Goal: Information Seeking & Learning: Compare options

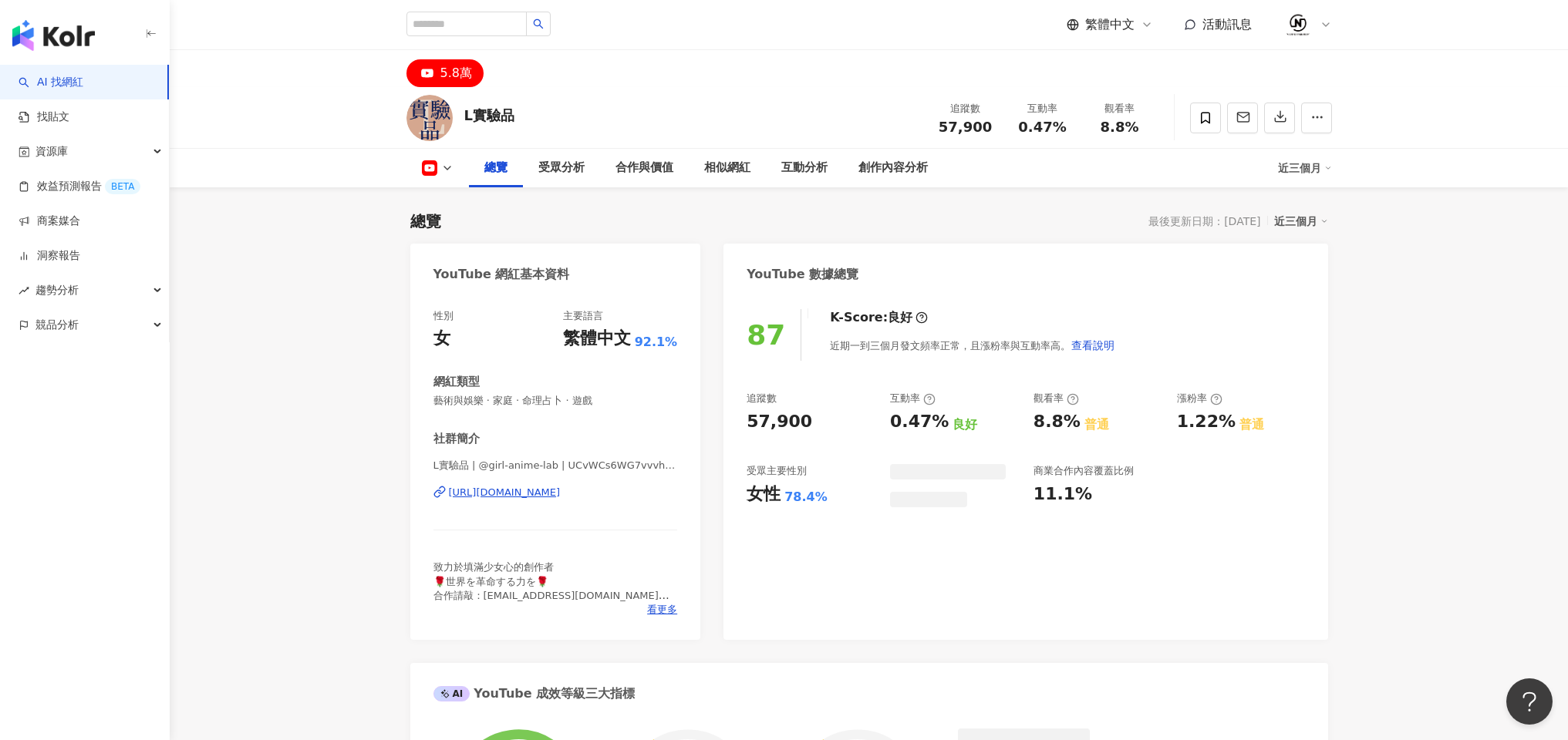
scroll to position [95, 0]
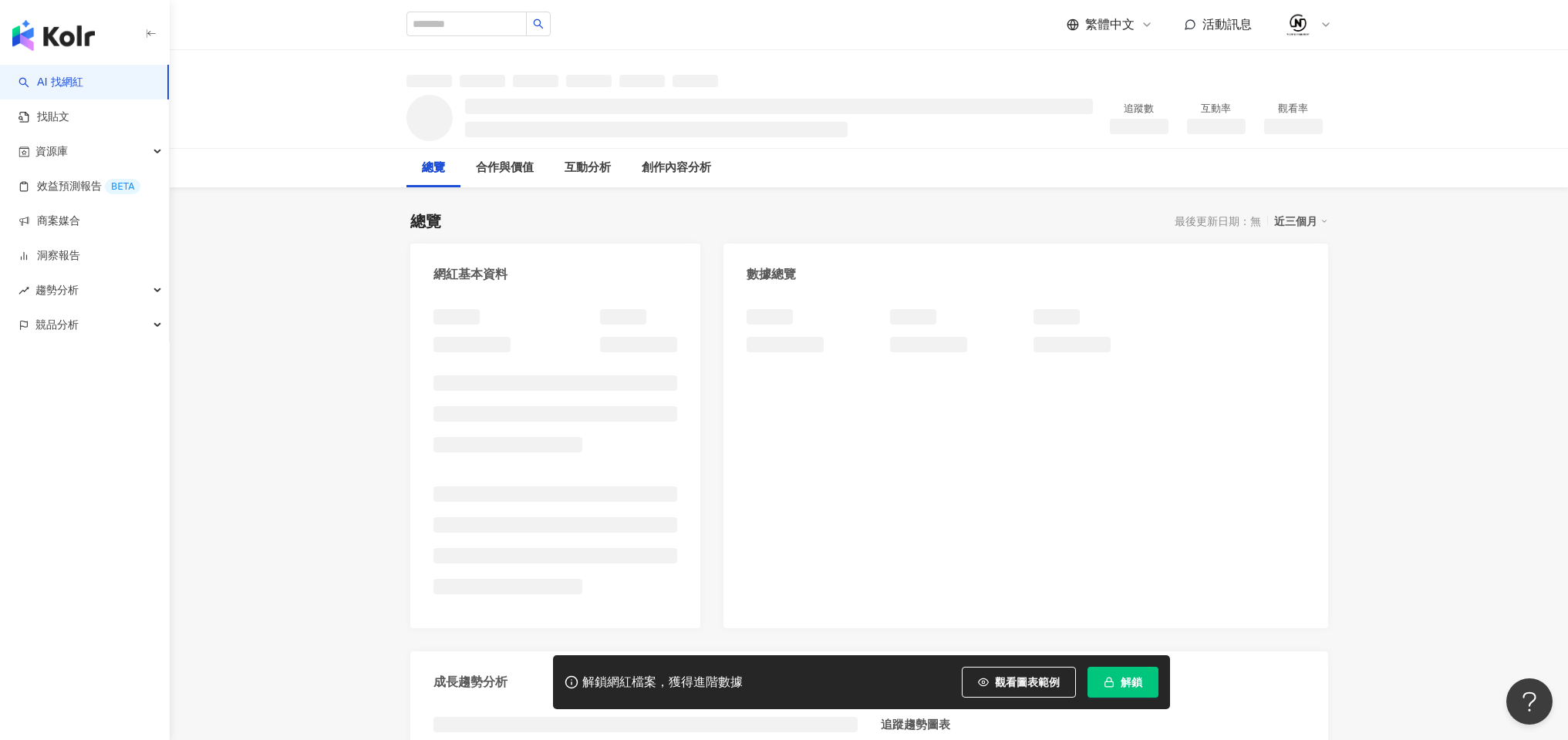
click at [1114, 696] on button "解鎖" at bounding box center [1123, 683] width 71 height 31
click at [1114, 675] on button "解鎖" at bounding box center [1123, 683] width 71 height 31
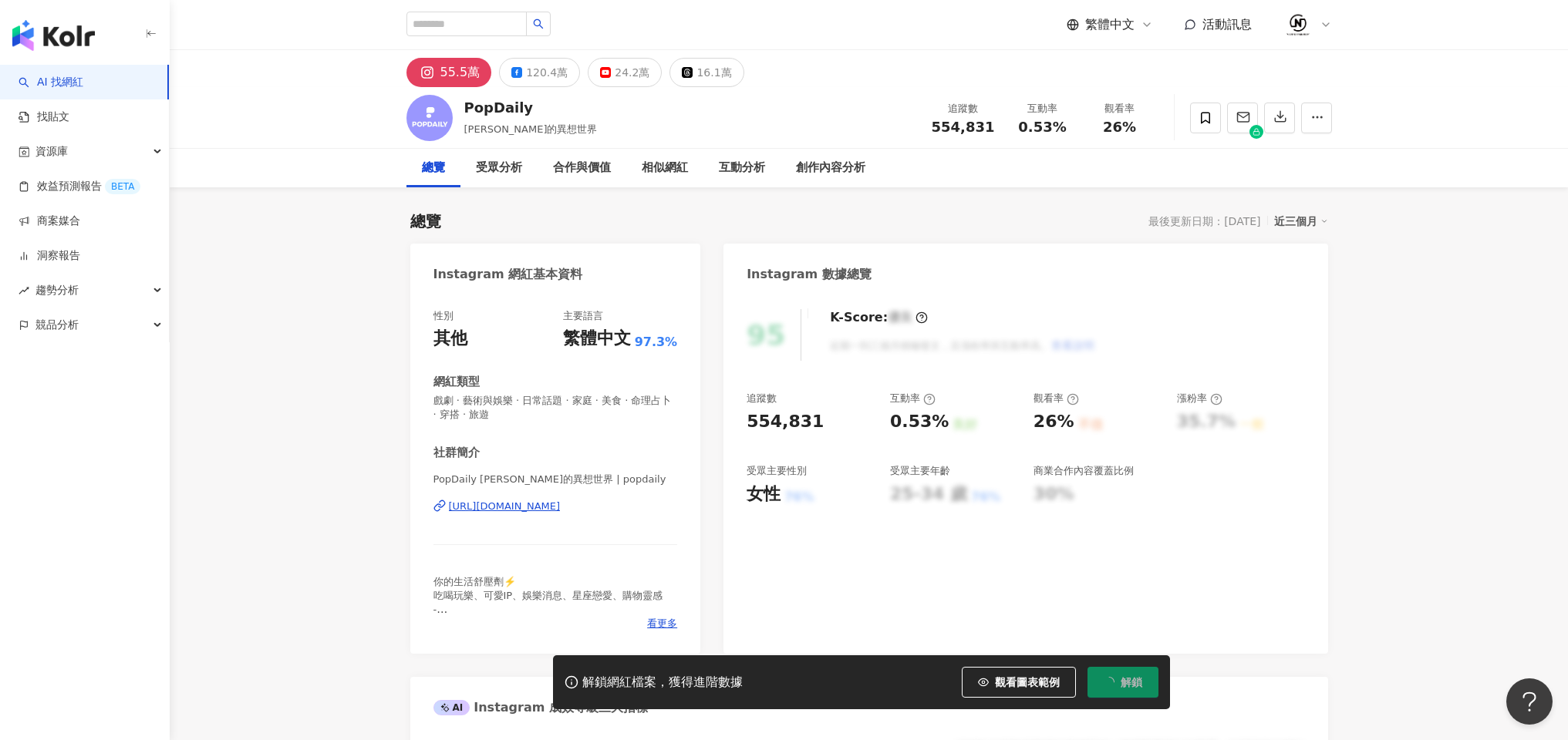
click at [1128, 672] on button "解鎖" at bounding box center [1123, 683] width 71 height 31
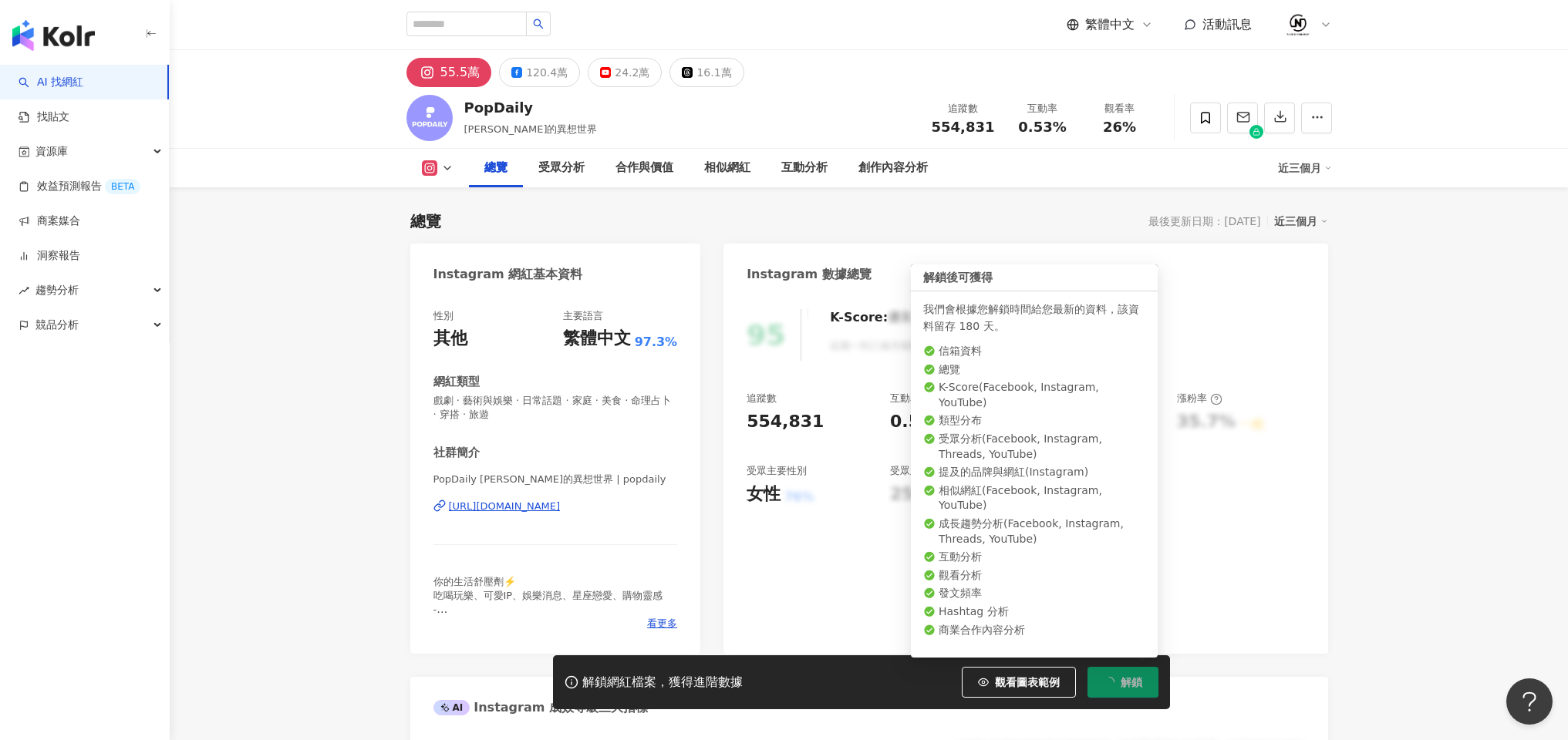
scroll to position [95, 0]
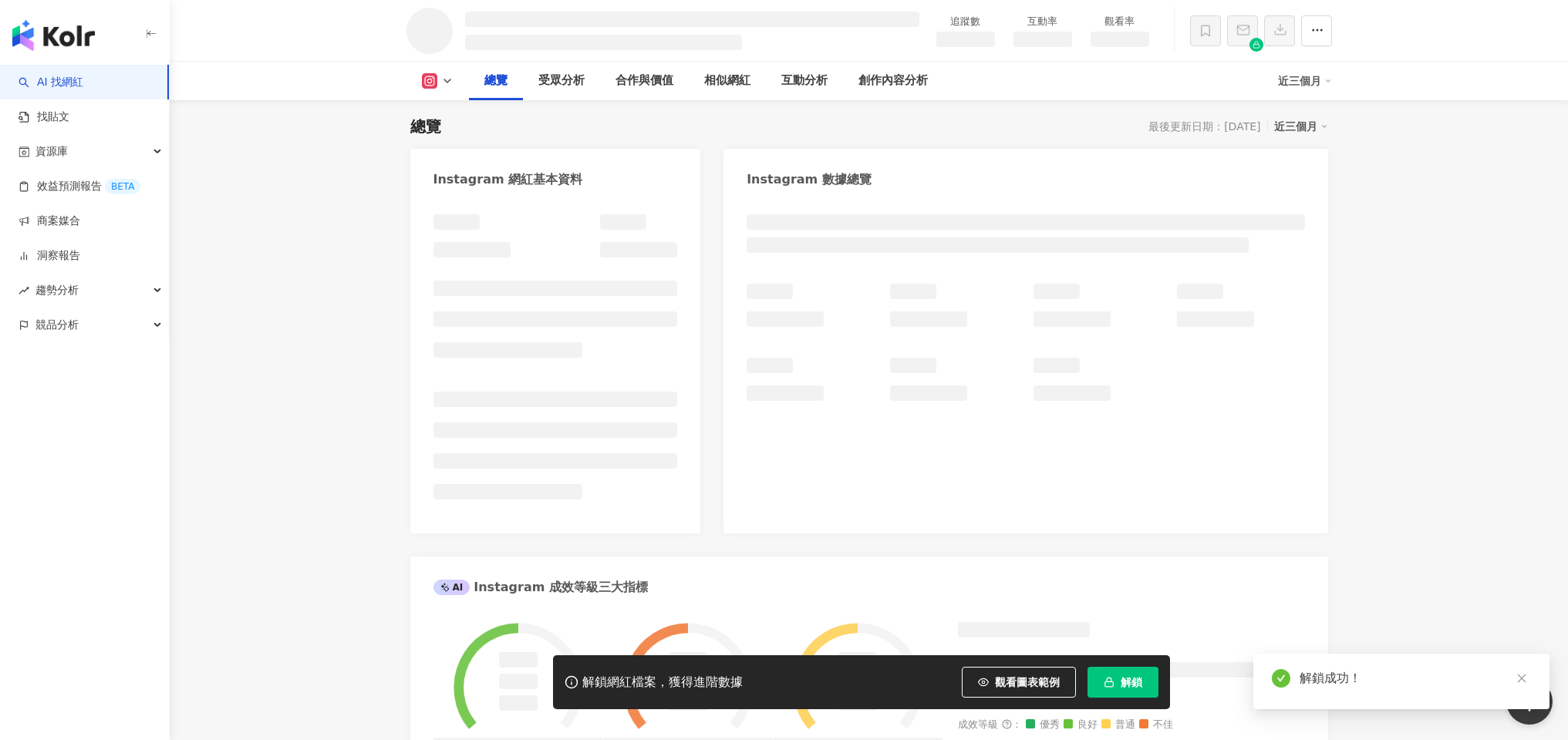
click at [446, 80] on icon at bounding box center [447, 81] width 12 height 12
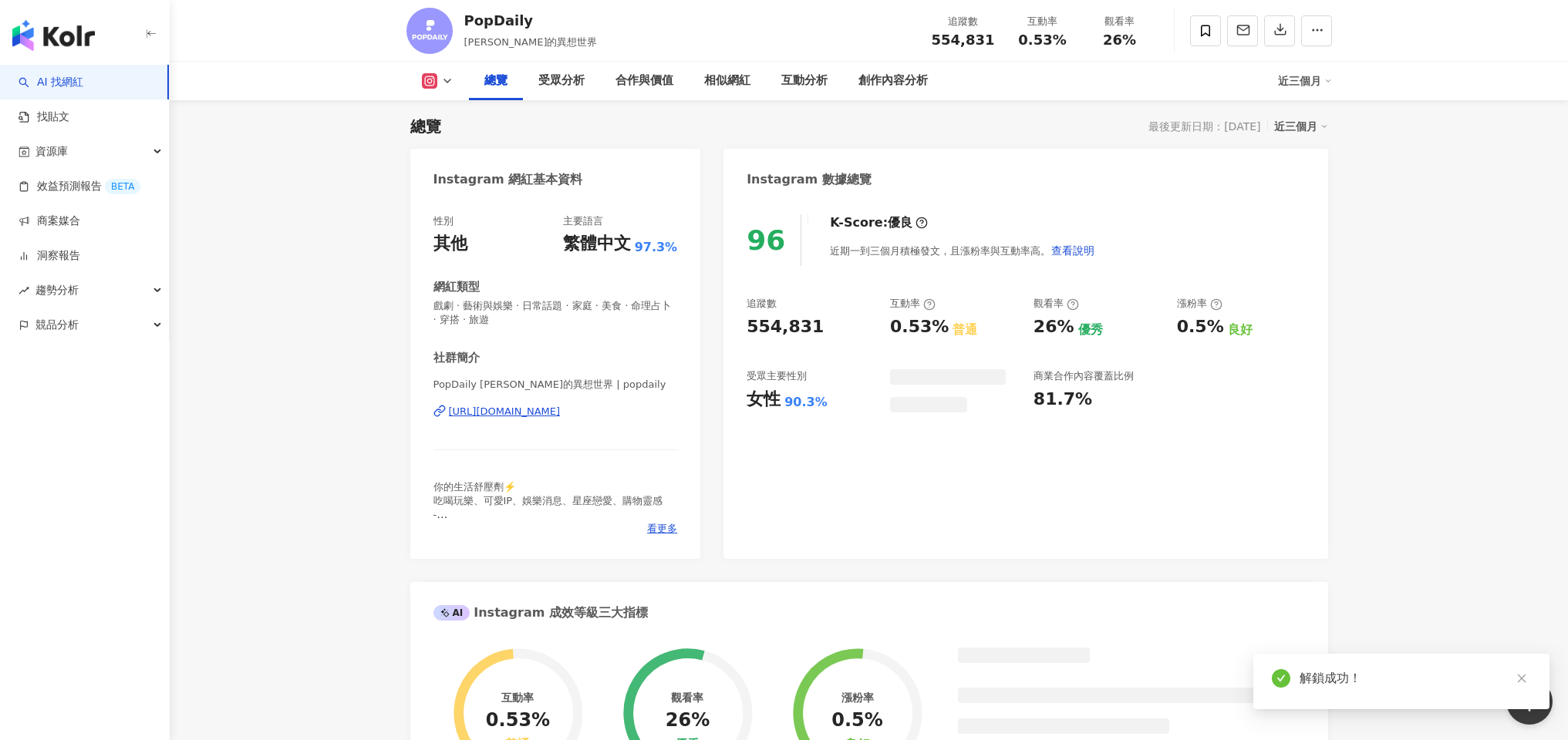
click at [446, 80] on icon at bounding box center [447, 81] width 12 height 12
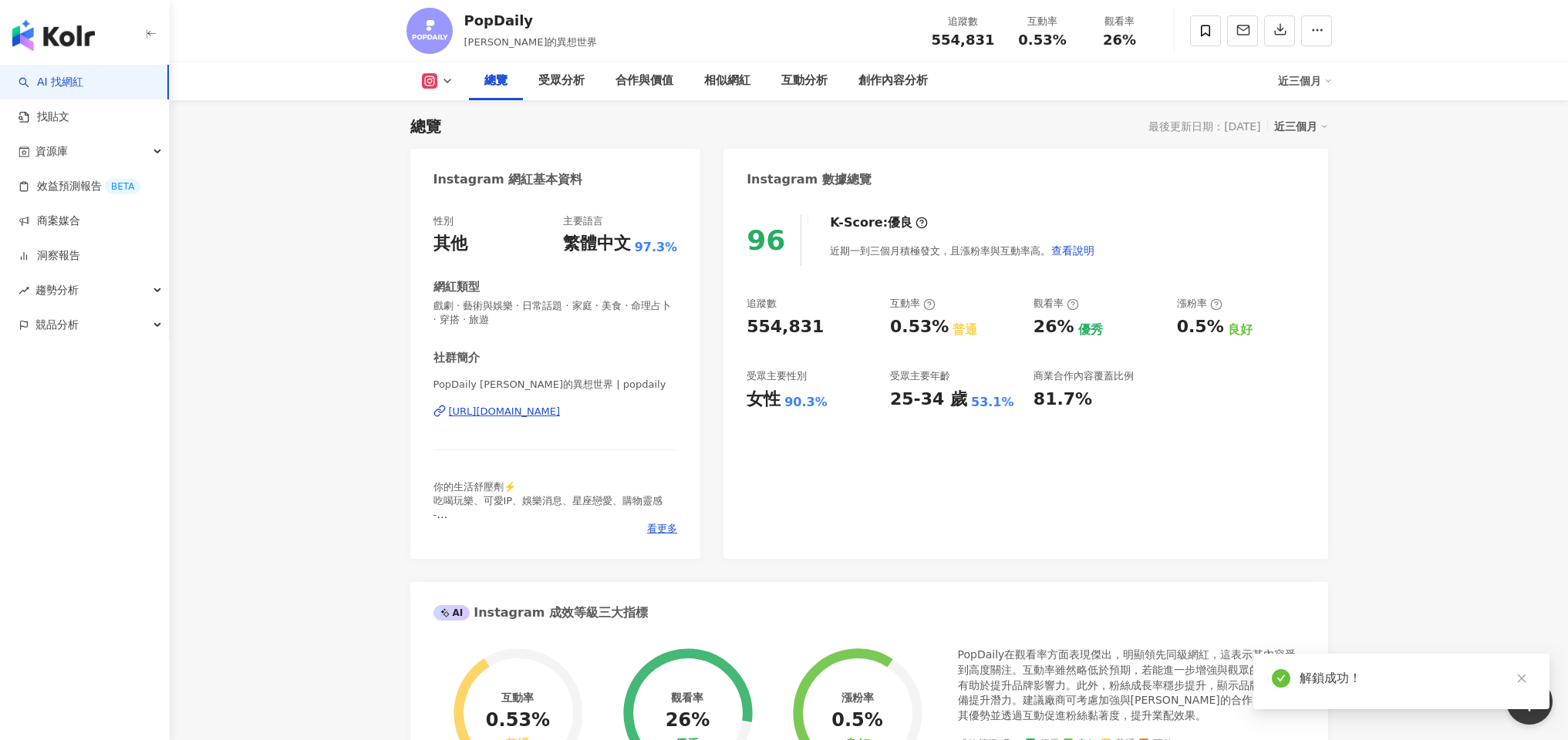
click at [450, 73] on button at bounding box center [438, 80] width 63 height 15
click at [448, 83] on icon at bounding box center [447, 81] width 12 height 12
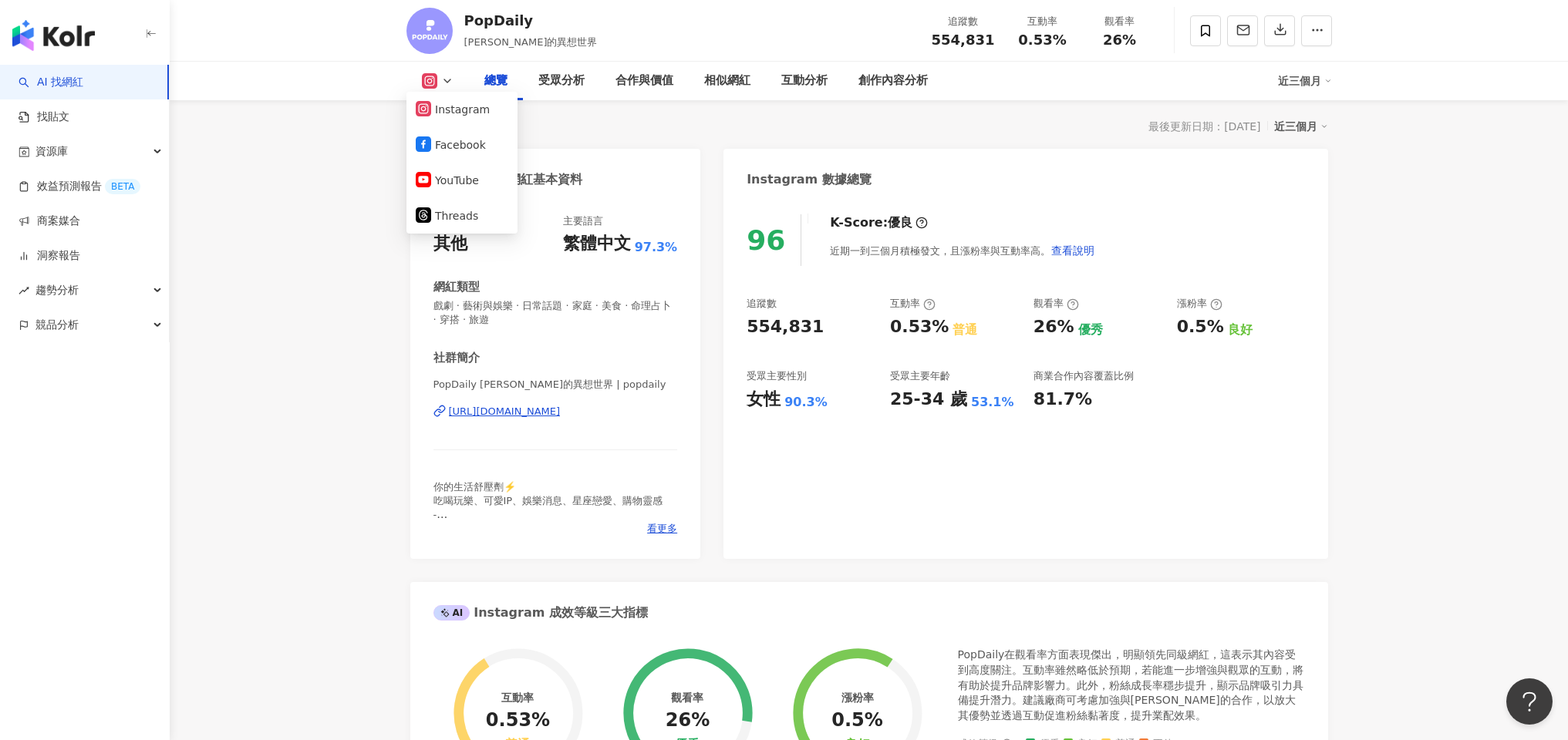
click at [441, 144] on div "總覽 最後更新日期：2025/9/24 近三個月 Instagram 網紅基本資料 性別 其他 主要語言 繁體中文 97.3% 網紅類型 戲劇 · 藝術與娛樂…" at bounding box center [869, 718] width 918 height 1236
click at [450, 82] on icon at bounding box center [447, 81] width 12 height 12
click at [446, 82] on icon at bounding box center [447, 81] width 12 height 12
click at [423, 77] on icon at bounding box center [429, 80] width 15 height 15
click at [440, 154] on button "Facebook" at bounding box center [462, 145] width 93 height 21
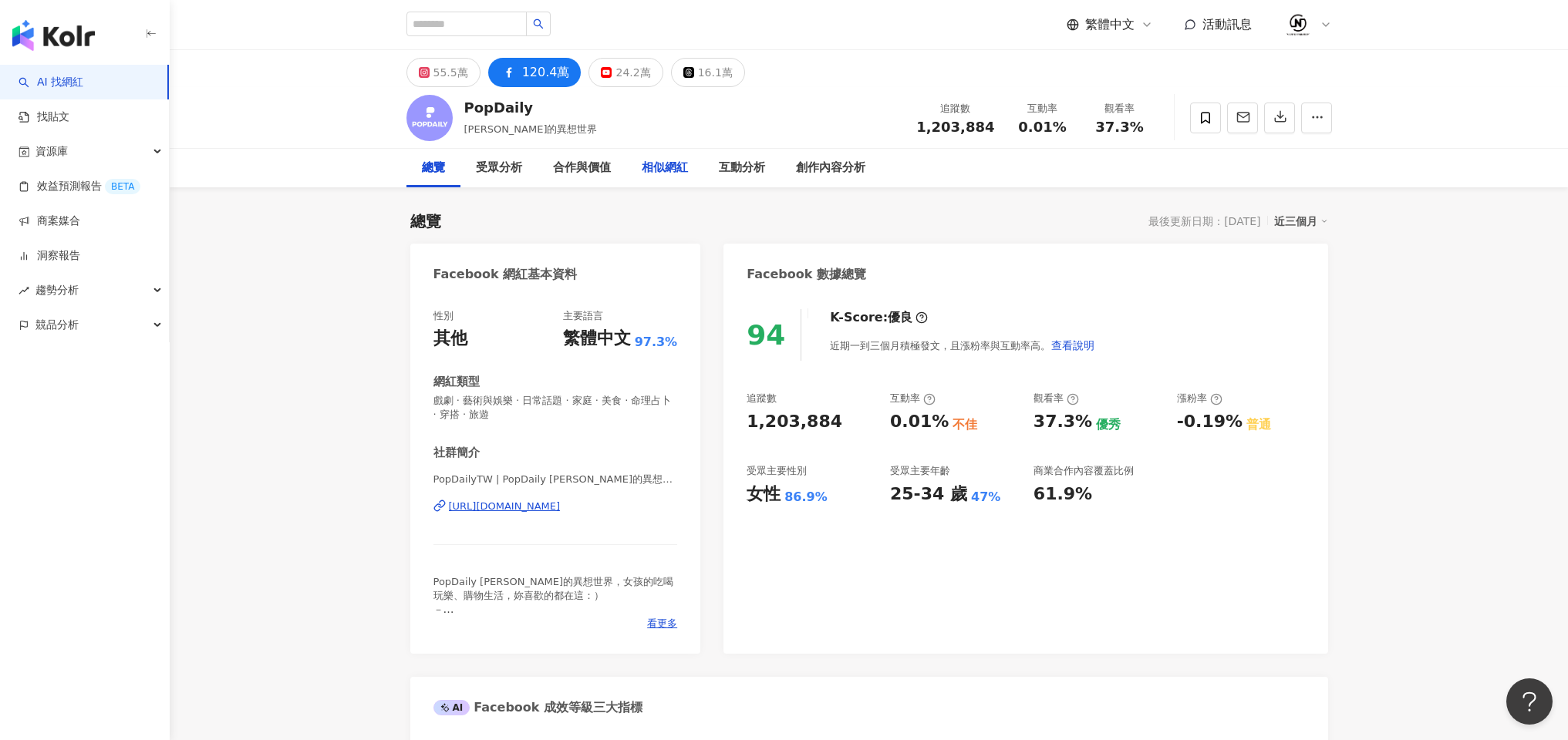
click at [693, 170] on div "相似網紅" at bounding box center [664, 168] width 77 height 39
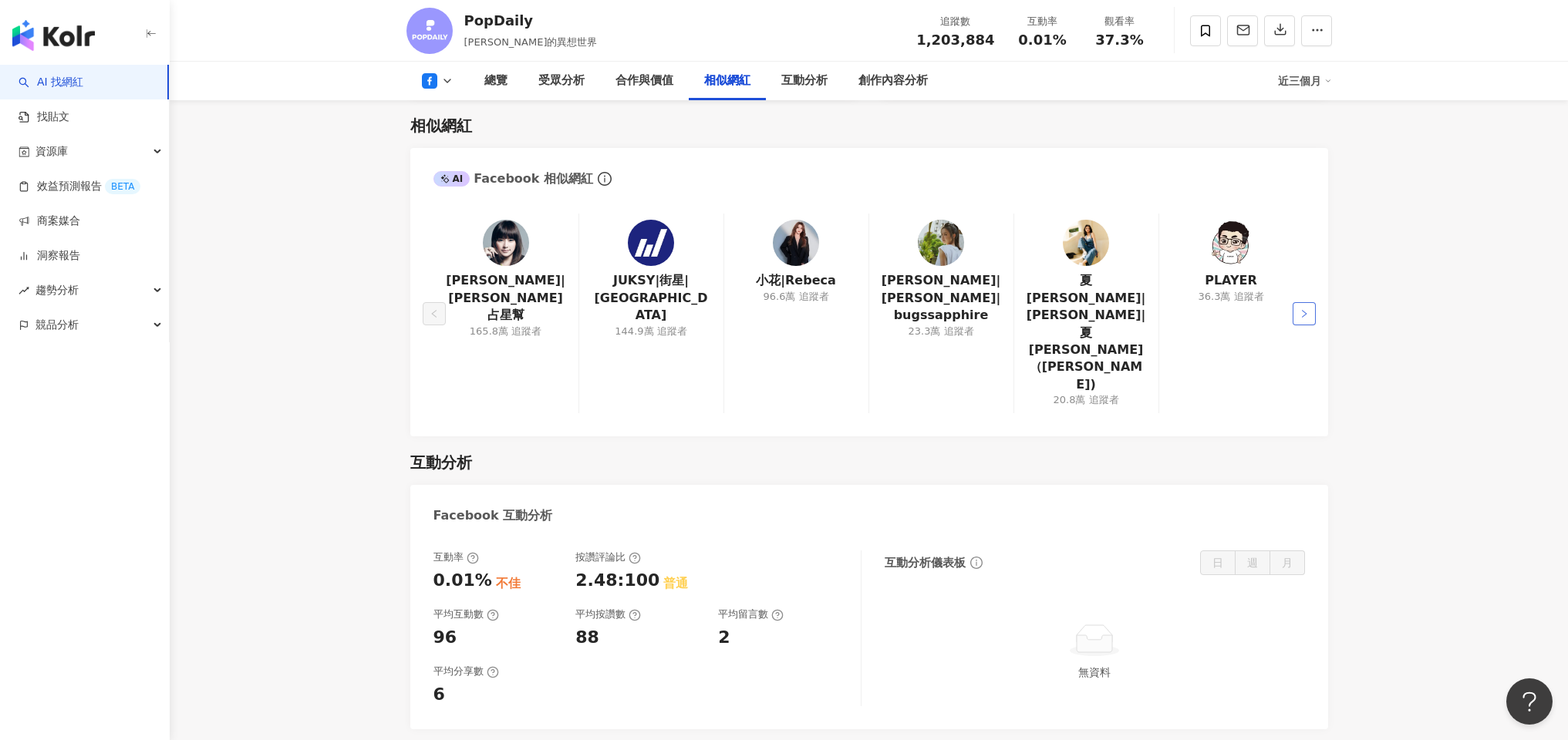
click at [1300, 309] on icon "right" at bounding box center [1304, 314] width 9 height 9
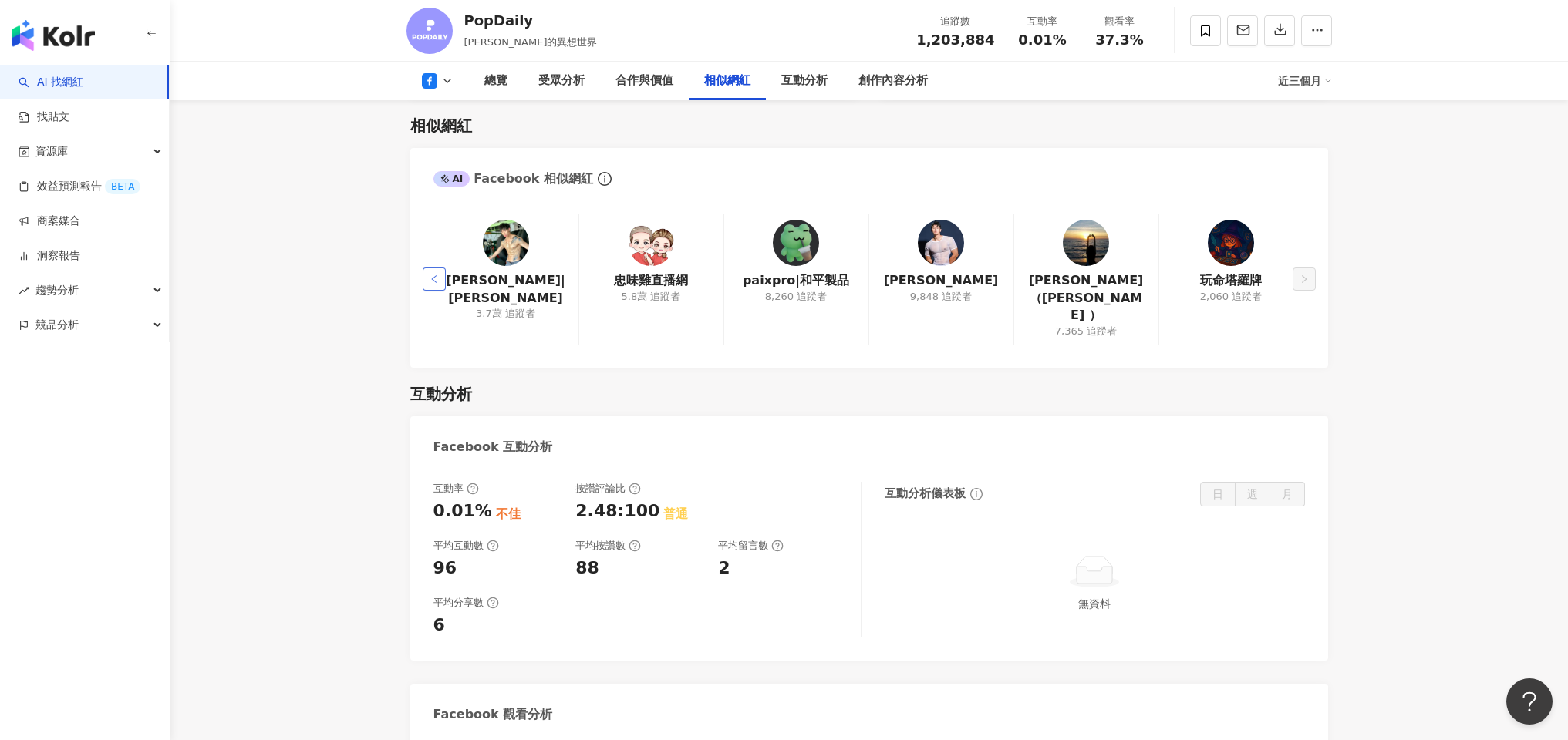
click at [438, 275] on icon "left" at bounding box center [434, 279] width 9 height 9
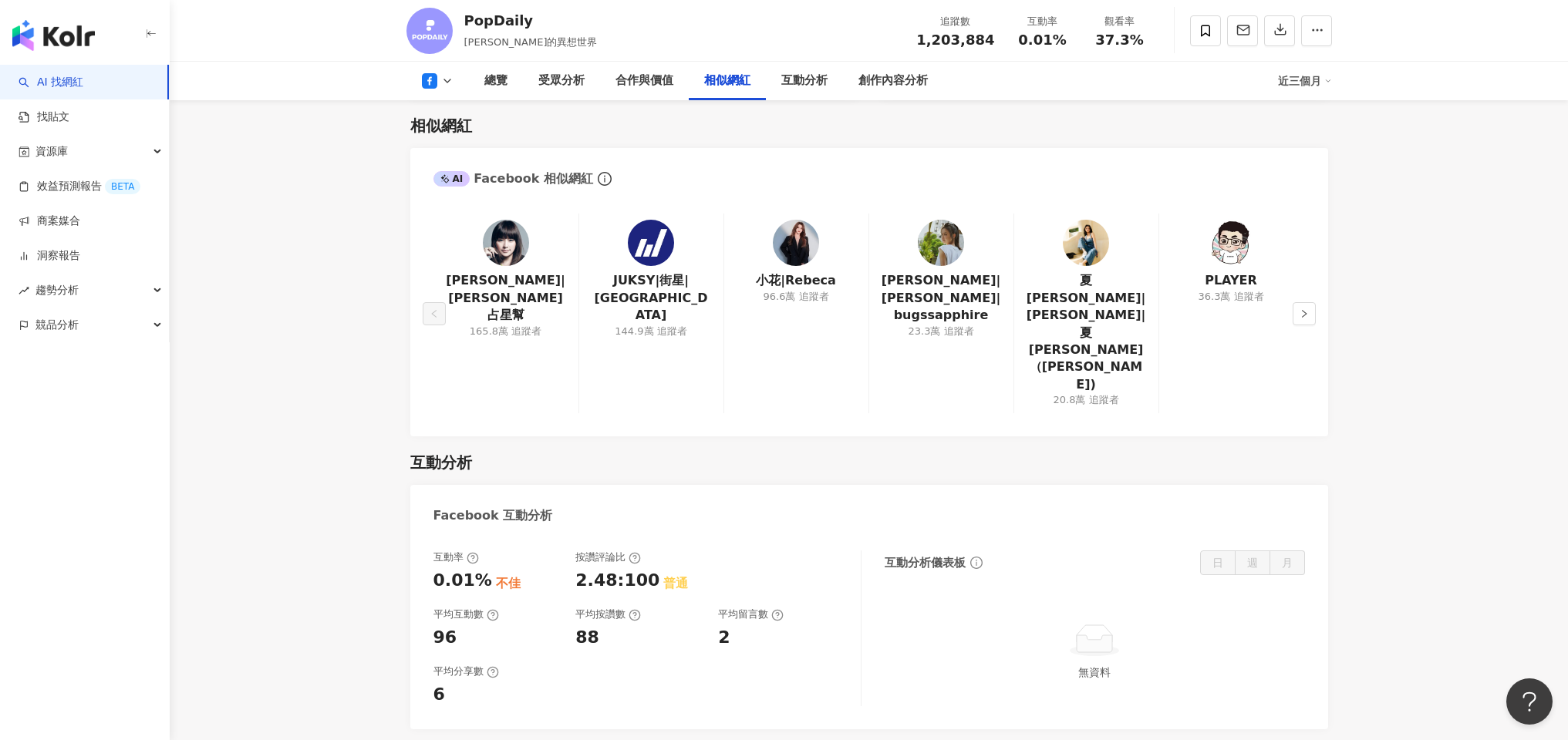
click at [437, 265] on div "唐綺陽|唐綺陽占星幫 165.8萬 追蹤者" at bounding box center [506, 314] width 145 height 200
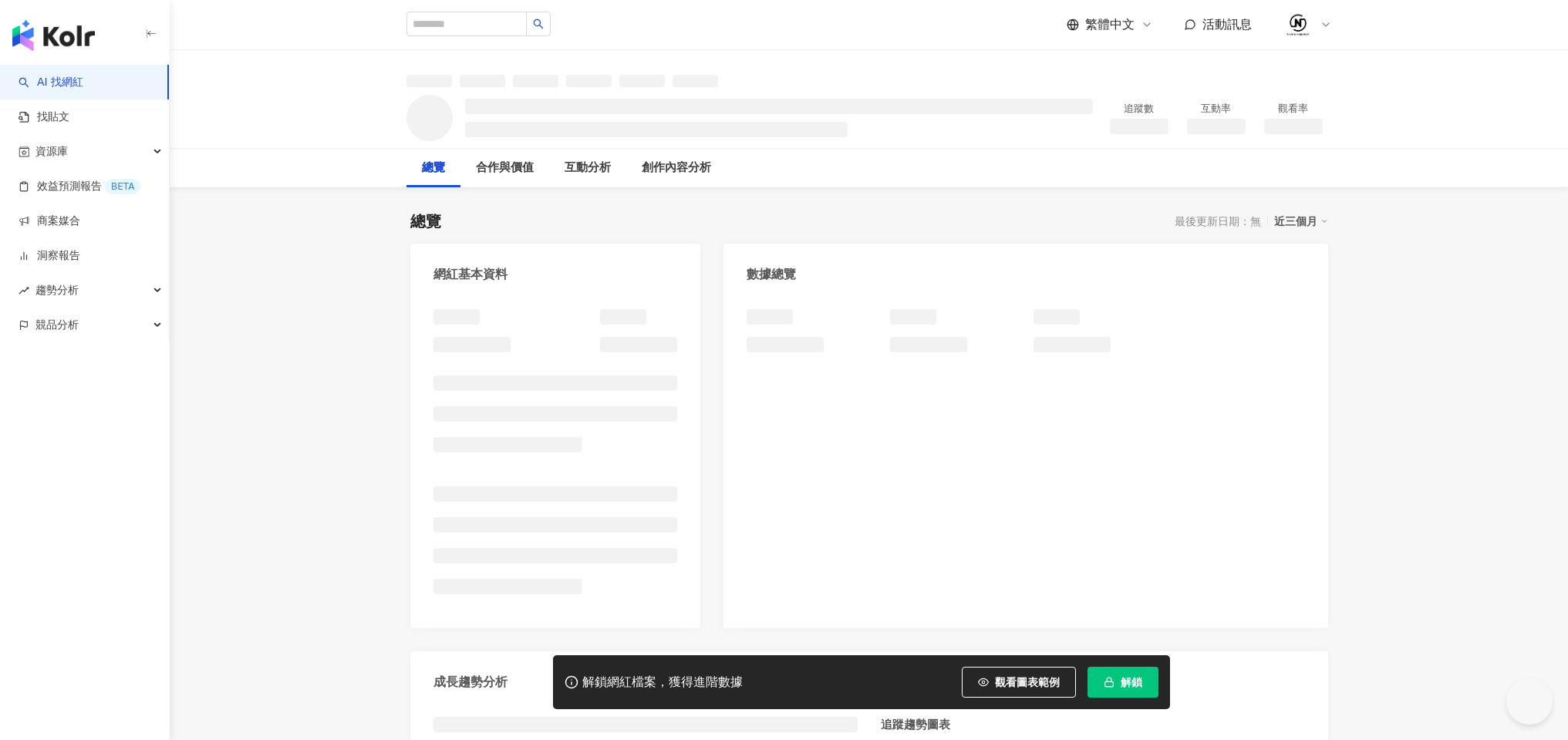
click at [1127, 686] on span "解鎖" at bounding box center [1131, 683] width 21 height 12
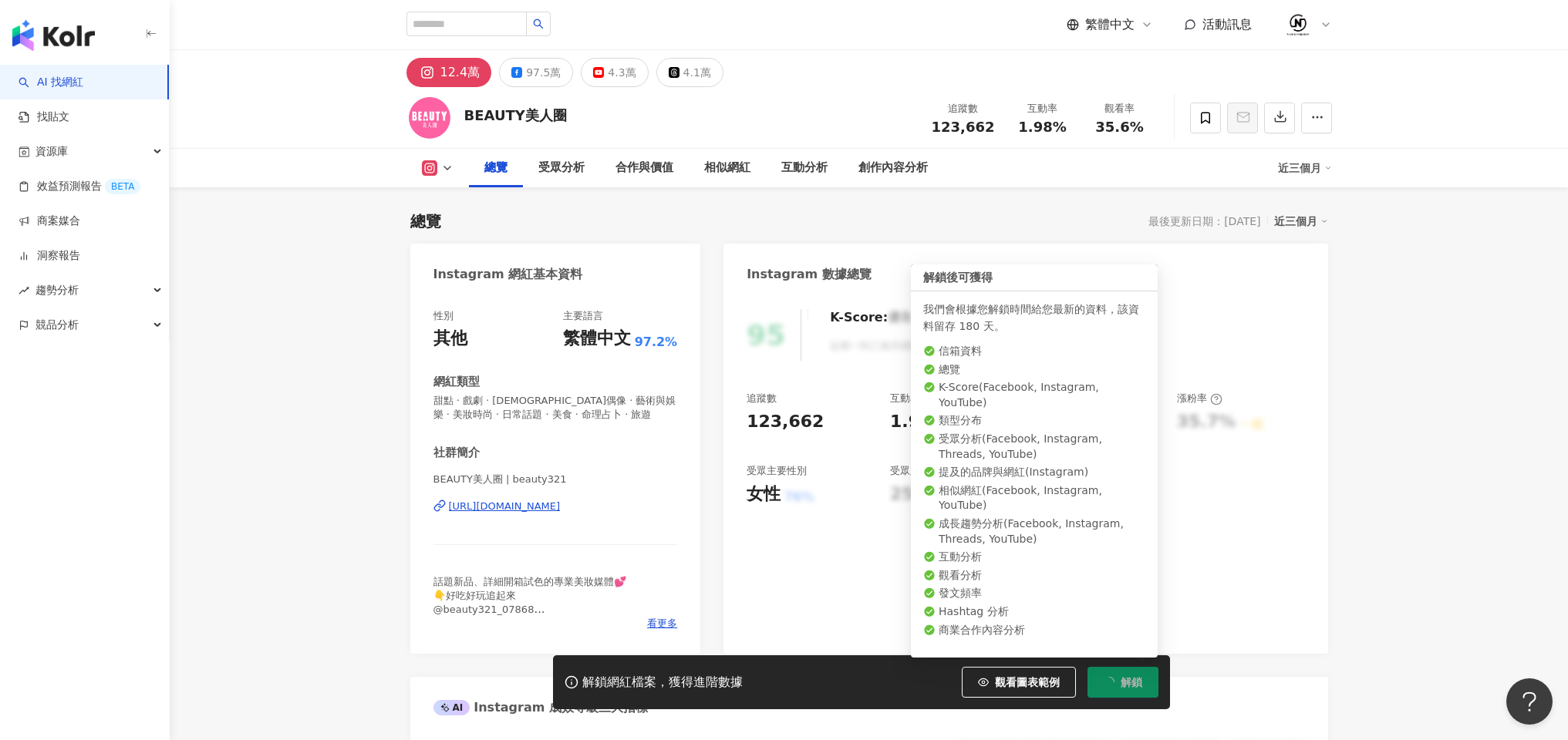
scroll to position [95, 0]
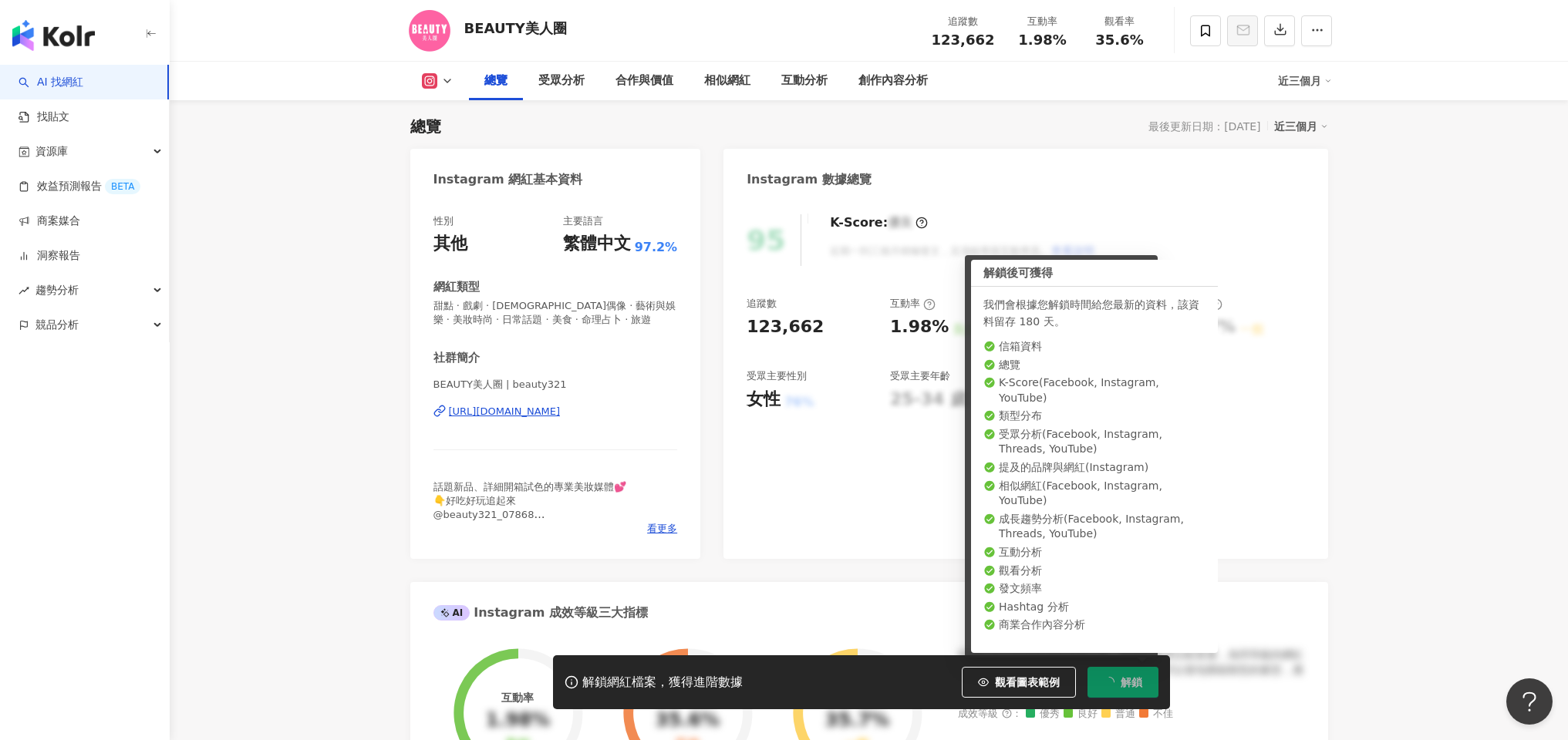
click at [858, 471] on div "95 K-Score : 優良 近期一到三個月積極發文，且漲粉率與互動率高。 查看說明 追蹤數 123,662 互動率 1.98% 良好 觀看率 35.6% …" at bounding box center [1025, 378] width 604 height 360
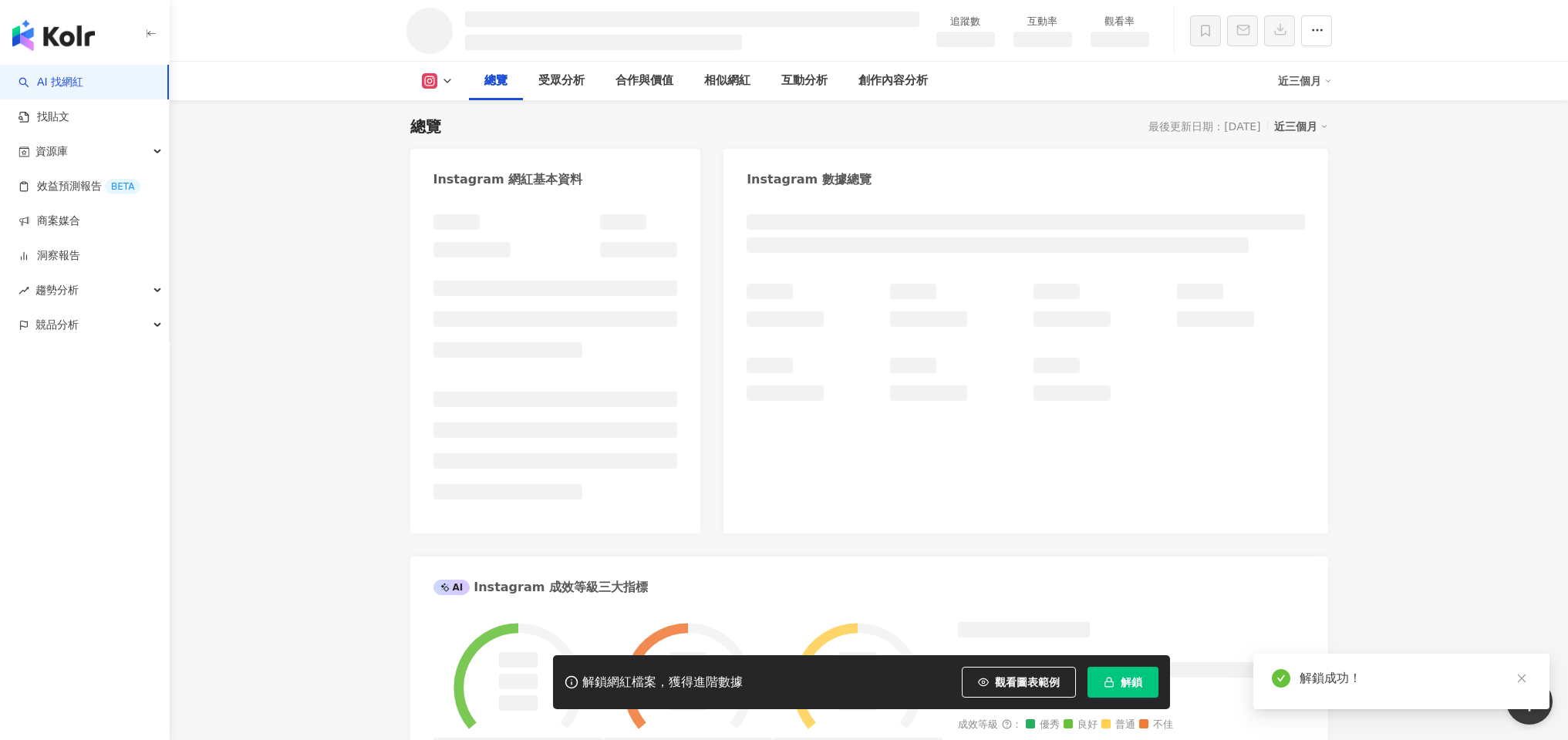
click at [444, 80] on polyline at bounding box center [447, 80] width 6 height 3
click at [452, 149] on button "Facebook" at bounding box center [462, 145] width 93 height 21
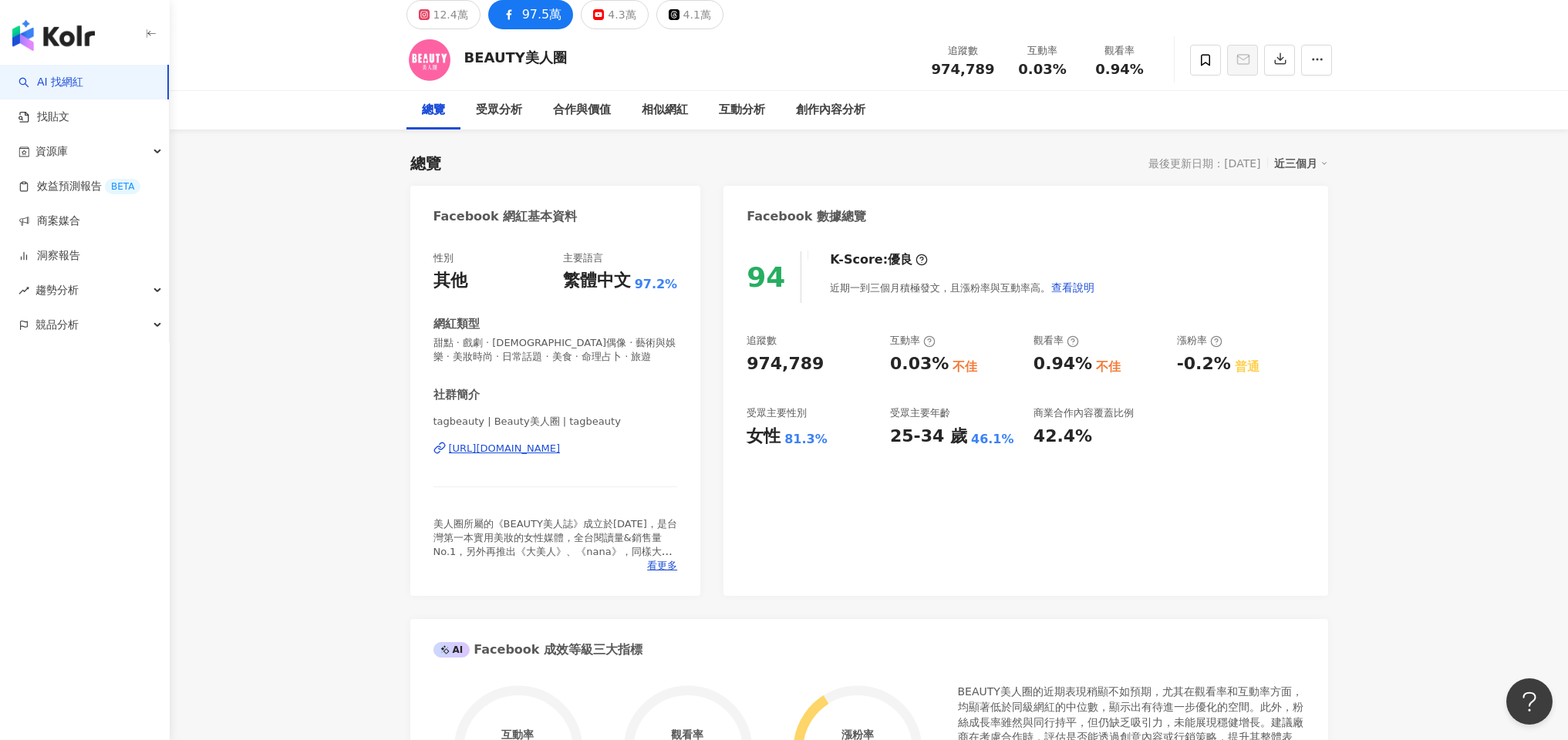
scroll to position [57, 0]
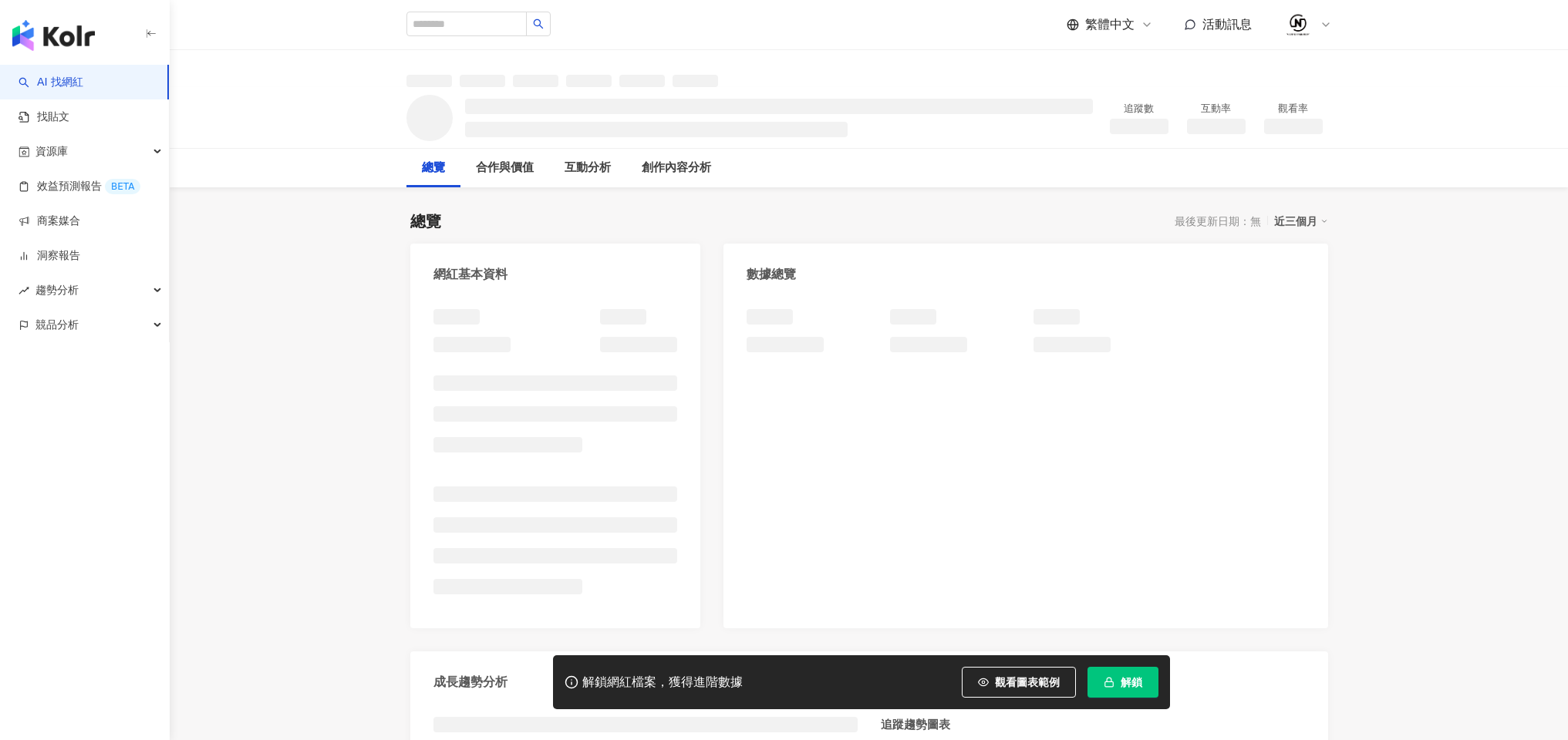
click at [1148, 683] on button "解鎖" at bounding box center [1123, 683] width 71 height 31
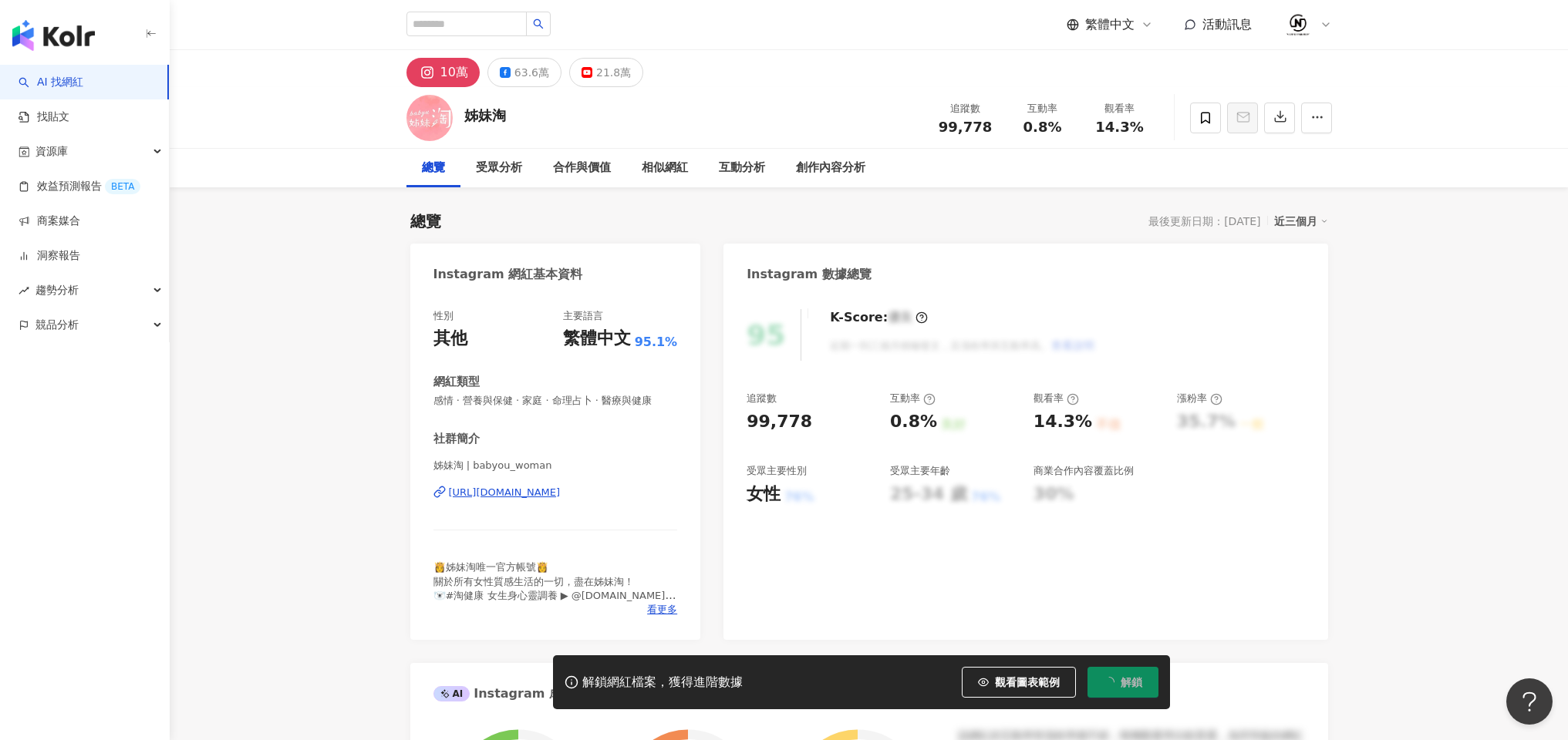
scroll to position [95, 0]
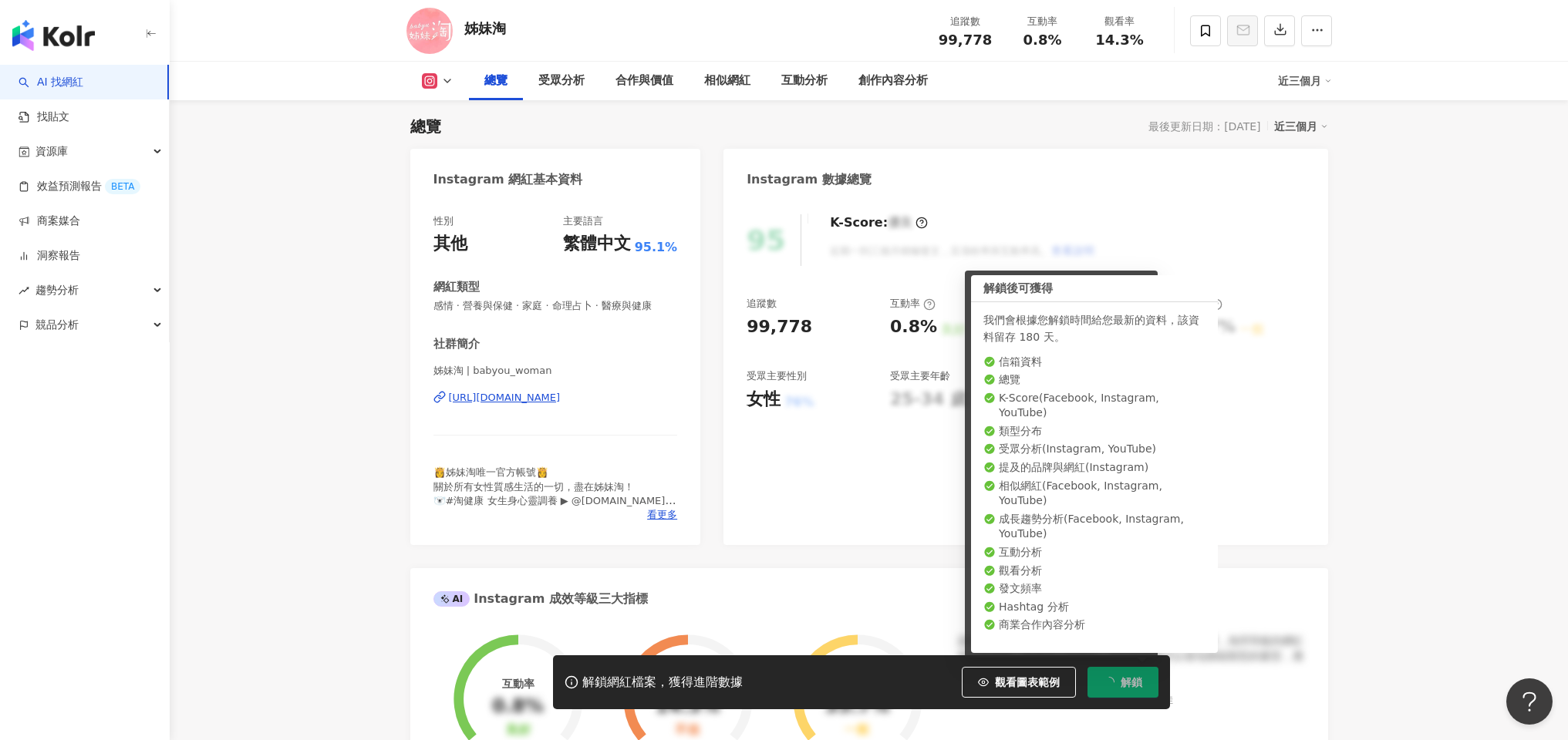
click at [445, 84] on icon at bounding box center [447, 81] width 12 height 12
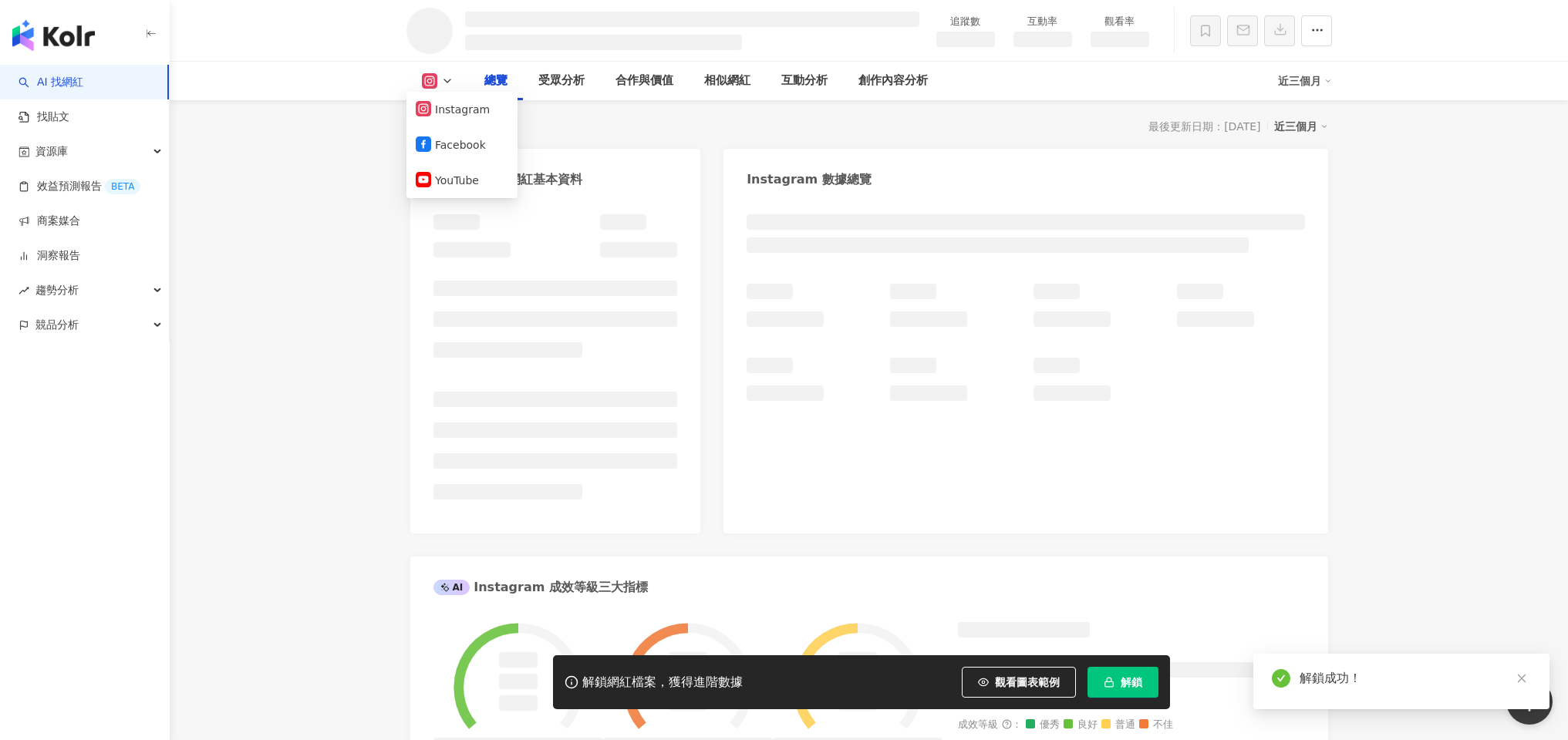
click at [456, 149] on button "Facebook" at bounding box center [462, 145] width 93 height 21
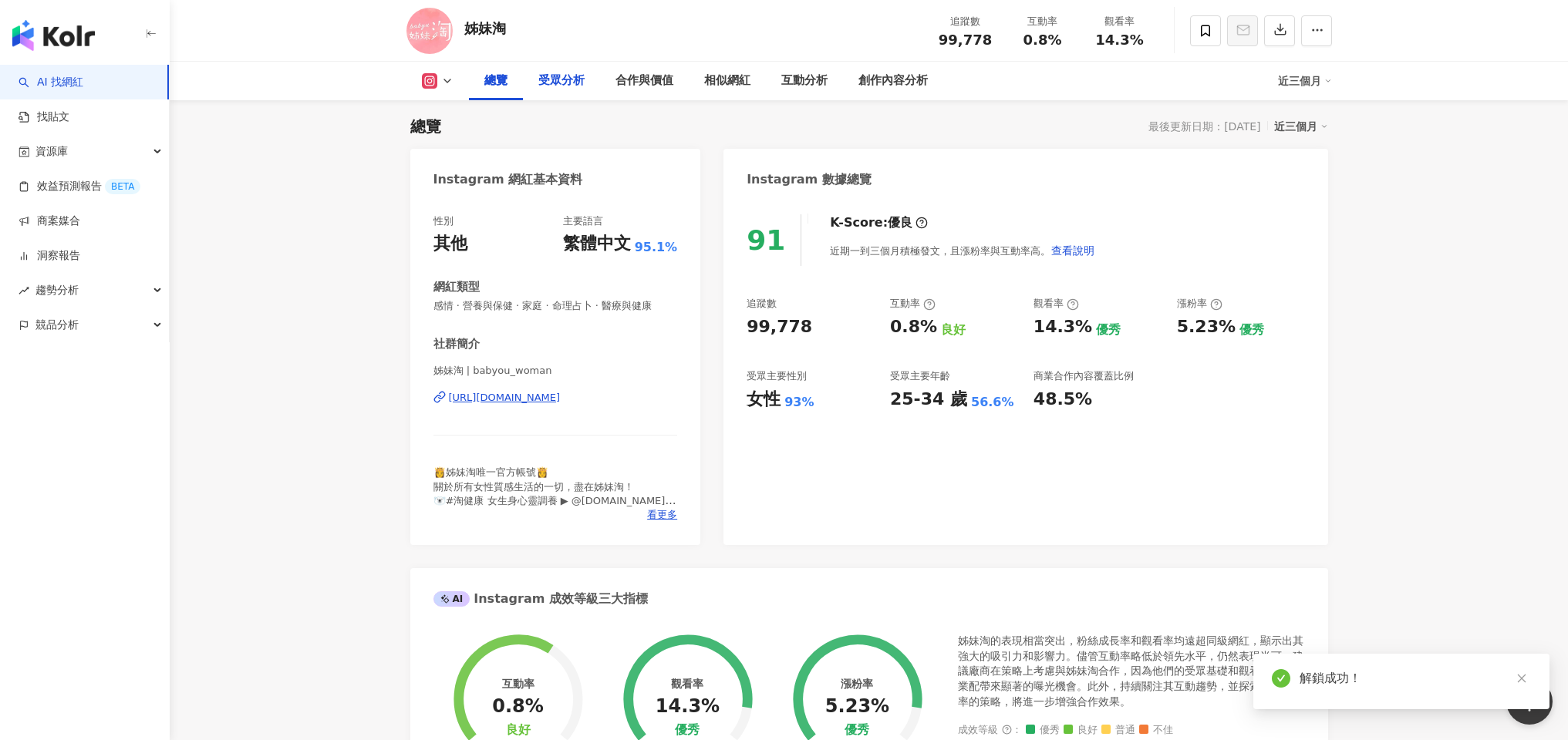
scroll to position [104, 0]
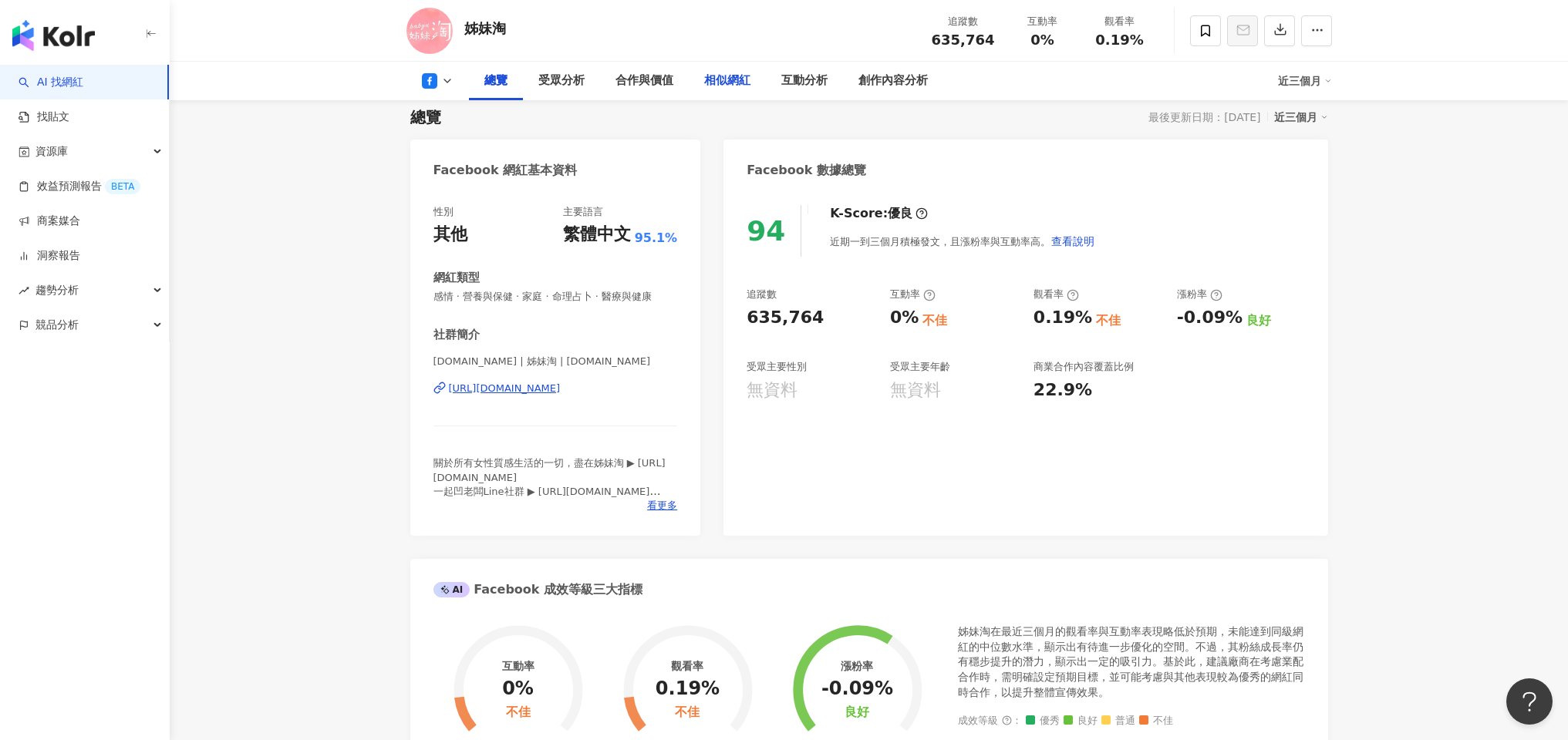
click at [739, 81] on div "相似網紅" at bounding box center [727, 80] width 46 height 19
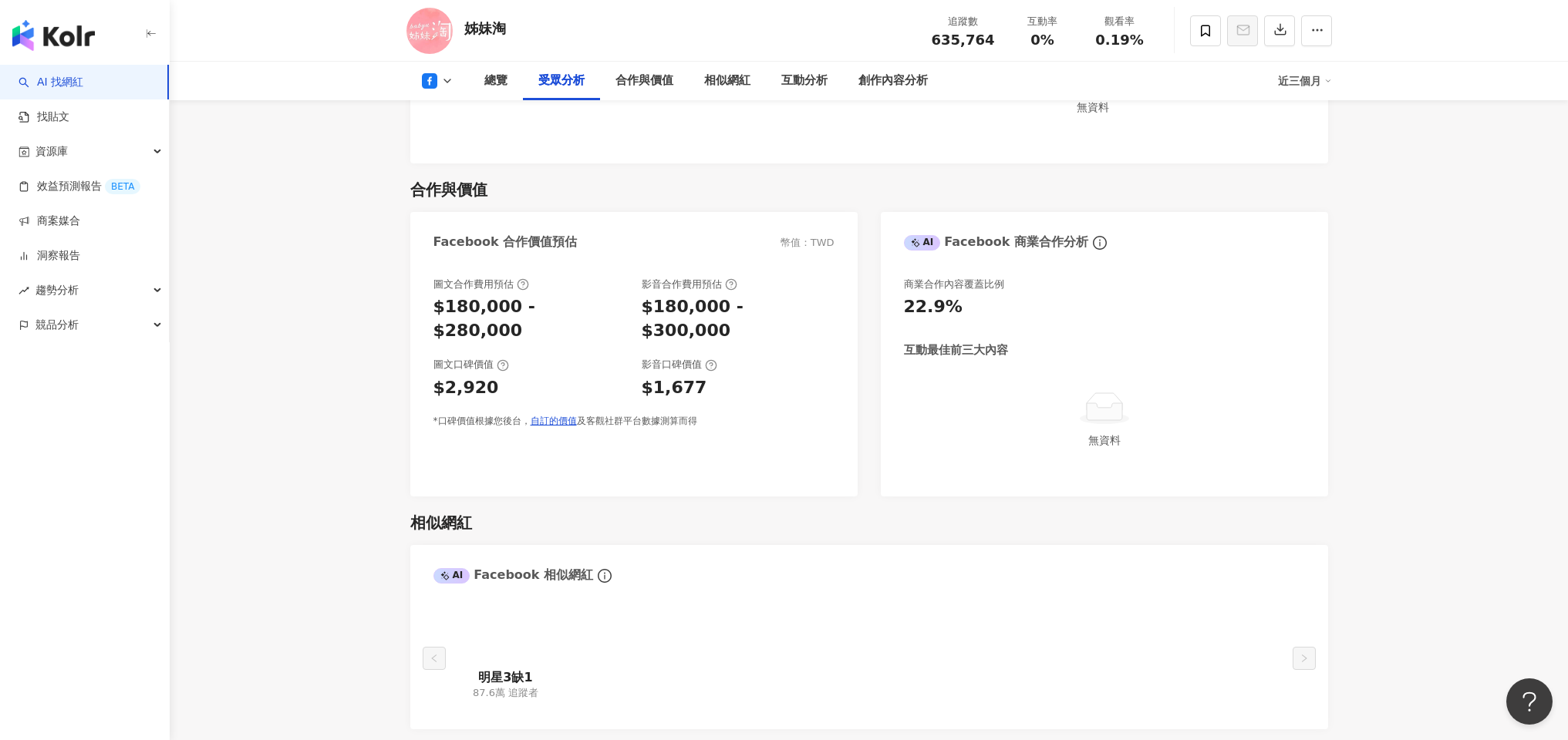
scroll to position [1554, 0]
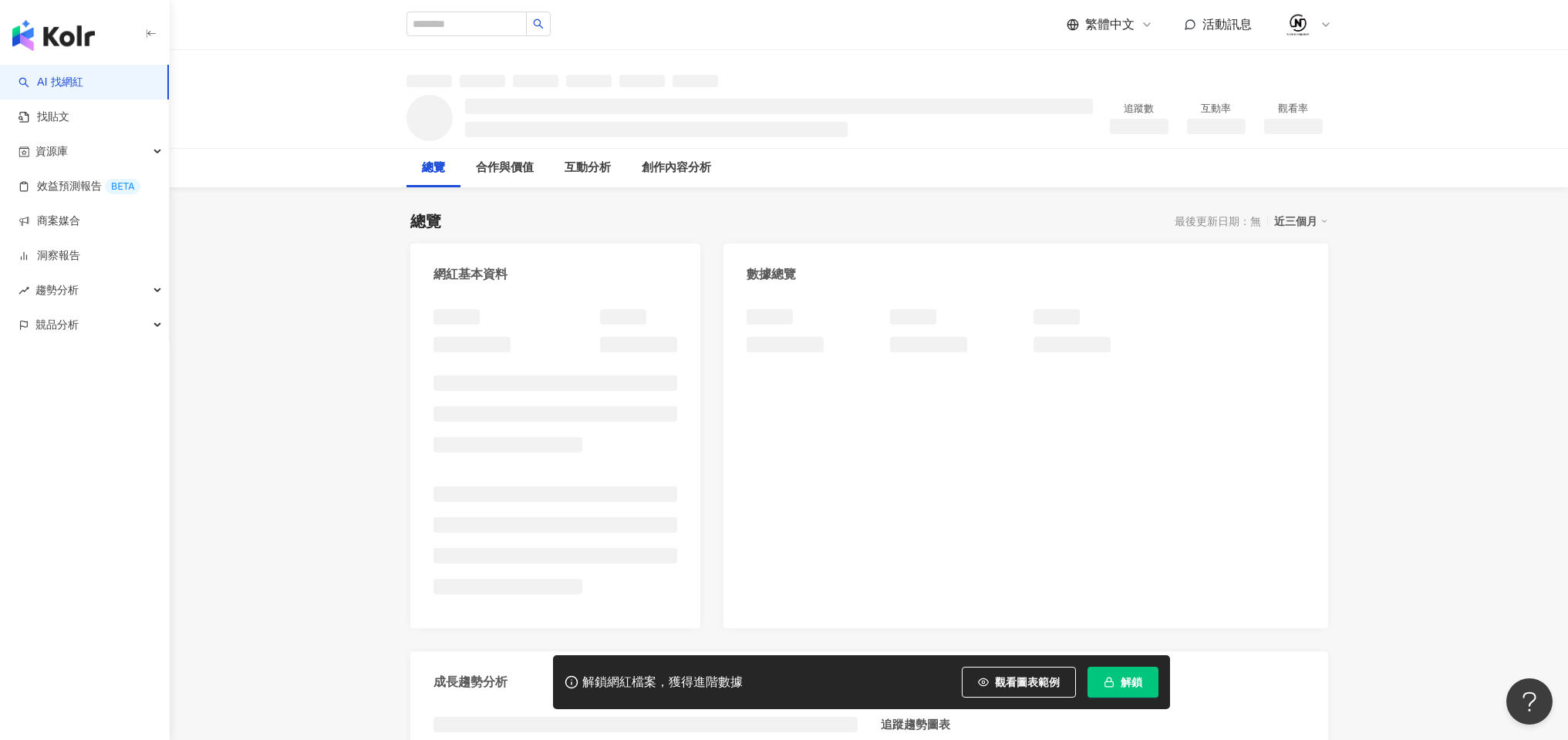
click at [1109, 673] on button "解鎖" at bounding box center [1123, 683] width 71 height 31
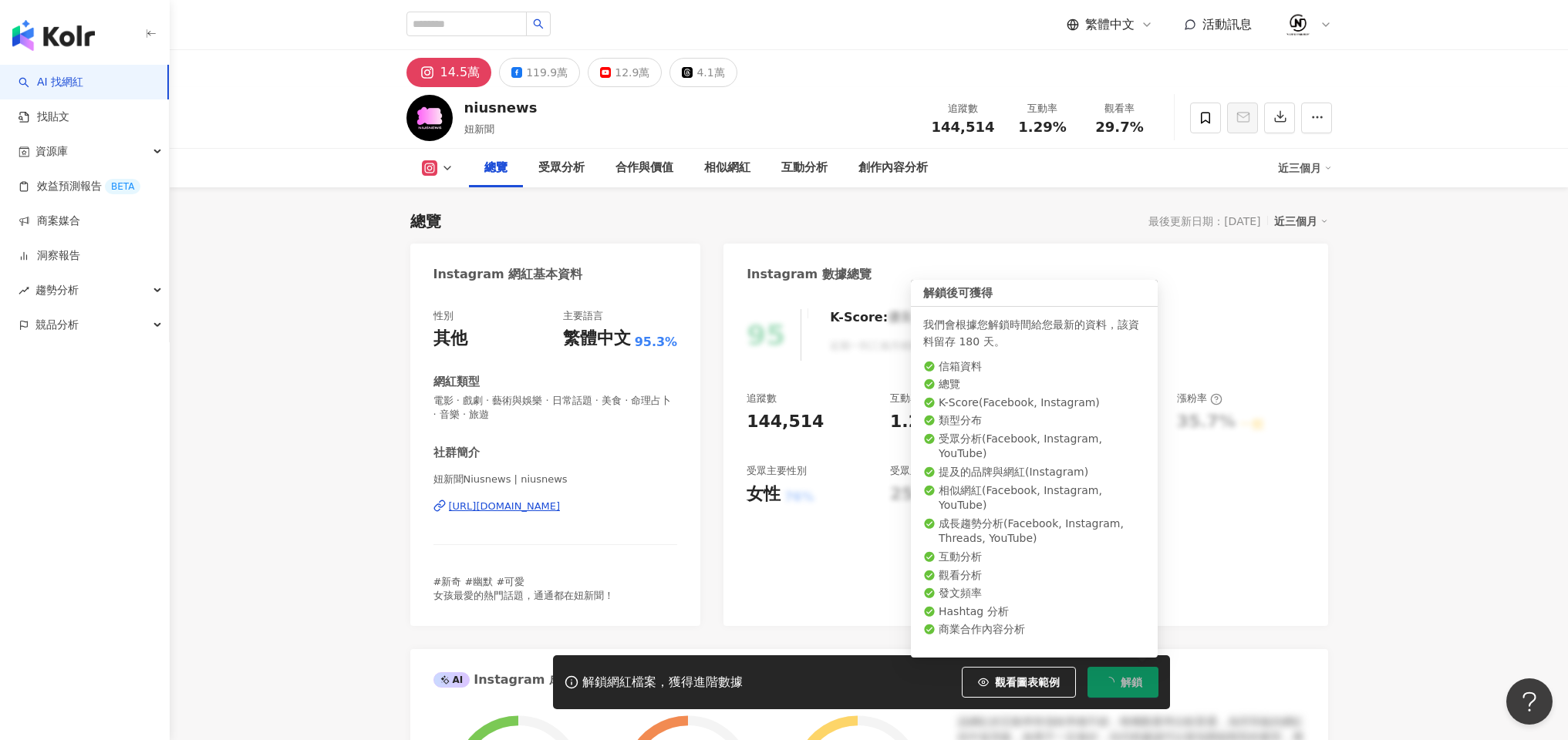
scroll to position [95, 0]
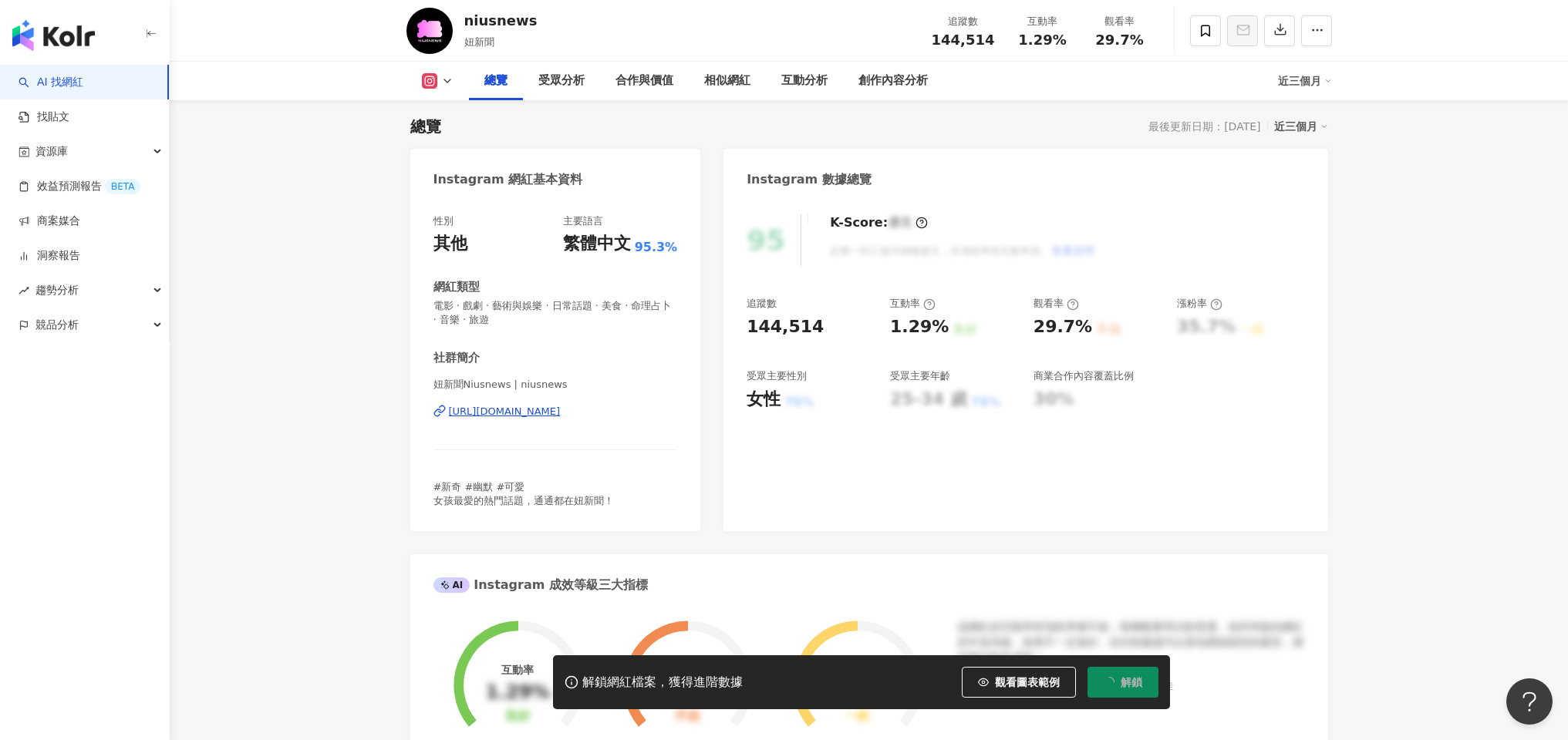
click at [444, 80] on polyline at bounding box center [447, 80] width 6 height 3
click at [447, 80] on icon at bounding box center [447, 81] width 12 height 12
click at [439, 142] on div "總覽 最後更新日期：2025/9/20 近三個月 Instagram 網紅基本資料 性別 其他 主要語言 繁體中文 95.3% 網紅類型 電影 · 戲劇 · …" at bounding box center [869, 715] width 918 height 1232
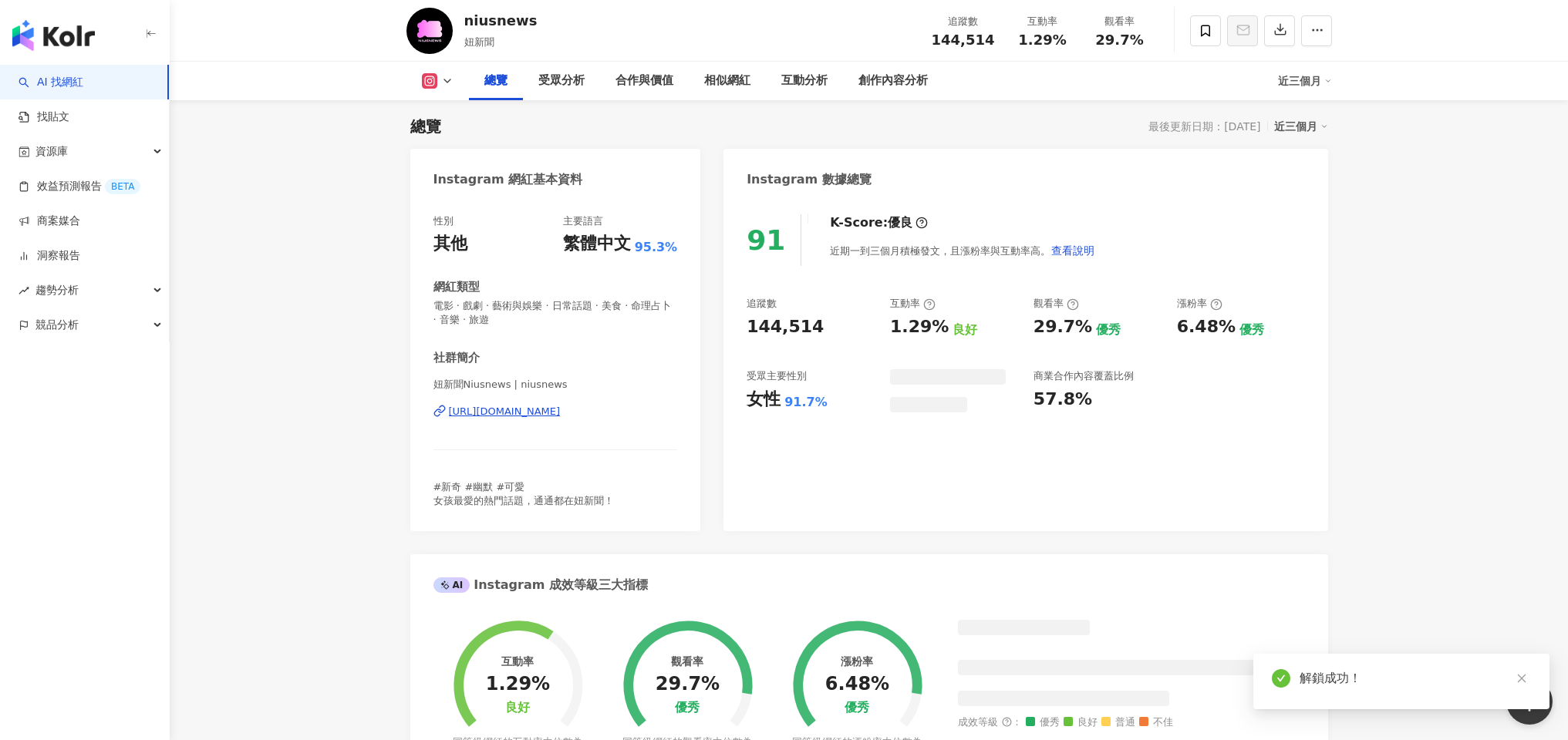
click at [444, 80] on polyline at bounding box center [447, 80] width 6 height 3
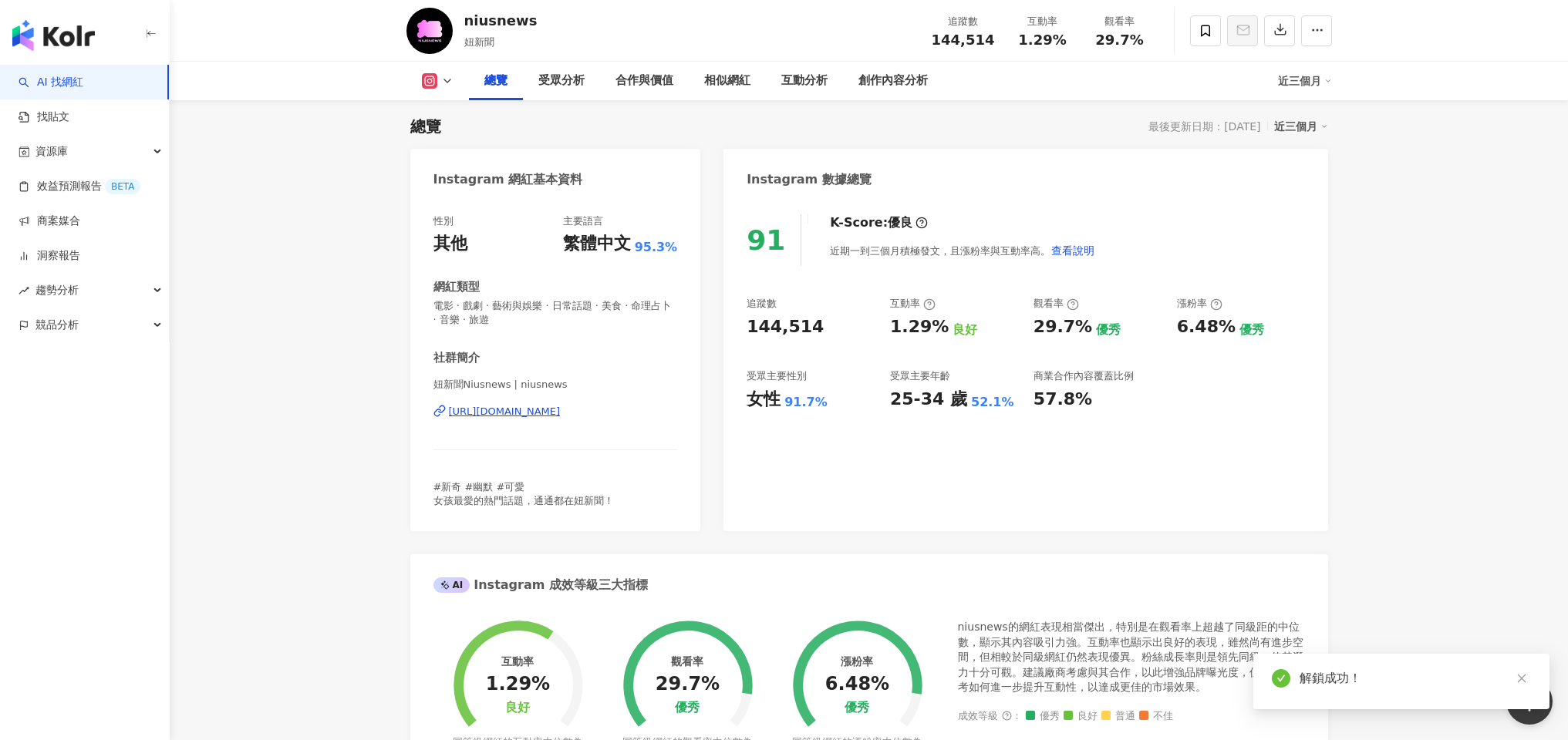
click at [446, 81] on icon at bounding box center [447, 81] width 12 height 12
click at [447, 146] on div "總覽 最後更新日期：2025/9/20 近三個月 Instagram 網紅基本資料 性別 其他 主要語言 繁體中文 95.3% 網紅類型 電影 · 戲劇 · …" at bounding box center [869, 695] width 918 height 1191
click at [447, 83] on icon at bounding box center [447, 81] width 12 height 12
click at [438, 79] on button at bounding box center [438, 80] width 63 height 15
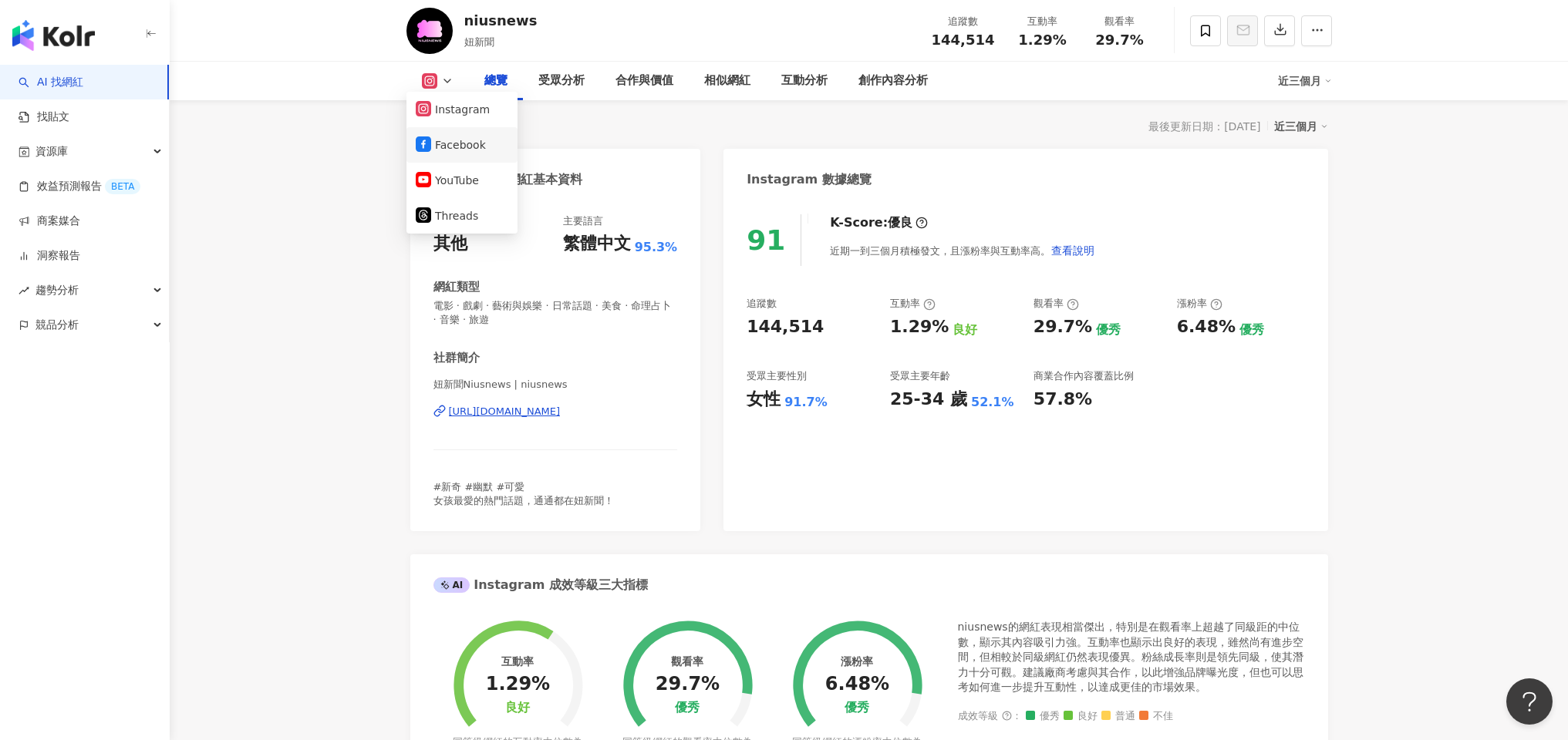
click at [427, 142] on icon at bounding box center [423, 143] width 15 height 15
click at [456, 144] on div "總覽 最後更新日期：2025/9/20 近三個月 Instagram 網紅基本資料 性別 其他 主要語言 繁體中文 95.3% 網紅類型 電影 · 戲劇 · …" at bounding box center [869, 695] width 918 height 1191
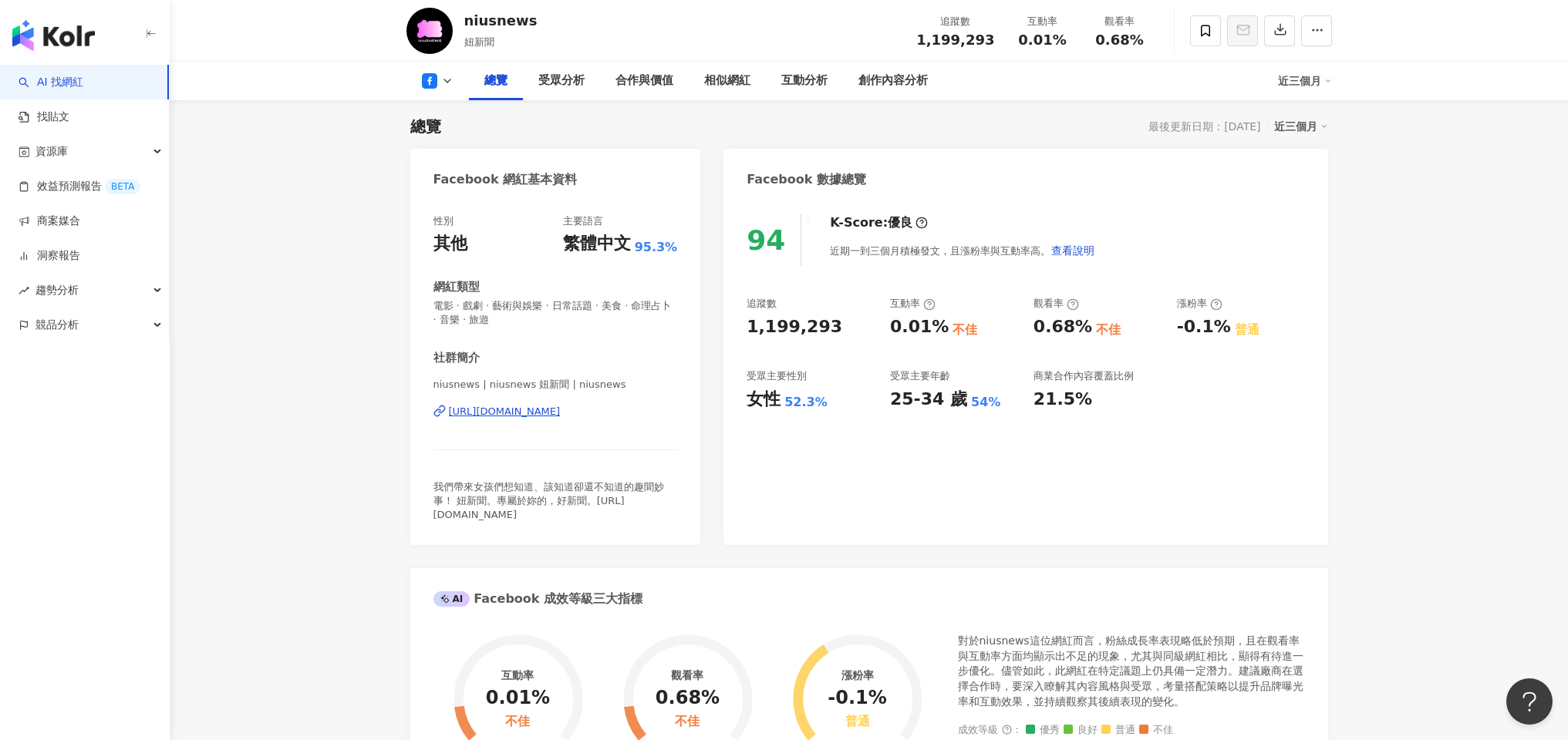
click at [450, 84] on icon at bounding box center [447, 81] width 12 height 12
click at [452, 77] on icon at bounding box center [447, 81] width 12 height 12
click at [444, 86] on icon at bounding box center [447, 81] width 12 height 12
click at [441, 109] on button "Instagram" at bounding box center [462, 110] width 93 height 21
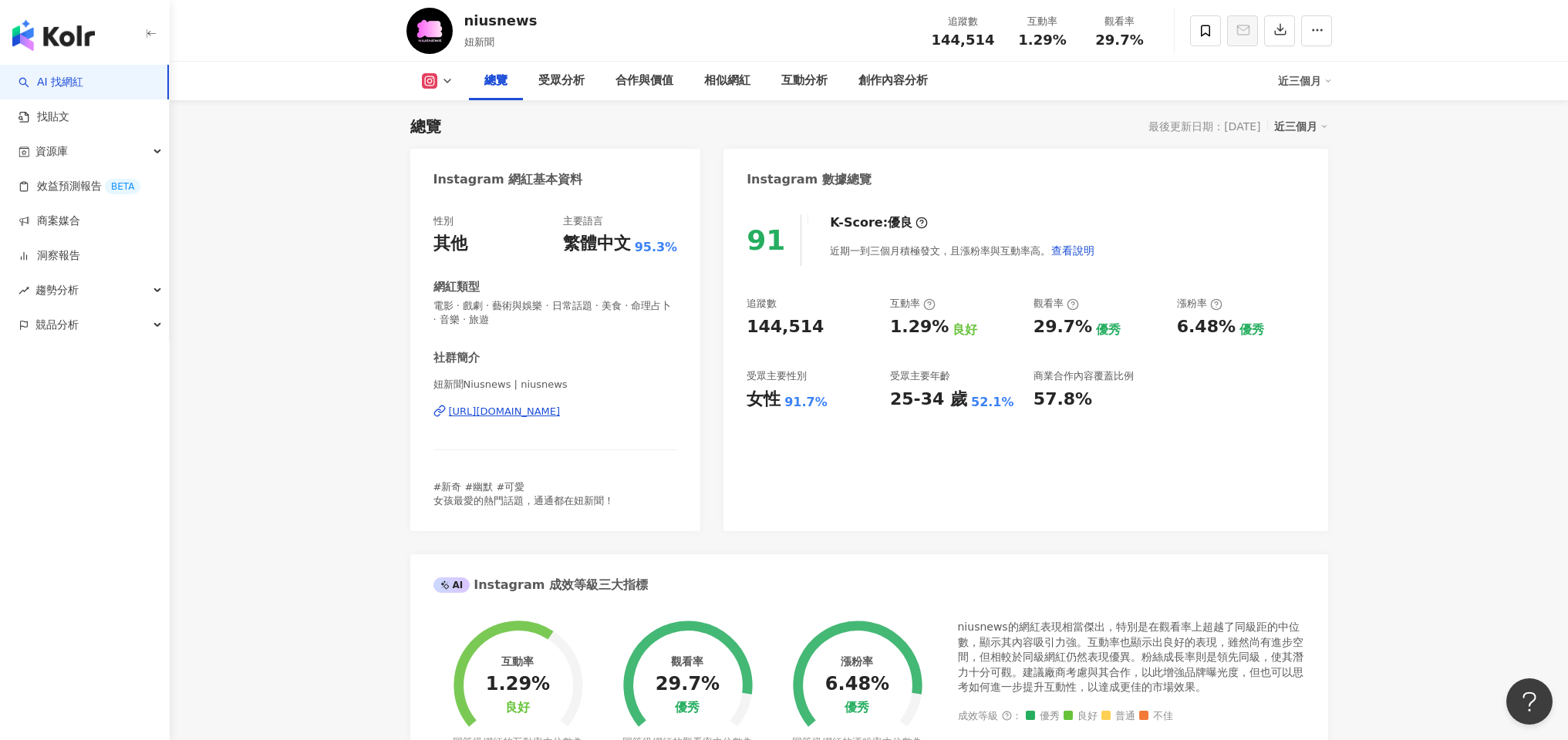
click at [447, 83] on icon at bounding box center [447, 81] width 12 height 12
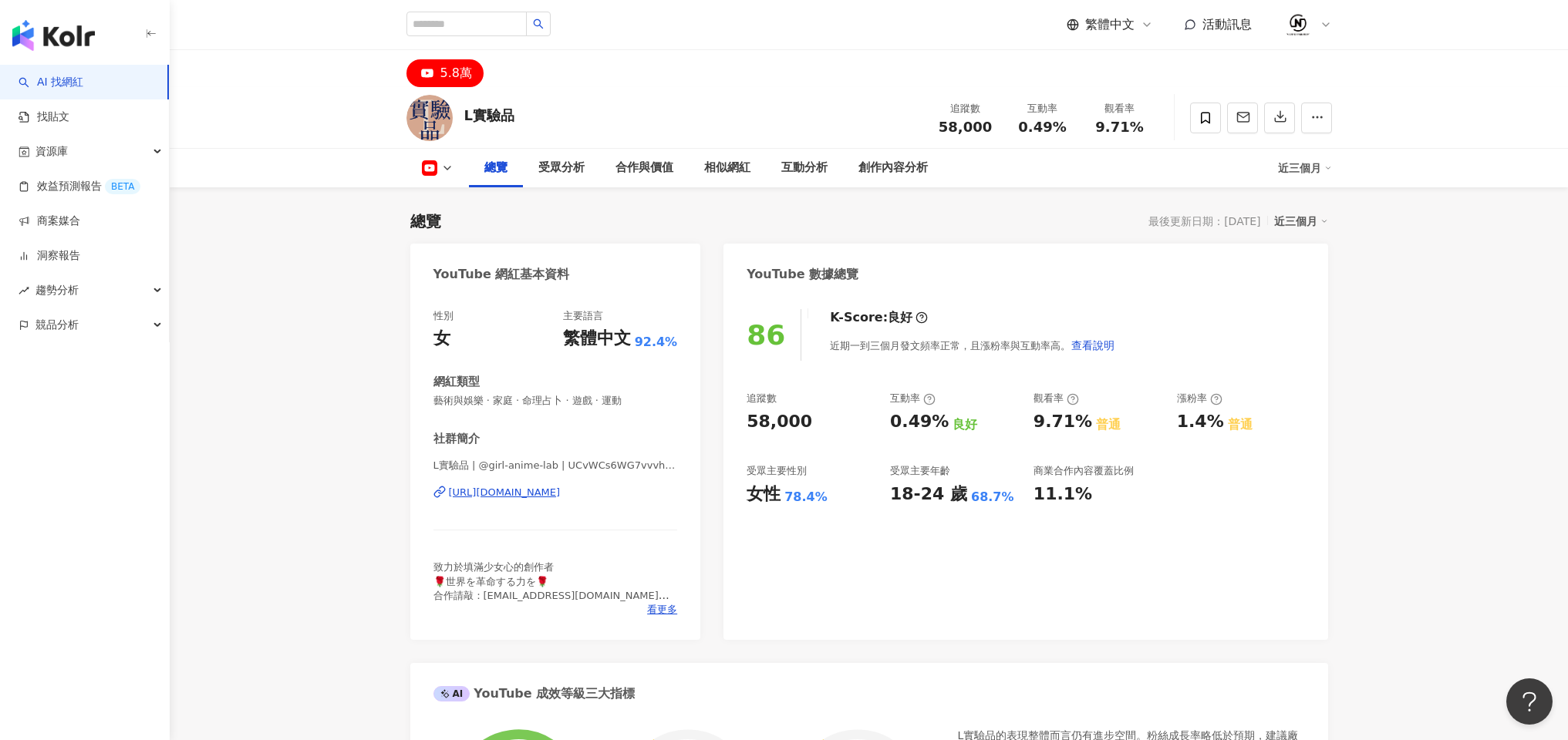
scroll to position [95, 0]
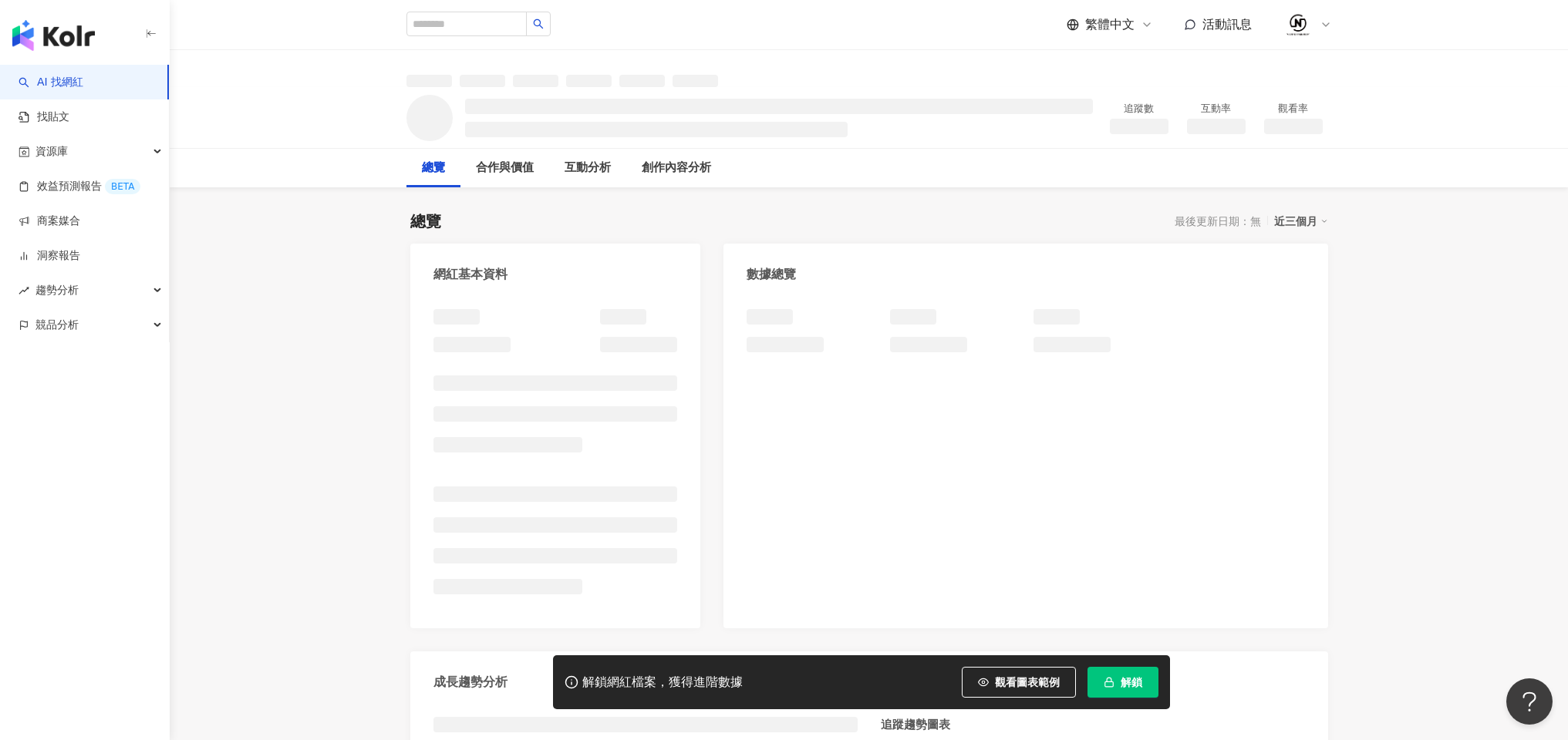
click at [1143, 687] on button "解鎖" at bounding box center [1123, 683] width 71 height 31
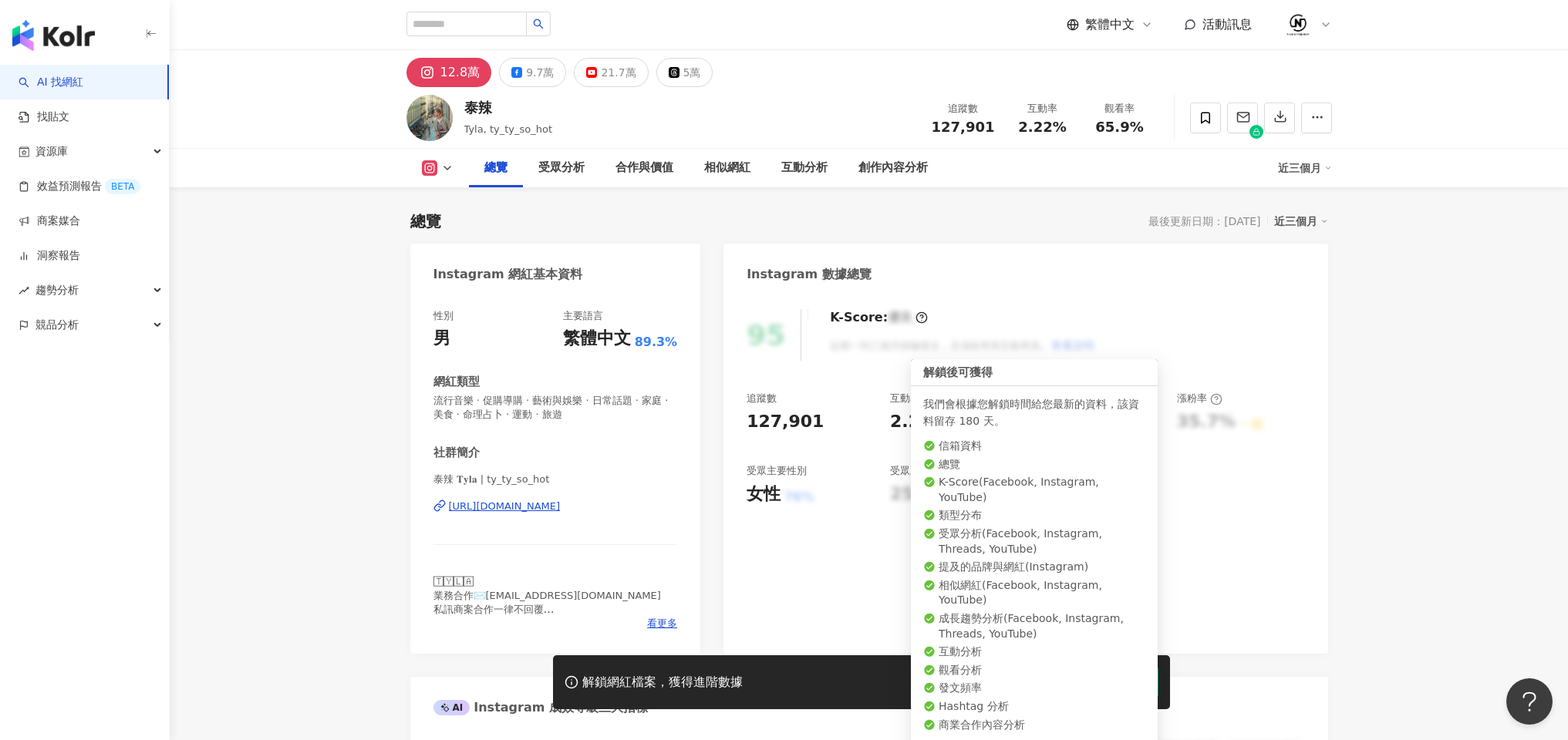
scroll to position [95, 0]
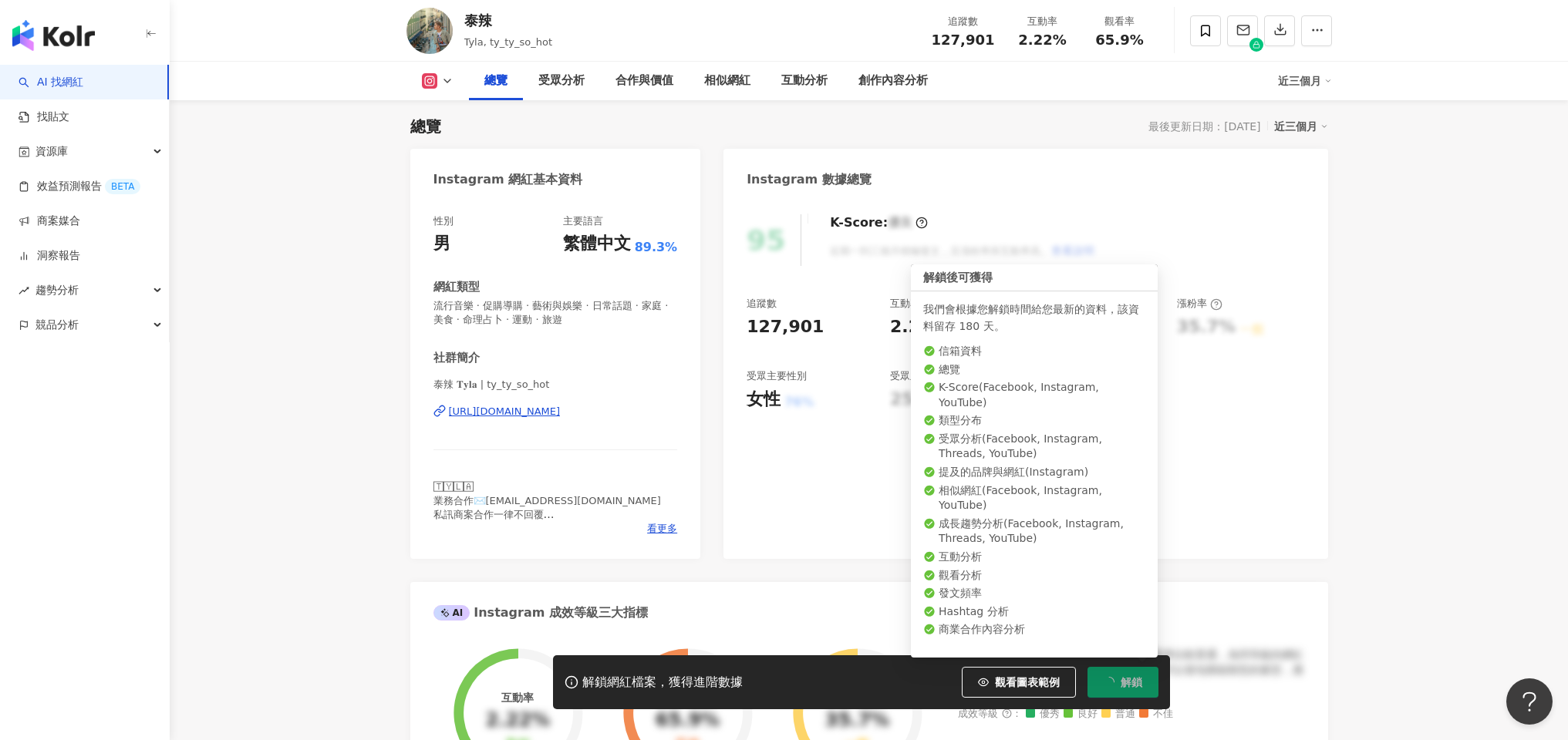
click at [1143, 687] on button "解鎖" at bounding box center [1123, 683] width 71 height 31
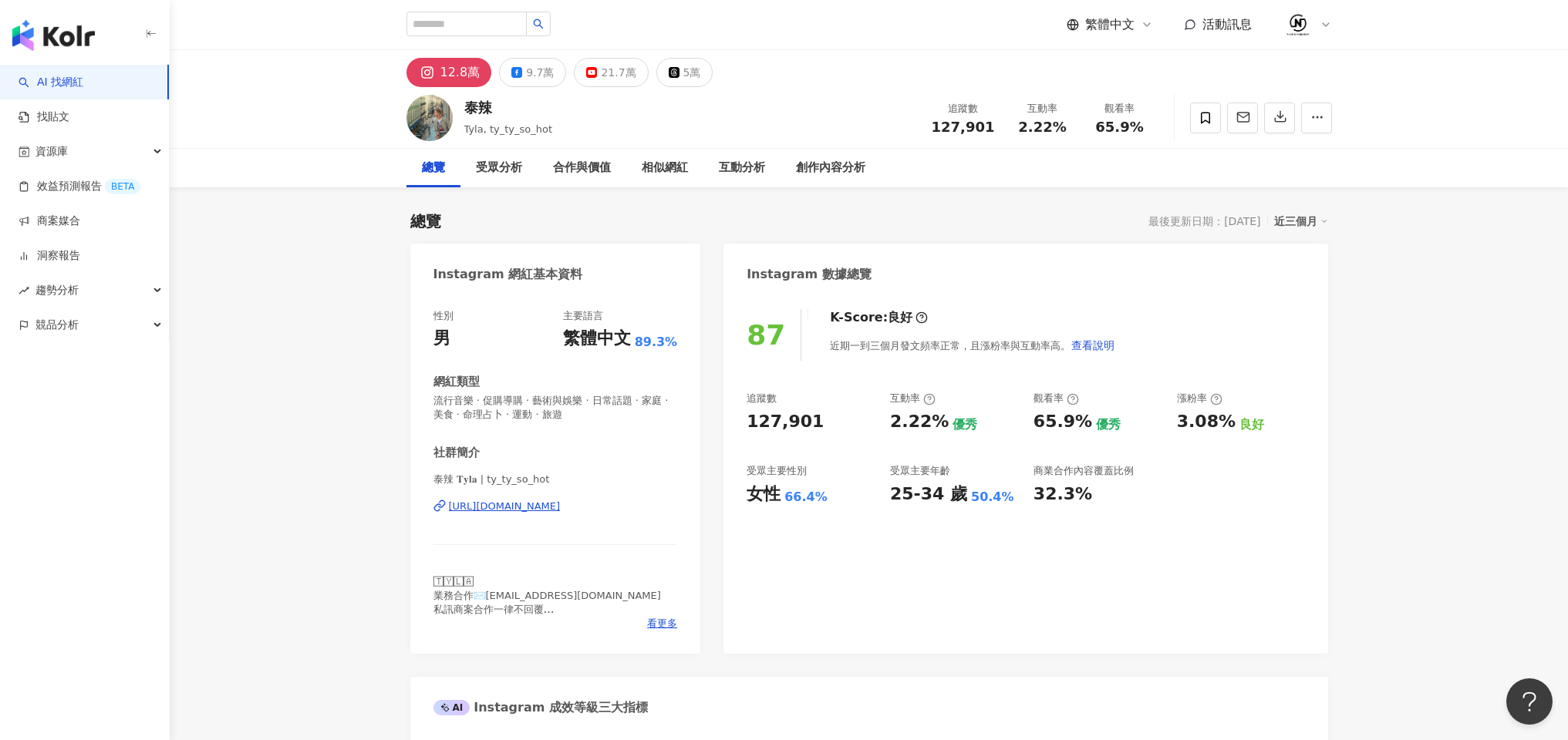
scroll to position [95, 0]
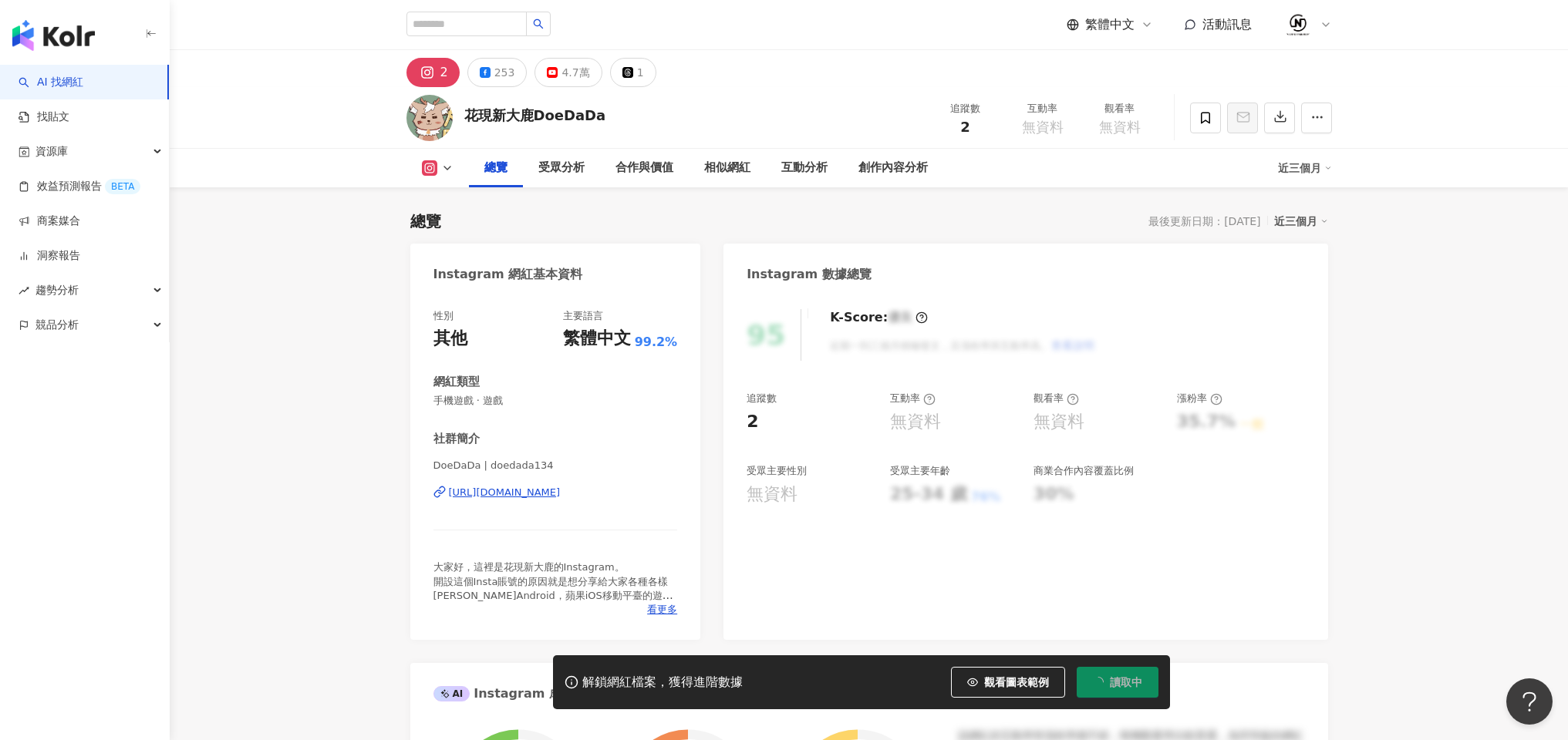
scroll to position [95, 0]
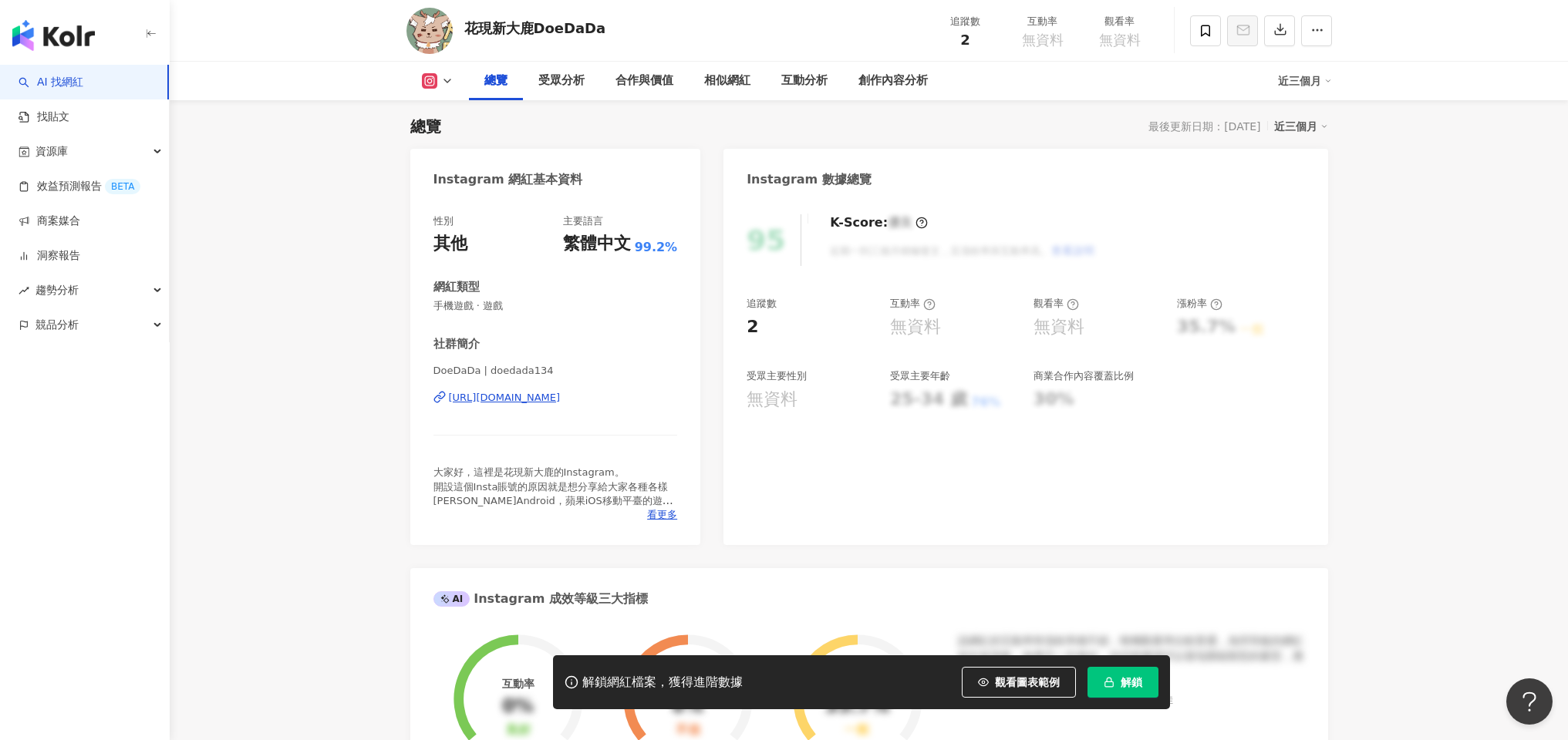
click at [1130, 680] on span "解鎖" at bounding box center [1131, 683] width 21 height 12
click at [432, 89] on div "總覽 受眾分析 合作與價值 相似網紅 互動分析 創作內容分析 近三個月" at bounding box center [869, 81] width 926 height 39
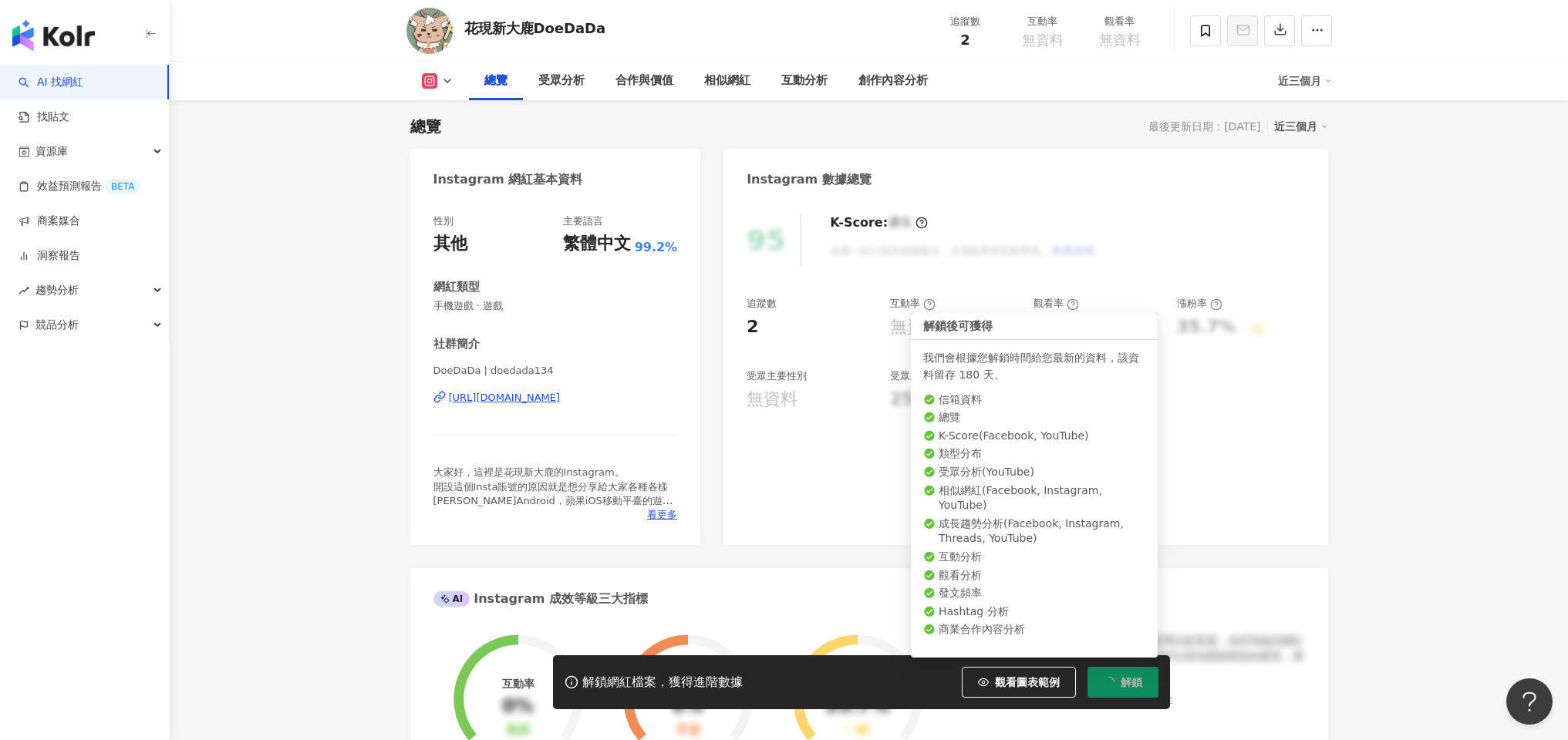
click at [444, 81] on icon at bounding box center [447, 81] width 12 height 12
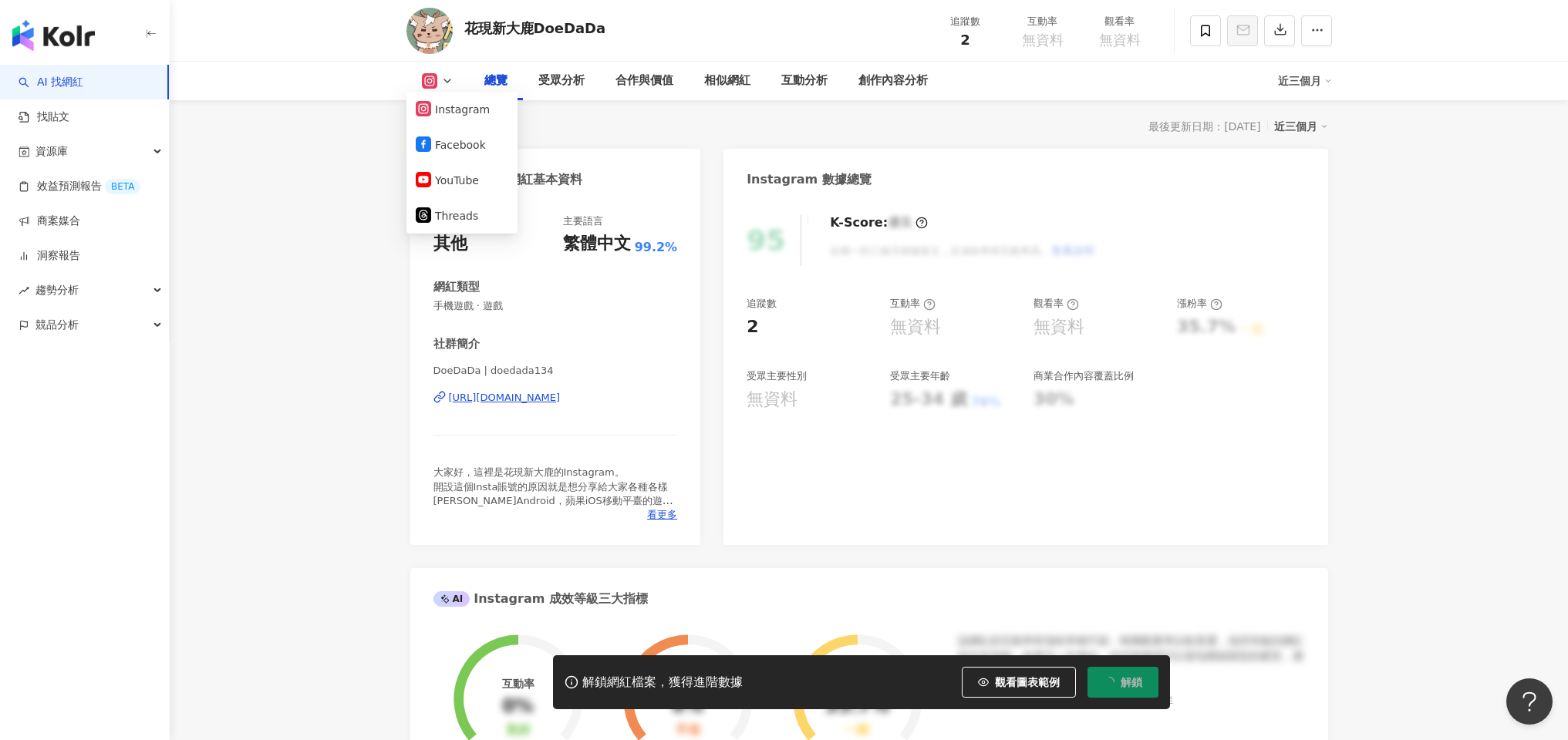
click at [444, 81] on icon at bounding box center [447, 81] width 12 height 12
click at [447, 86] on icon at bounding box center [447, 81] width 12 height 12
click at [443, 192] on li "YouTube" at bounding box center [463, 180] width 111 height 35
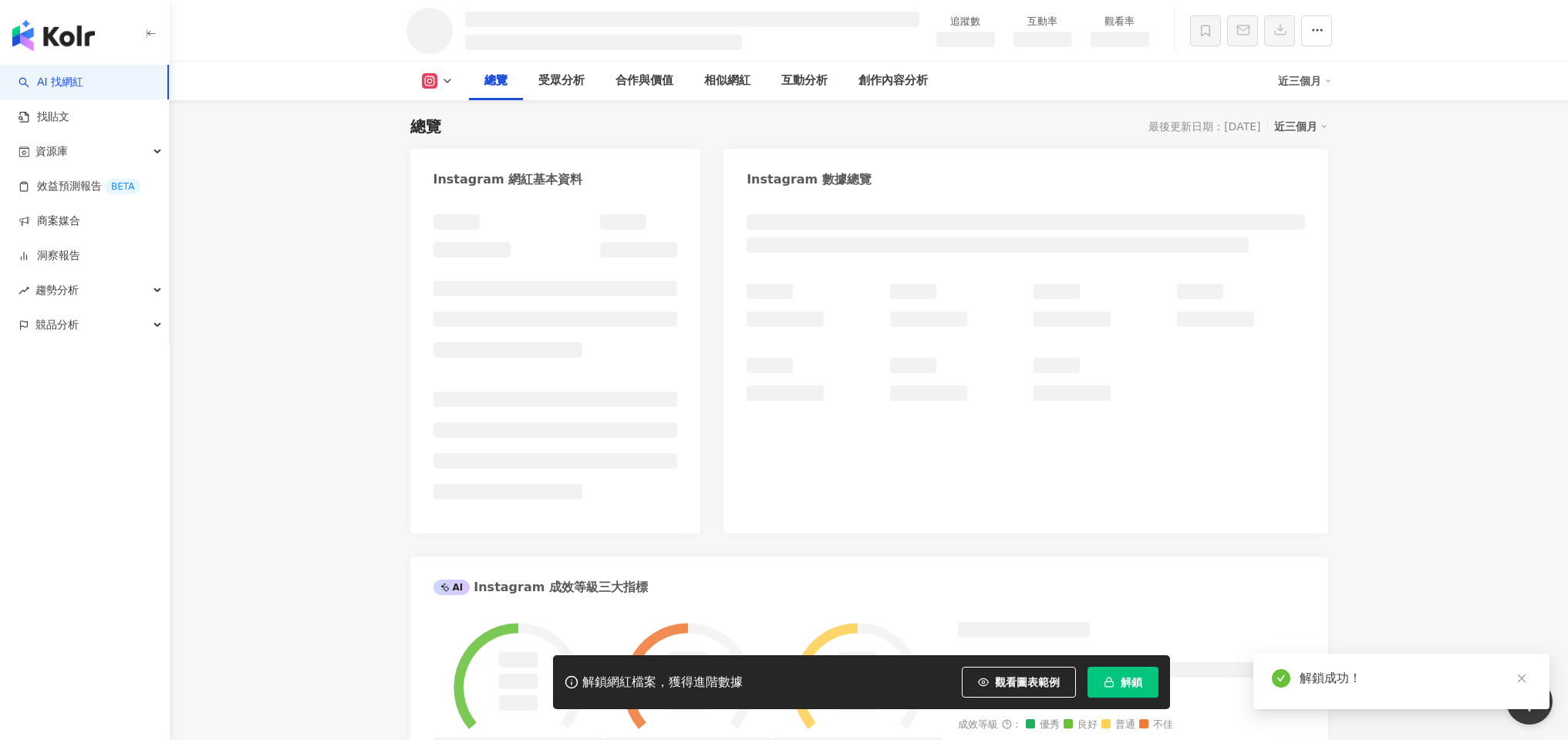
click at [1137, 678] on li at bounding box center [1131, 669] width 348 height 15
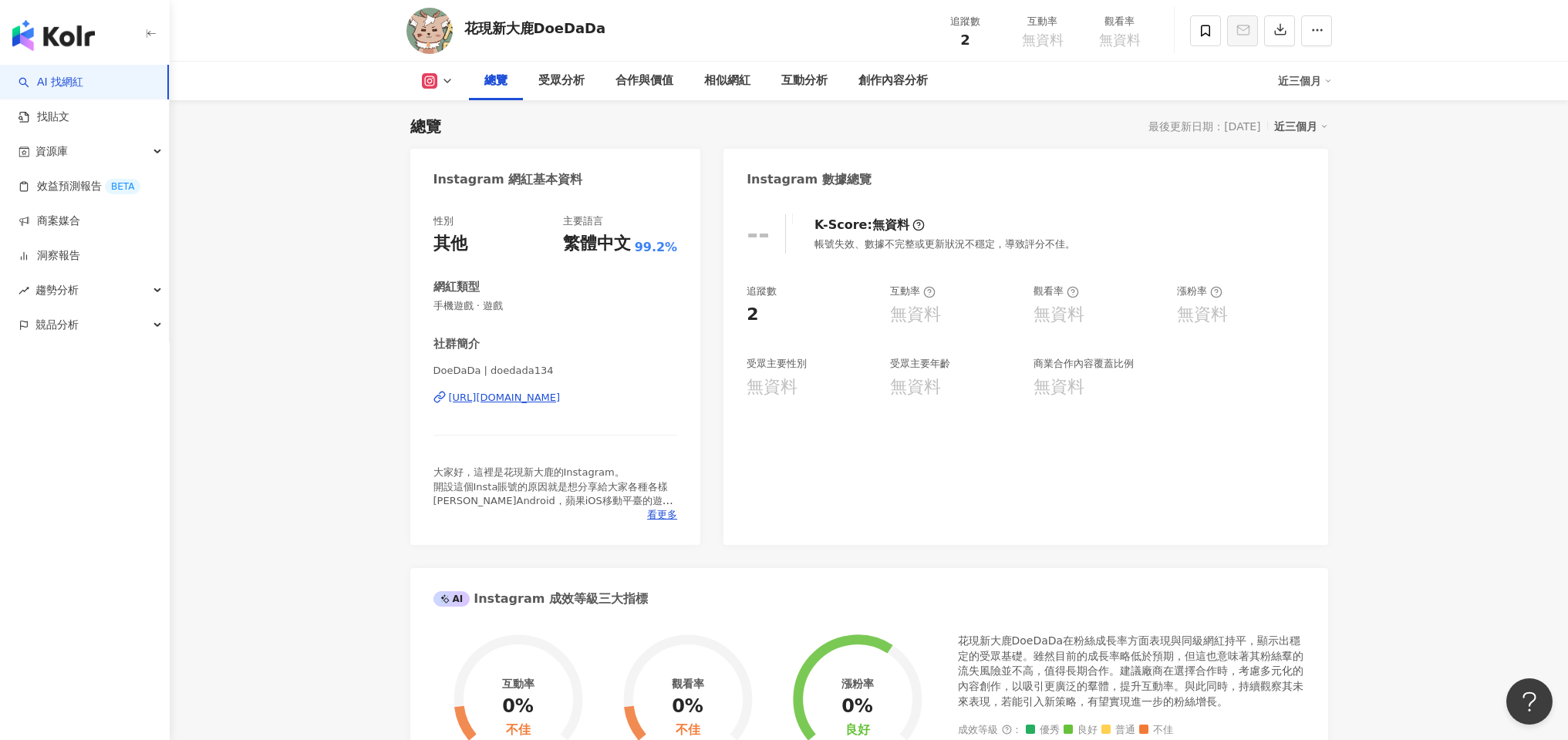
click at [450, 79] on icon at bounding box center [447, 81] width 12 height 12
click at [447, 185] on button "YouTube" at bounding box center [462, 180] width 93 height 21
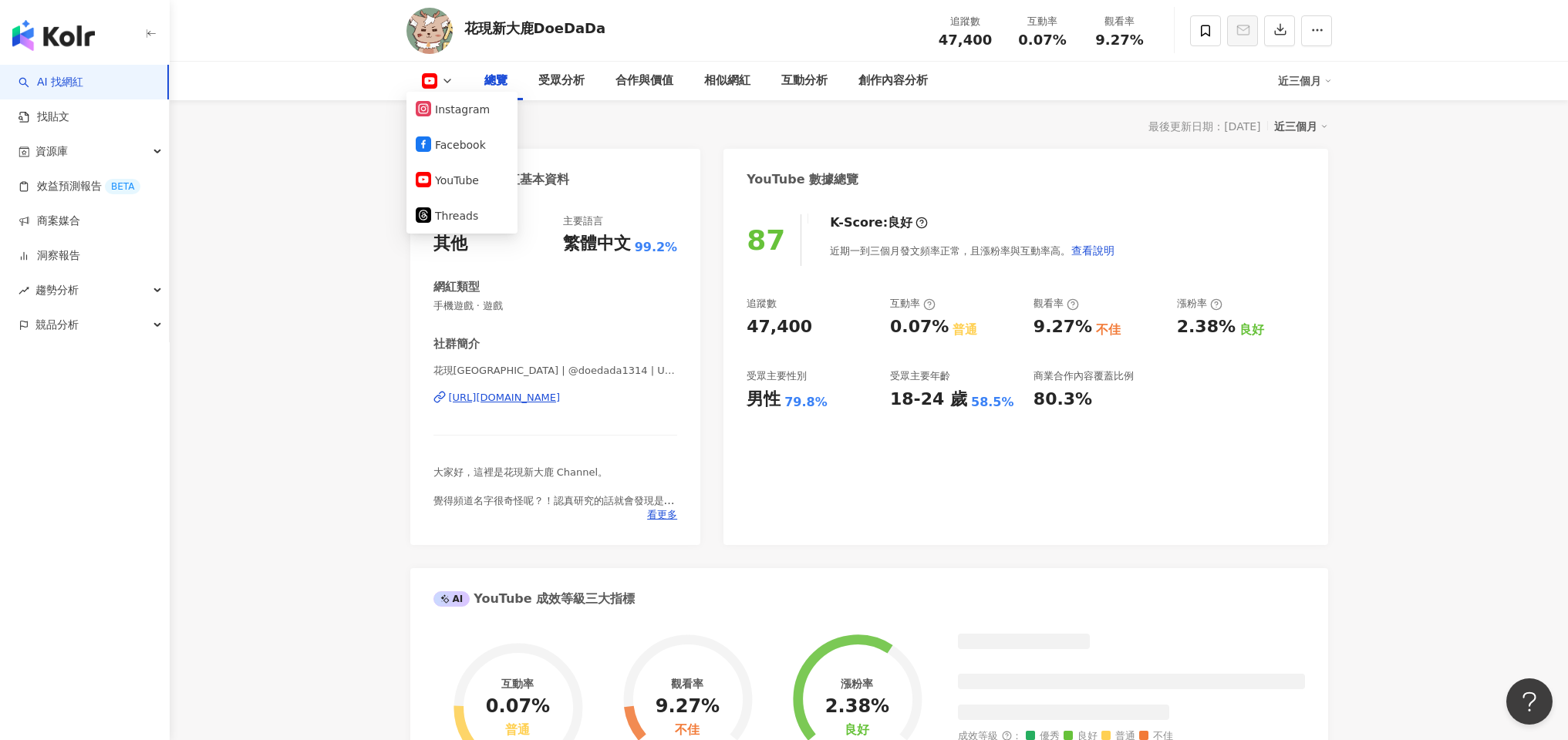
click at [1229, 496] on div "87 K-Score : 良好 近期一到三個月發文頻率正常，且漲粉率與互動率高。 查看說明 追蹤數 47,400 互動率 0.07% 普通 觀看率 9.27%…" at bounding box center [1025, 372] width 604 height 347
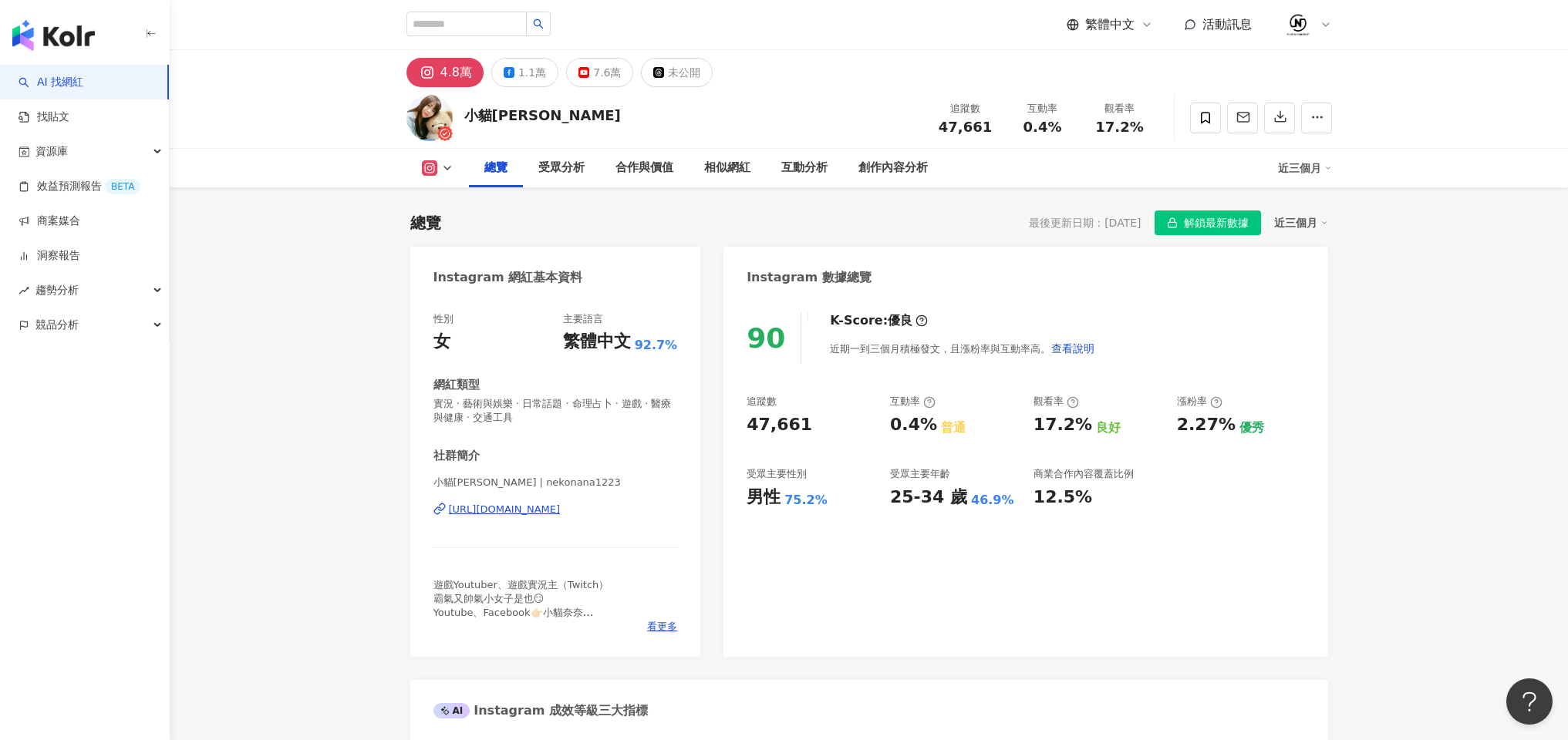
scroll to position [95, 0]
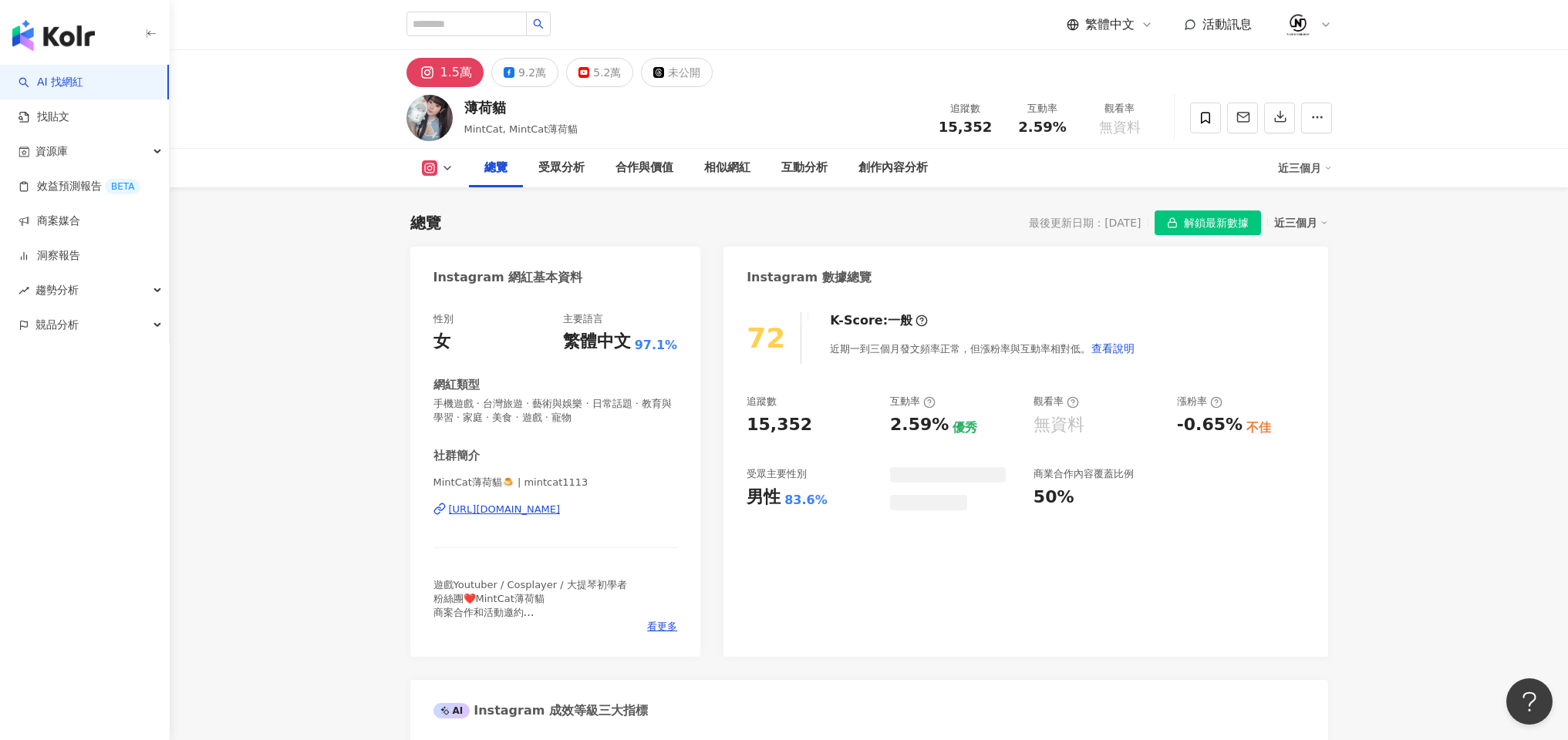
scroll to position [95, 0]
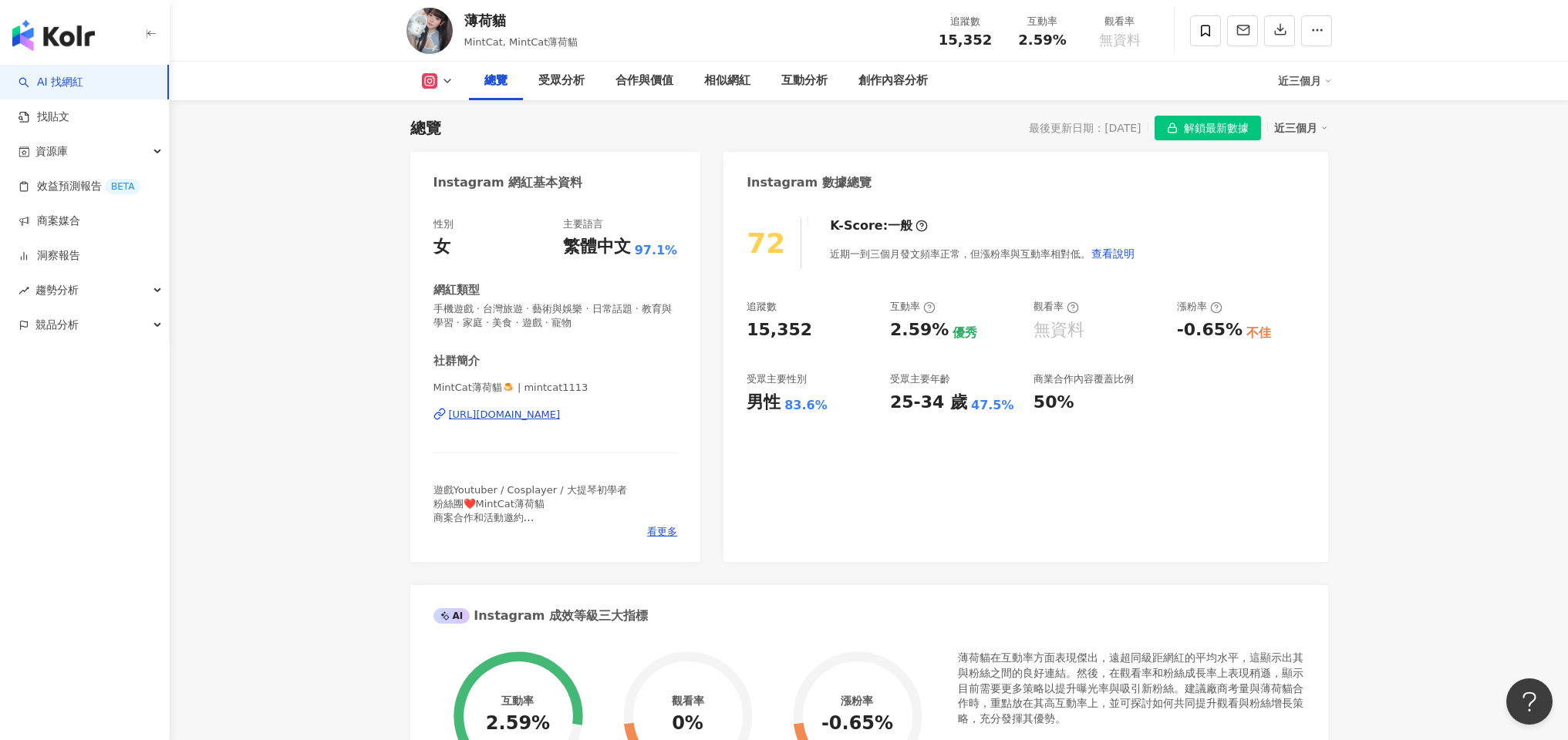
click at [442, 82] on icon at bounding box center [447, 81] width 12 height 12
click at [421, 179] on rect at bounding box center [424, 179] width 13 height 9
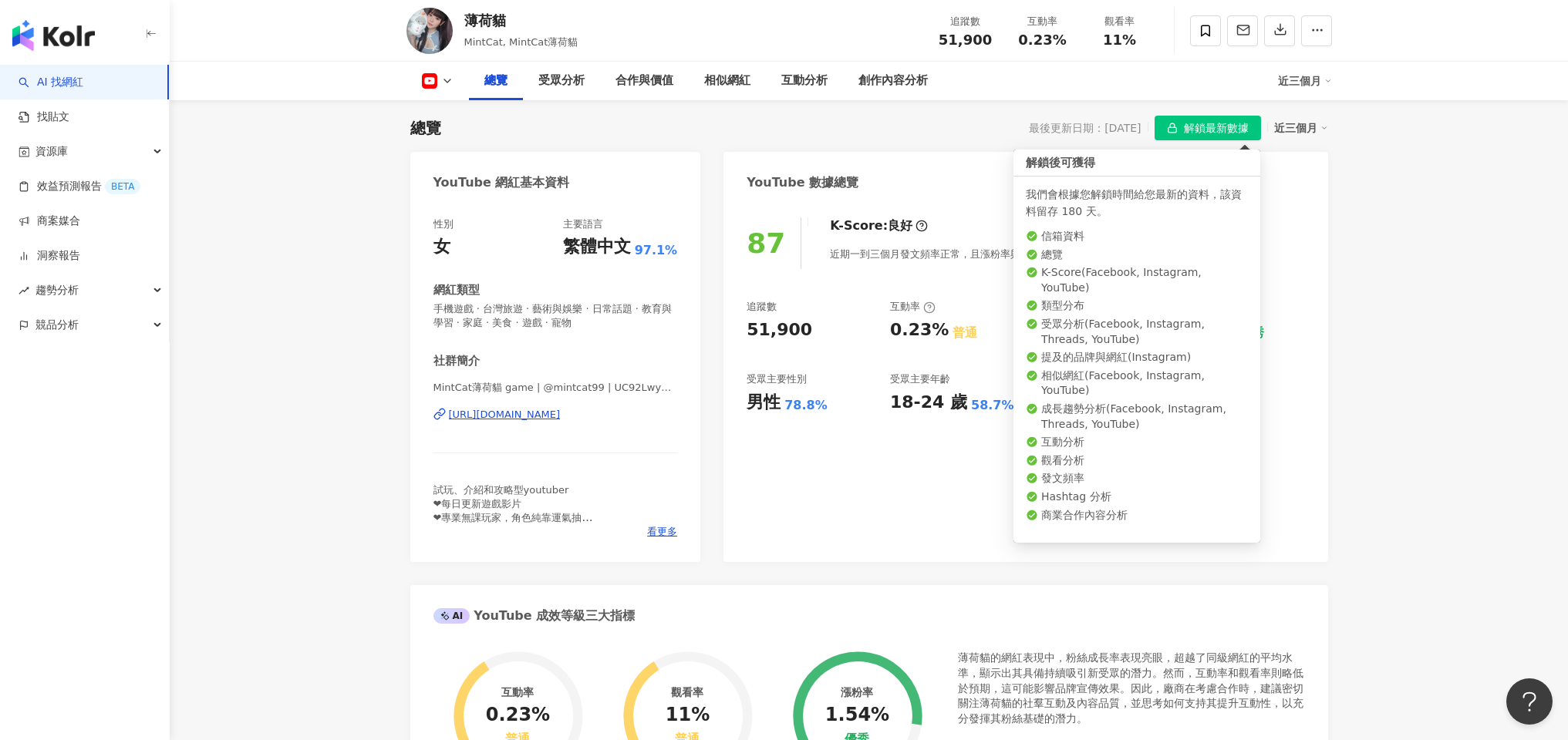
click at [1200, 129] on span "解鎖最新數據" at bounding box center [1216, 129] width 65 height 25
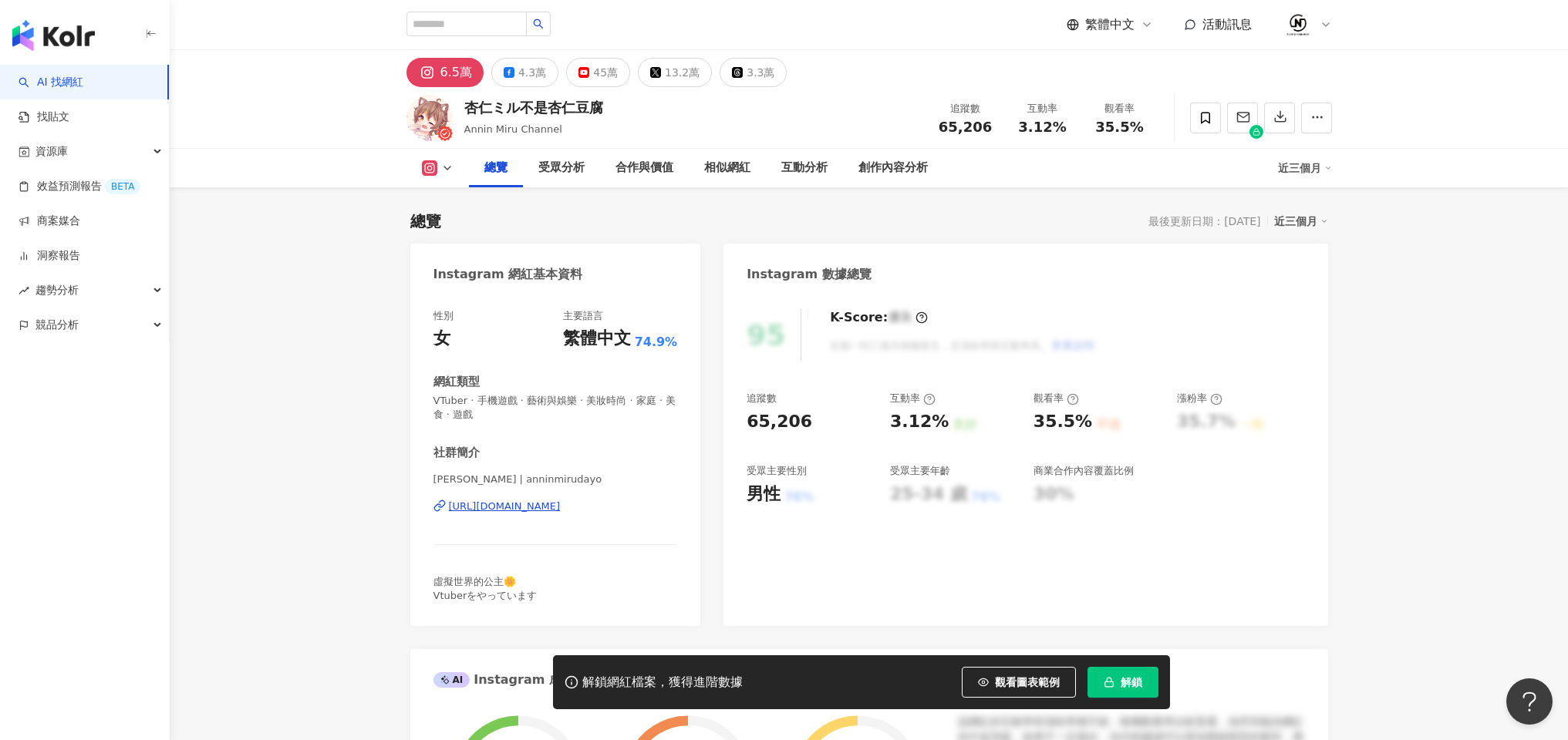
scroll to position [95, 0]
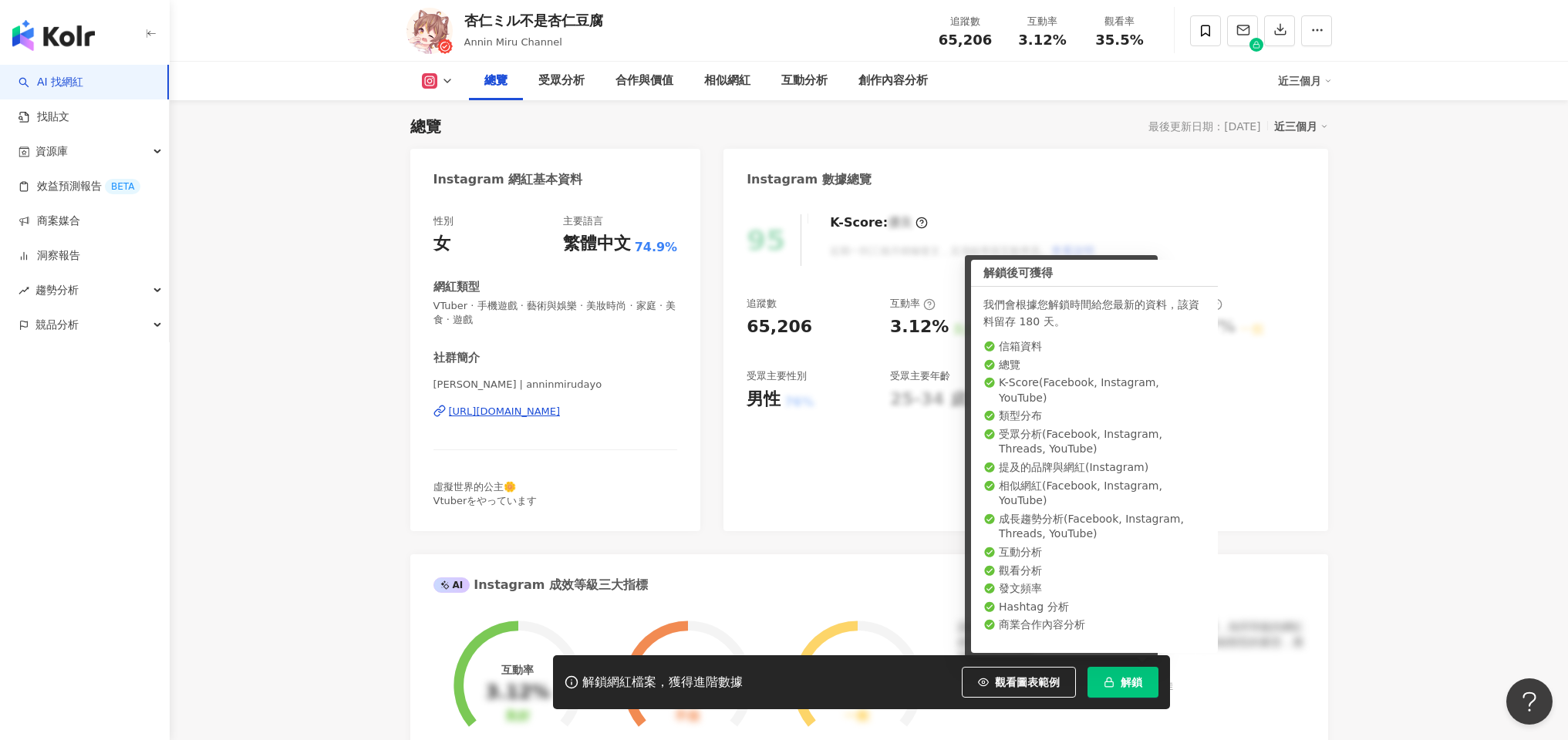
click at [1136, 666] on div "解鎖網紅檔案，獲得進階數據 觀看圖表範例 解鎖" at bounding box center [861, 682] width 617 height 54
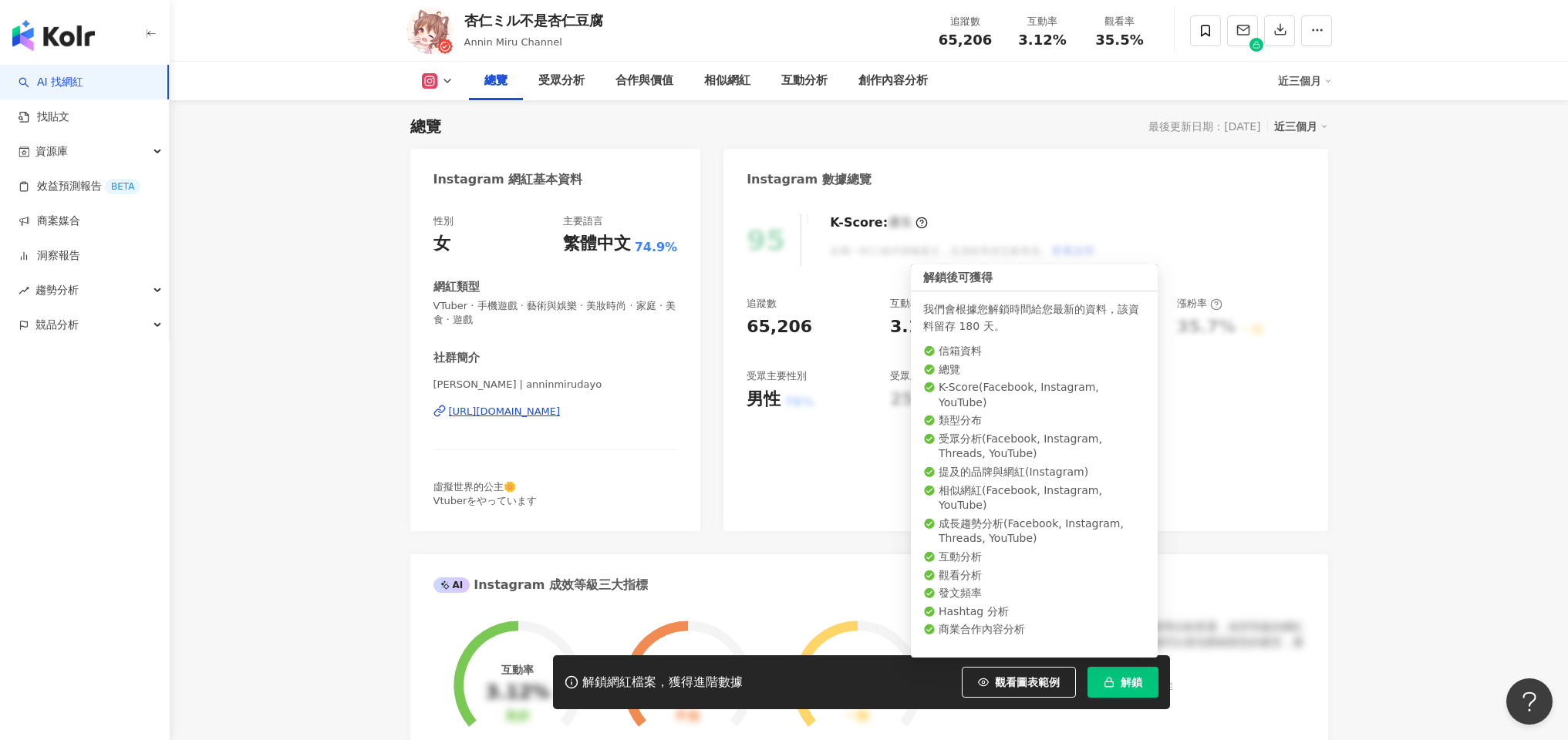
click at [1130, 692] on button "解鎖" at bounding box center [1123, 683] width 71 height 31
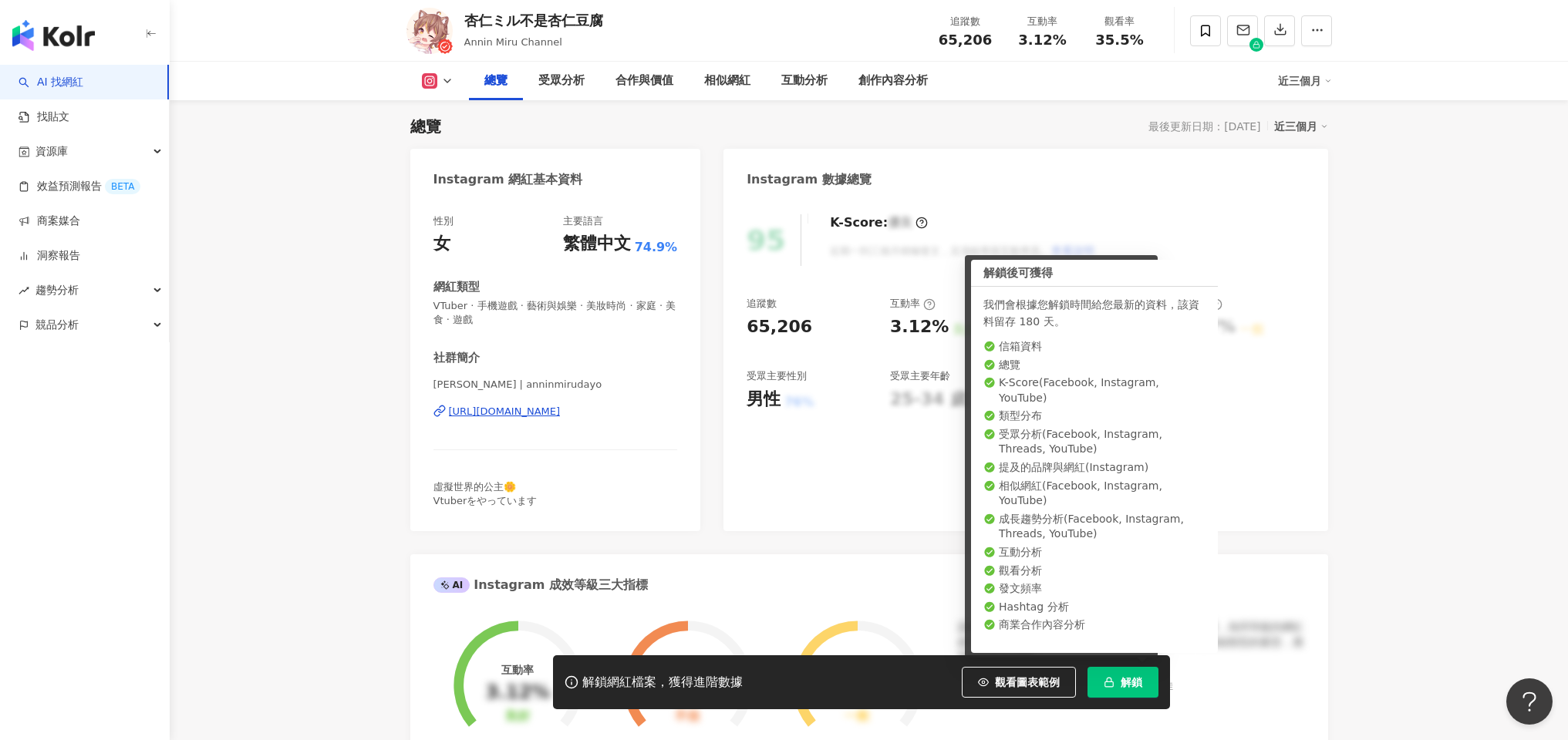
click at [1130, 687] on span "解鎖" at bounding box center [1131, 683] width 21 height 12
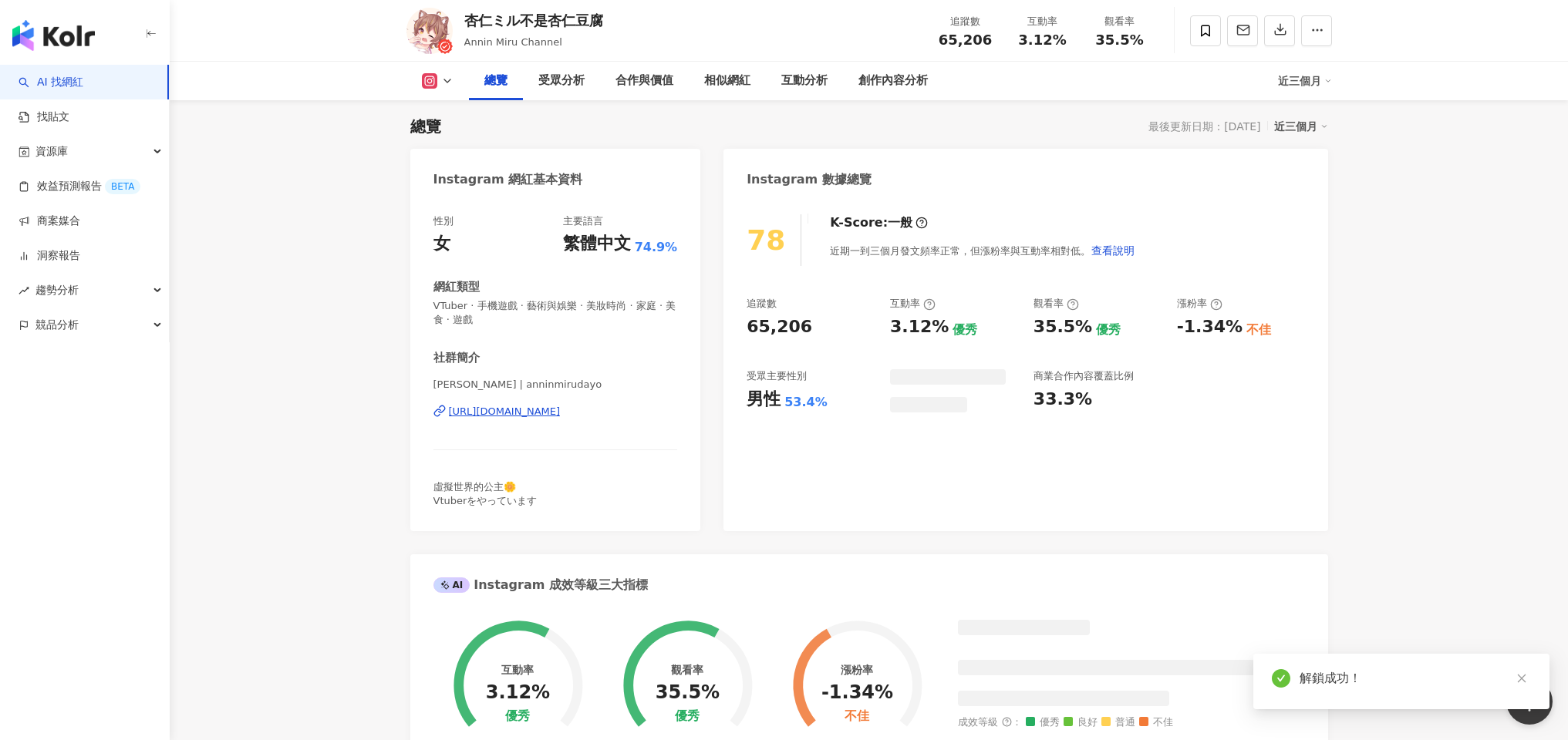
click at [443, 81] on icon at bounding box center [447, 81] width 12 height 12
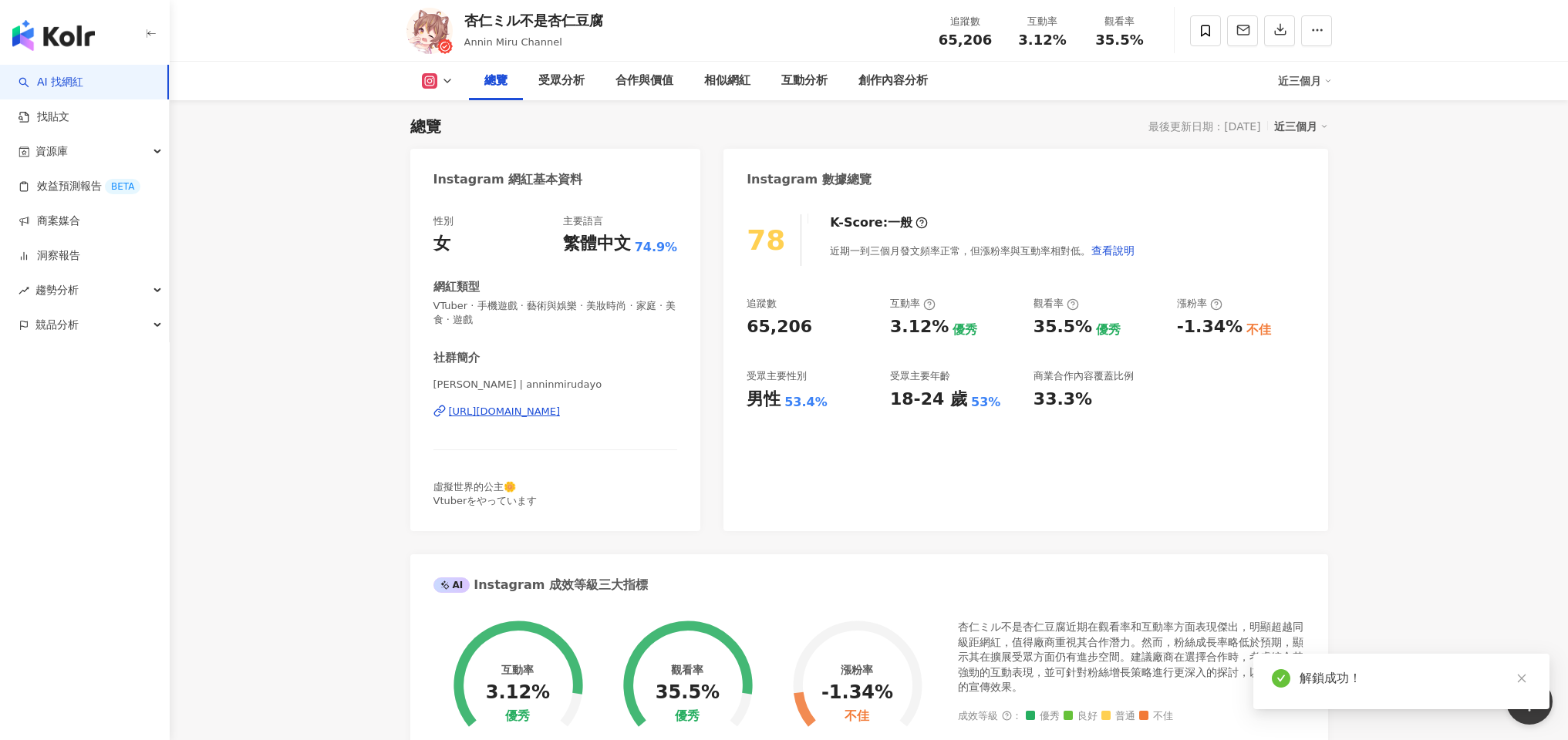
click at [443, 81] on icon at bounding box center [447, 81] width 12 height 12
click at [450, 79] on icon at bounding box center [447, 81] width 12 height 12
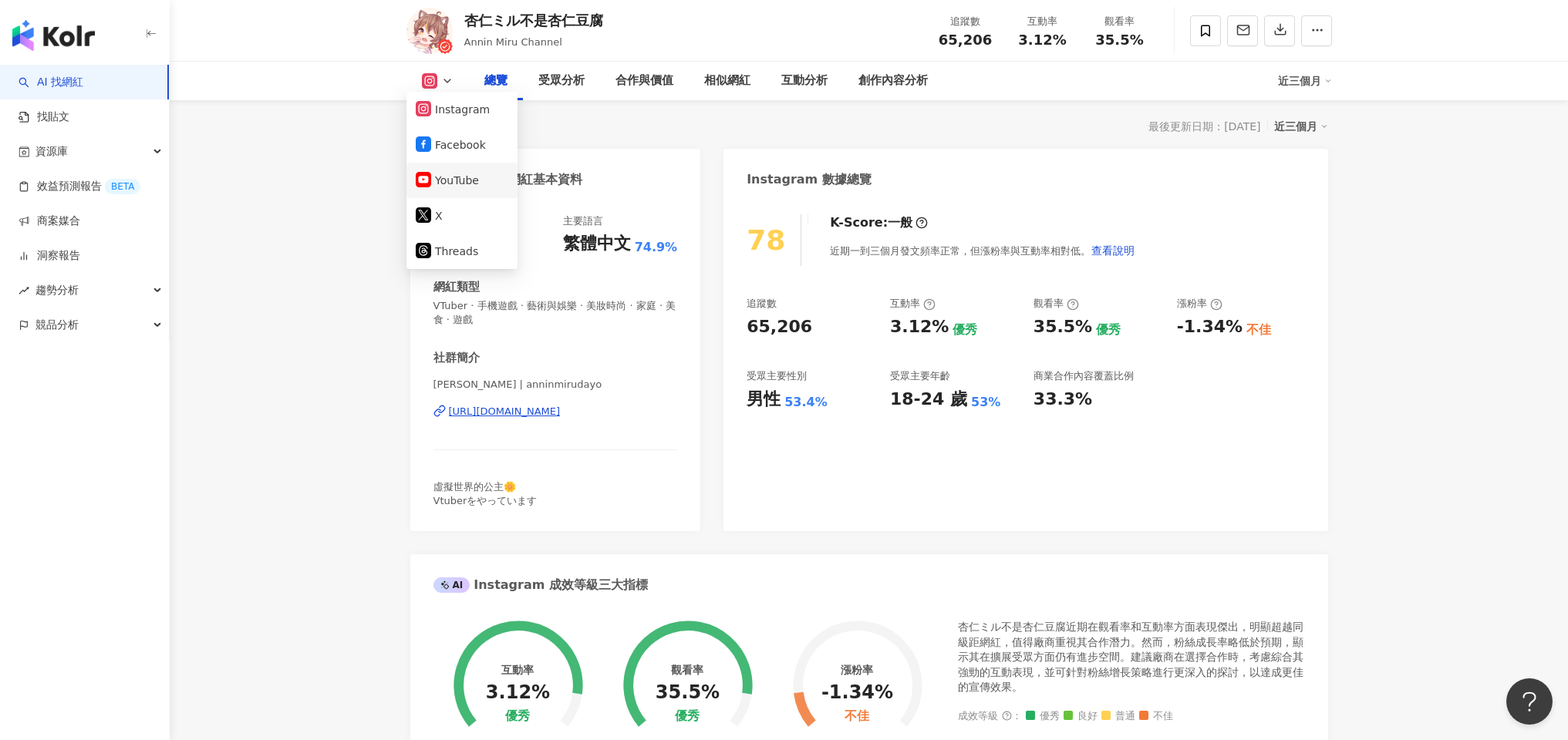
click at [452, 186] on button "YouTube" at bounding box center [462, 180] width 93 height 21
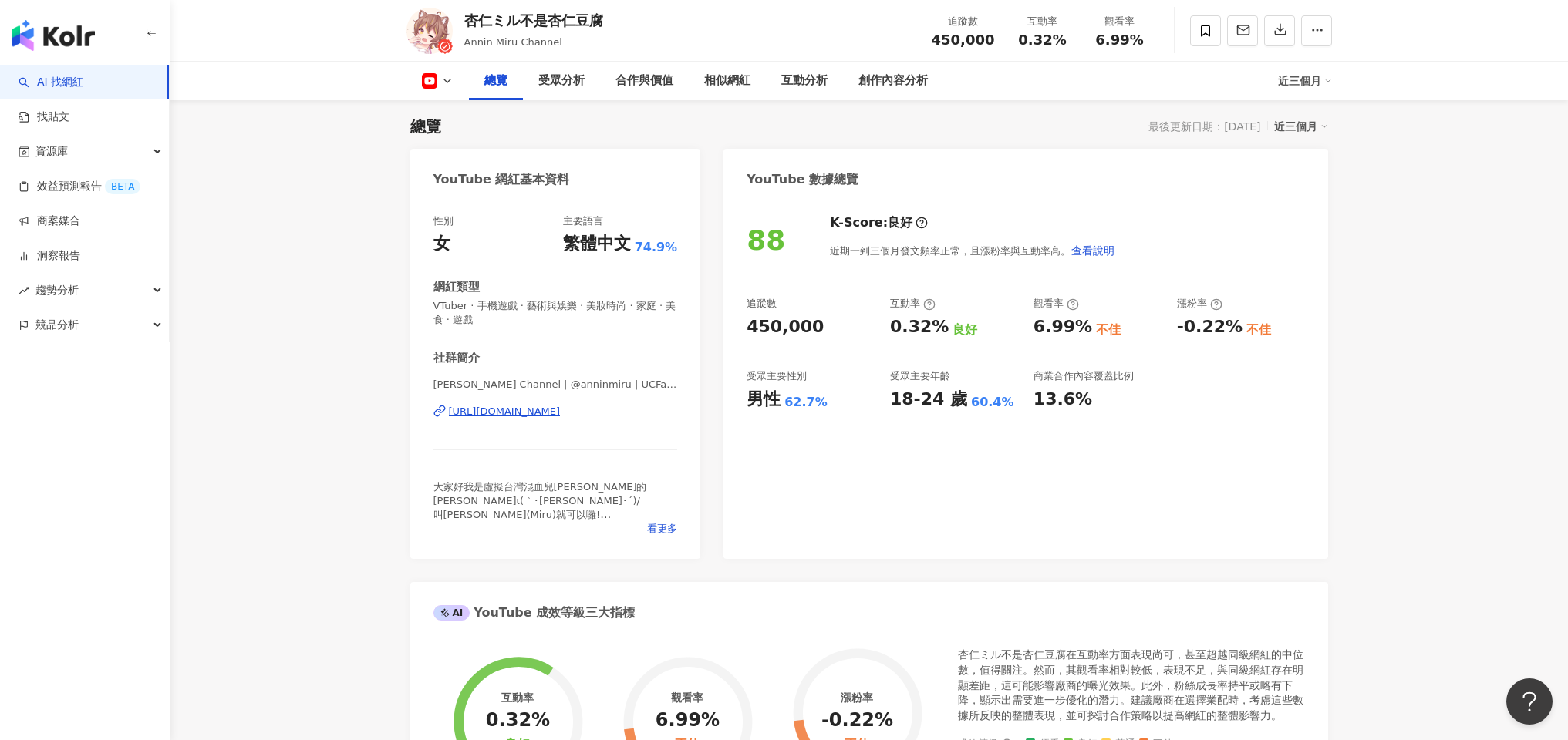
click at [33, 27] on img "button" at bounding box center [53, 35] width 82 height 31
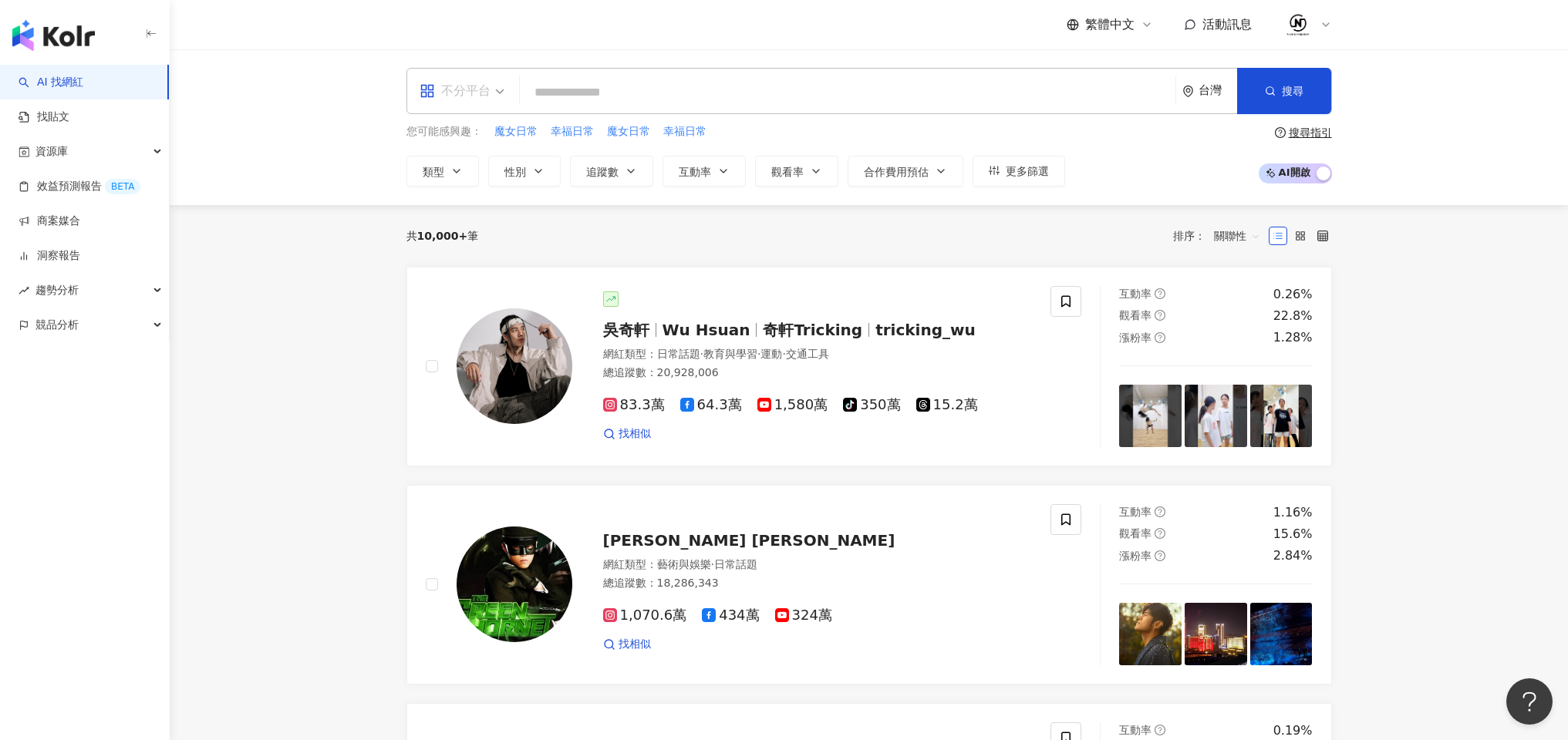
click at [480, 103] on span at bounding box center [463, 91] width 85 height 45
click at [470, 305] on div "Threads" at bounding box center [467, 306] width 88 height 19
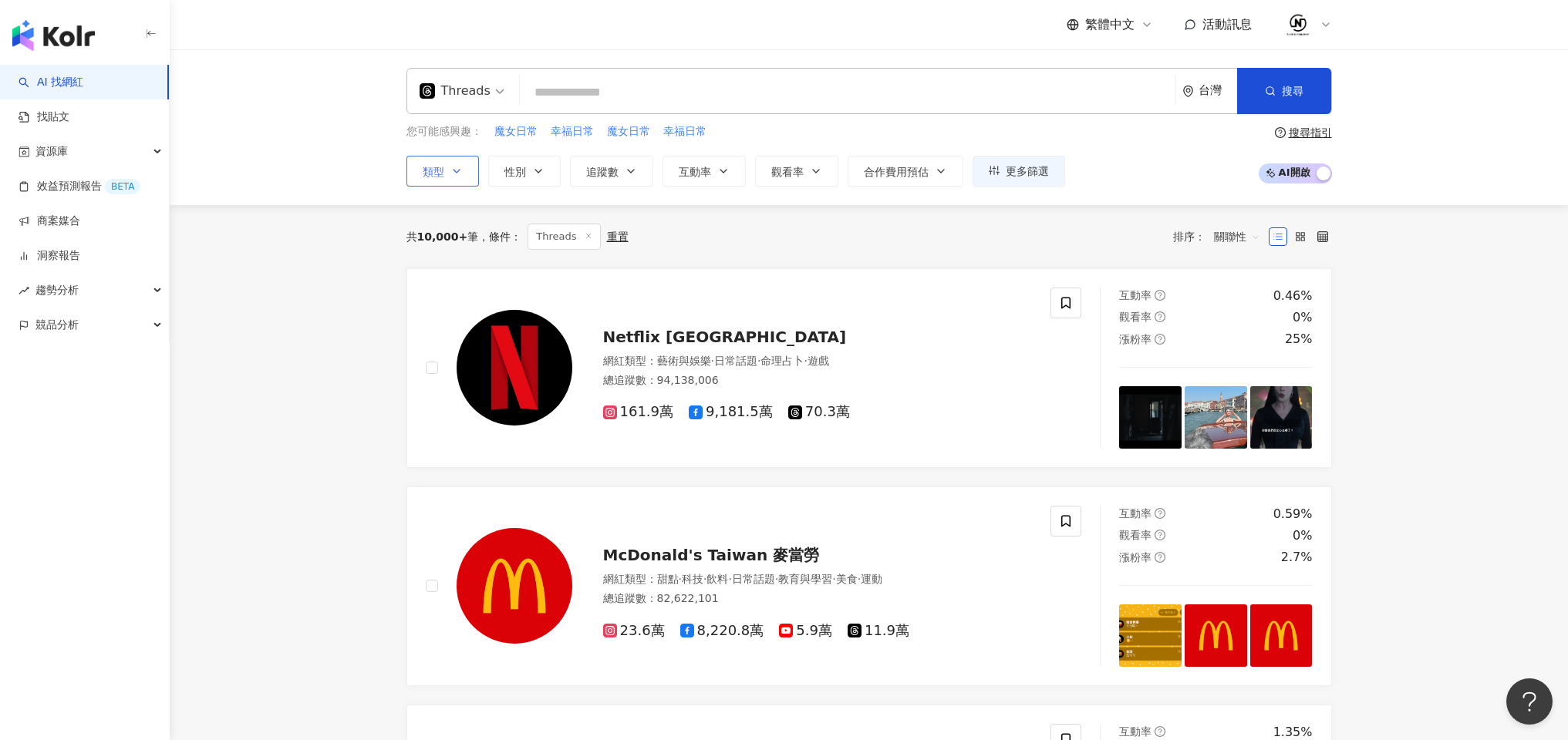
click at [438, 167] on span "類型" at bounding box center [433, 172] width 21 height 12
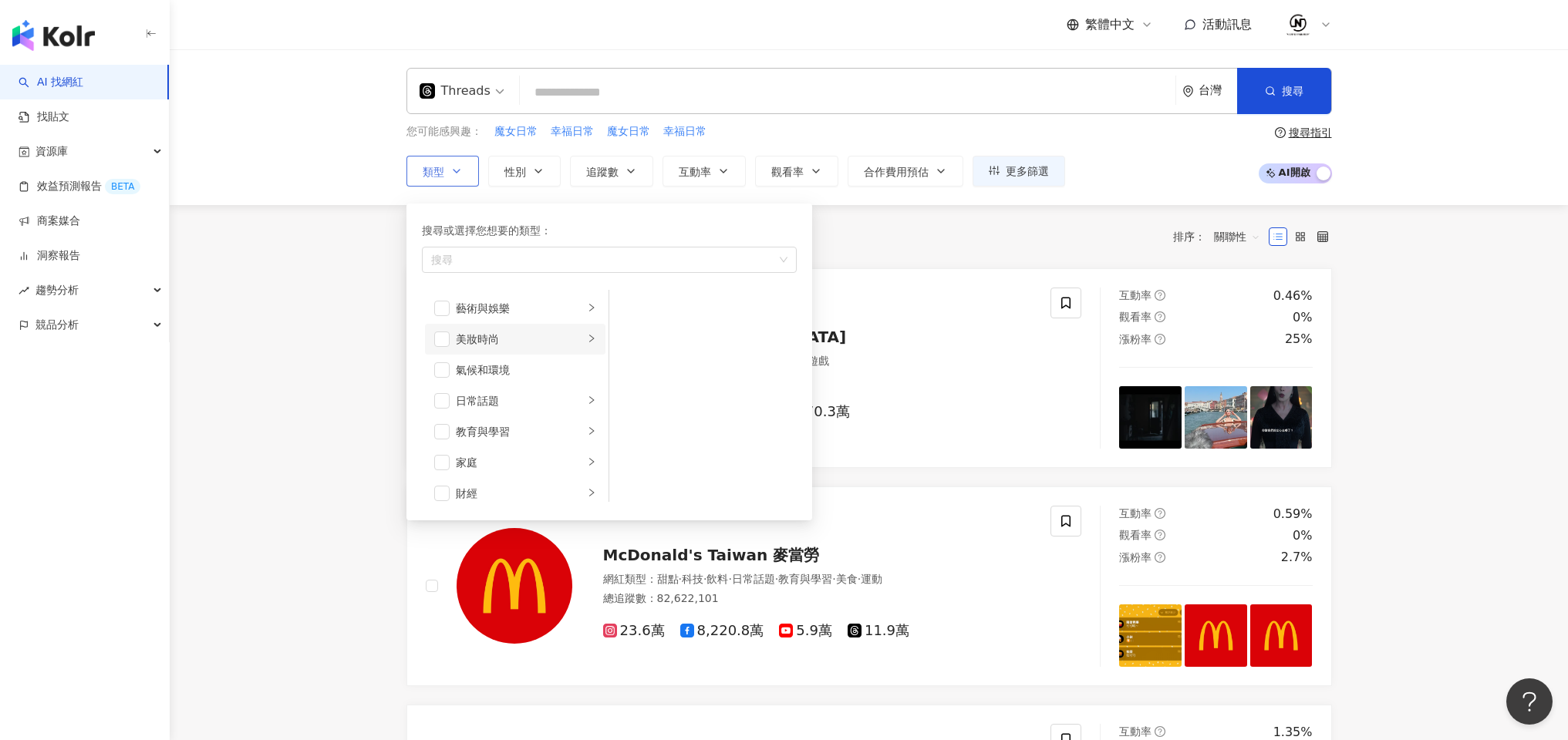
click at [452, 344] on li "美妝時尚" at bounding box center [516, 339] width 180 height 31
click at [447, 340] on span "button" at bounding box center [441, 339] width 15 height 15
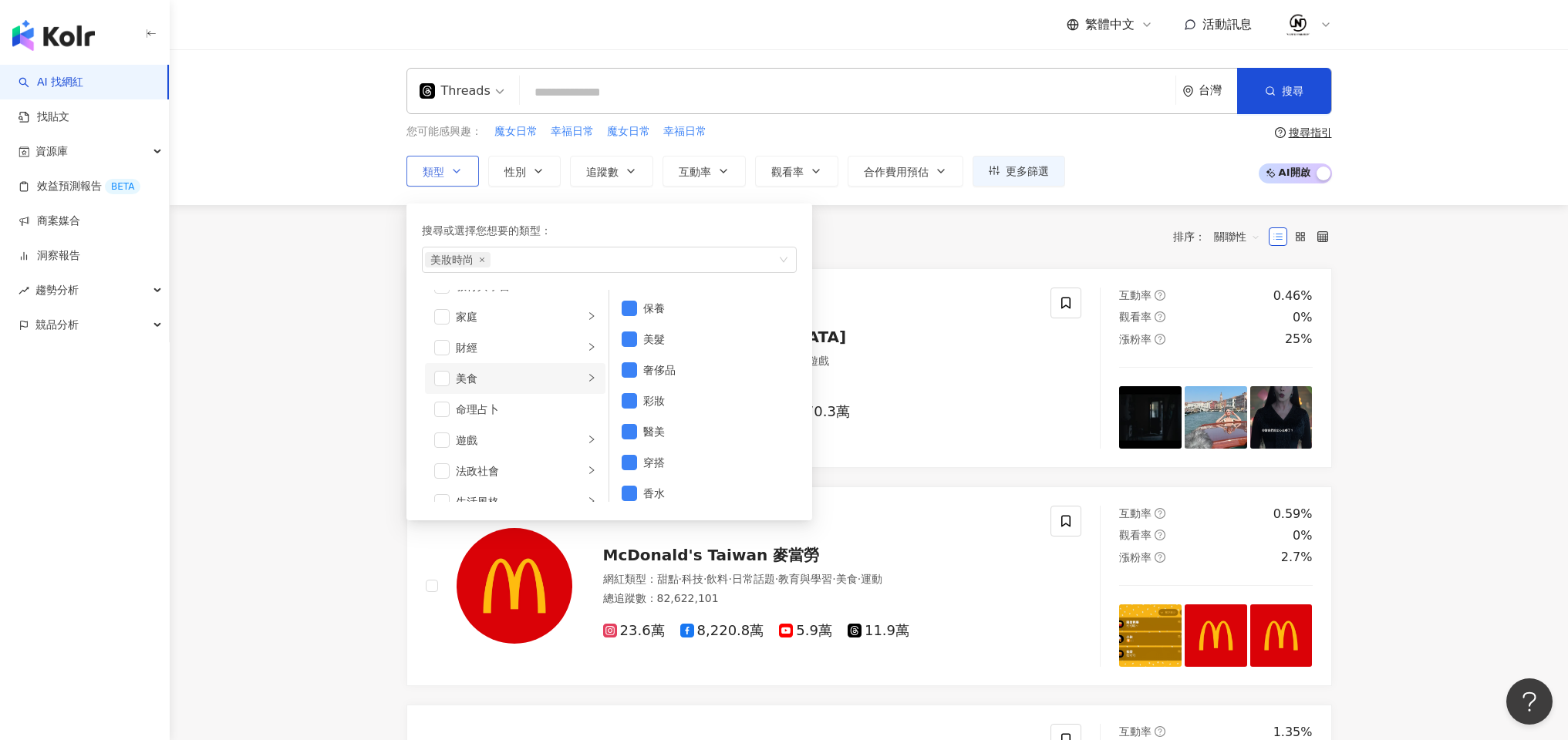
scroll to position [189, 0]
click at [431, 397] on li "遊戲" at bounding box center [516, 397] width 180 height 31
click at [445, 397] on span "button" at bounding box center [441, 397] width 15 height 15
click at [587, 372] on icon "right" at bounding box center [592, 374] width 9 height 9
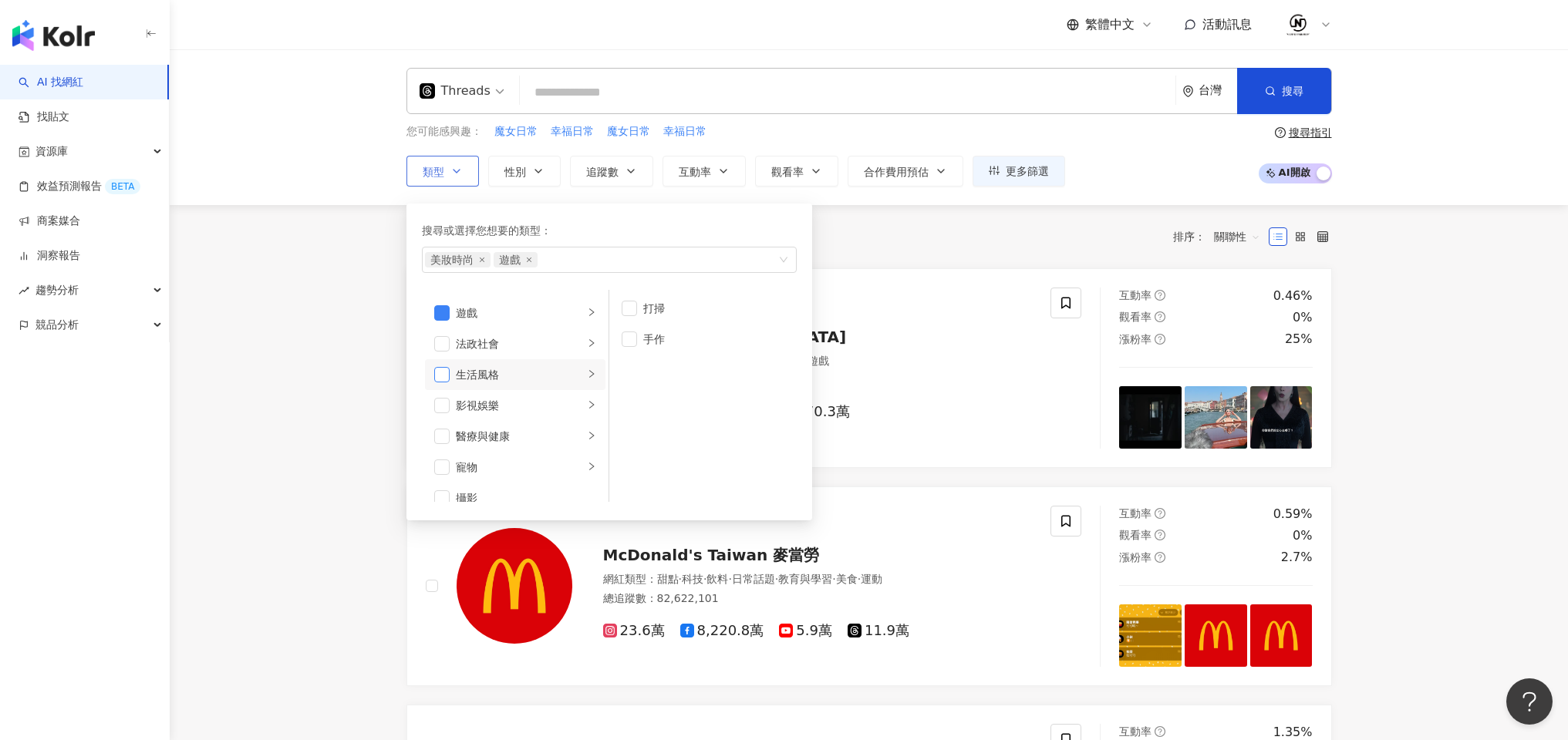
click at [447, 372] on span "button" at bounding box center [441, 374] width 15 height 15
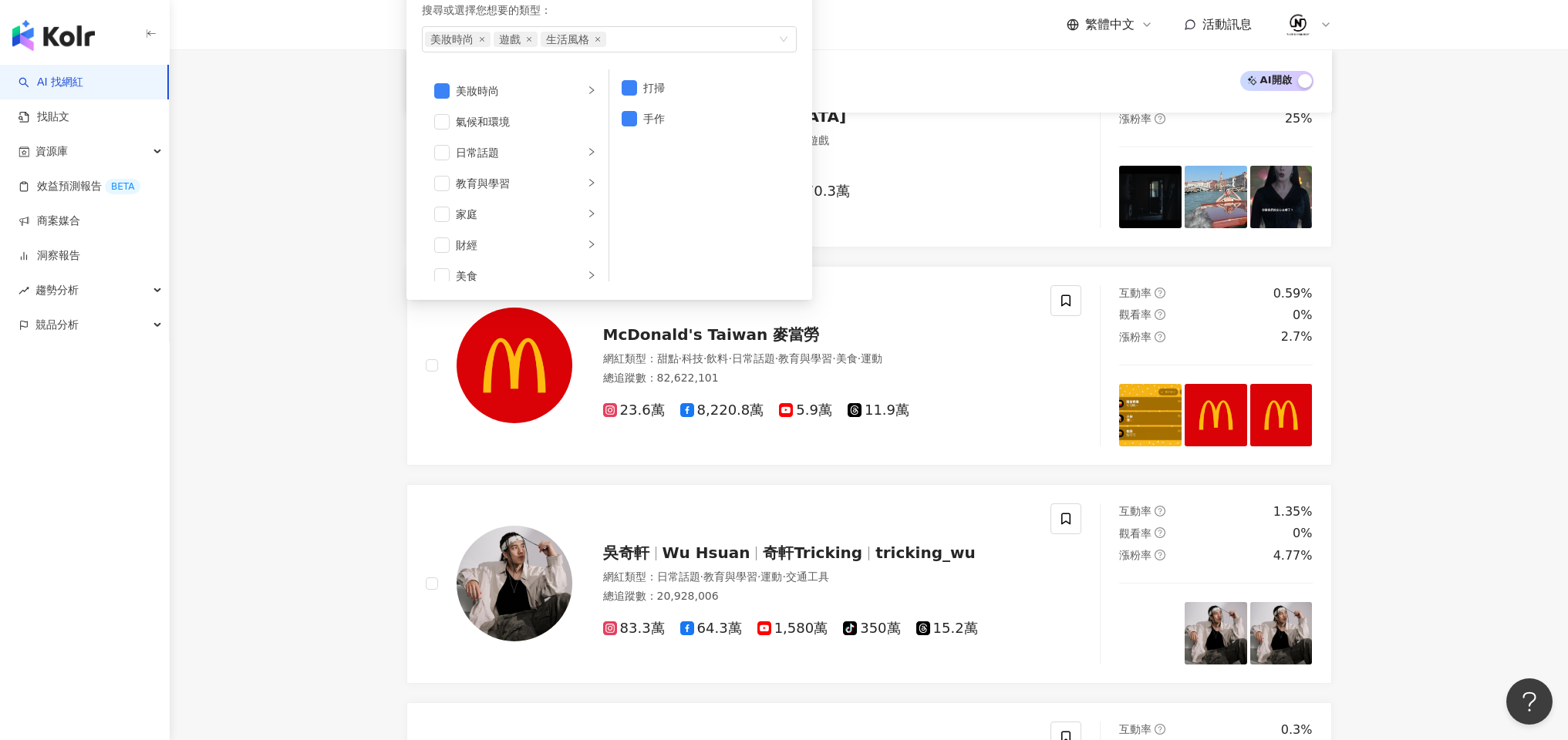
scroll to position [0, 0]
click at [434, 187] on li "日常話題" at bounding box center [516, 180] width 180 height 31
click at [439, 182] on span "button" at bounding box center [441, 179] width 15 height 15
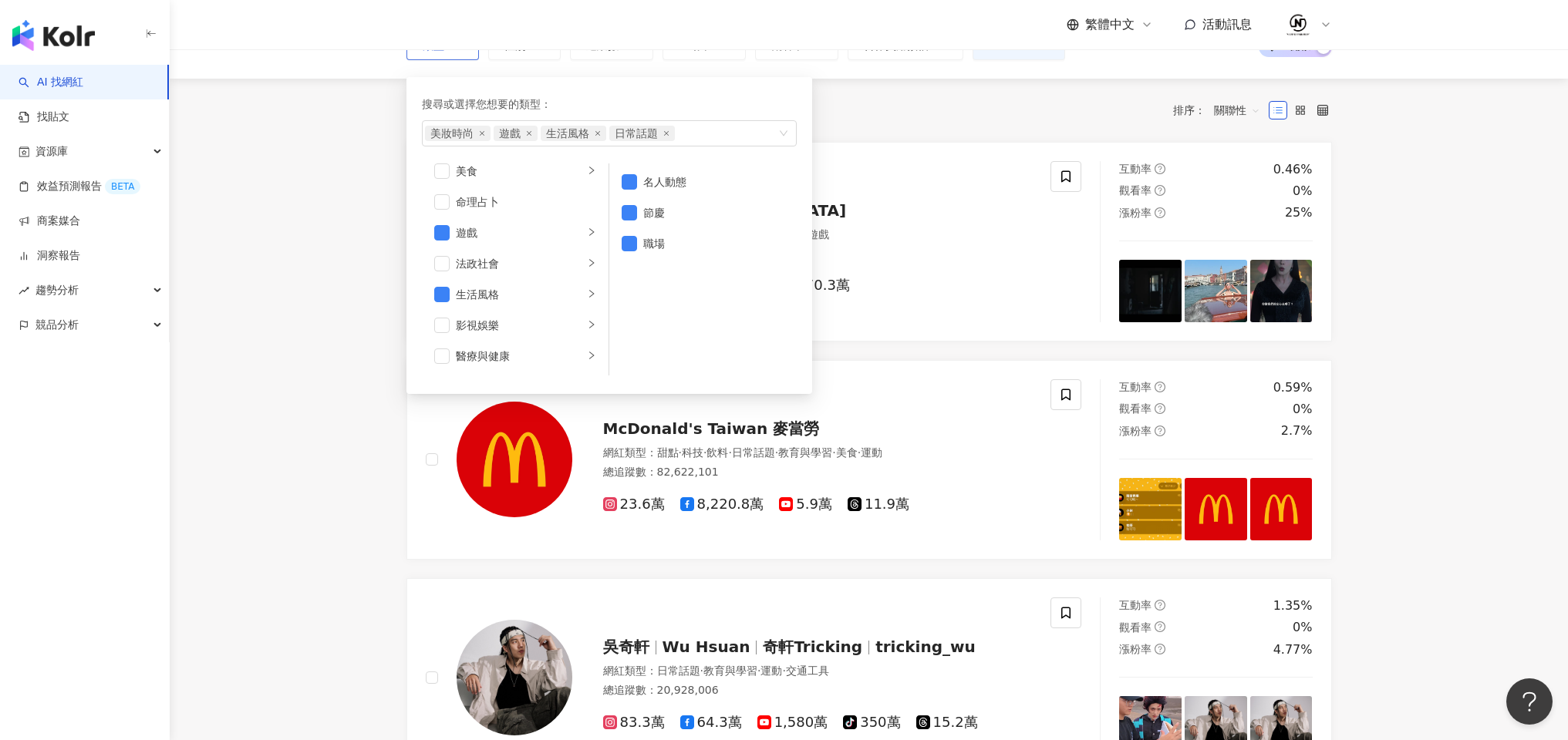
scroll to position [230, 0]
click at [445, 323] on span "button" at bounding box center [441, 322] width 15 height 15
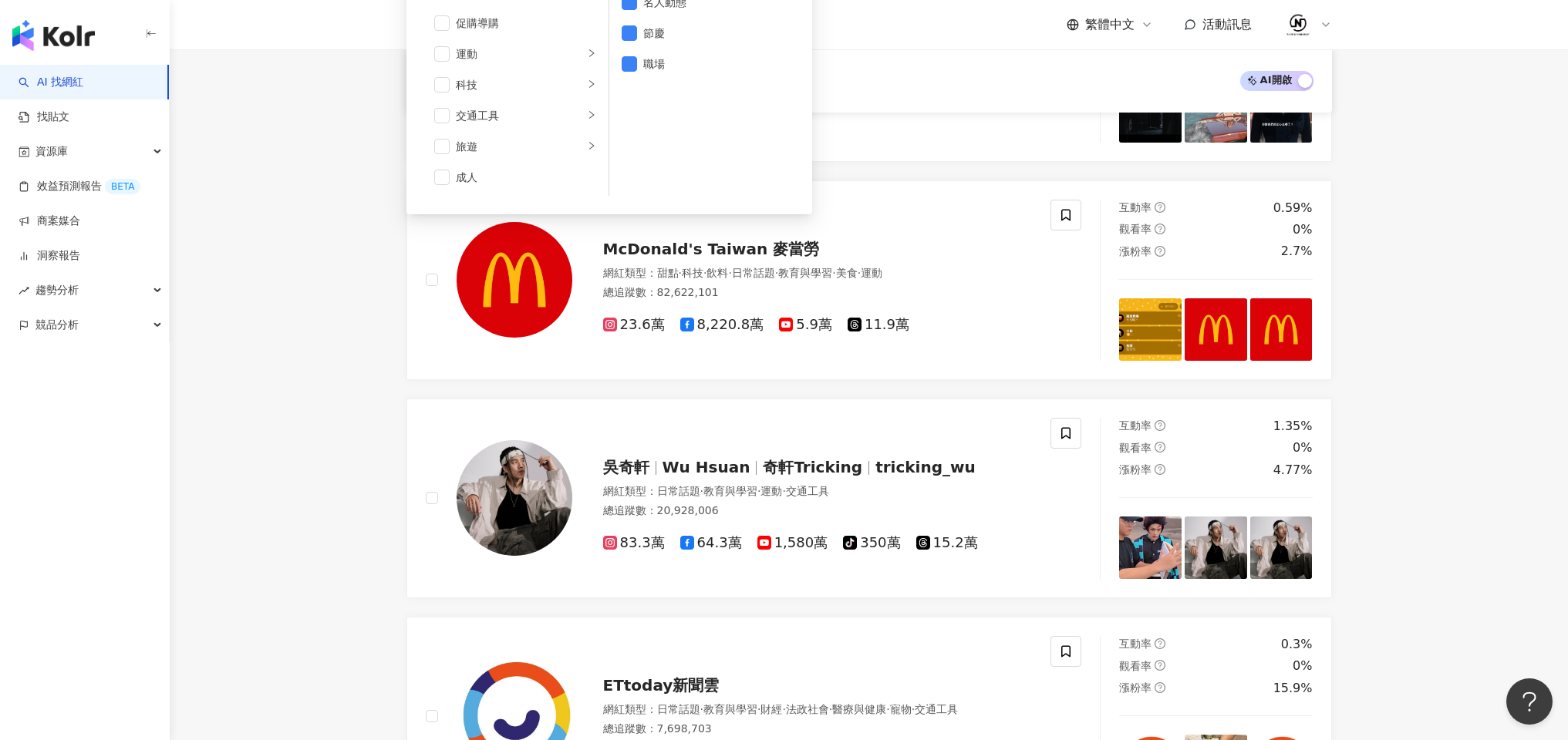
scroll to position [0, 0]
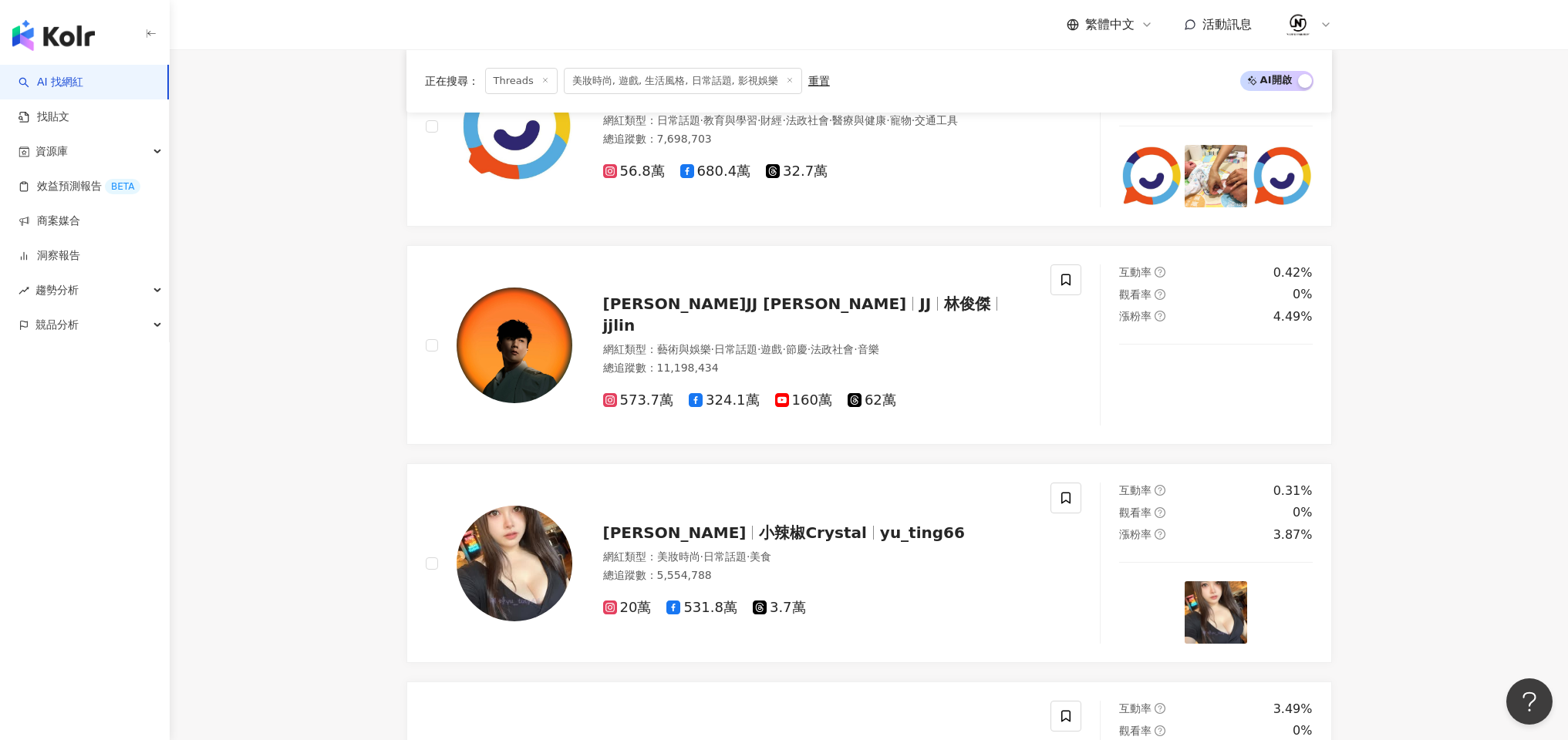
scroll to position [1199, 0]
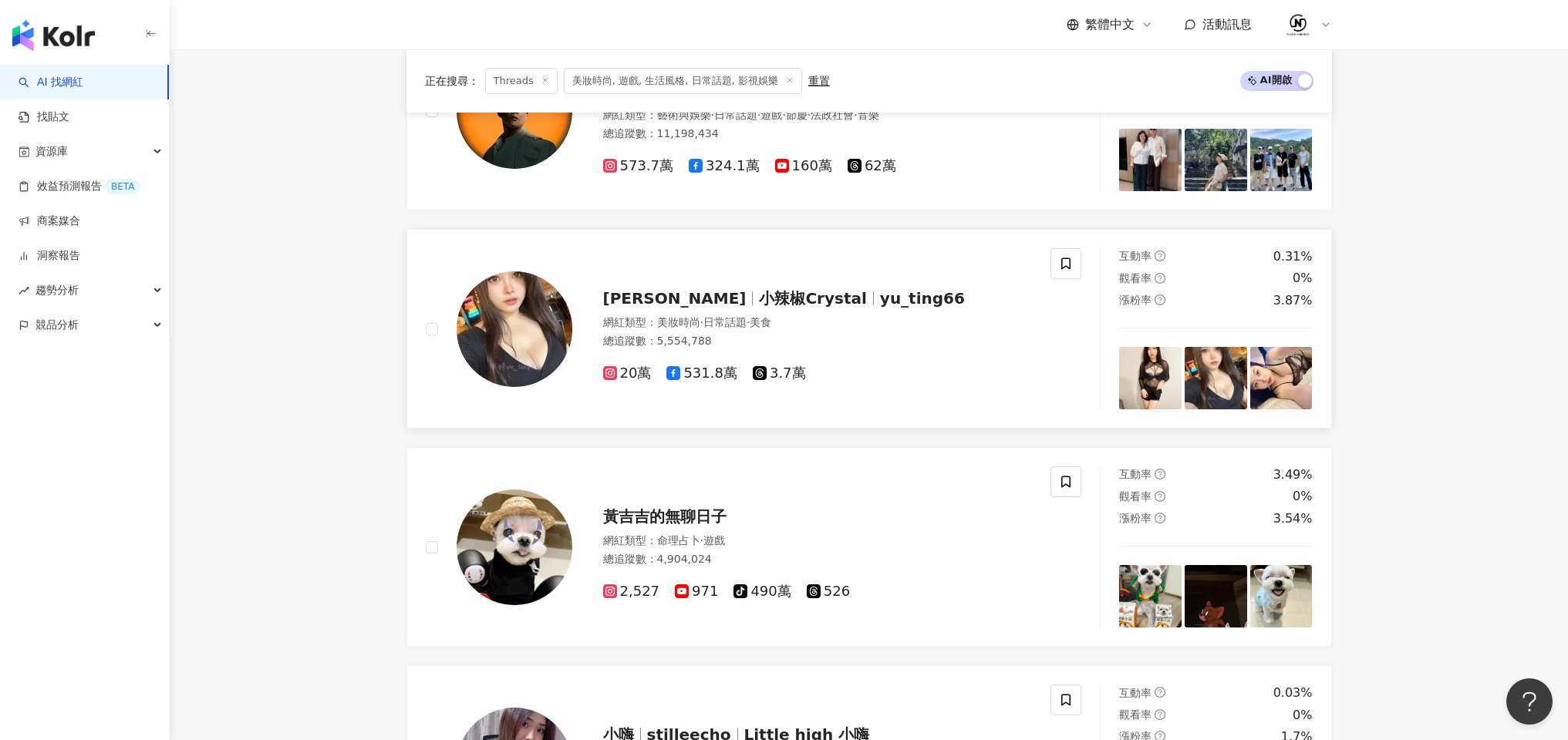
click at [759, 292] on span "小辣椒Crystal" at bounding box center [812, 298] width 107 height 19
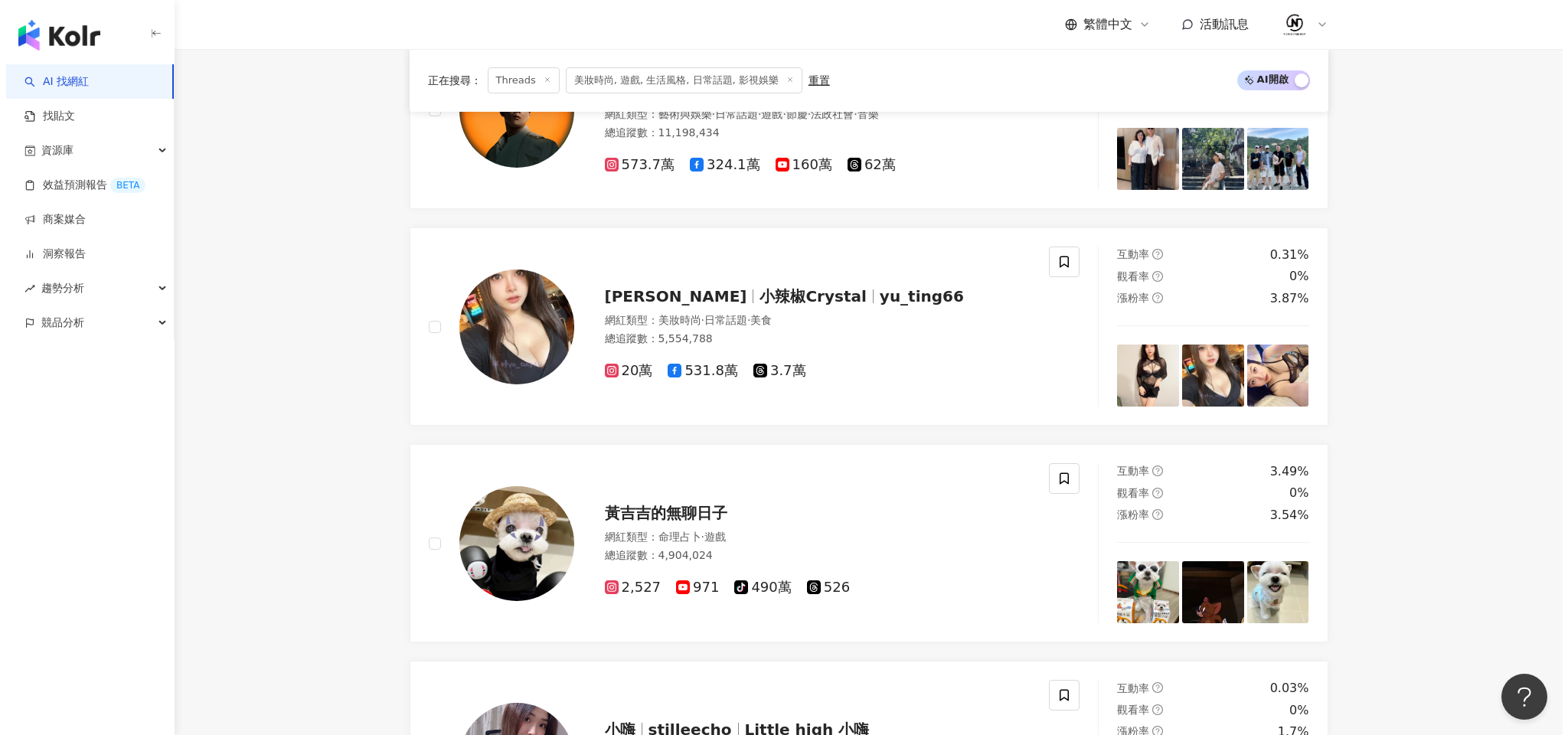
scroll to position [0, 0]
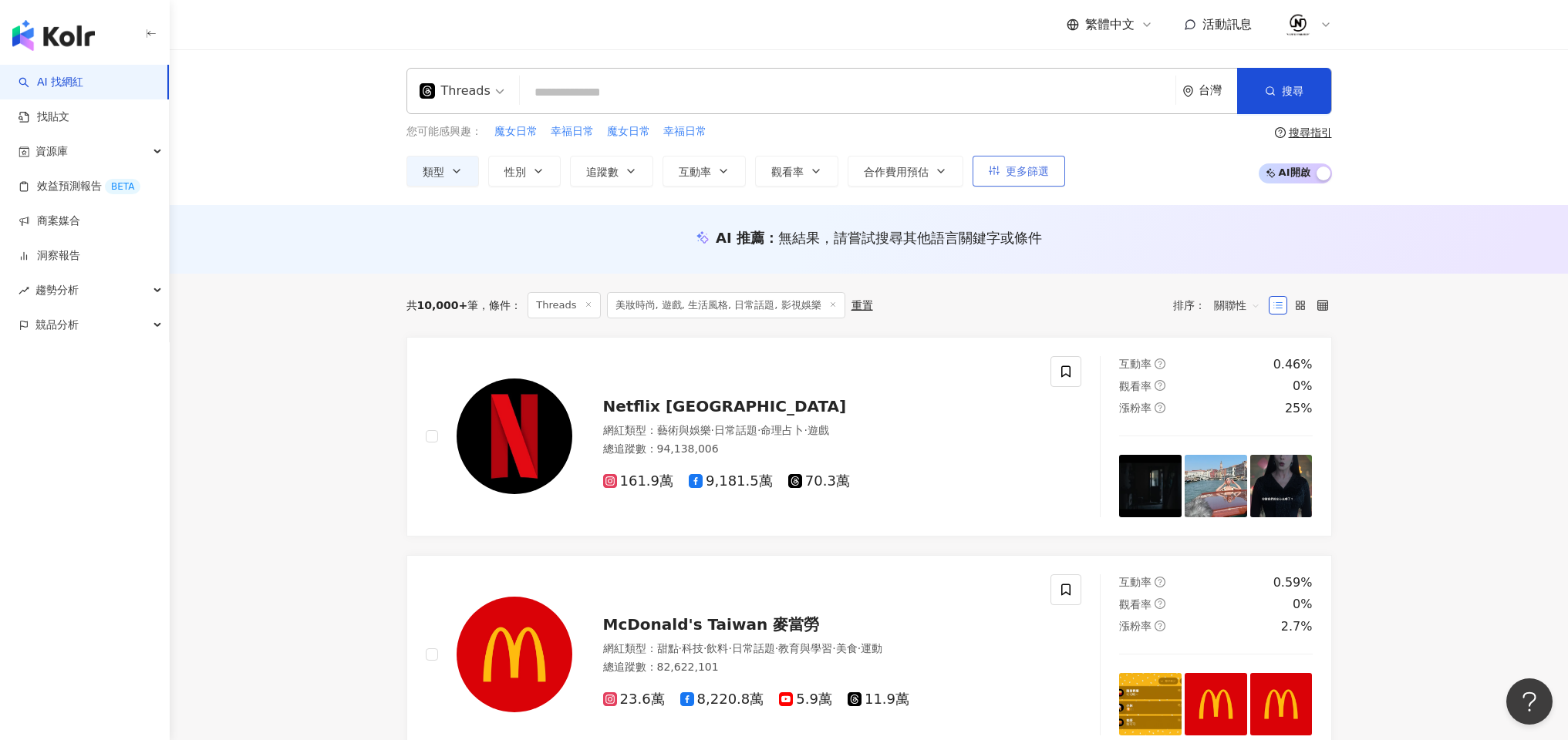
click at [1025, 169] on span "更多篩選" at bounding box center [1027, 172] width 43 height 12
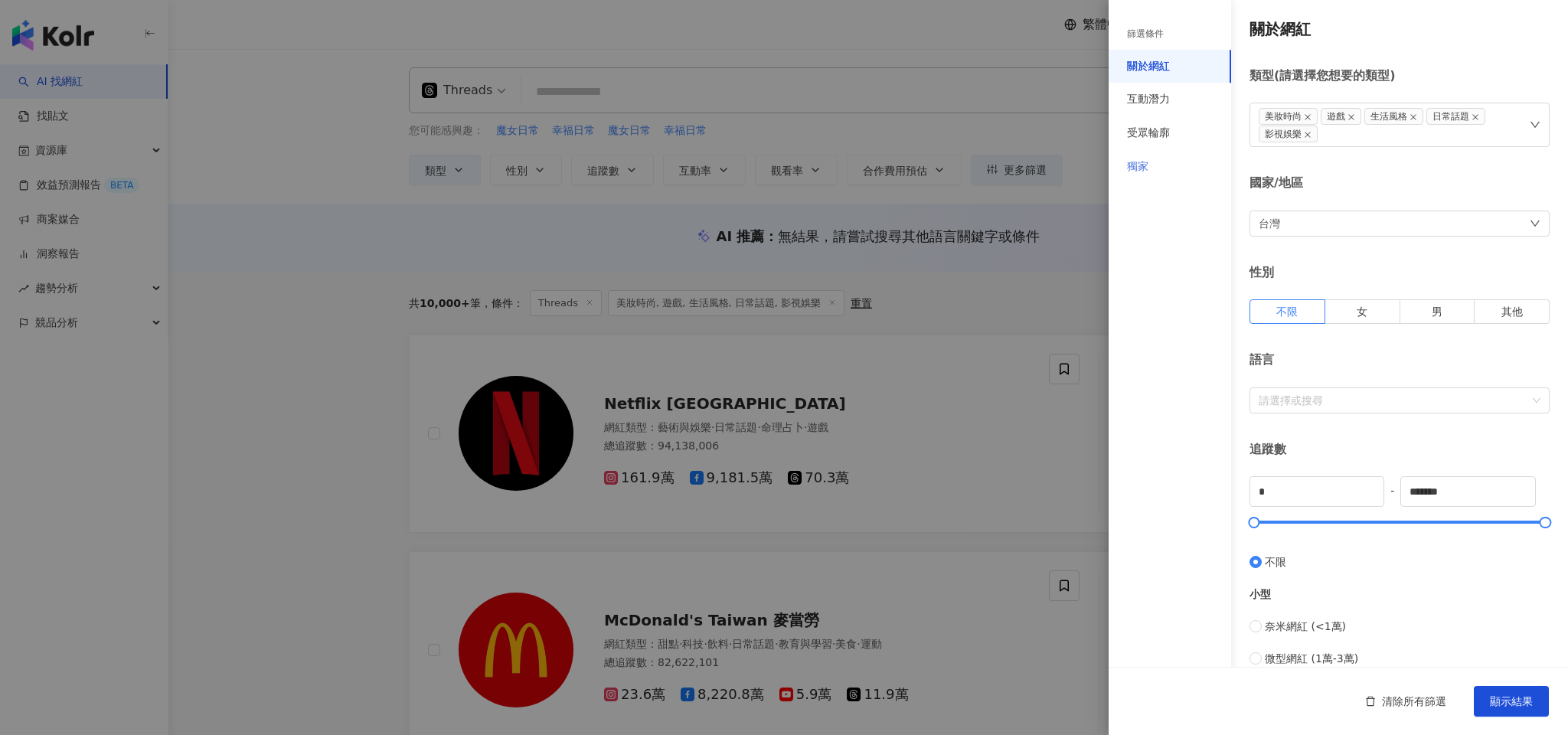
click at [1154, 171] on div "獨家" at bounding box center [1170, 167] width 123 height 33
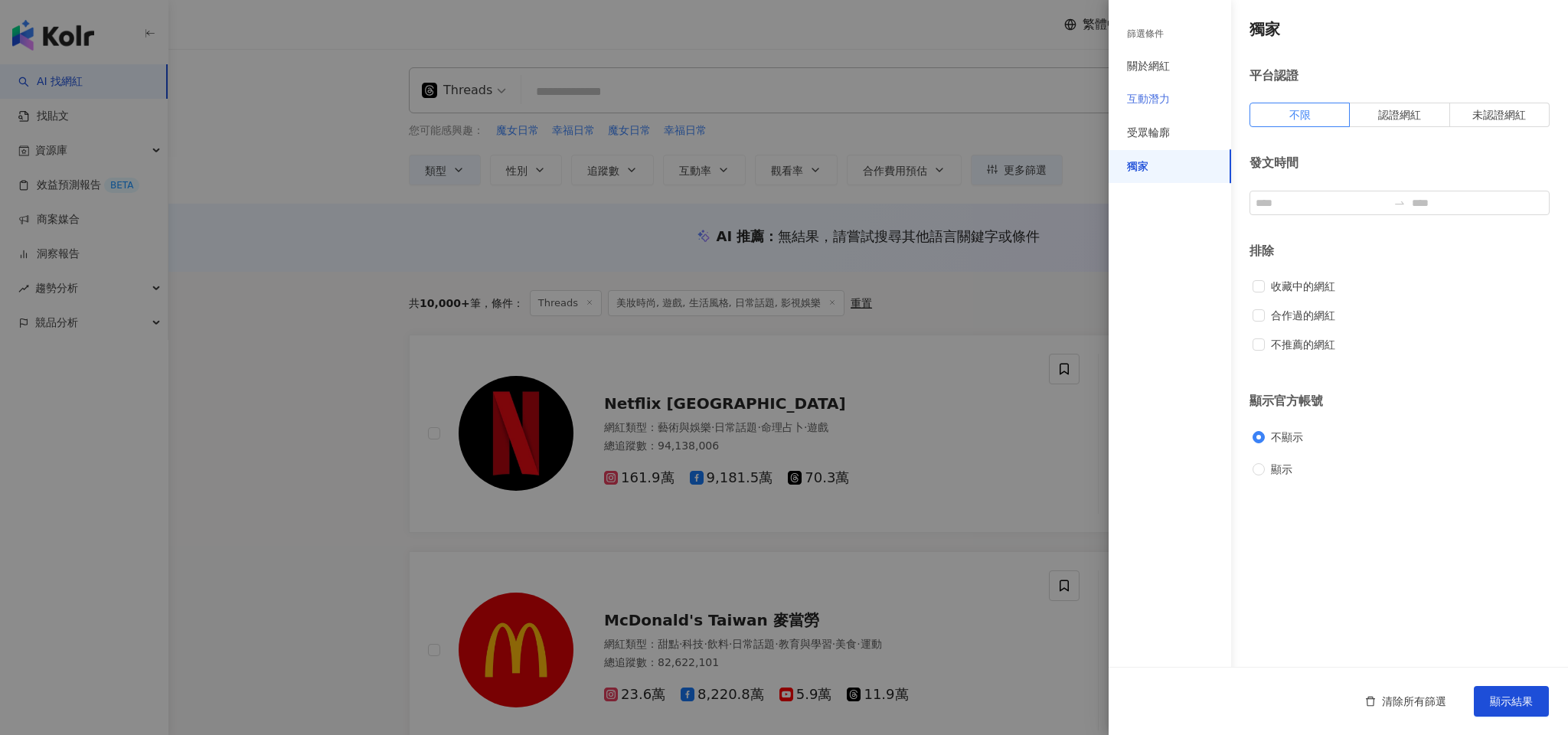
click at [1154, 111] on div "互動潛力" at bounding box center [1170, 99] width 123 height 33
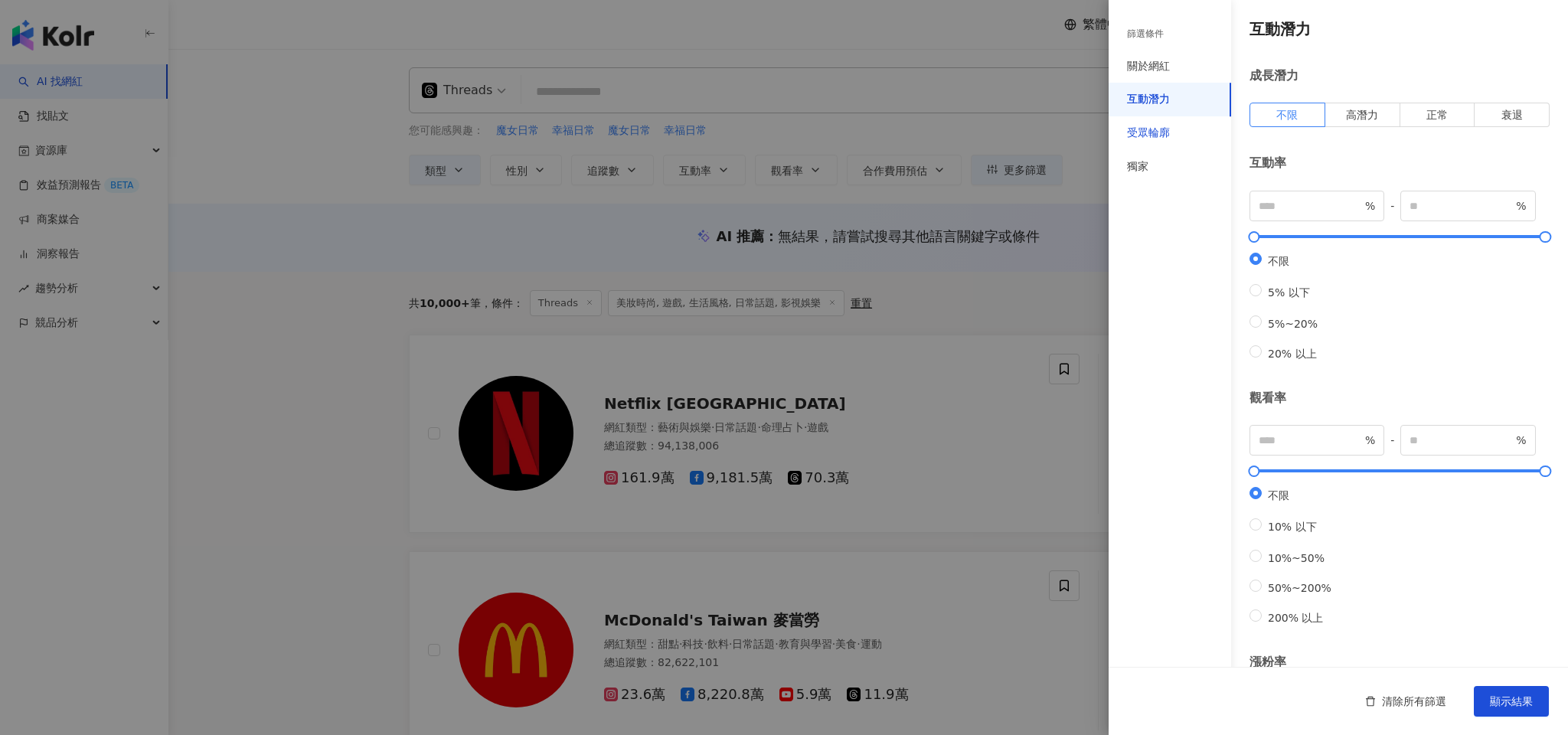
click at [1157, 131] on div "受眾輪廓" at bounding box center [1148, 133] width 43 height 15
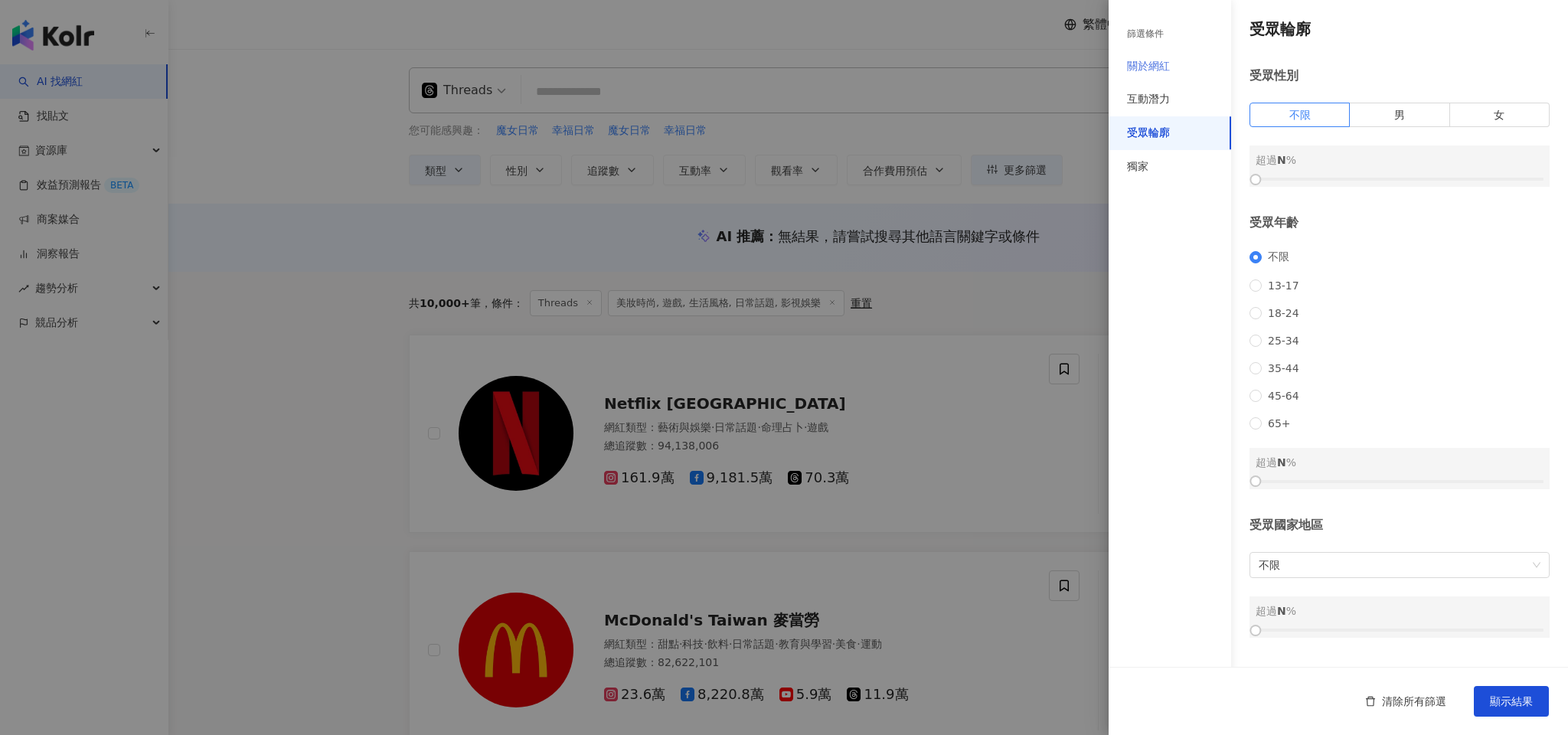
click at [1161, 78] on div "關於網紅" at bounding box center [1170, 67] width 123 height 33
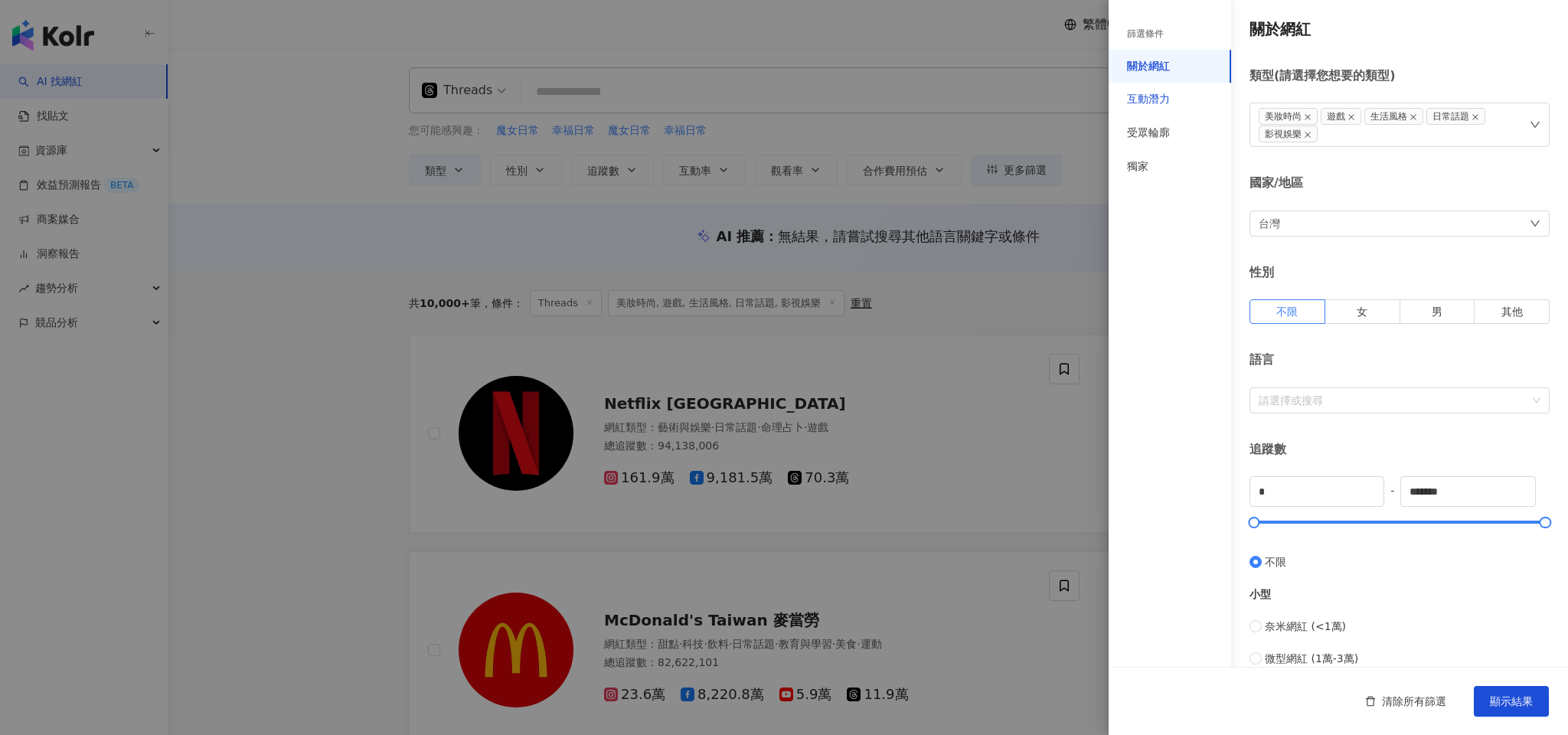
click at [1159, 106] on div "互動潛力" at bounding box center [1148, 99] width 43 height 15
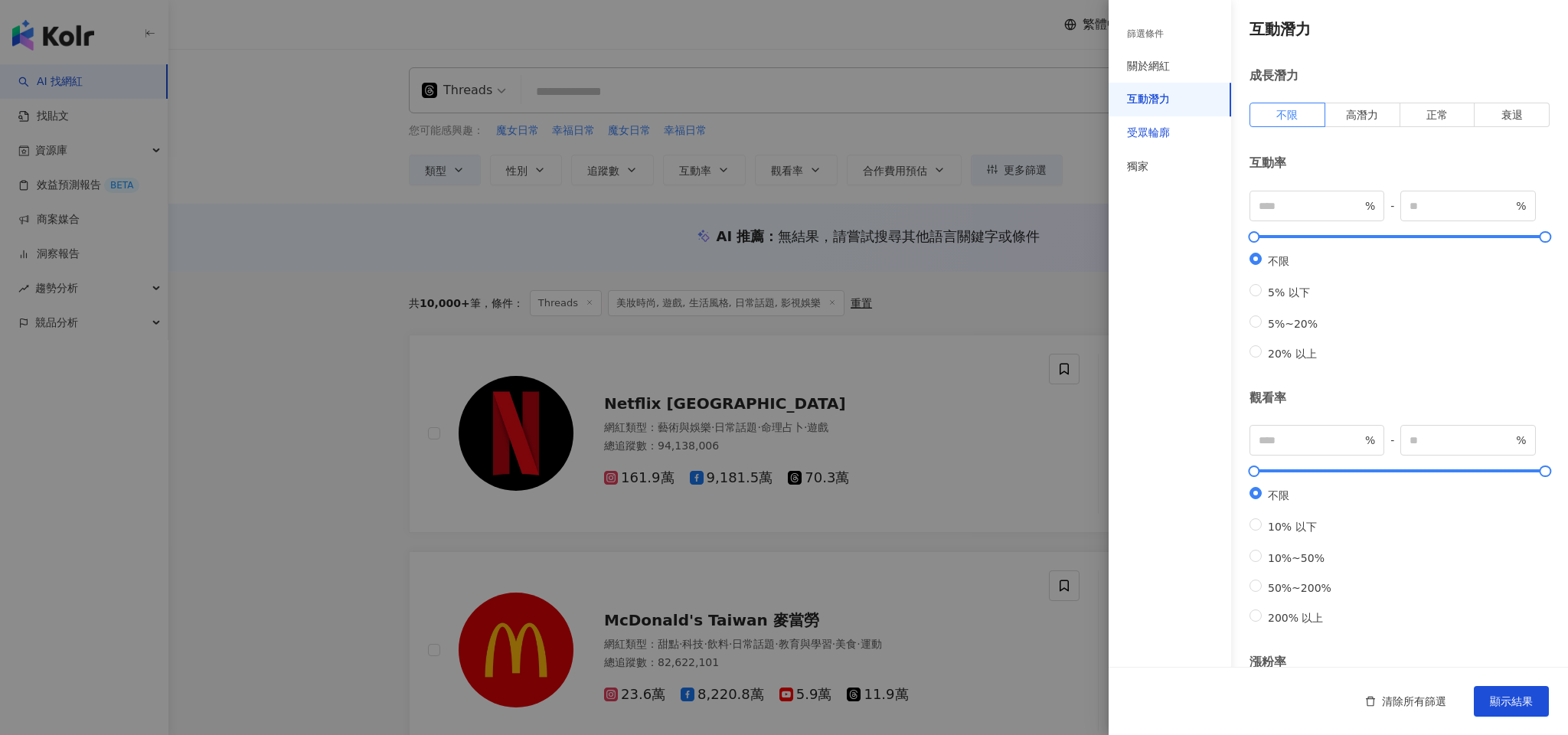
click at [1152, 138] on div "受眾輪廓" at bounding box center [1148, 133] width 43 height 15
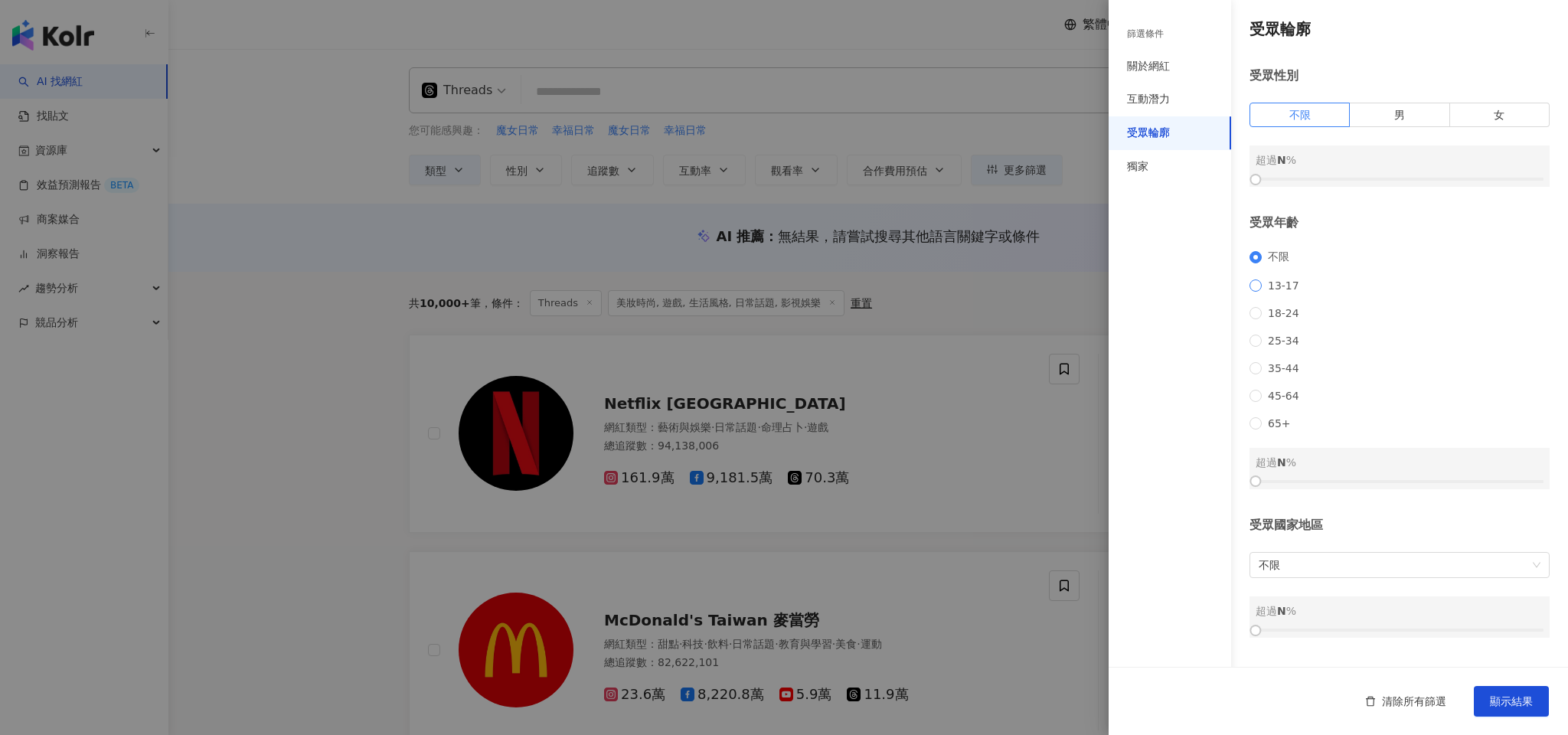
click at [1284, 290] on span "13-17" at bounding box center [1284, 285] width 44 height 12
click at [1280, 306] on div "不限 13-17 18-24 25-34 35-44 45-64 65+" at bounding box center [1400, 340] width 300 height 179
click at [1289, 320] on span "18-24" at bounding box center [1284, 313] width 44 height 12
click at [1291, 291] on span "13-17" at bounding box center [1284, 285] width 44 height 12
click at [1506, 112] on label "女" at bounding box center [1500, 115] width 99 height 25
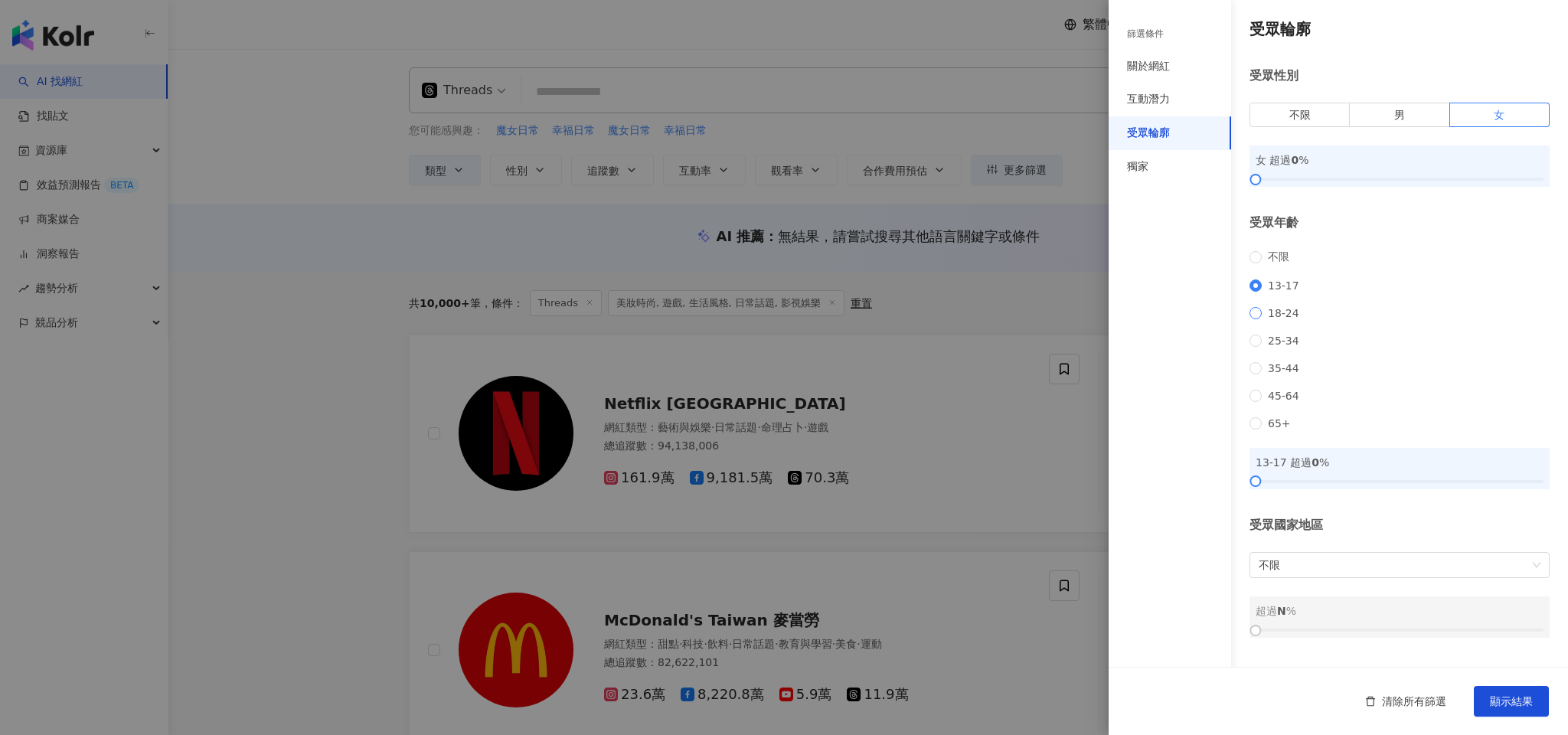
click at [1269, 320] on span "18-24" at bounding box center [1284, 313] width 44 height 12
click at [1259, 556] on div "受眾國家地區 不限 超過 N %" at bounding box center [1400, 578] width 300 height 121
click at [1269, 578] on span "不限" at bounding box center [1399, 566] width 282 height 25
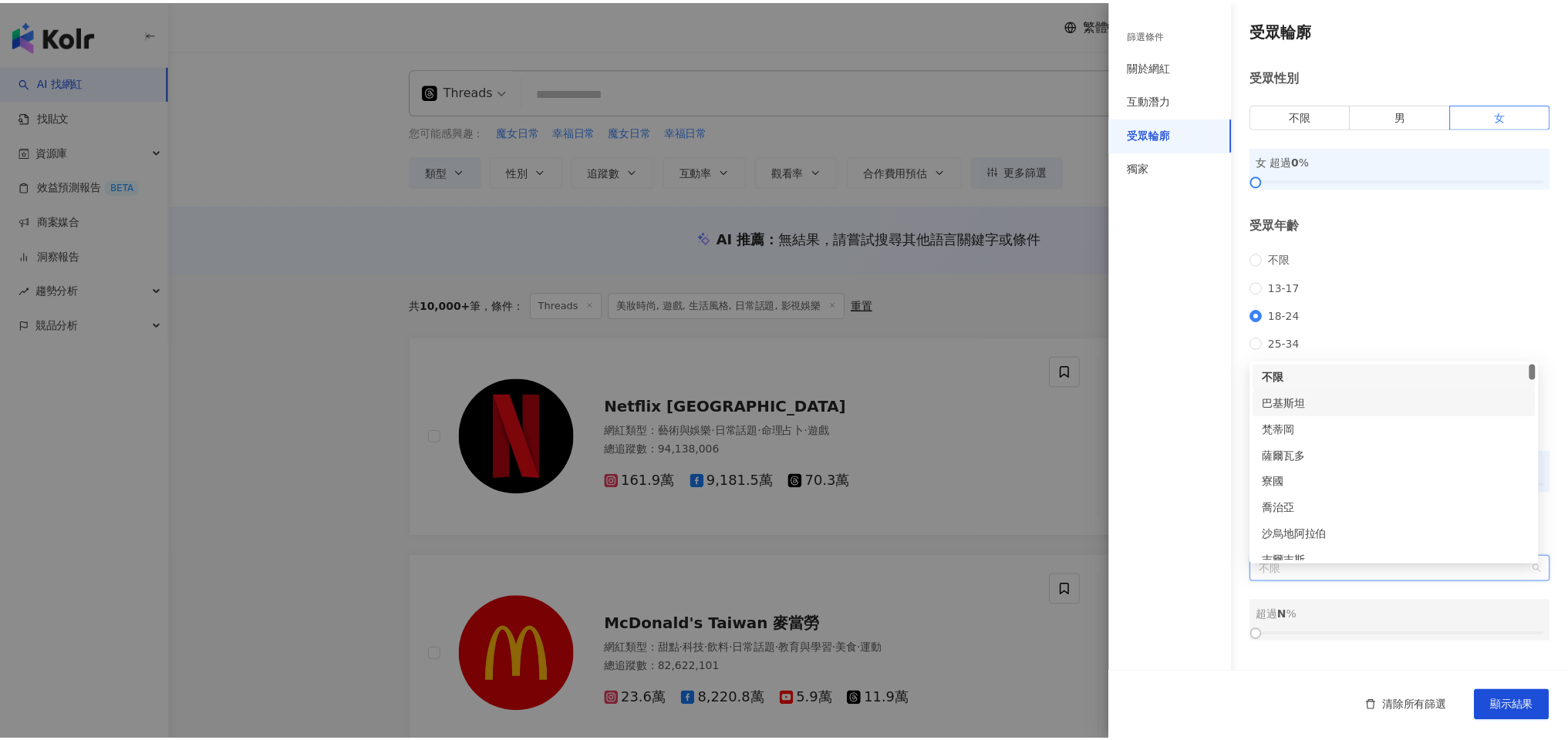
scroll to position [326, 0]
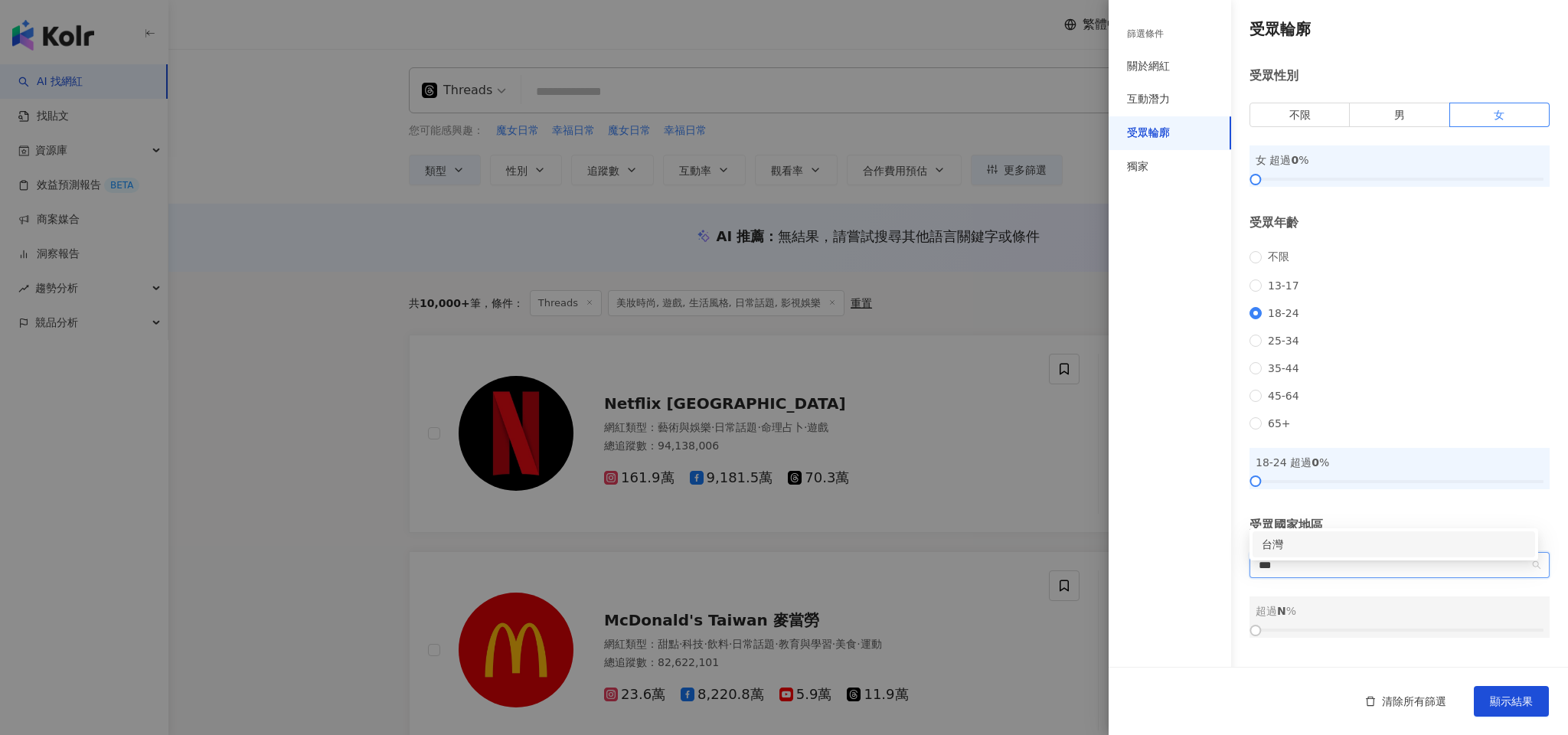
type input "**"
click at [1335, 549] on div "台灣" at bounding box center [1394, 544] width 264 height 17
click at [1522, 706] on span "顯示結果" at bounding box center [1511, 702] width 43 height 12
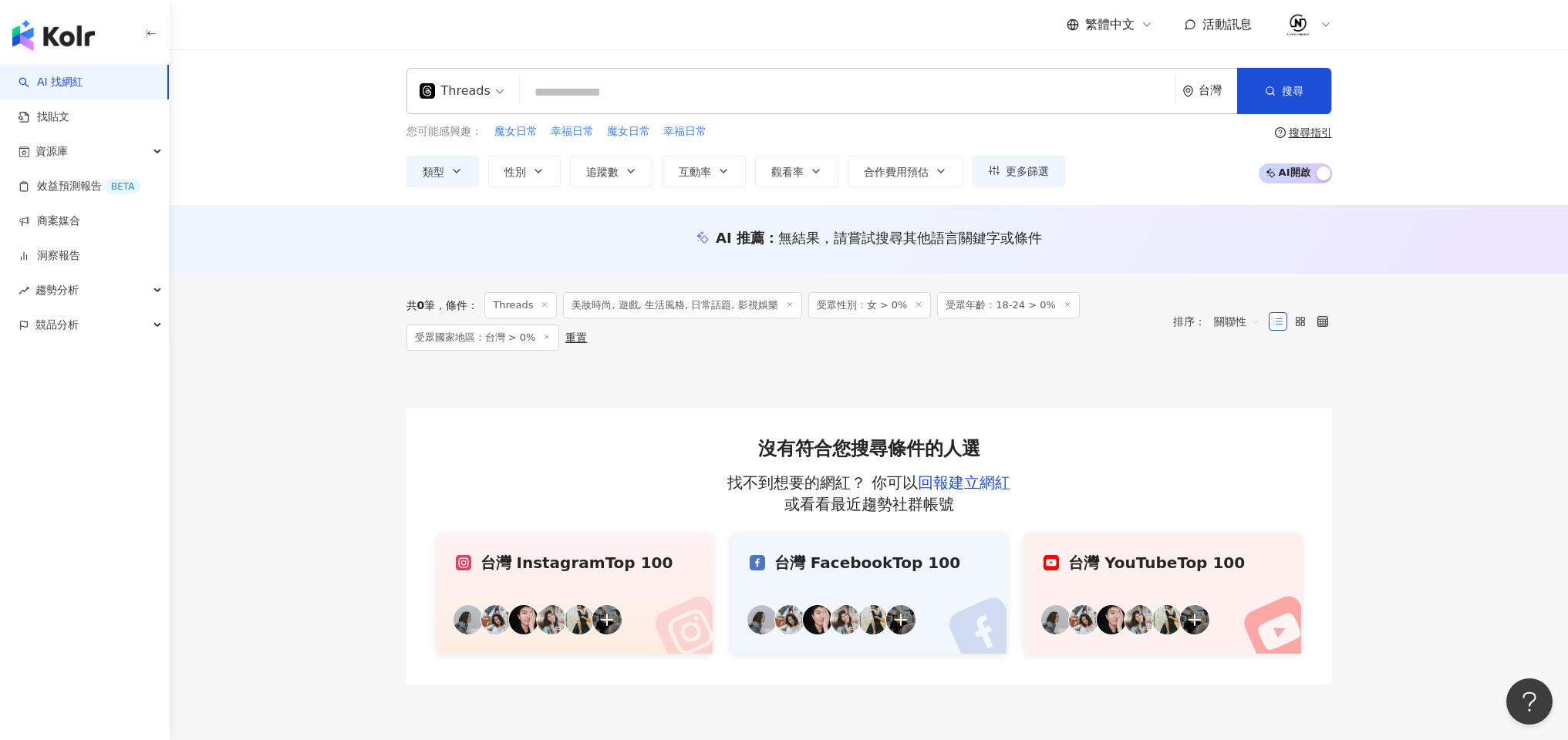
click at [874, 309] on span "受眾性別：女 > 0%" at bounding box center [870, 306] width 124 height 27
click at [1016, 178] on button "更多篩選" at bounding box center [1019, 171] width 93 height 31
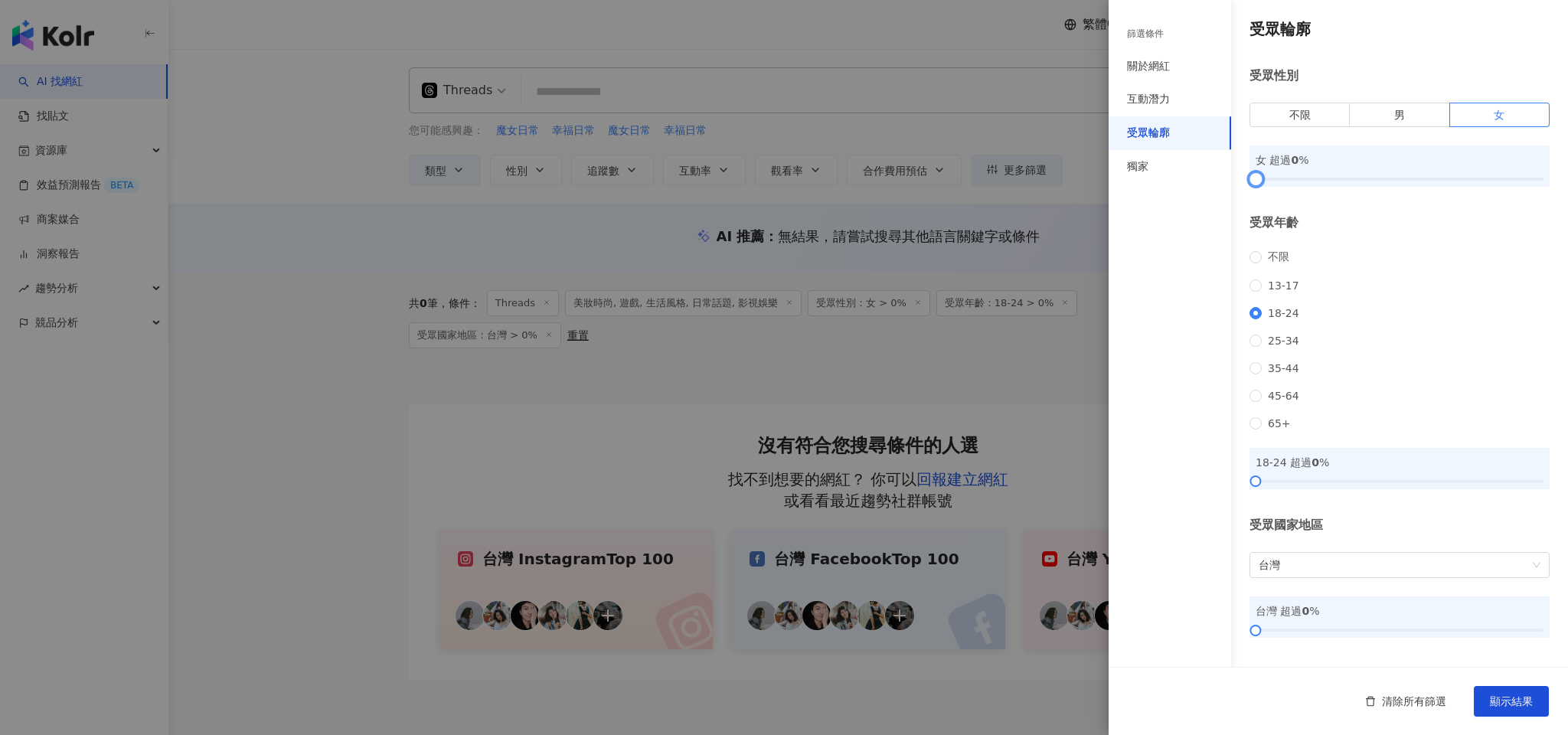
click at [1256, 176] on div at bounding box center [1255, 180] width 9 height 9
click at [1262, 176] on div at bounding box center [1262, 180] width 9 height 9
click at [1262, 486] on div at bounding box center [1259, 481] width 9 height 9
click at [1266, 486] on div at bounding box center [1262, 481] width 9 height 9
drag, startPoint x: 1253, startPoint y: 641, endPoint x: 1262, endPoint y: 639, distance: 9.2
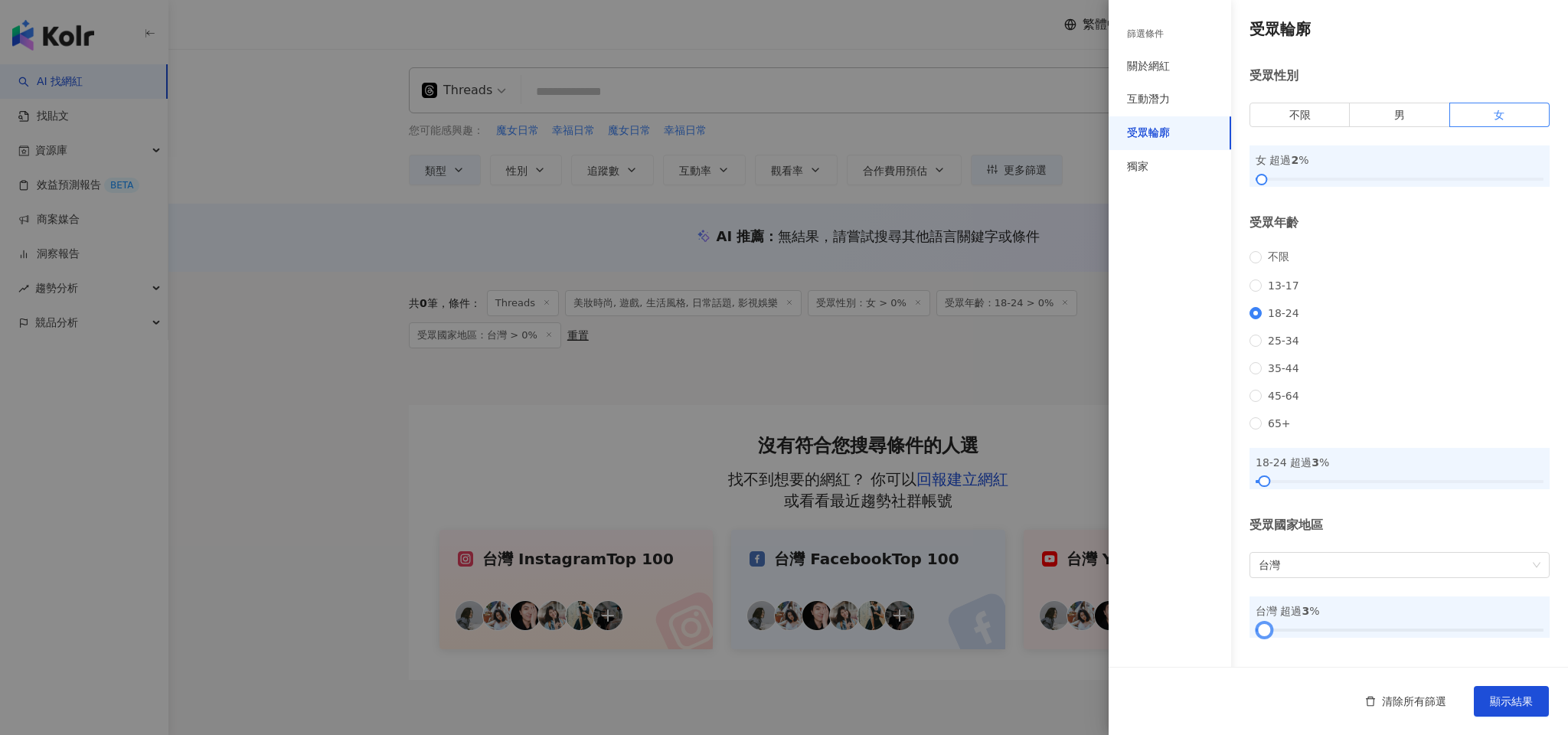
click at [1262, 635] on div at bounding box center [1265, 631] width 9 height 9
click at [1156, 69] on div "關於網紅" at bounding box center [1148, 66] width 43 height 15
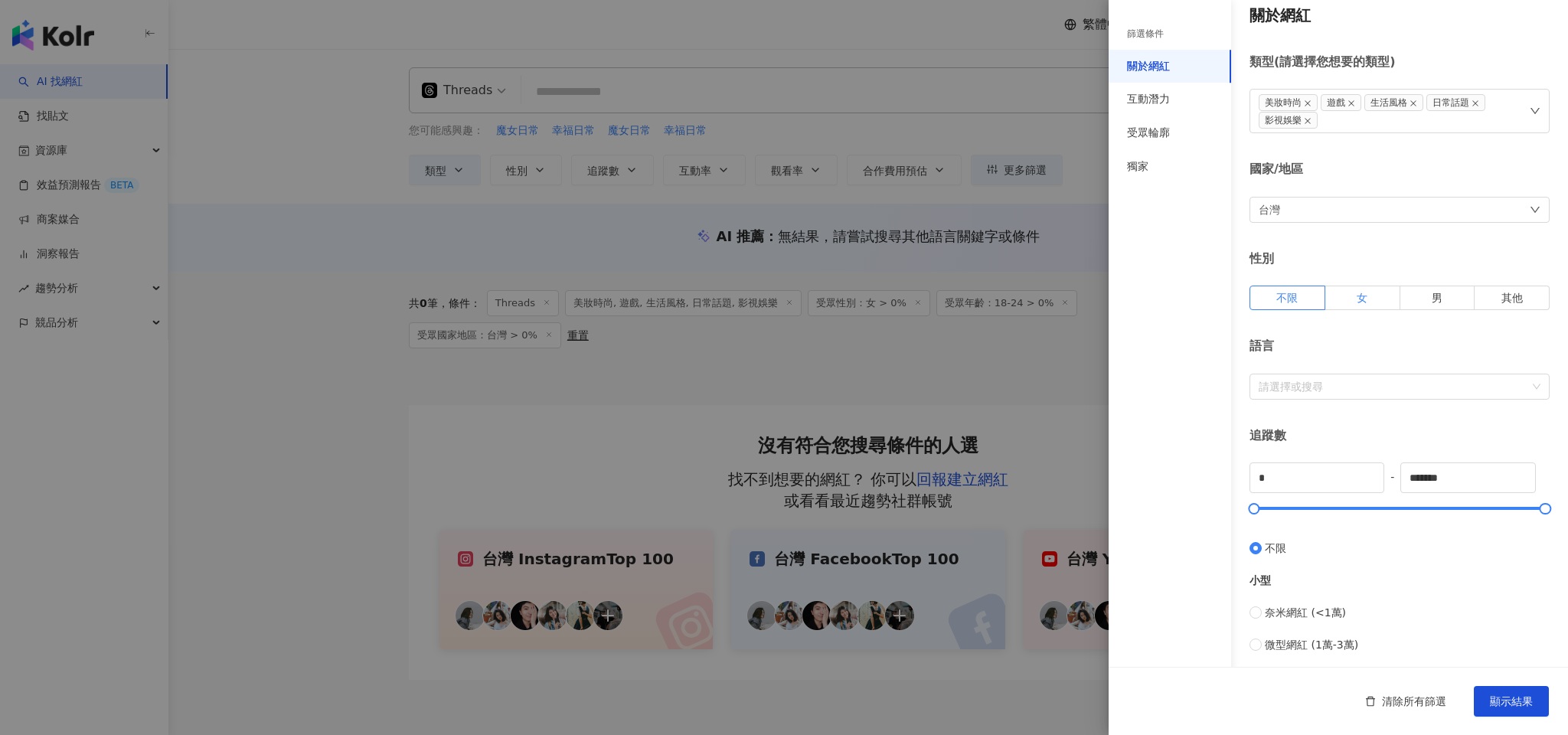
click at [1382, 300] on label "女" at bounding box center [1363, 298] width 75 height 25
click at [1349, 377] on div "請選擇或搜尋" at bounding box center [1400, 387] width 300 height 26
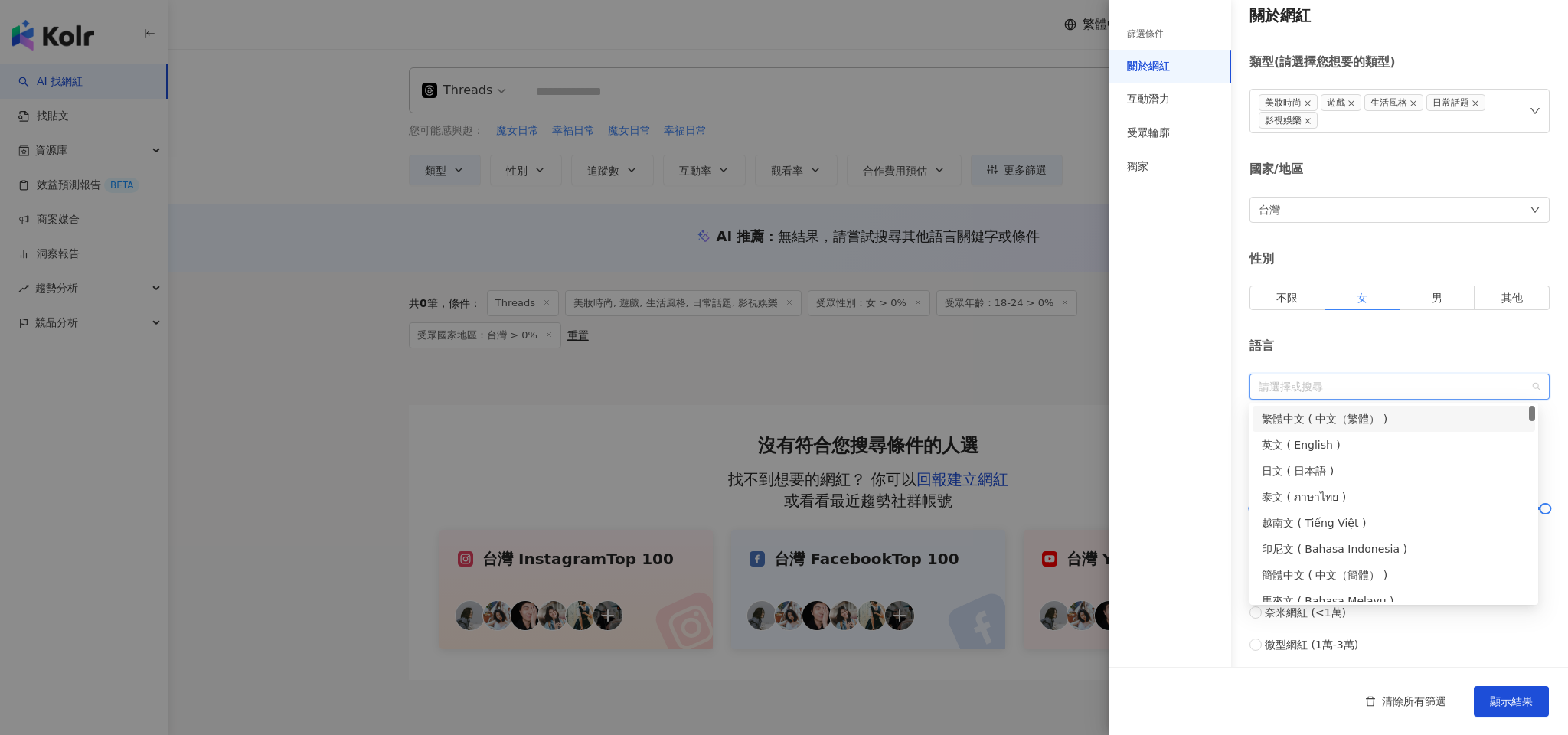
click at [1346, 417] on div "繁體中文 ( 中文（繁體） )" at bounding box center [1394, 419] width 264 height 17
click at [1156, 400] on div "篩選條件 關於網紅 互動潛力 受眾輪廓 獨家" at bounding box center [1170, 377] width 123 height 717
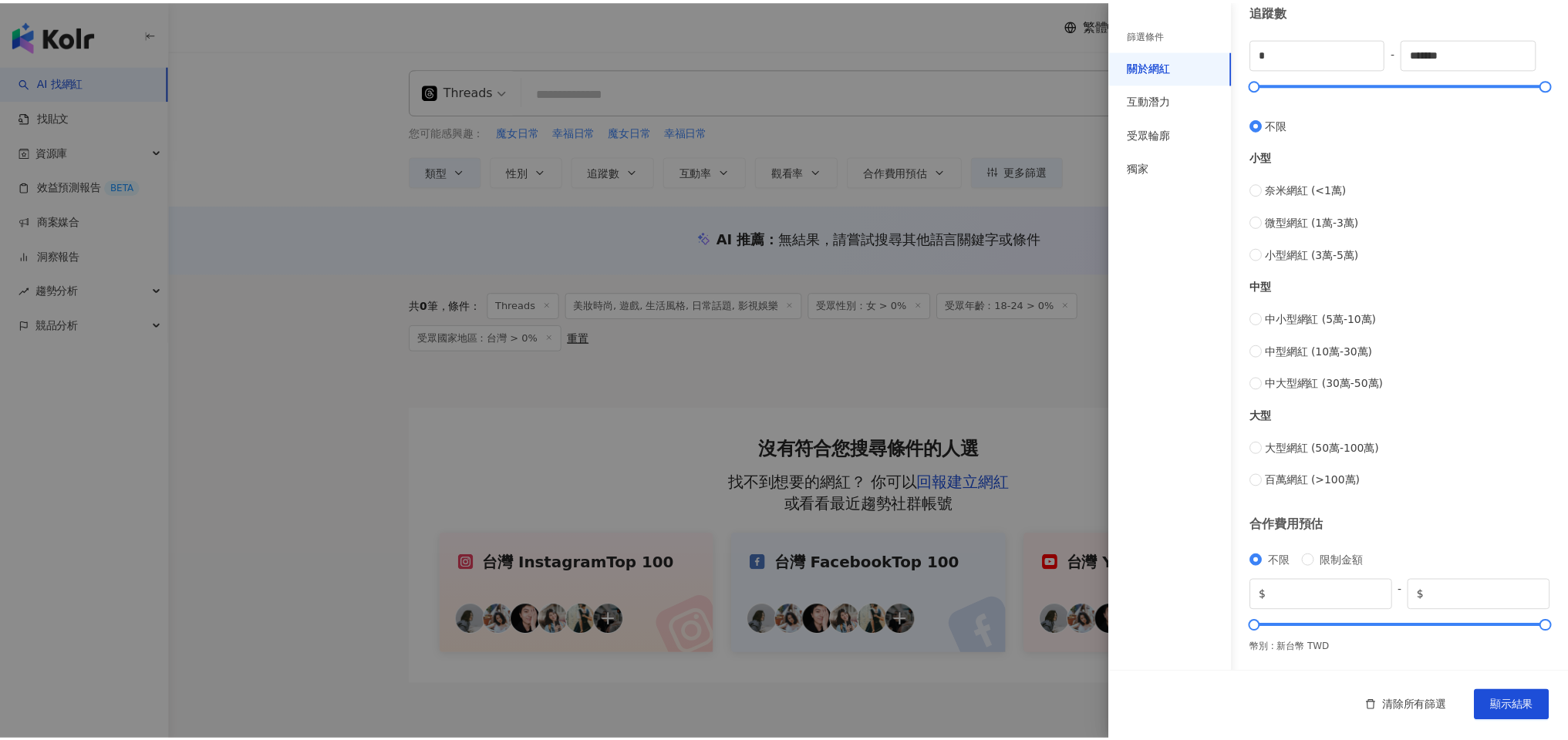
scroll to position [443, 0]
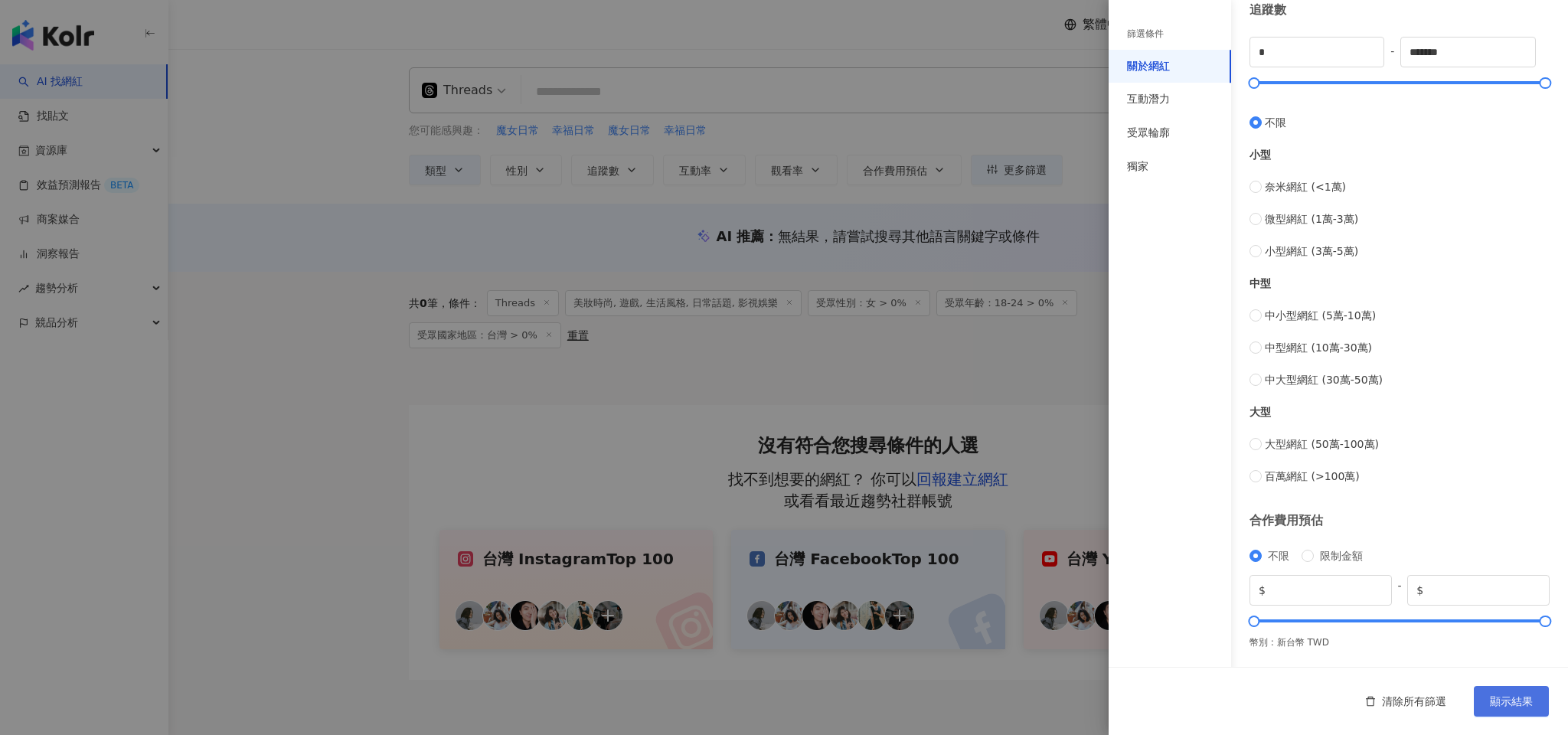
click at [1516, 700] on span "顯示結果" at bounding box center [1511, 702] width 43 height 12
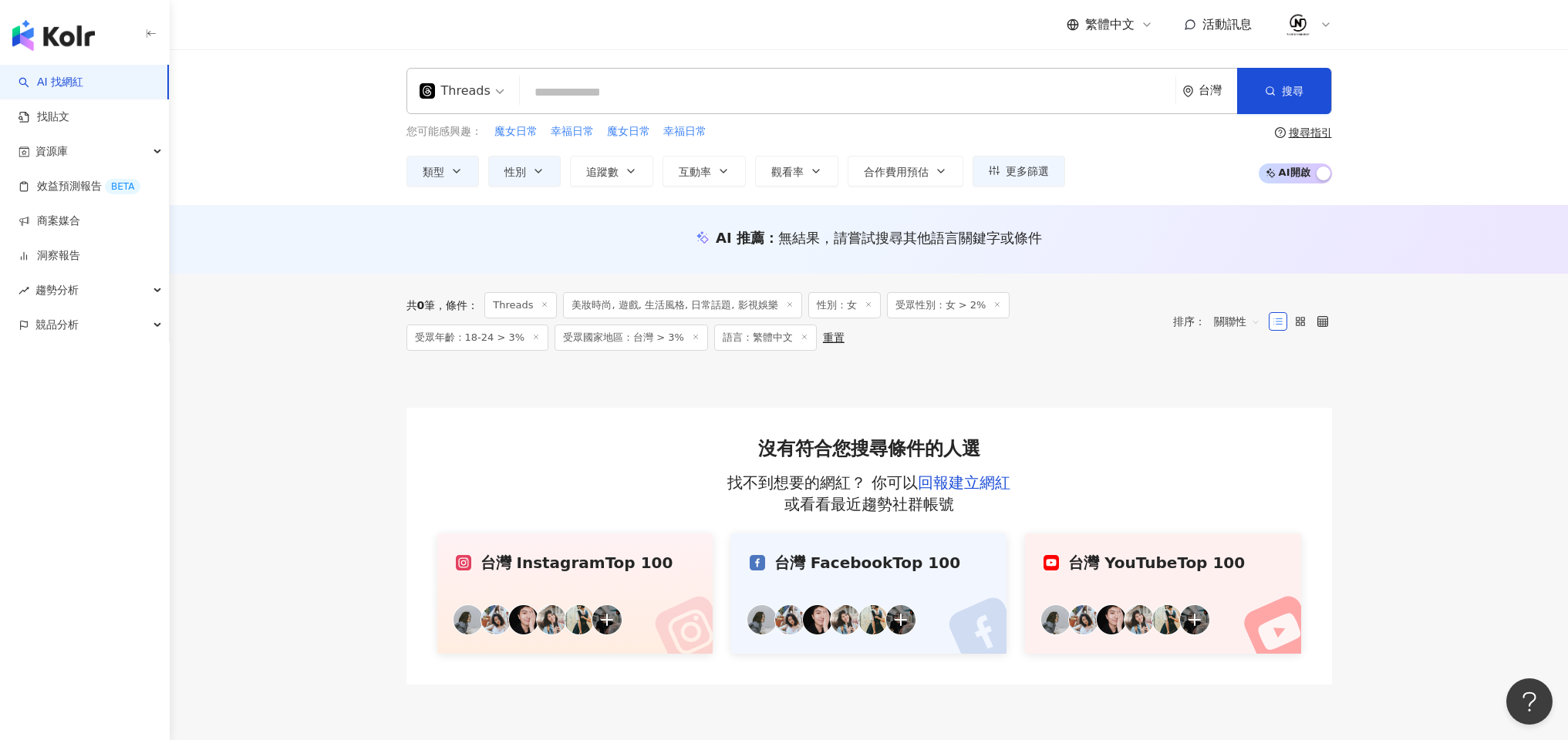
drag, startPoint x: 571, startPoint y: 301, endPoint x: 546, endPoint y: 309, distance: 26.2
click at [547, 309] on div "共 0 筆 條件 ： Threads 美妝時尚, 遊戲, 生活風格, 日常話題, 影視娛樂 性別：女 受眾性別：女 > 2% 受眾年齡：18-24 > 3% …" at bounding box center [783, 322] width 752 height 58
click at [552, 310] on span "Threads" at bounding box center [521, 306] width 73 height 27
click at [547, 305] on icon at bounding box center [544, 304] width 8 height 8
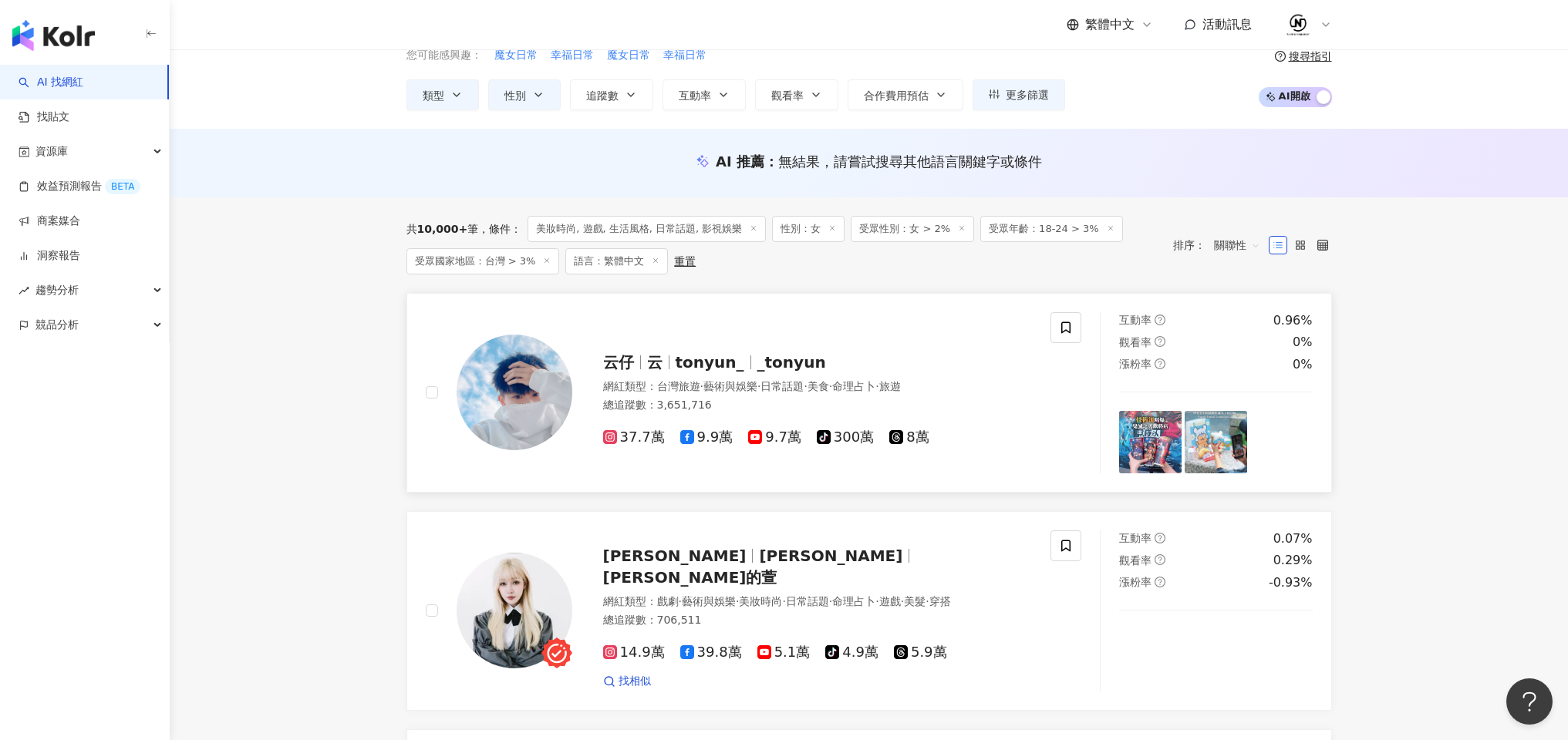
scroll to position [78, 0]
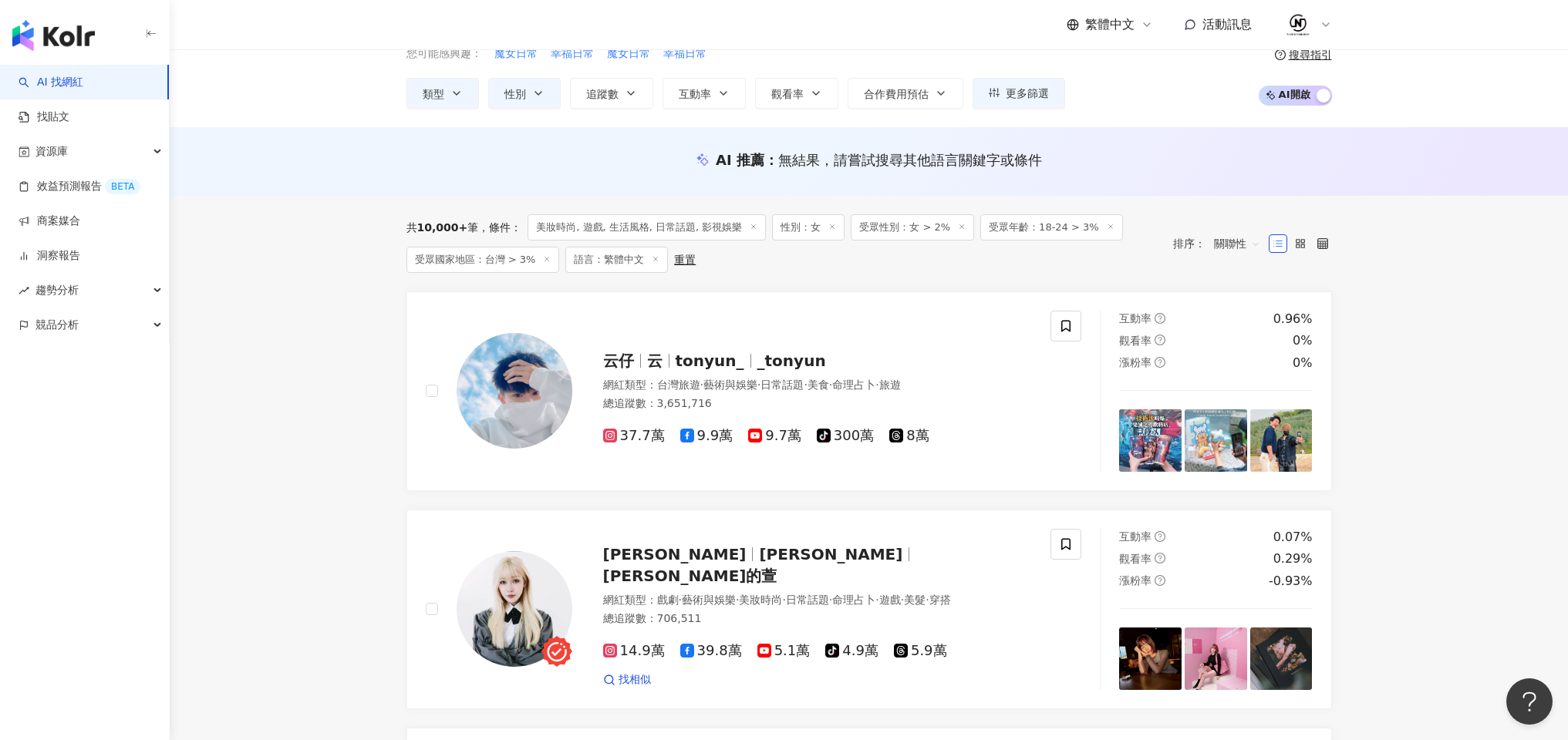
click at [1249, 244] on span "關聯性" at bounding box center [1237, 244] width 46 height 25
click at [1021, 261] on div "共 10,000+ 筆 條件 ： 美妝時尚, 遊戲, 生活風格, 日常話題, 影視娛樂 性別：女 受眾性別：女 > 2% 受眾年齡：18-24 > 3% 受眾…" at bounding box center [783, 243] width 752 height 58
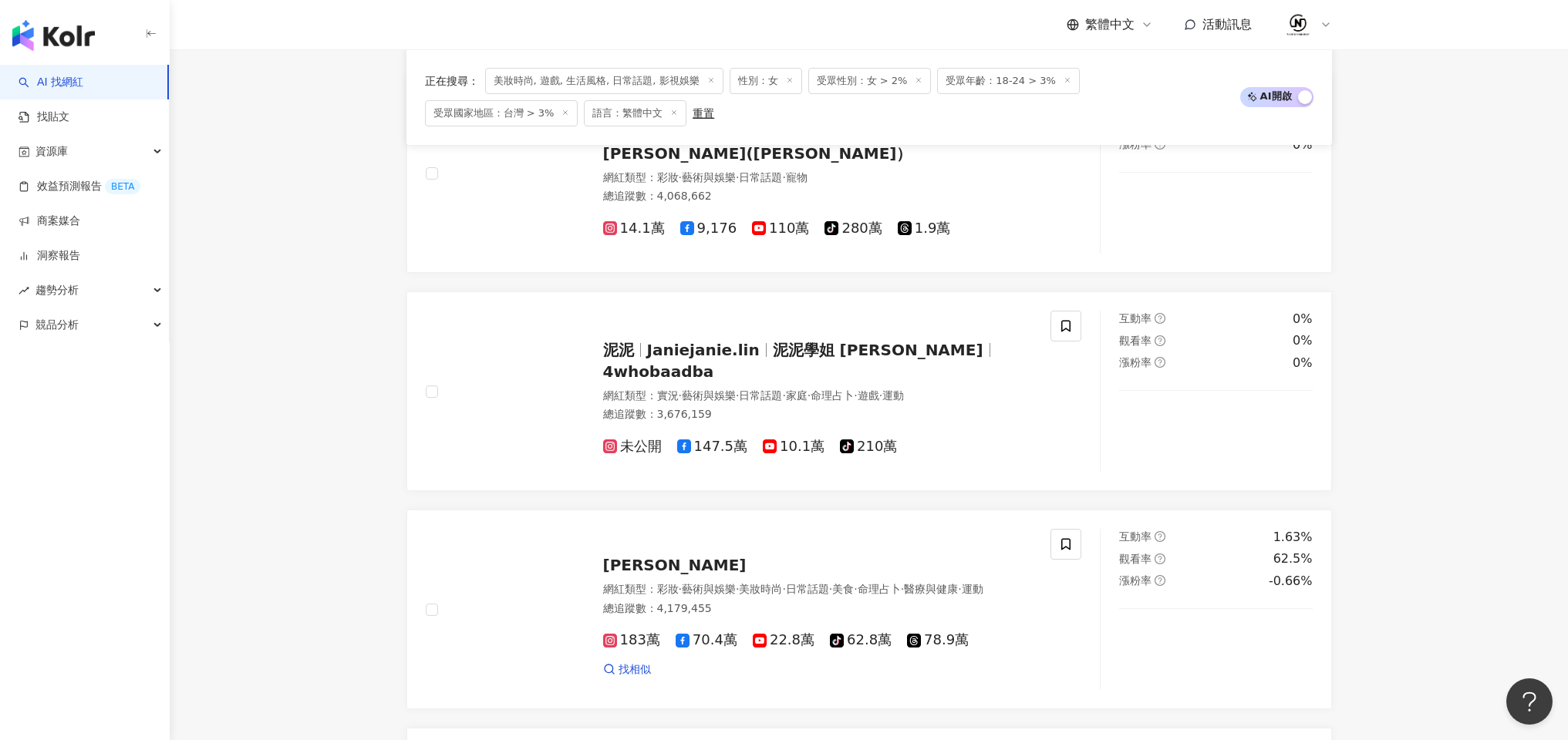
scroll to position [1170, 0]
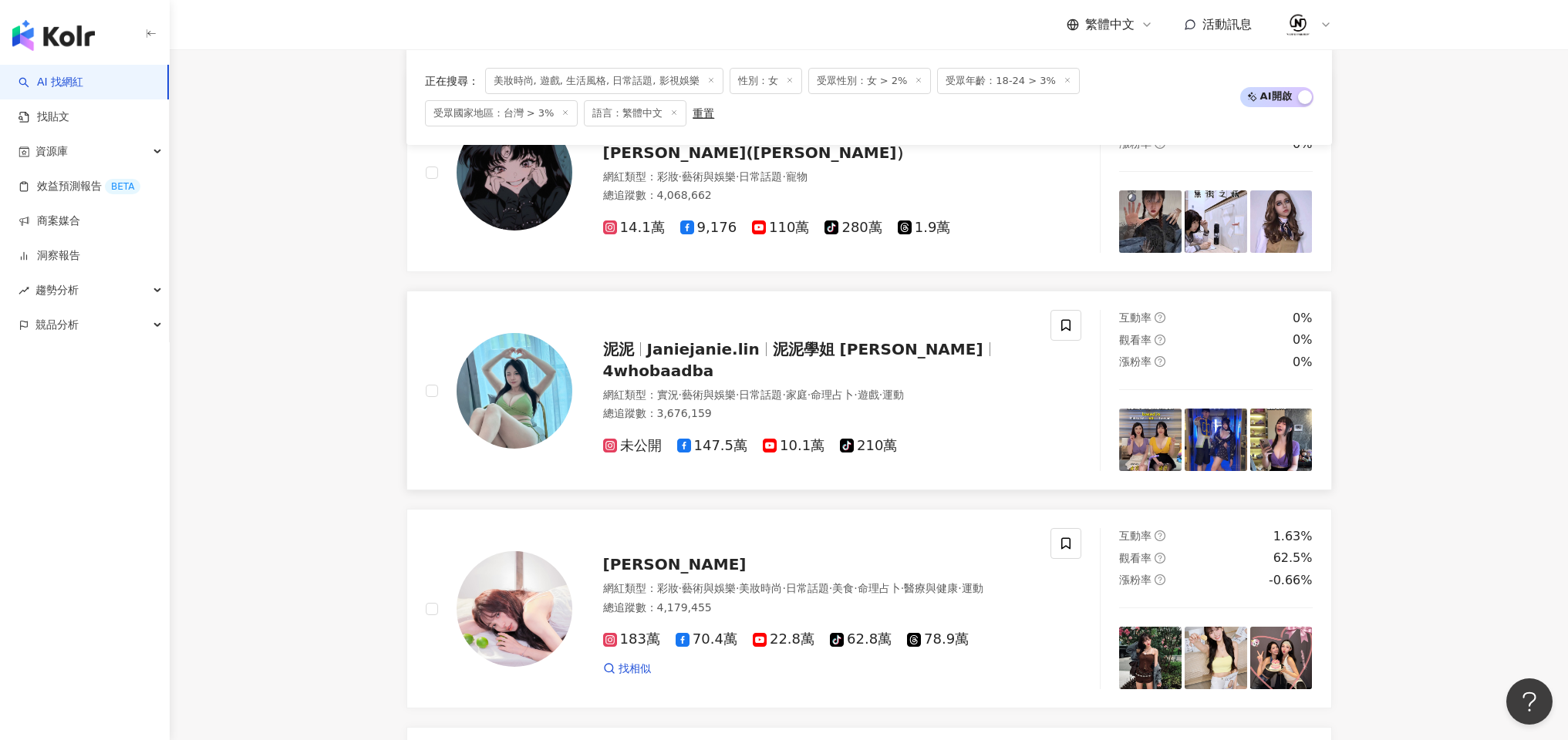
click at [805, 355] on span "泥泥學姐 Janie" at bounding box center [878, 349] width 210 height 19
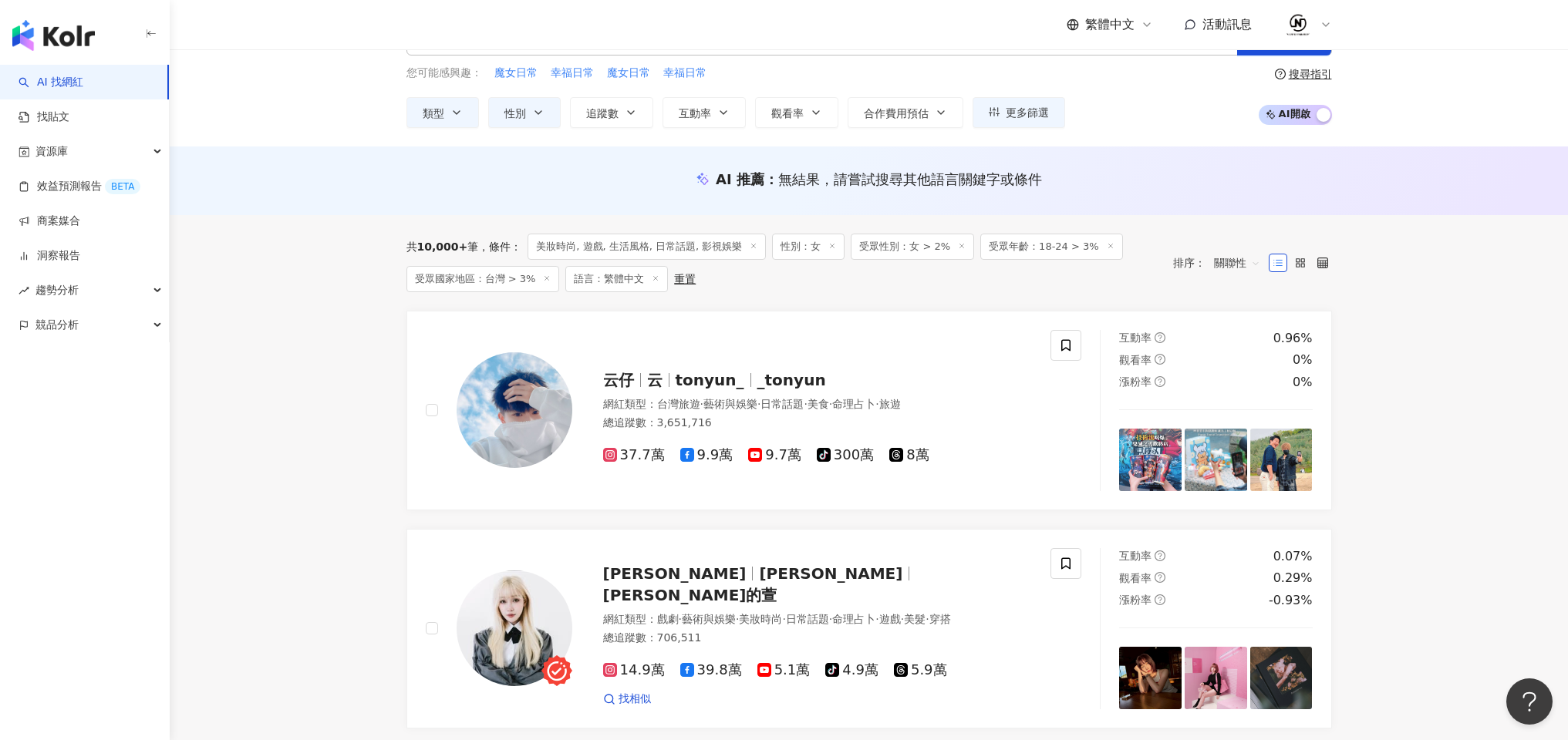
scroll to position [0, 0]
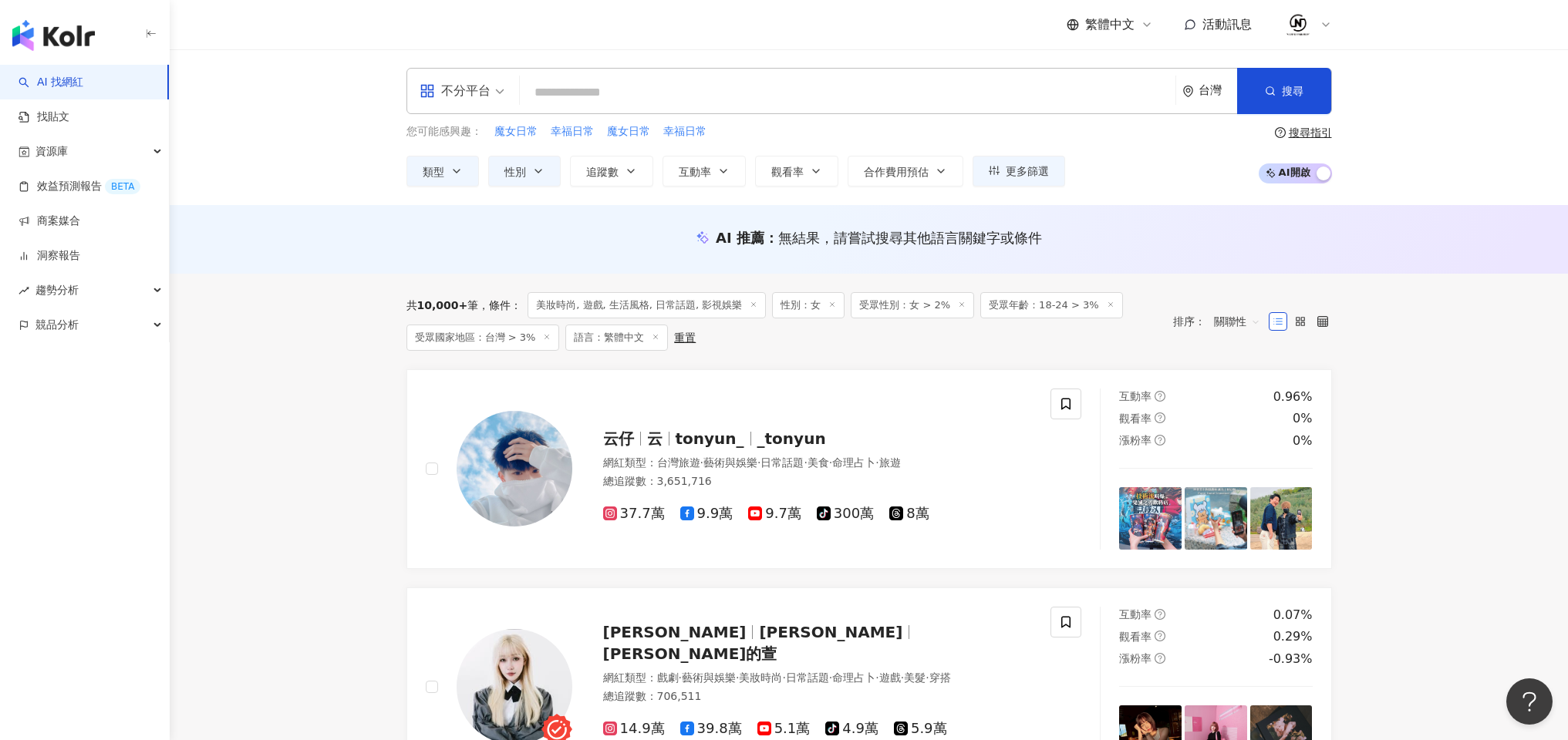
click at [685, 341] on div "重置" at bounding box center [685, 338] width 21 height 12
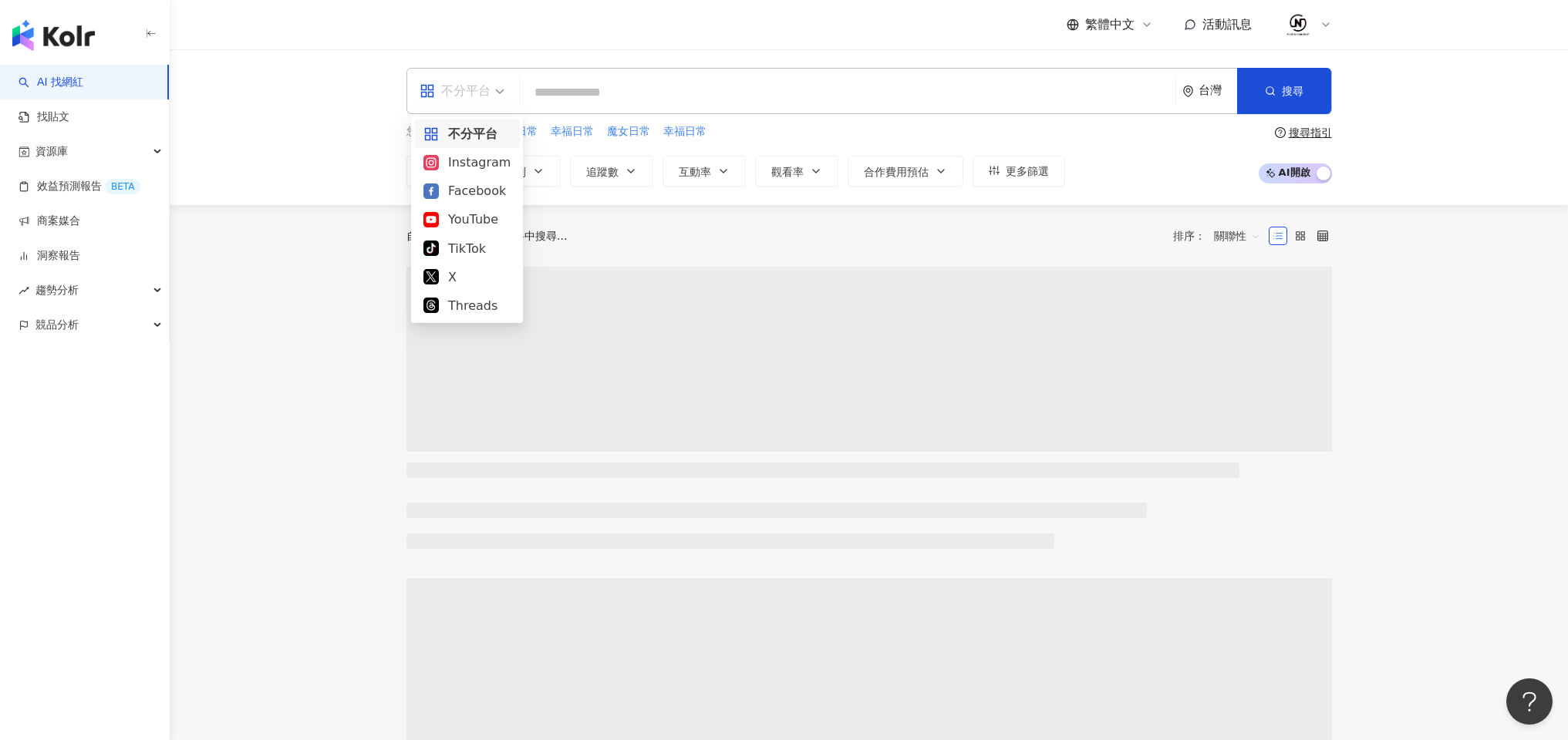
click at [473, 94] on div "不分平台" at bounding box center [455, 91] width 71 height 25
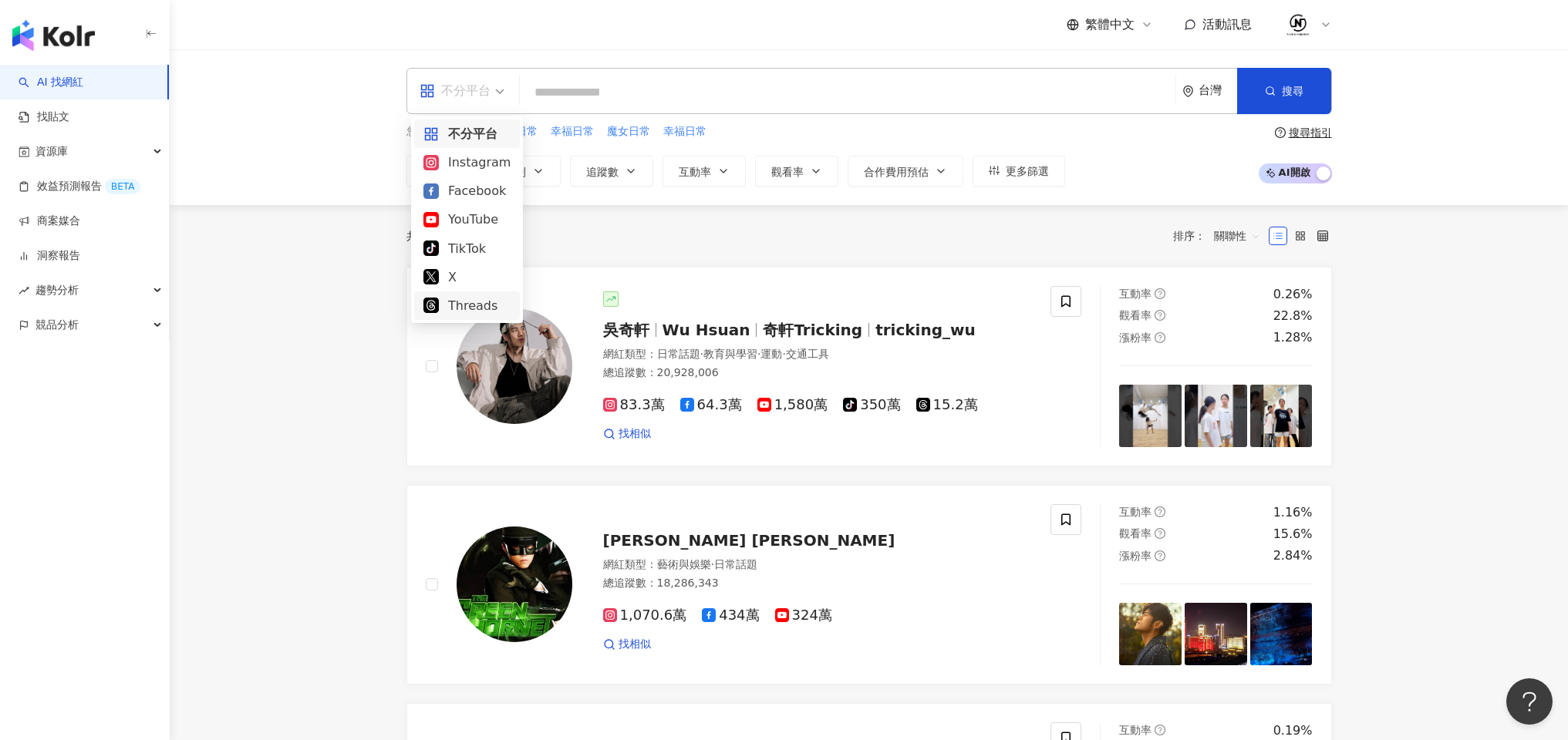
click at [463, 311] on div "Threads" at bounding box center [467, 306] width 88 height 19
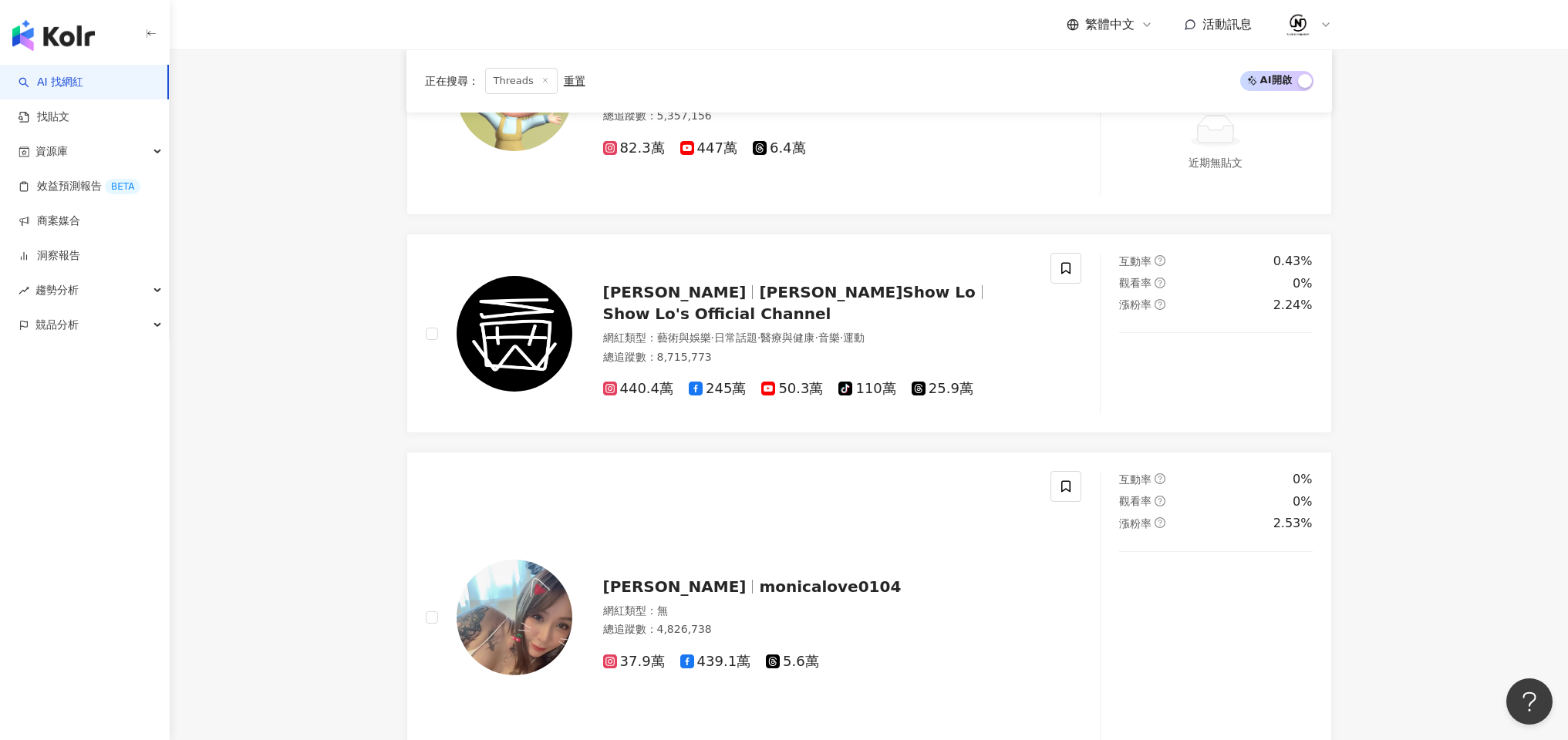
scroll to position [2553, 0]
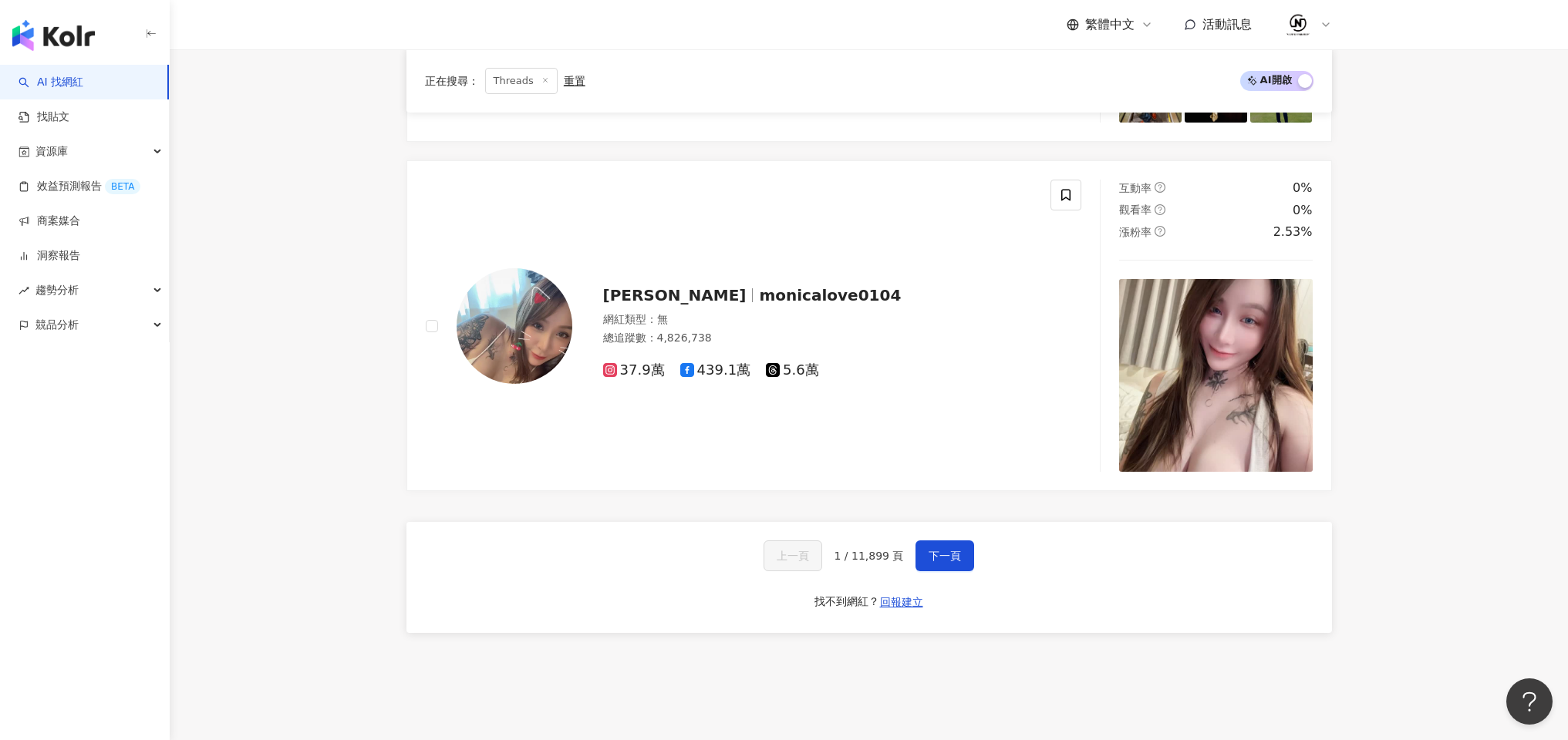
click at [947, 572] on div "上一頁 1 / 11,899 頁 下一頁 找不到網紅？ 回報建立" at bounding box center [869, 578] width 926 height 111
click at [952, 556] on span "下一頁" at bounding box center [945, 556] width 33 height 12
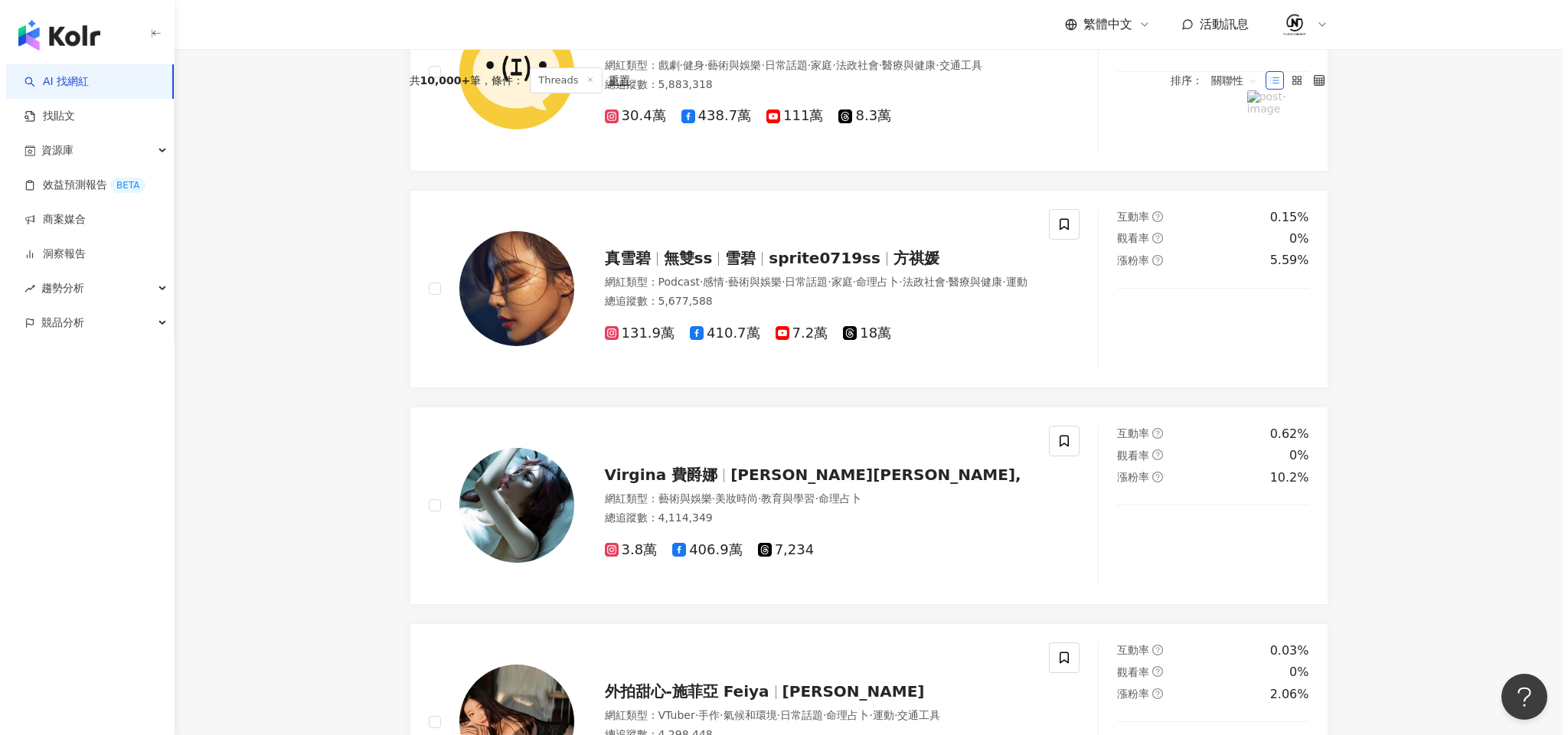
scroll to position [0, 0]
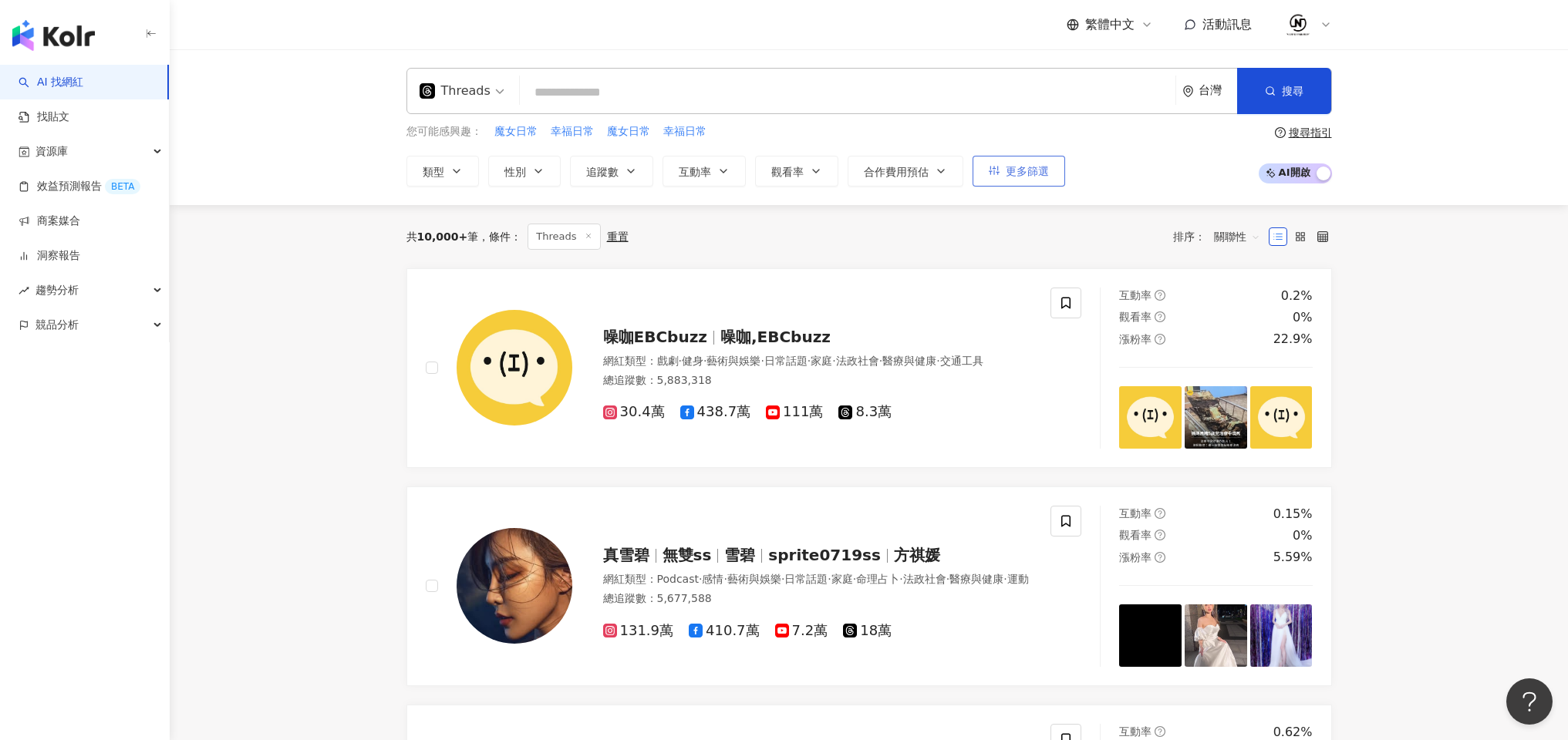
click at [1032, 174] on span "更多篩選" at bounding box center [1027, 172] width 43 height 12
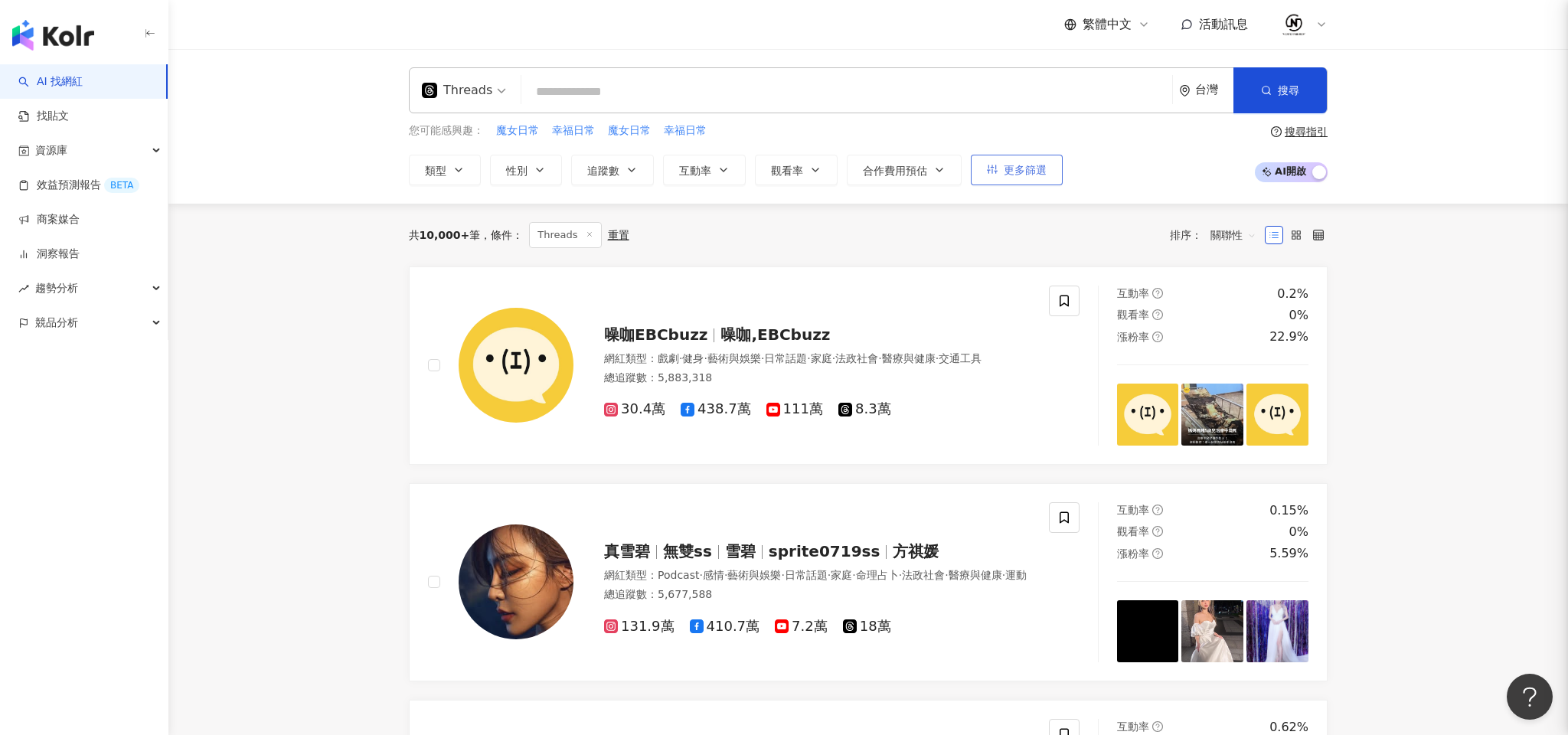
scroll to position [422, 0]
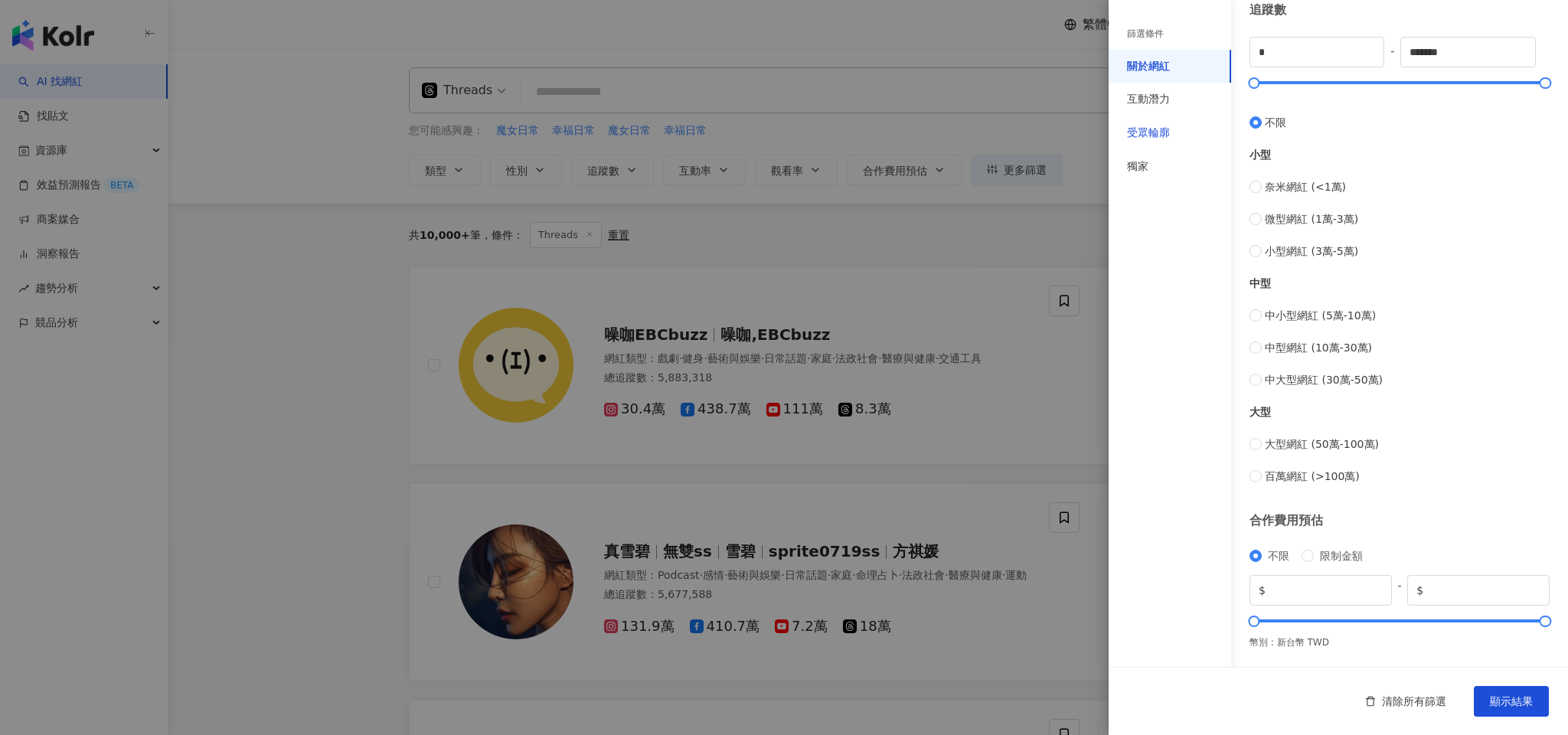
click at [1143, 136] on div "受眾輪廓" at bounding box center [1148, 133] width 43 height 15
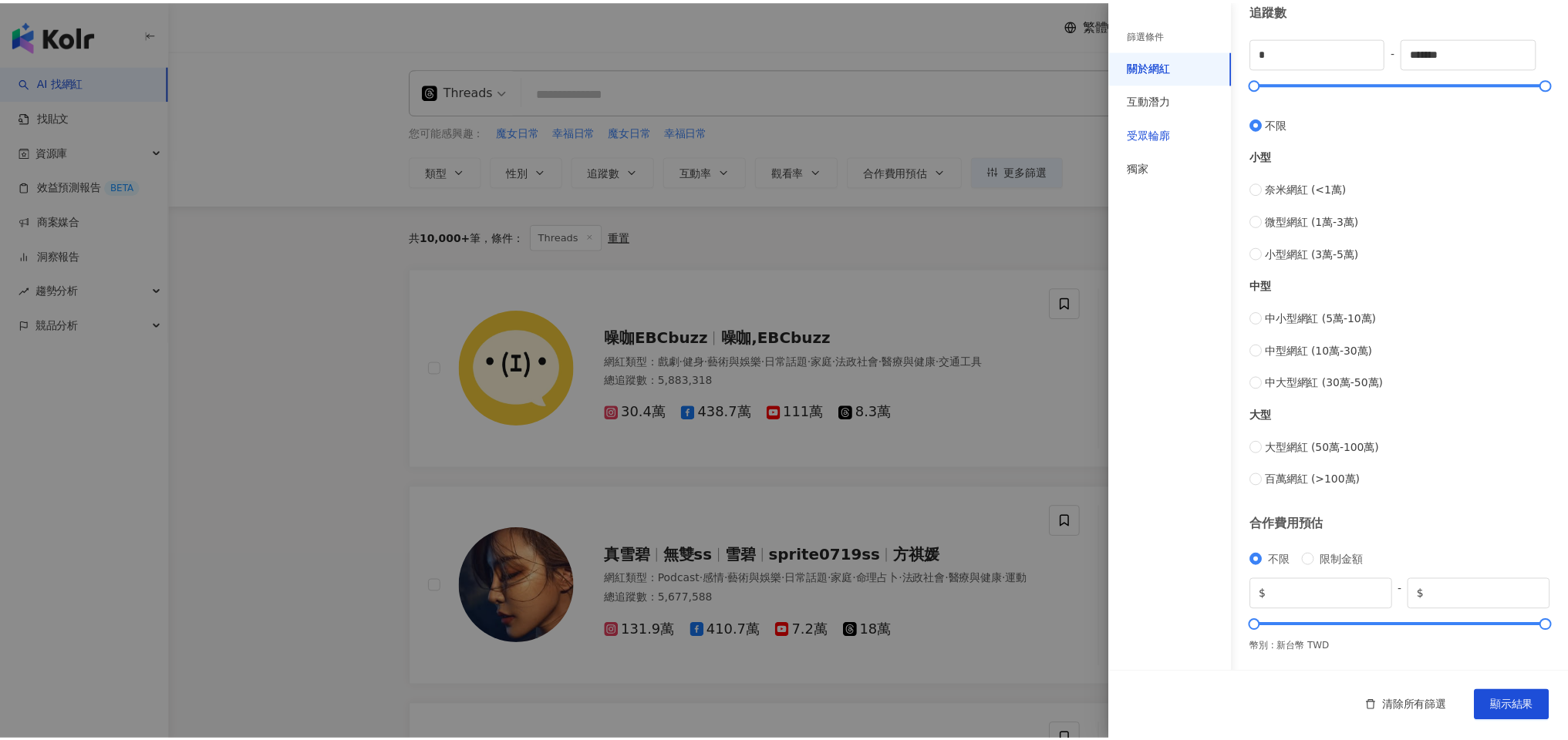
scroll to position [14, 0]
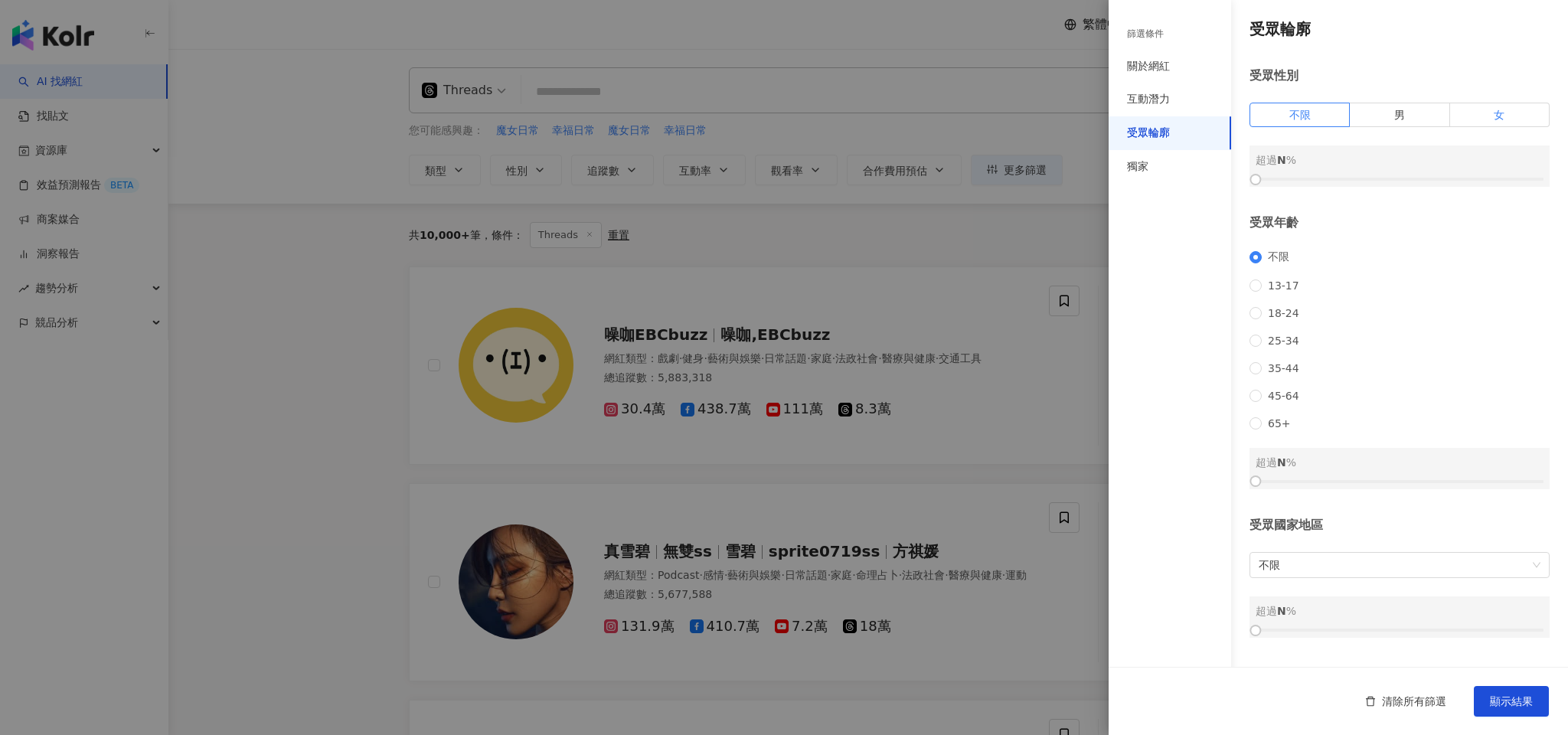
click at [1496, 103] on label "女" at bounding box center [1500, 115] width 99 height 25
click at [1519, 693] on button "顯示結果" at bounding box center [1511, 702] width 75 height 31
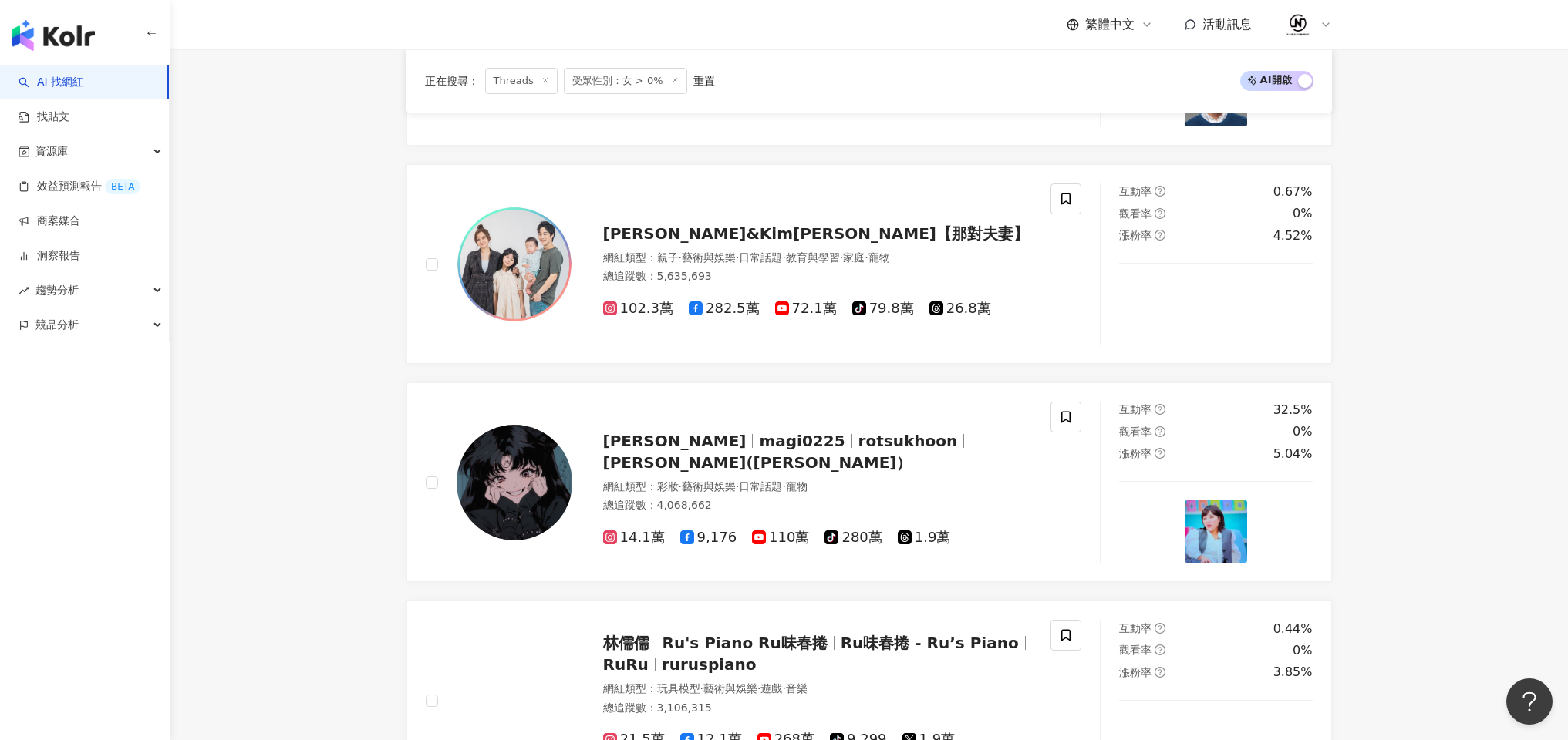
scroll to position [1469, 0]
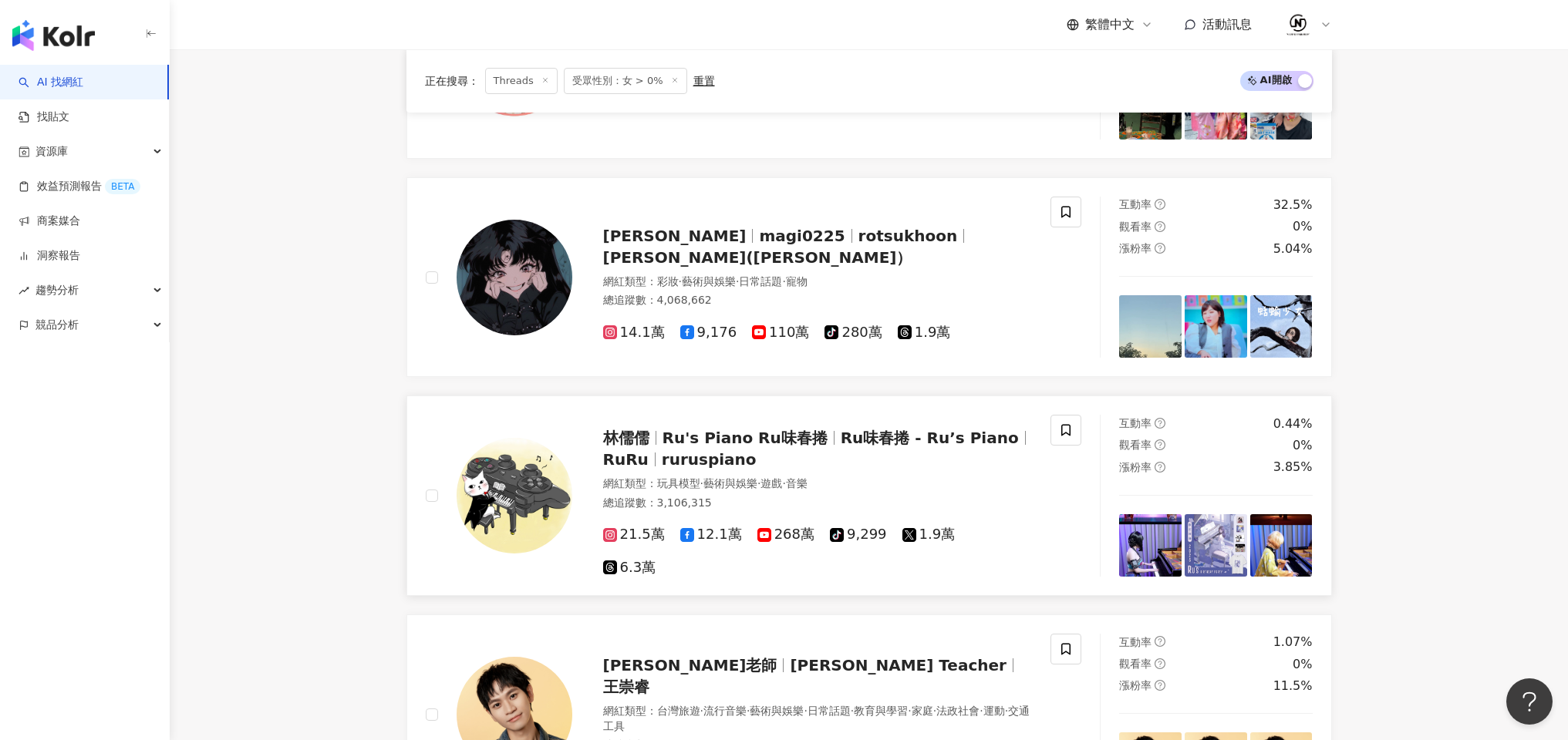
click at [817, 446] on div "林儒儒 Ru's Piano Ru味春捲 Ru味春捲 - Ru’s Piano RuRu ruruspiano" at bounding box center [818, 448] width 430 height 43
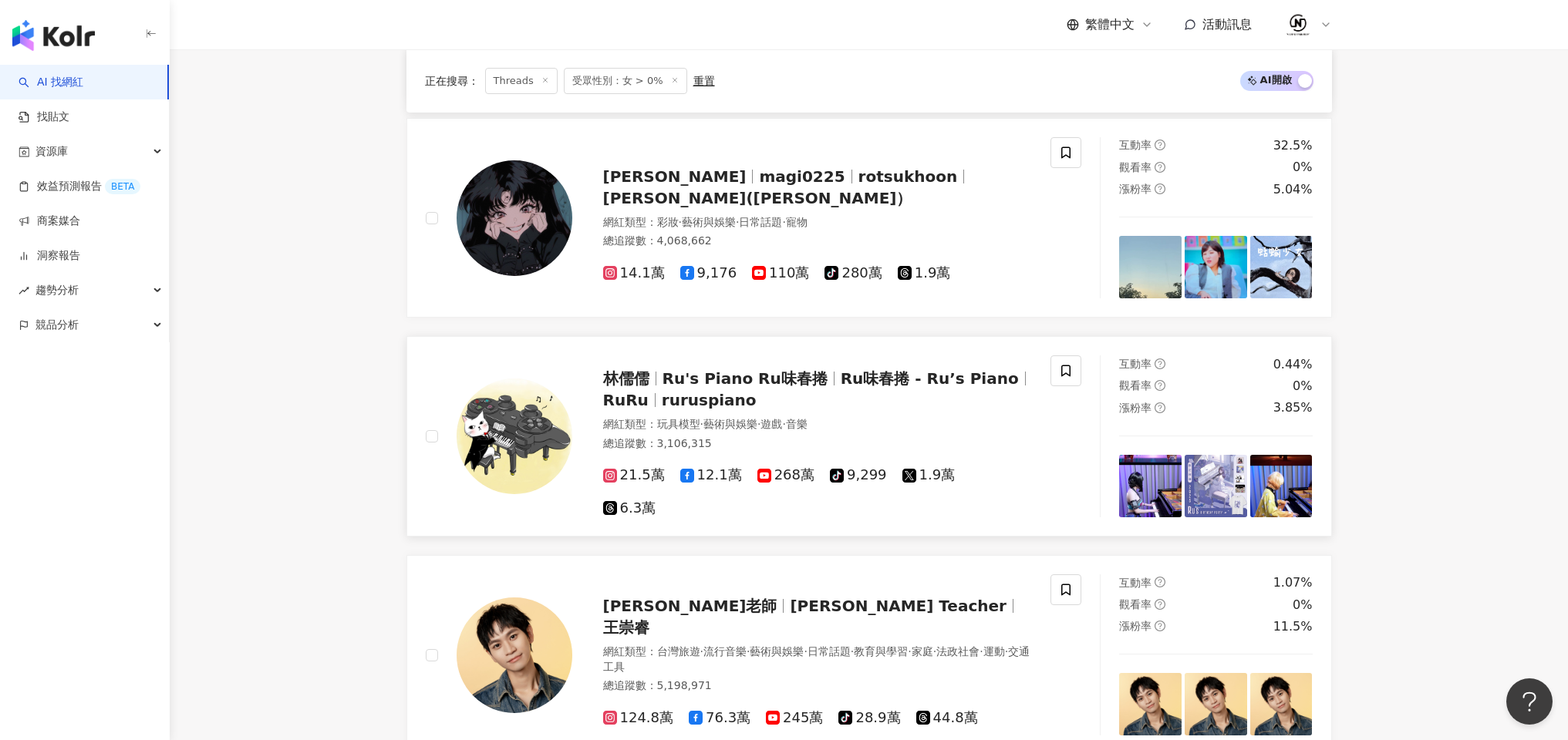
scroll to position [1156, 0]
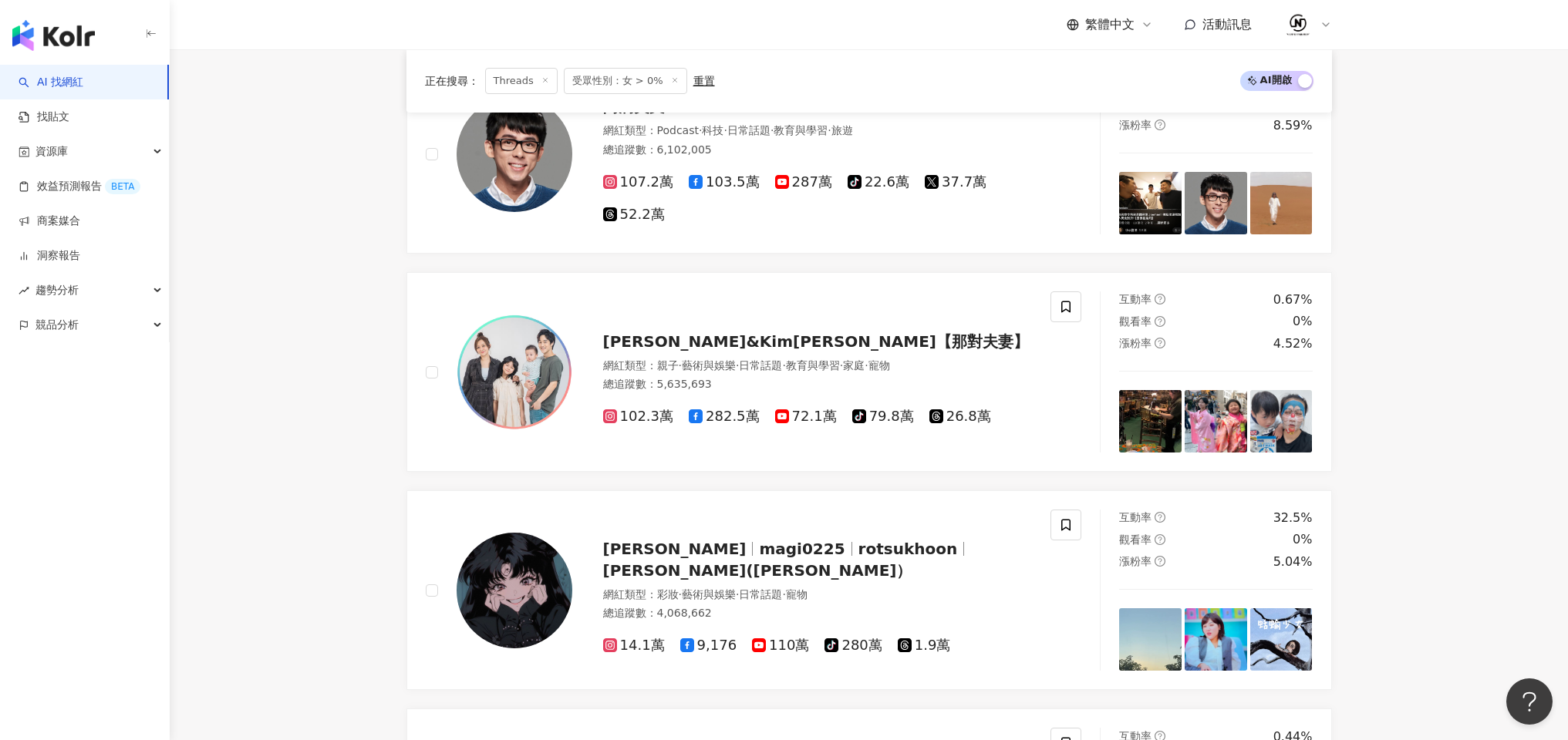
click at [625, 84] on span "受眾性別：女 > 0%" at bounding box center [626, 81] width 124 height 27
click at [671, 83] on icon at bounding box center [675, 80] width 8 height 8
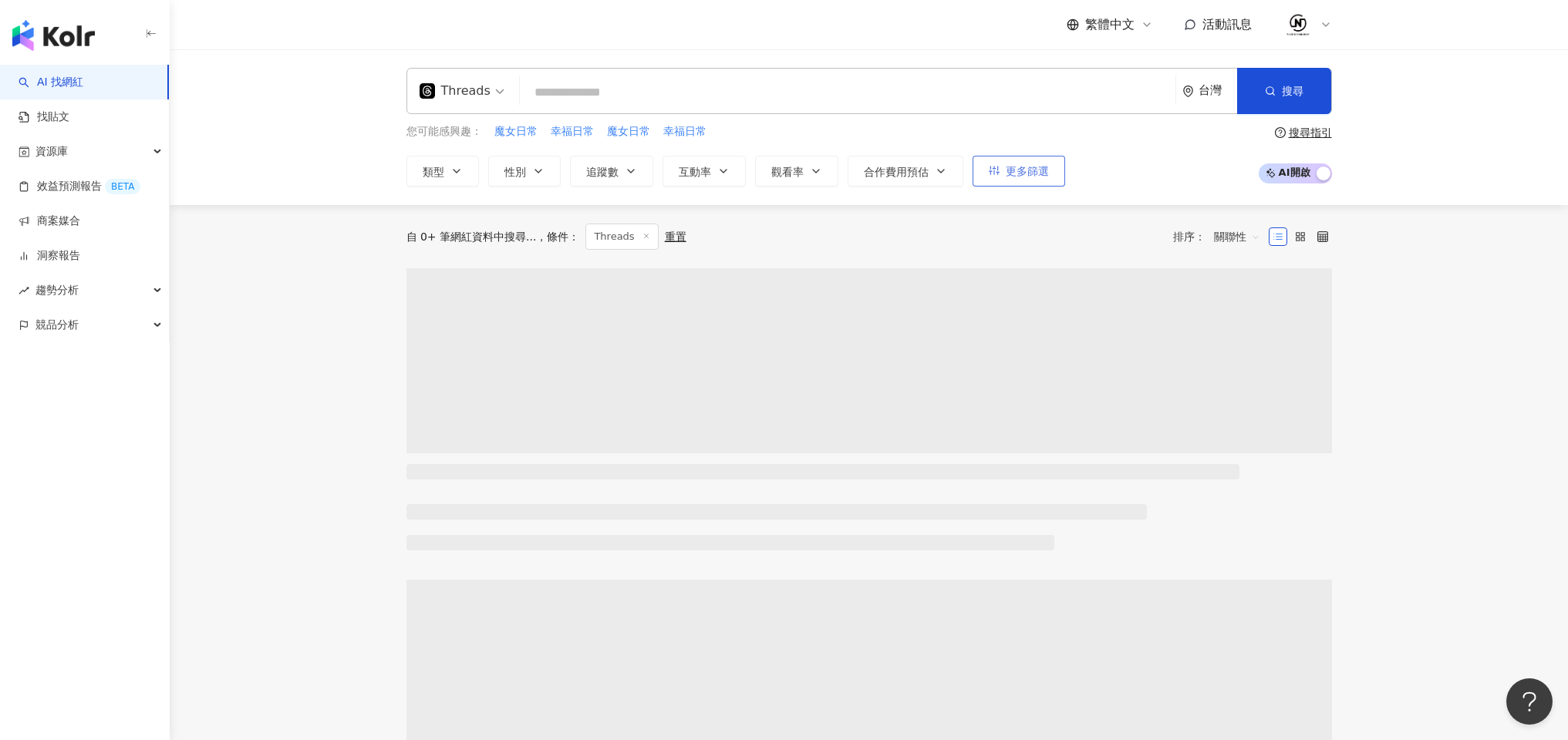
click at [1035, 168] on span "更多篩選" at bounding box center [1027, 172] width 43 height 12
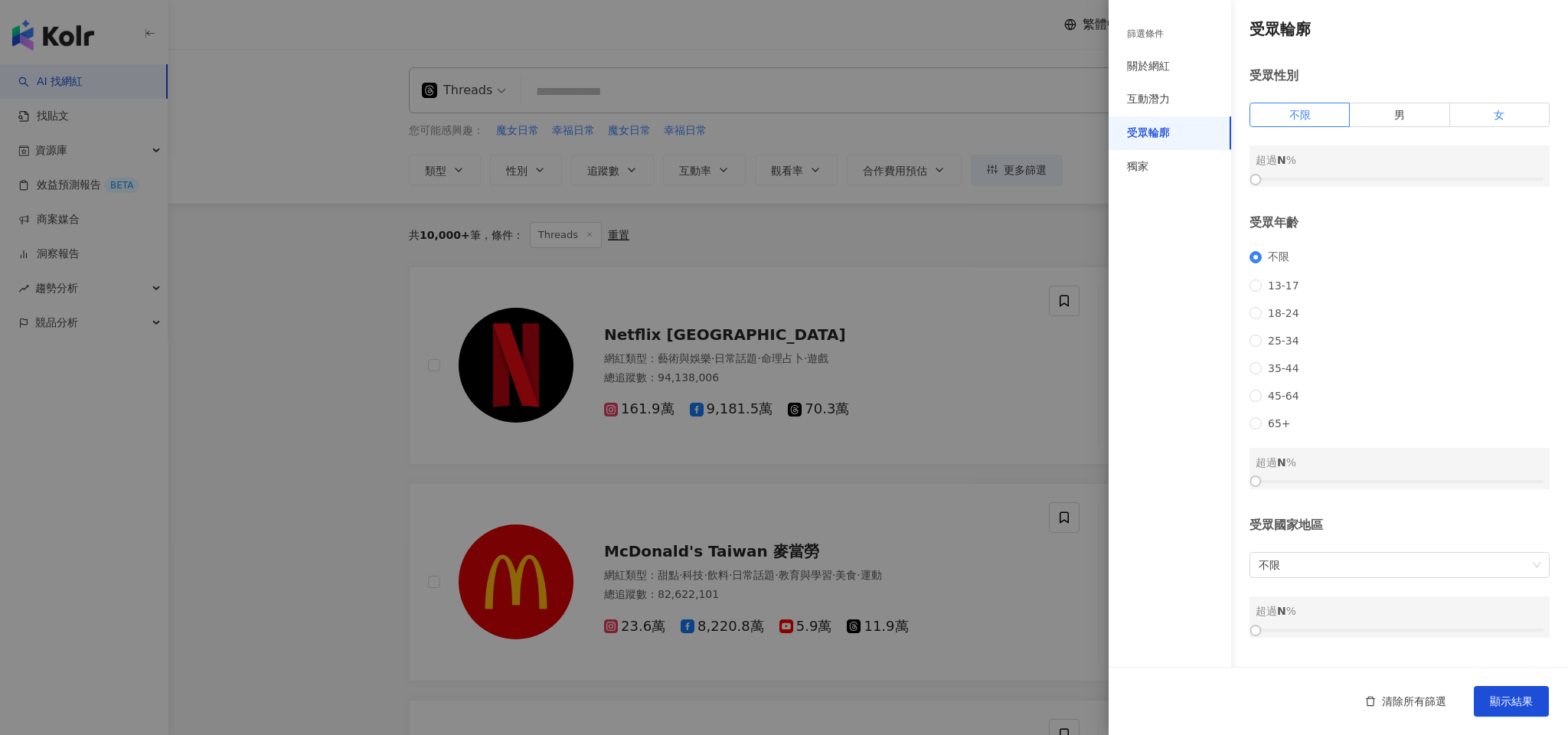
click at [1472, 103] on label "女" at bounding box center [1500, 115] width 99 height 25
drag, startPoint x: 1269, startPoint y: 168, endPoint x: 1399, endPoint y: 167, distance: 130.0
click at [1399, 175] on div at bounding box center [1400, 179] width 288 height 9
click at [1500, 697] on span "顯示結果" at bounding box center [1511, 702] width 43 height 12
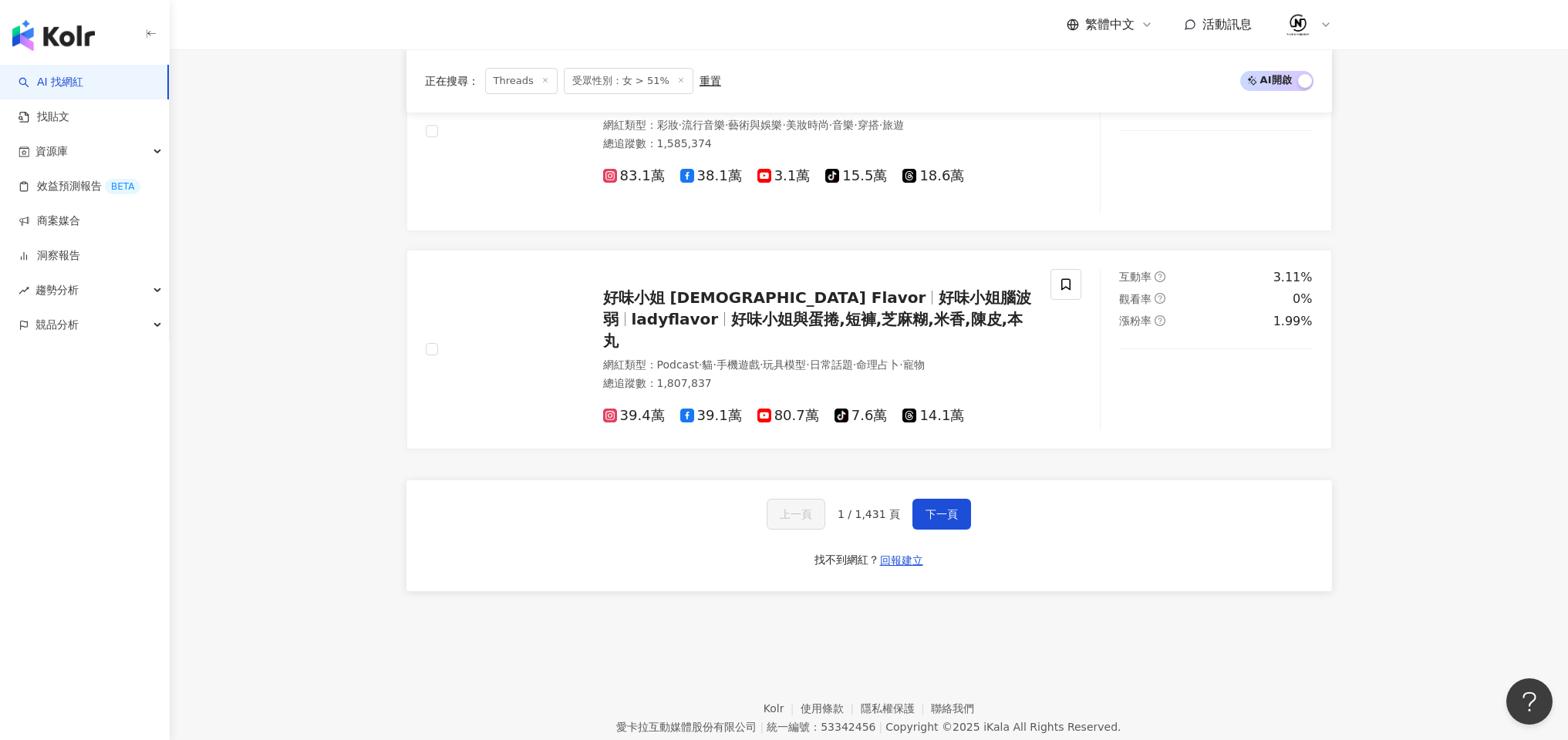
scroll to position [2549, 0]
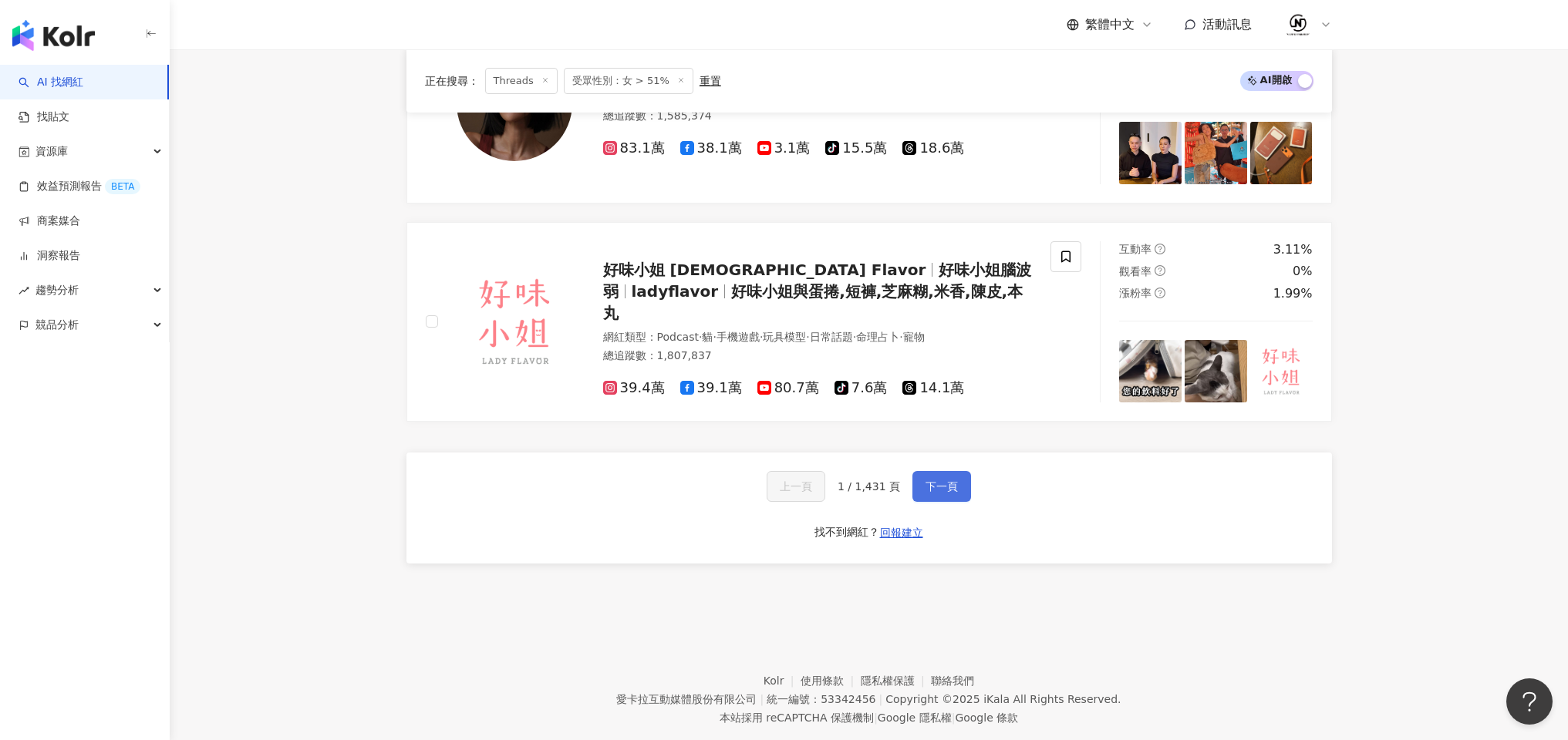
click at [945, 480] on span "下一頁" at bounding box center [942, 486] width 33 height 12
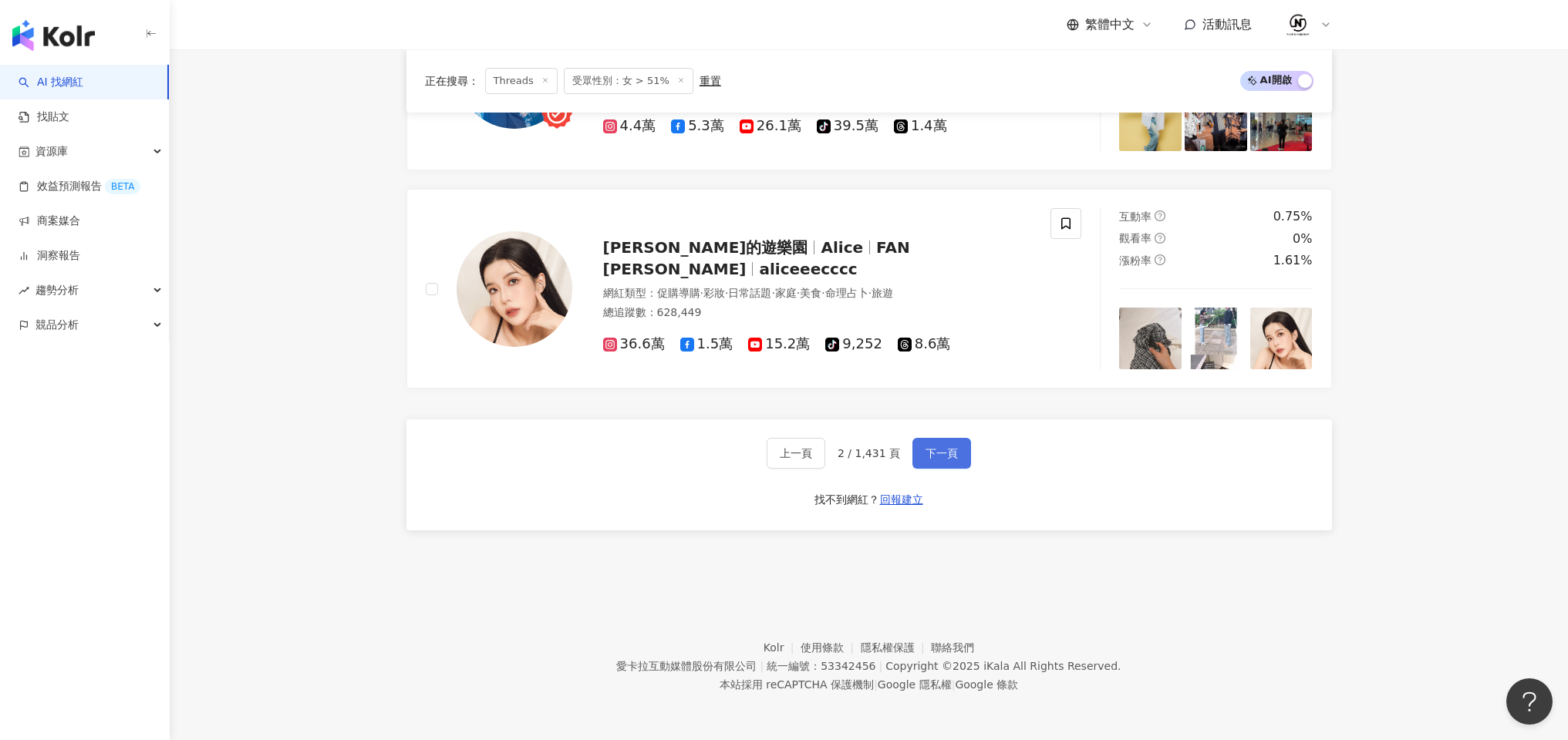
click at [922, 462] on button "下一頁" at bounding box center [942, 453] width 58 height 31
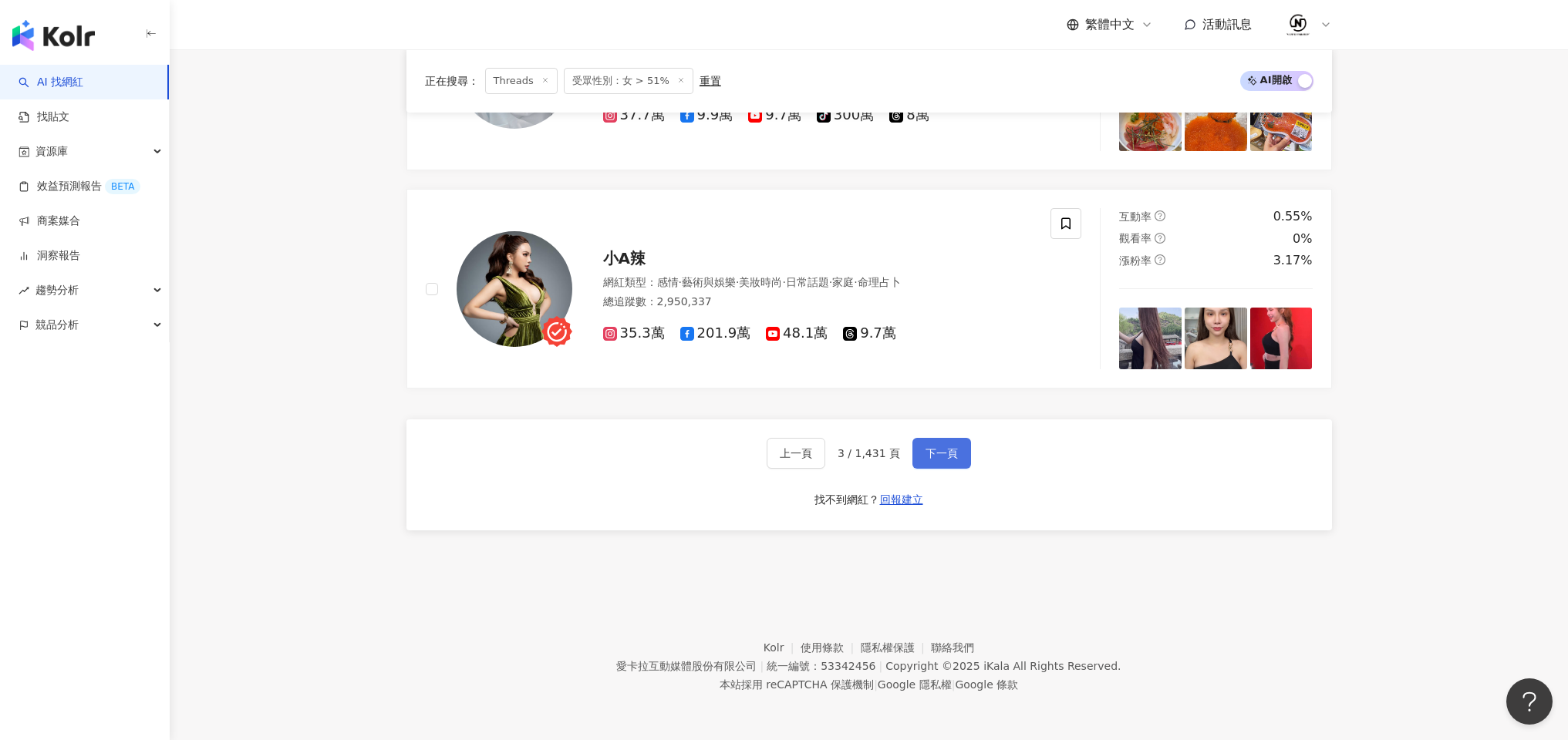
click at [939, 446] on button "下一頁" at bounding box center [942, 453] width 58 height 31
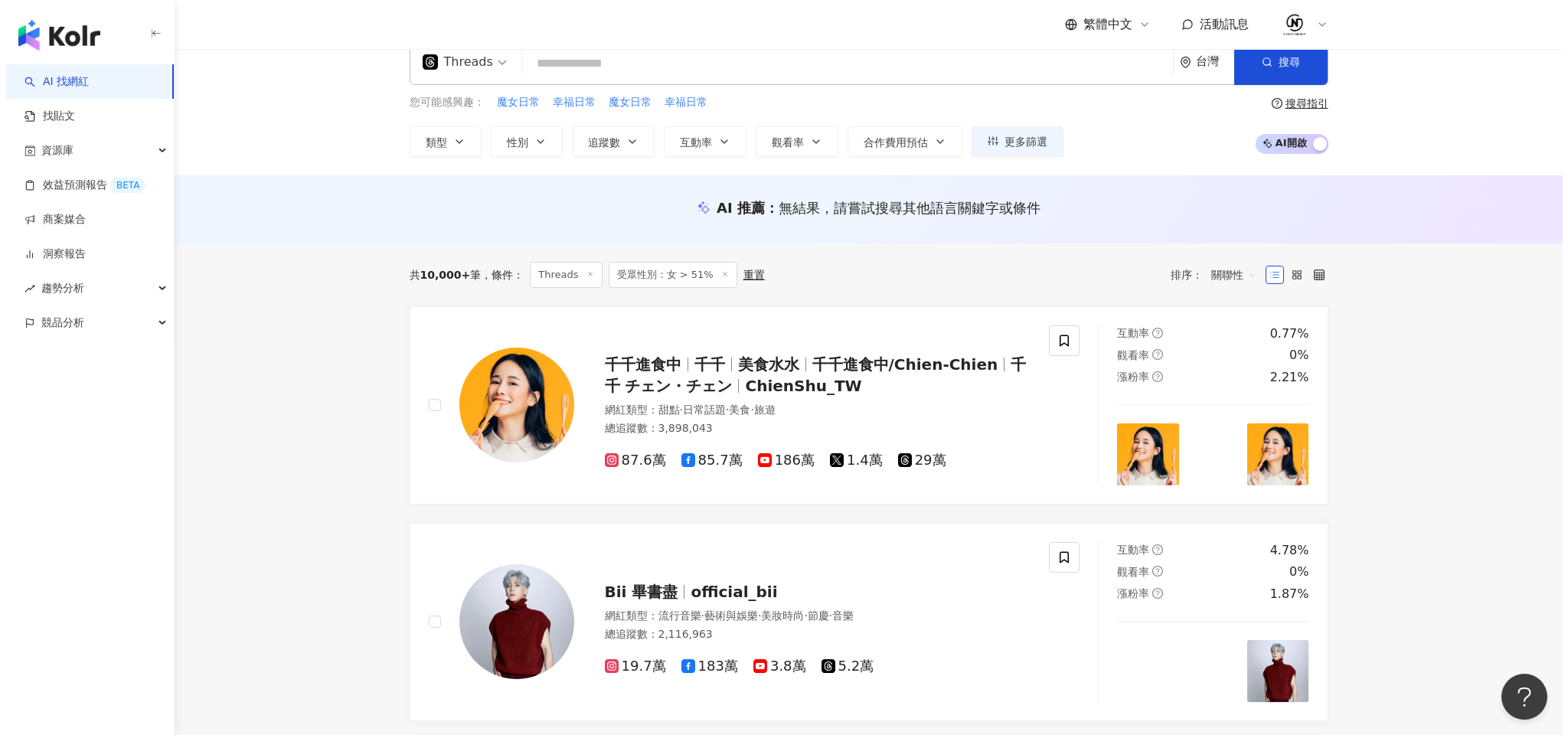
scroll to position [0, 0]
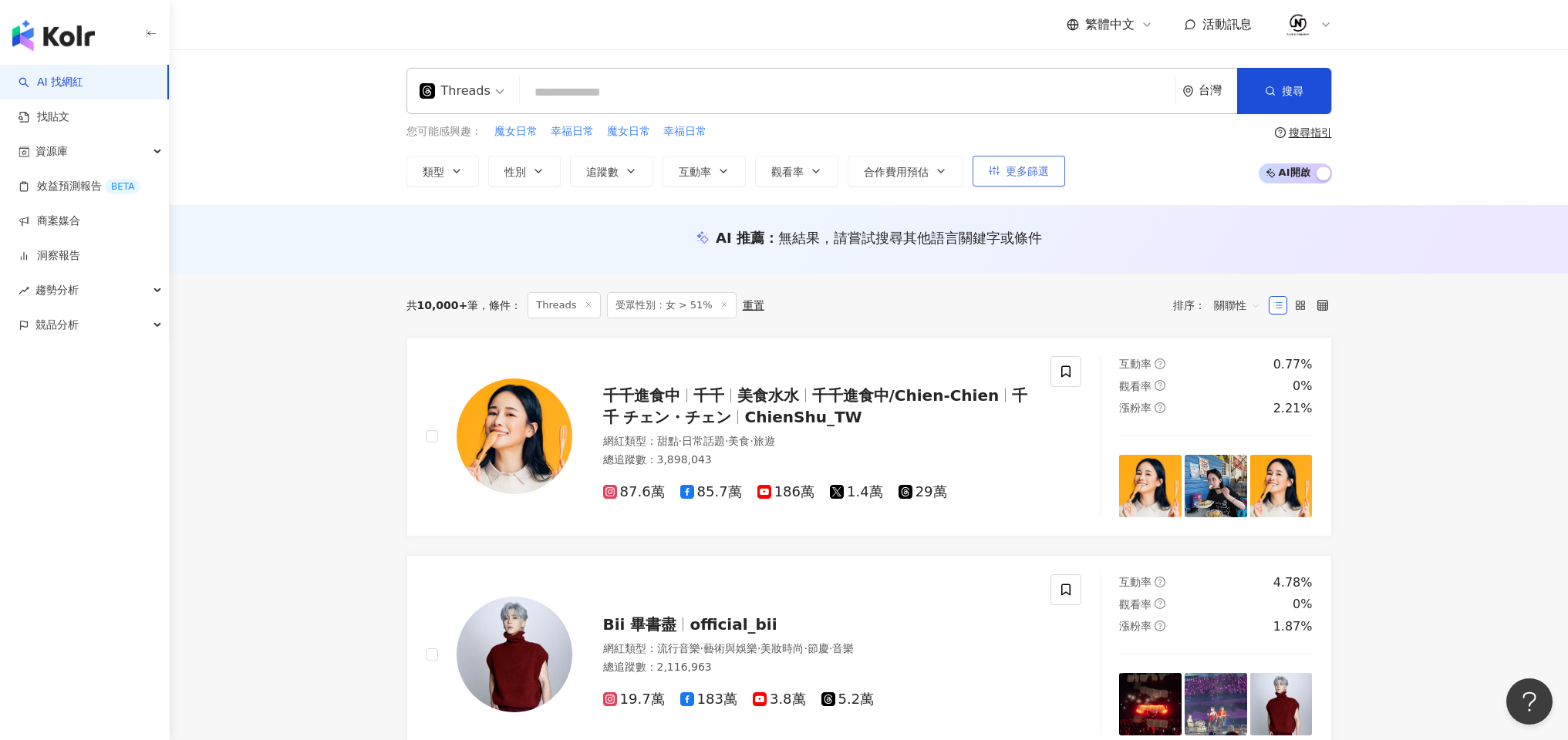
click at [1044, 169] on span "更多篩選" at bounding box center [1027, 172] width 43 height 12
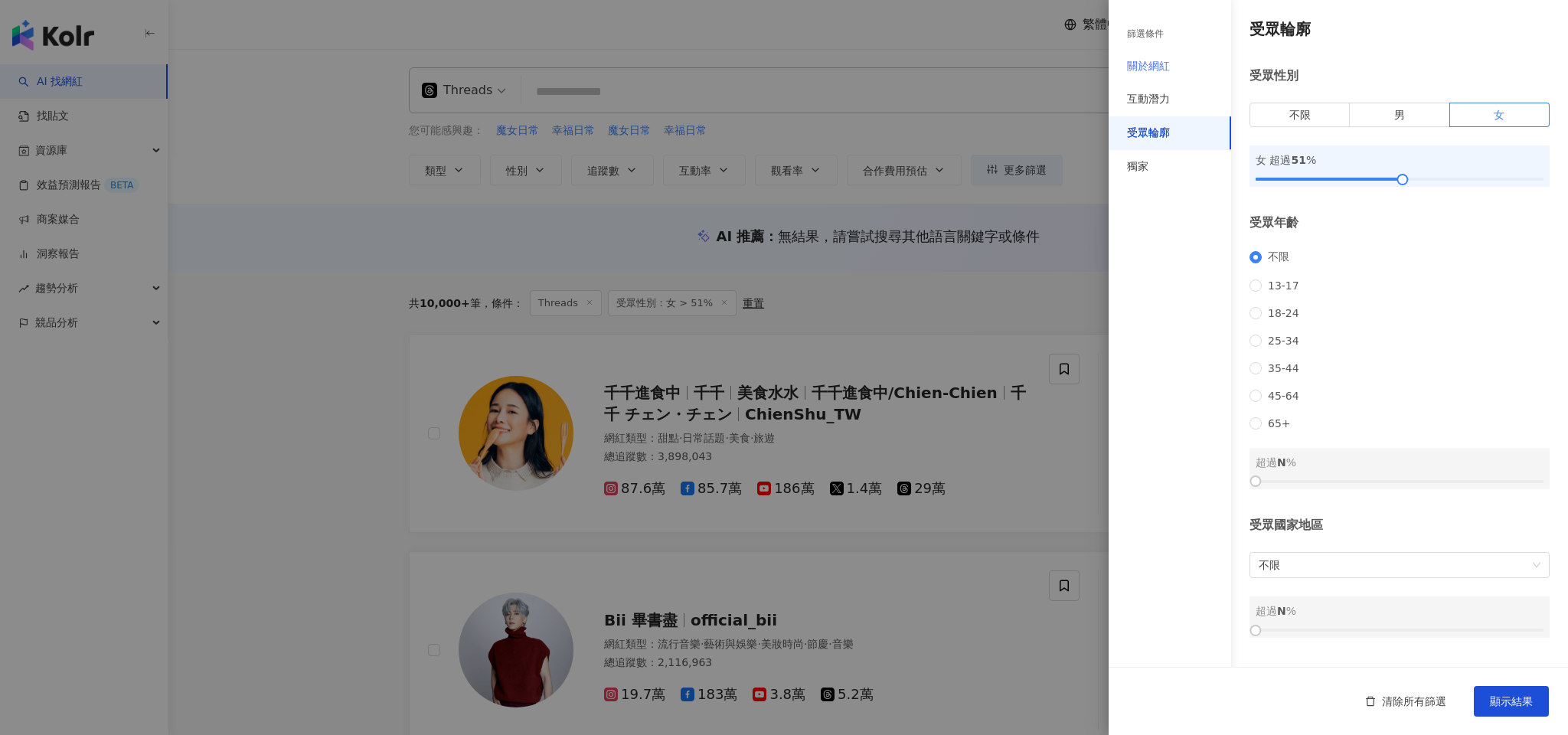
click at [1166, 75] on div "關於網紅" at bounding box center [1170, 67] width 123 height 33
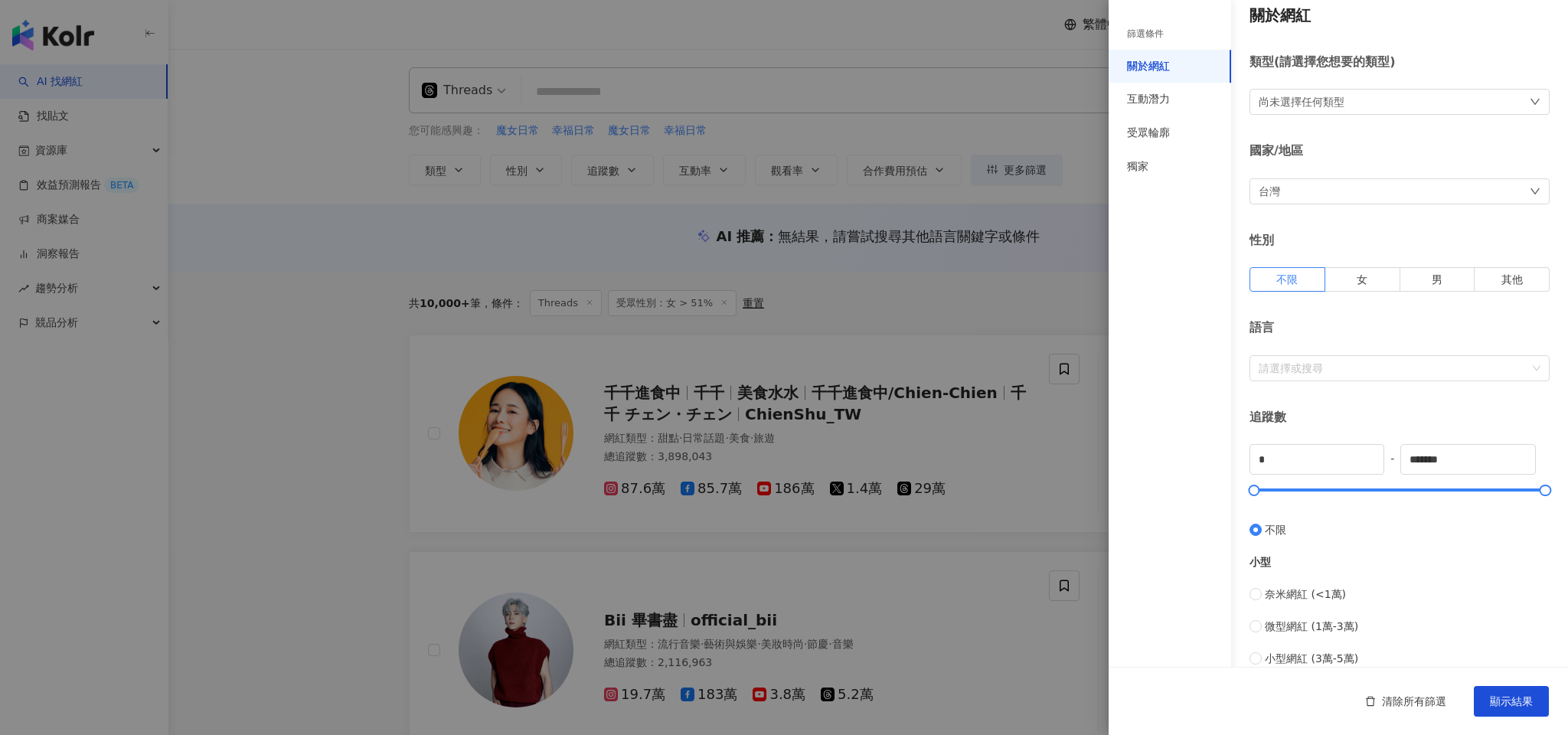
click at [1409, 99] on div "尚未選擇任何類型" at bounding box center [1400, 102] width 300 height 26
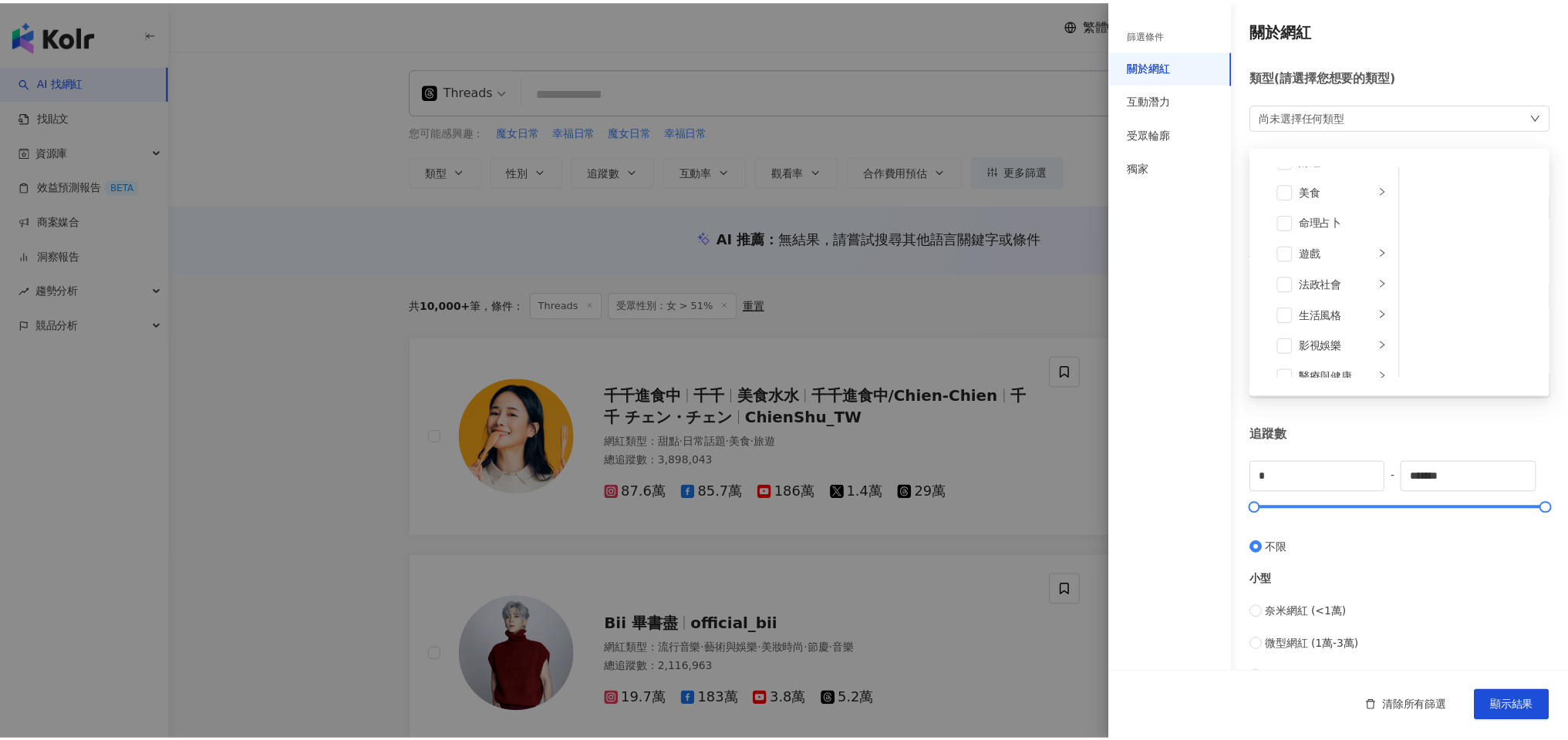
scroll to position [207, 0]
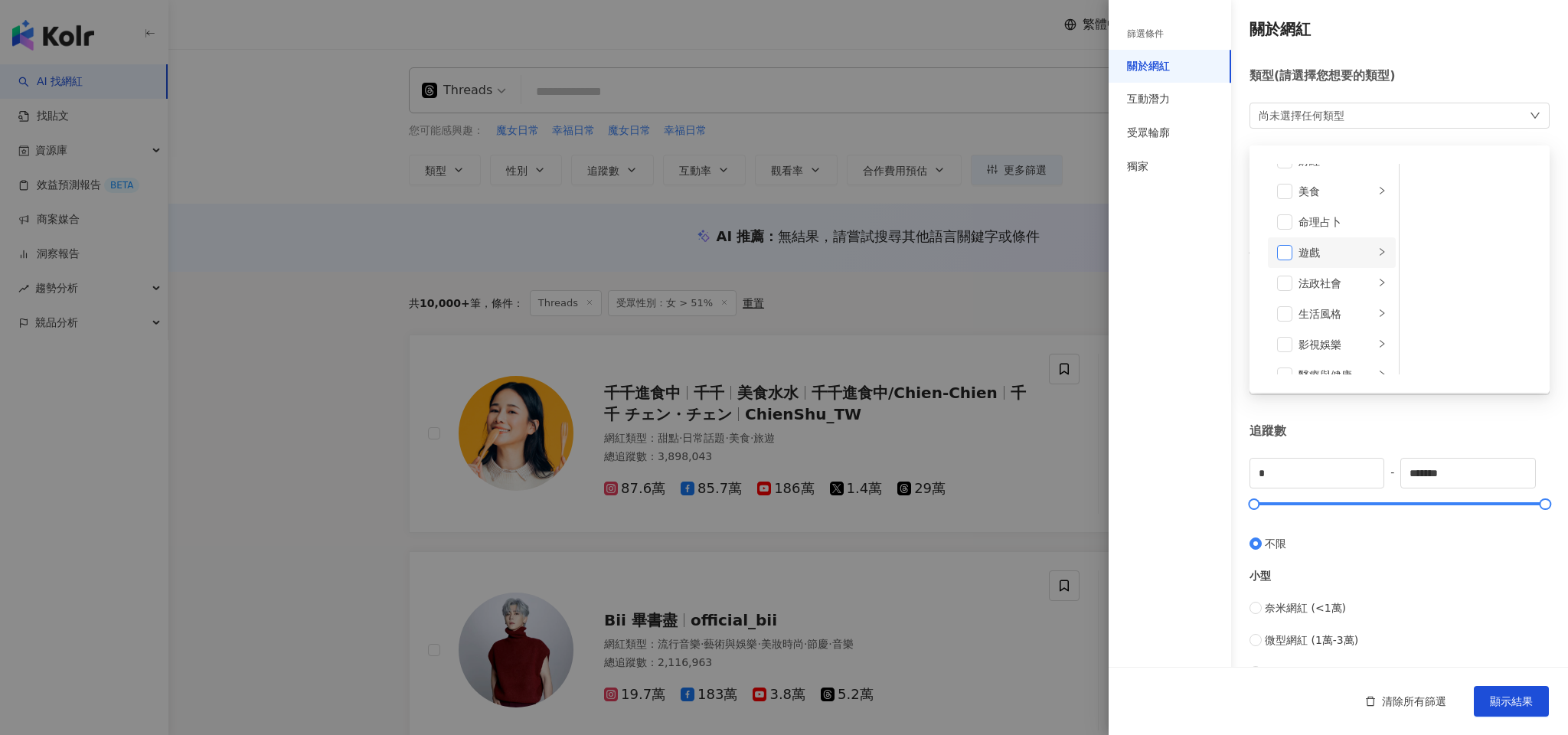
click at [1286, 254] on span at bounding box center [1284, 252] width 15 height 15
click at [1513, 706] on span "顯示結果" at bounding box center [1511, 702] width 43 height 12
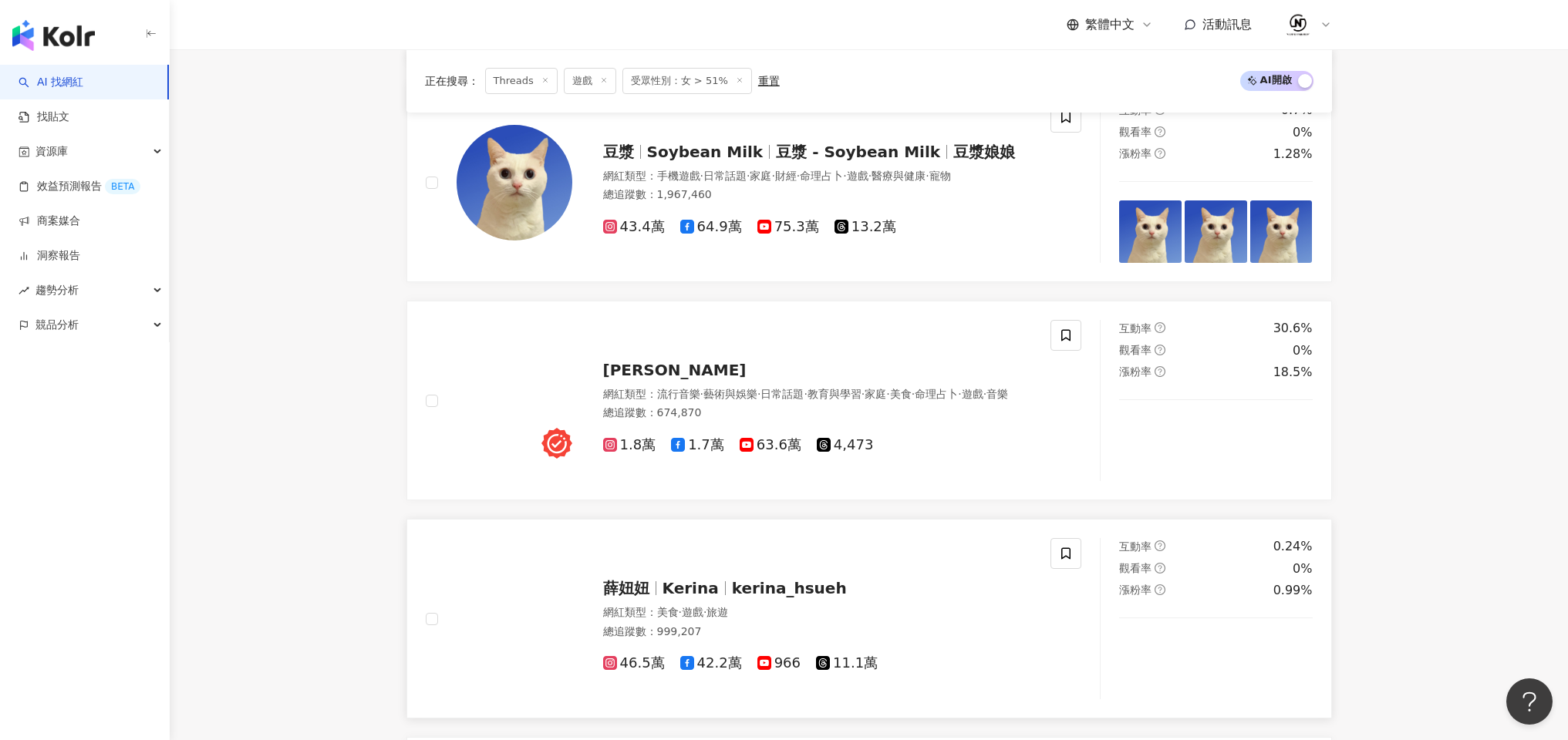
scroll to position [1799, 0]
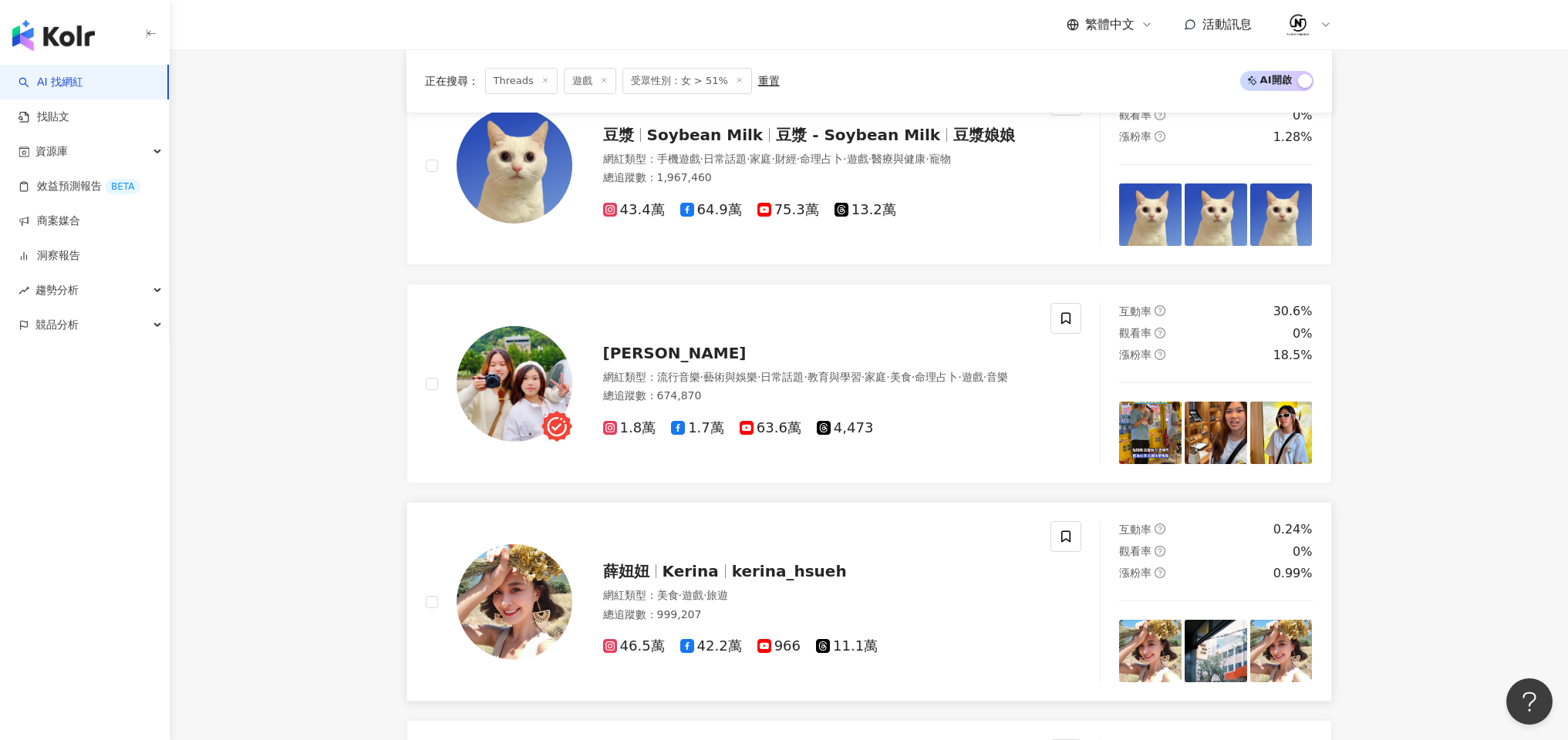
click at [823, 643] on span "11.1萬" at bounding box center [847, 646] width 62 height 16
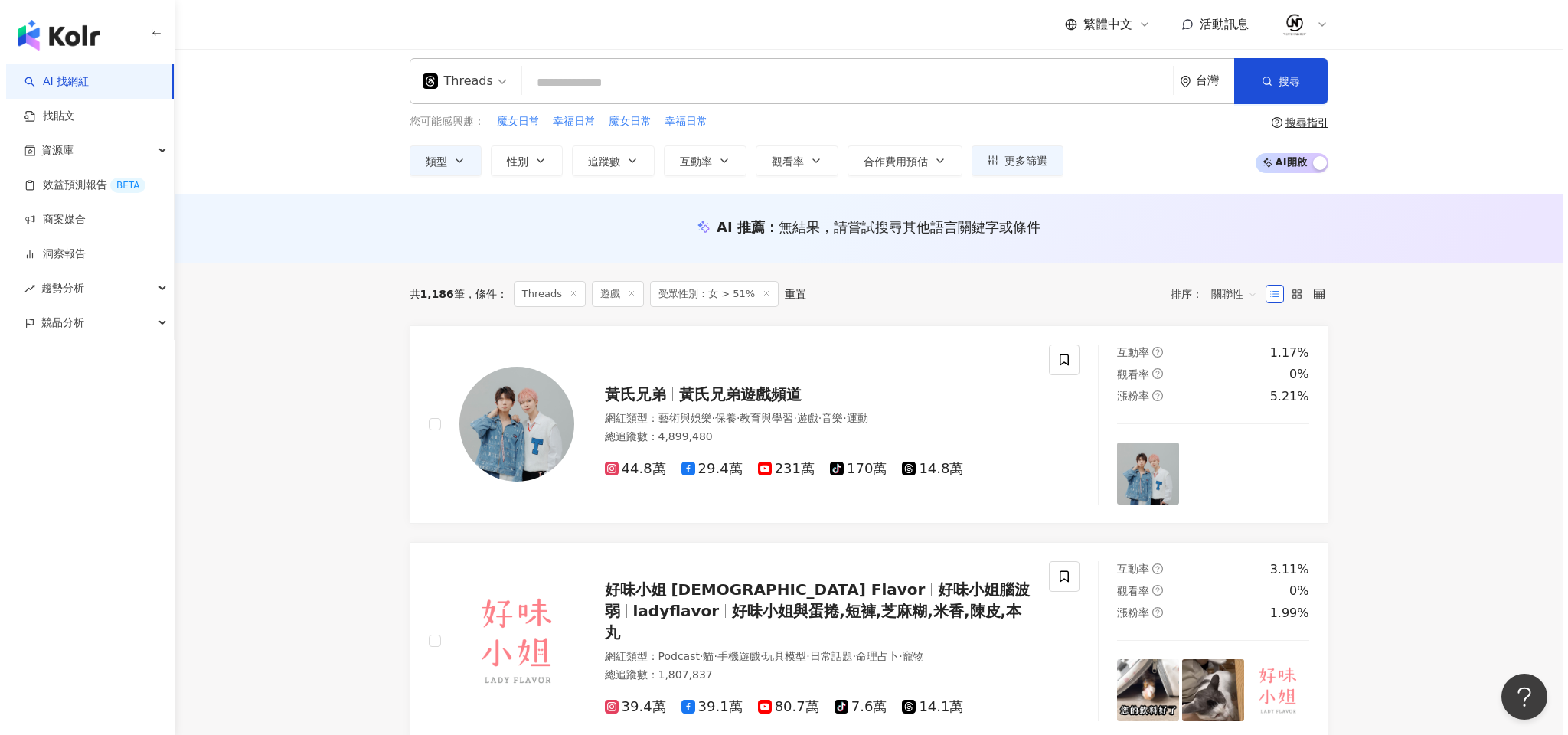
scroll to position [0, 0]
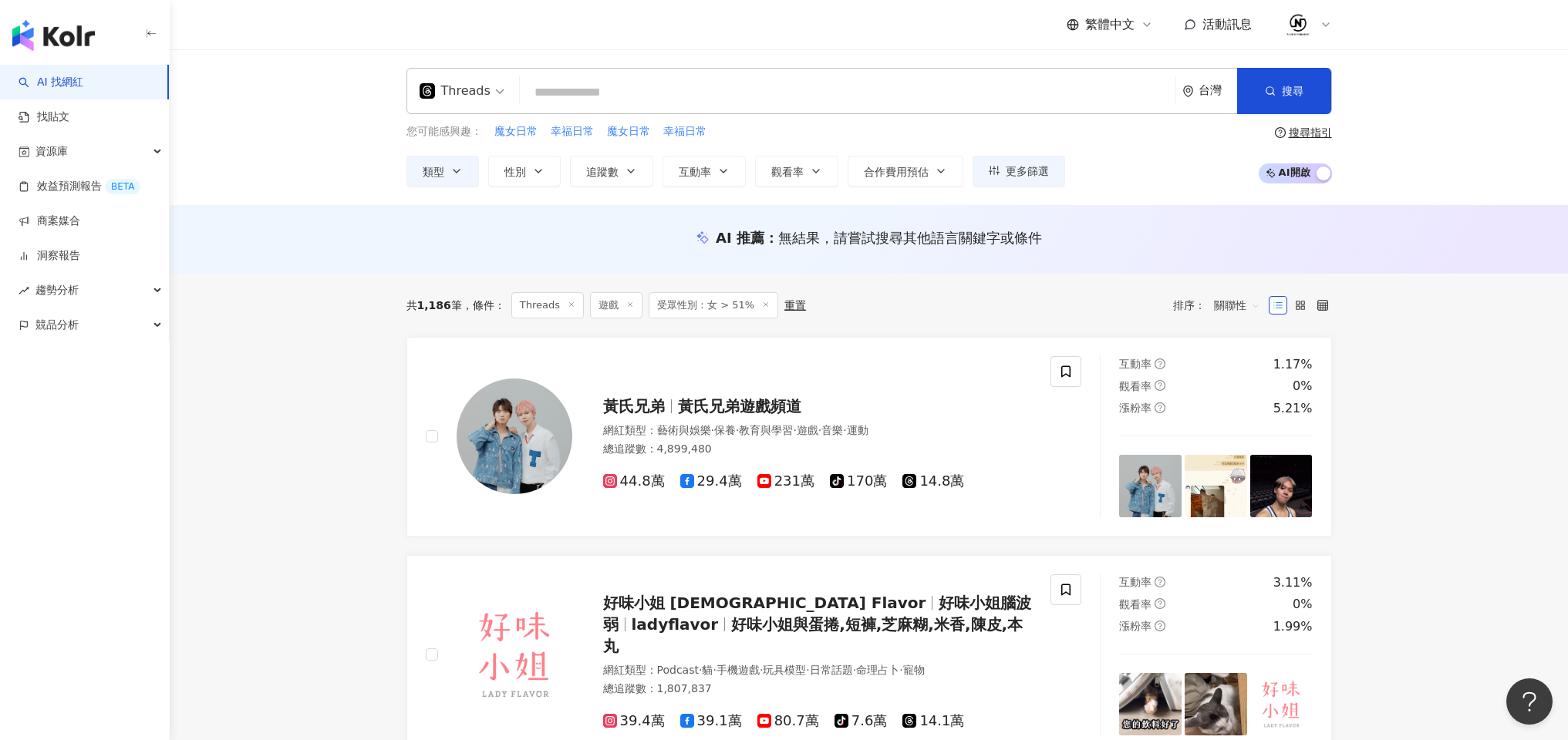
click at [629, 304] on line at bounding box center [631, 304] width 4 height 4
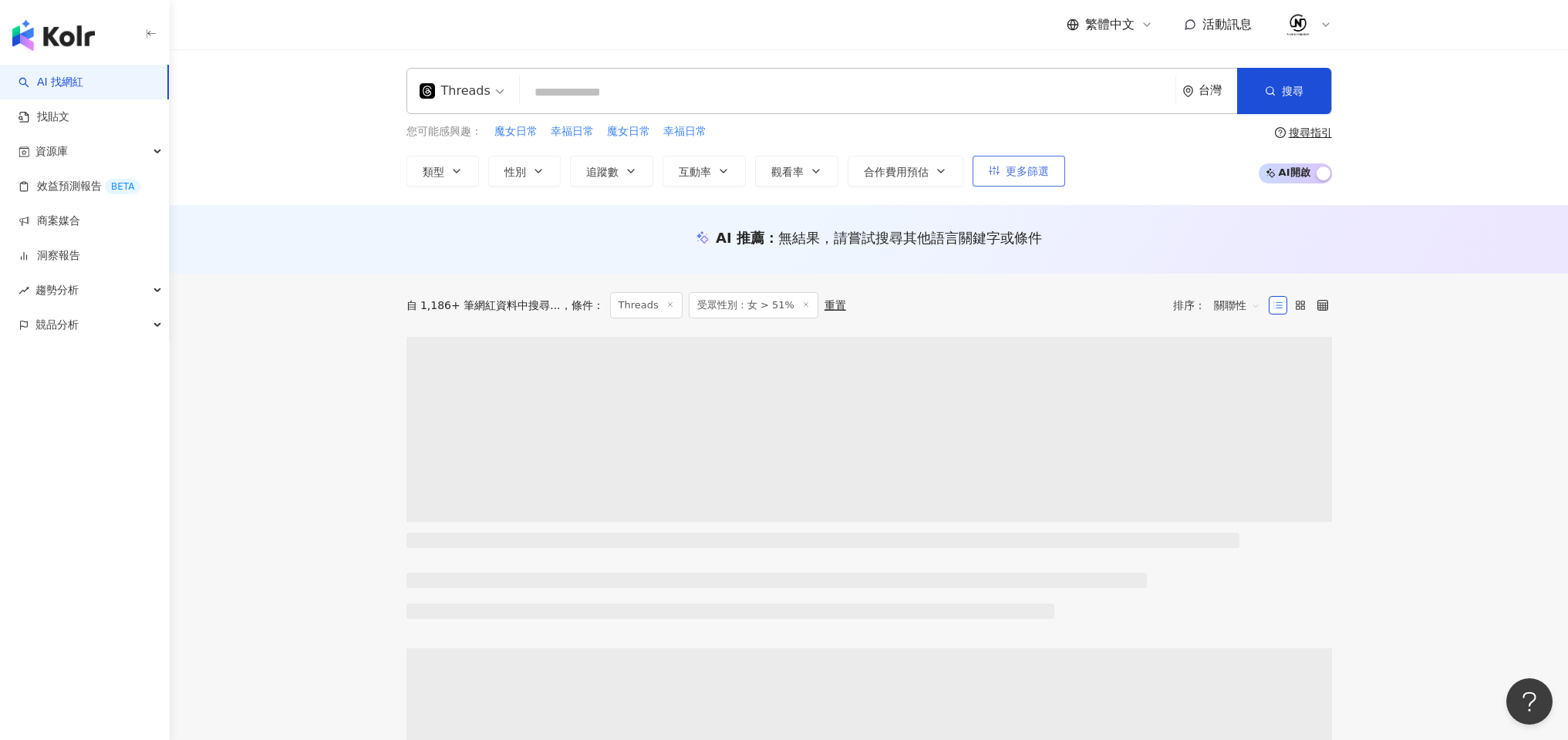
click at [1012, 171] on span "更多篩選" at bounding box center [1027, 172] width 43 height 12
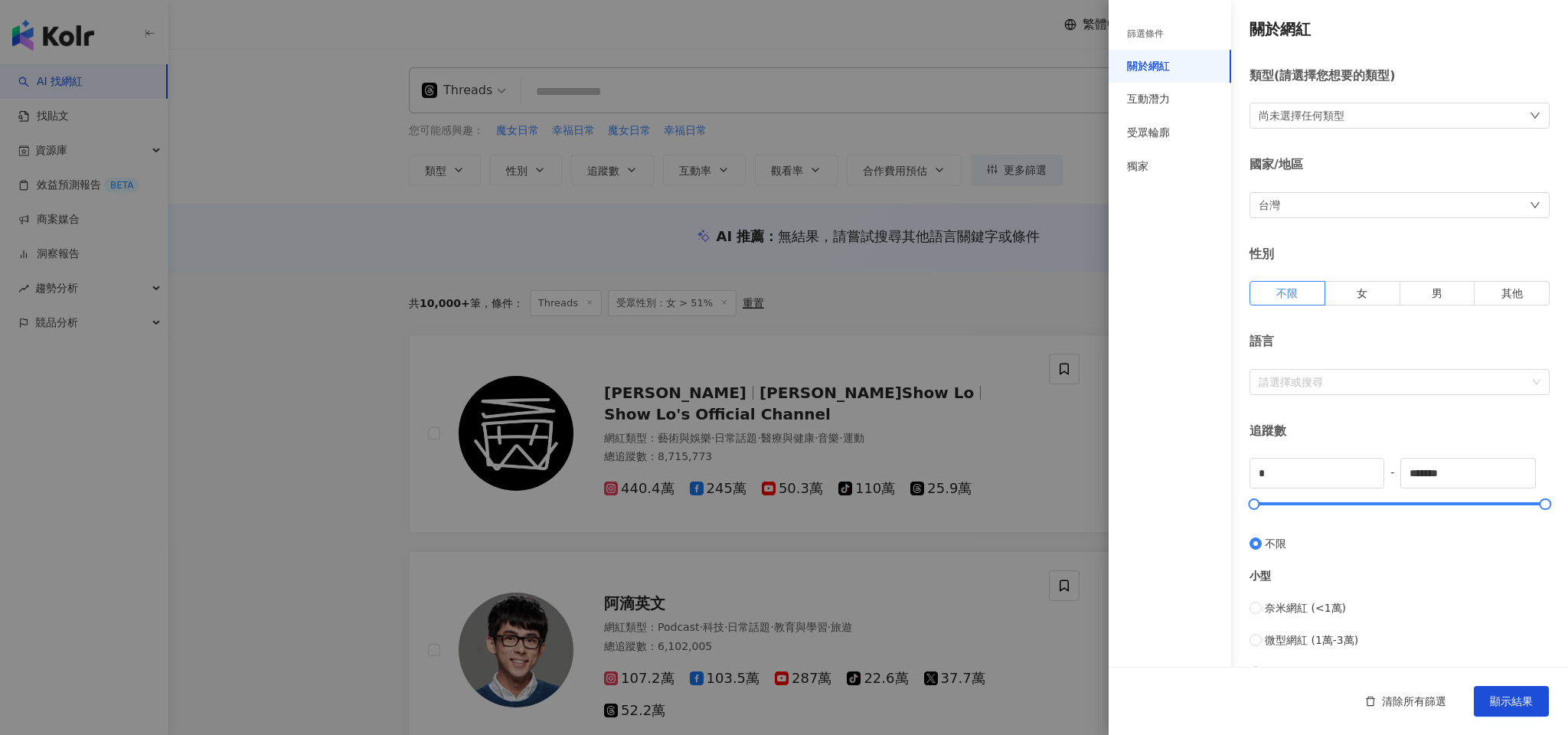
click at [1316, 111] on div "尚未選擇任何類型" at bounding box center [1302, 115] width 86 height 17
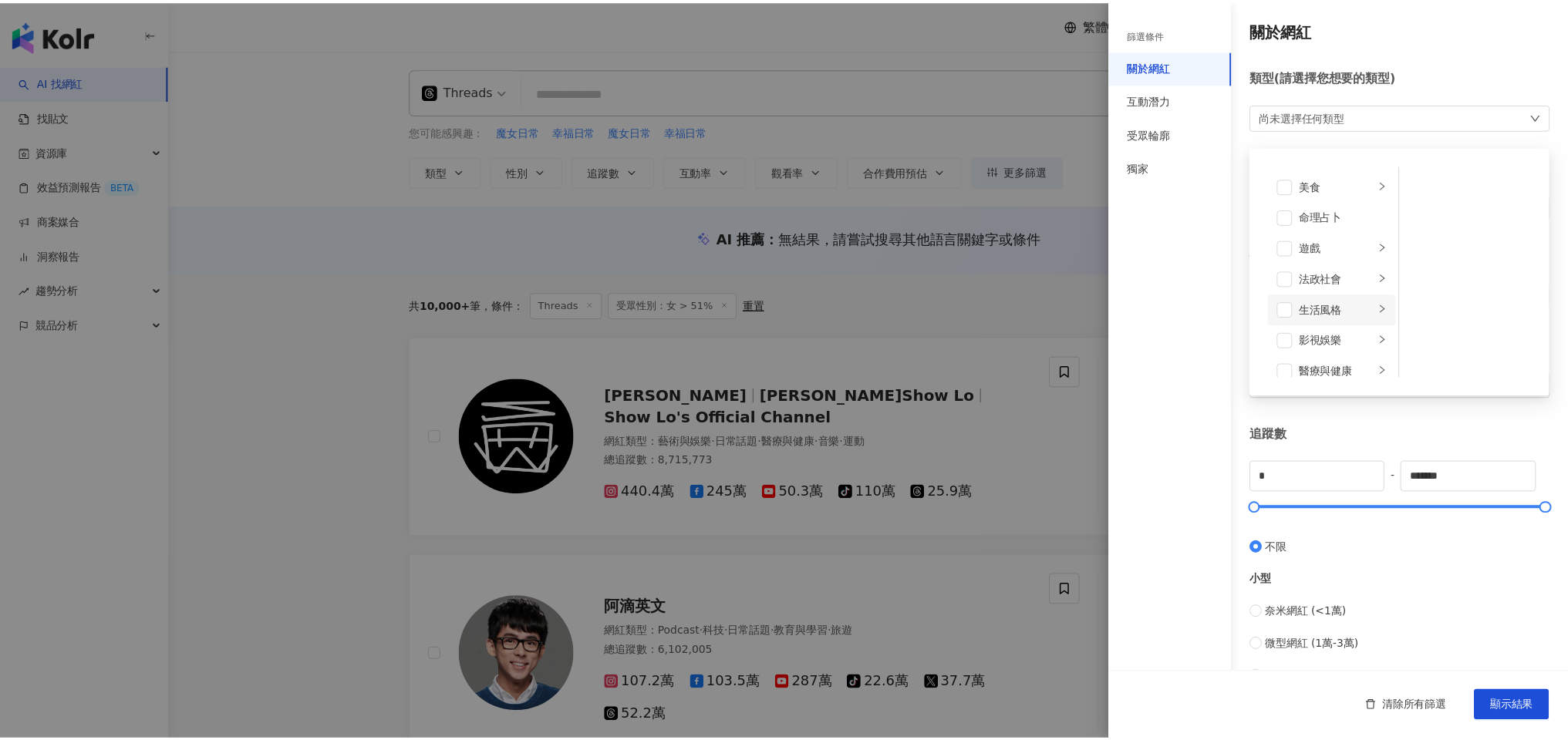
scroll to position [217, 0]
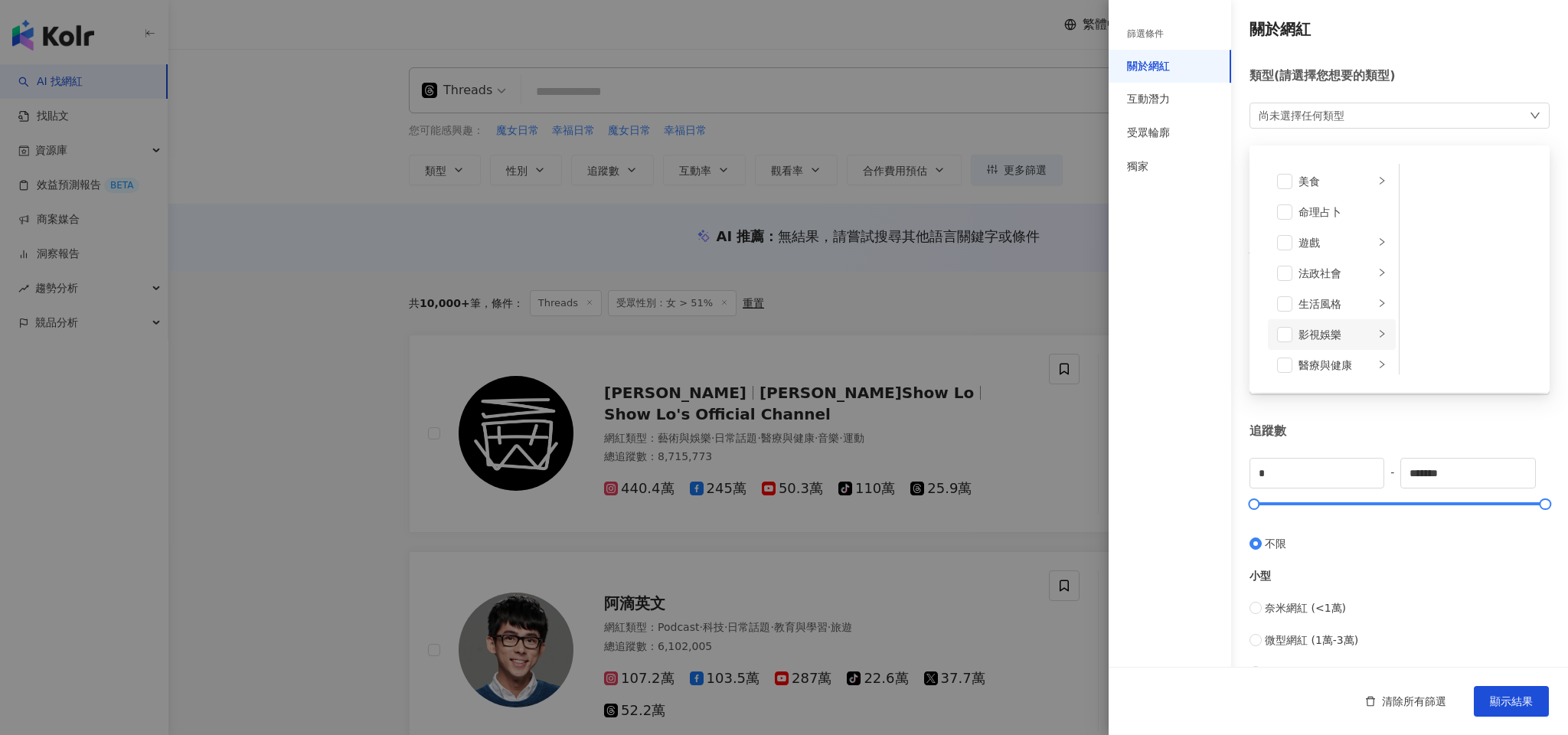
click at [1296, 334] on li "影視娛樂" at bounding box center [1333, 335] width 128 height 31
click at [1290, 335] on span at bounding box center [1284, 334] width 15 height 15
click at [1531, 718] on div "清除所有篩選 顯示結果" at bounding box center [1338, 702] width 459 height 68
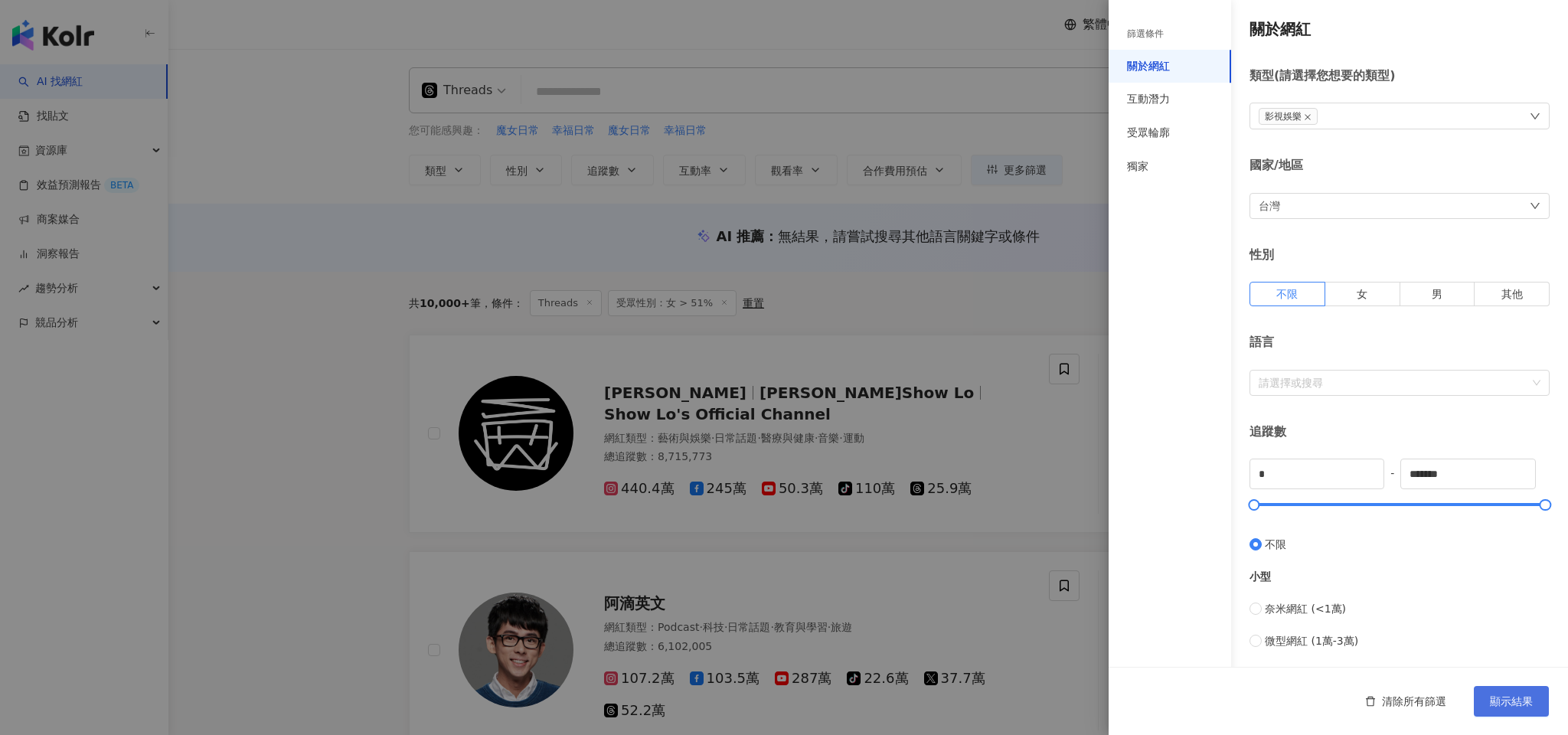
click at [1532, 705] on span "顯示結果" at bounding box center [1511, 702] width 43 height 12
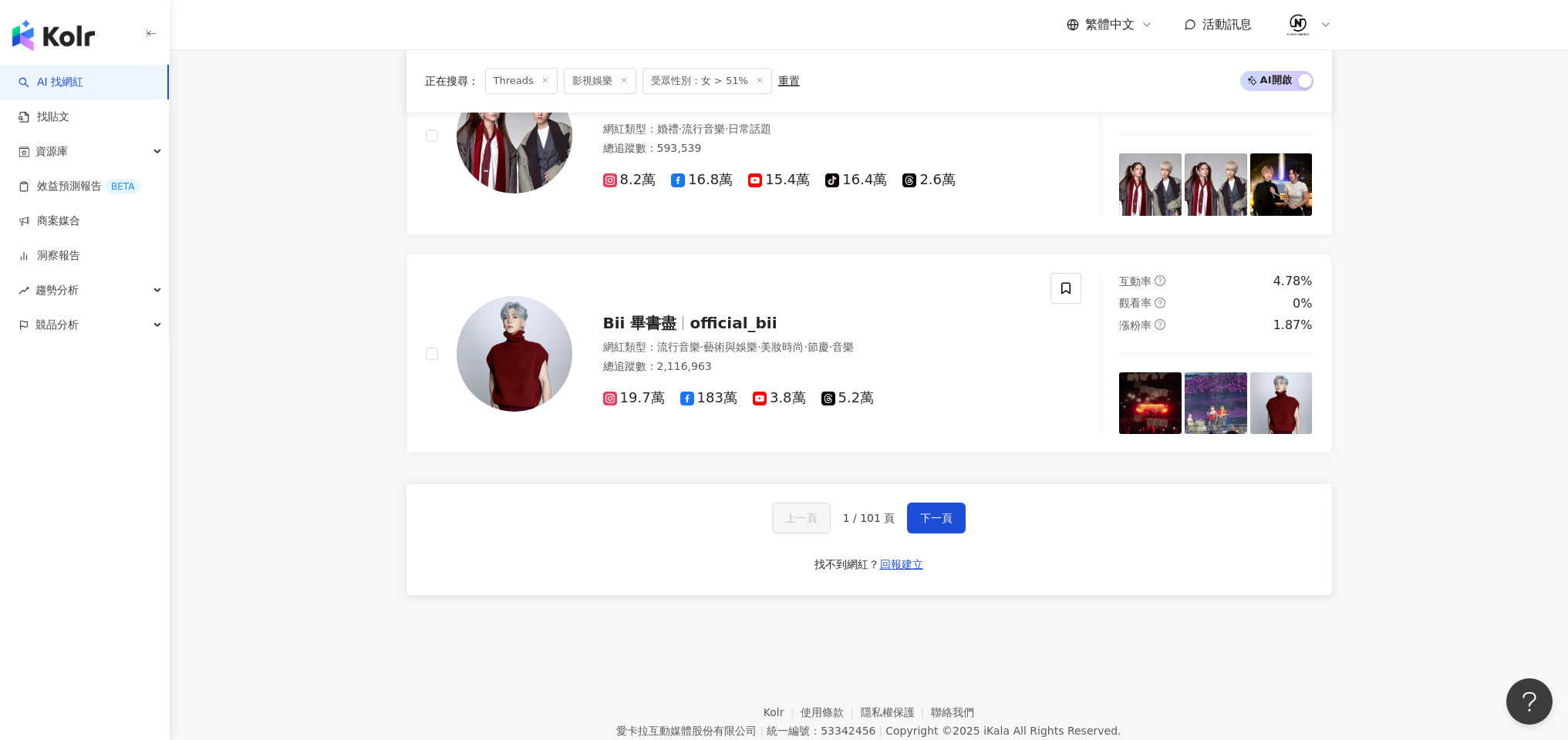
scroll to position [2537, 0]
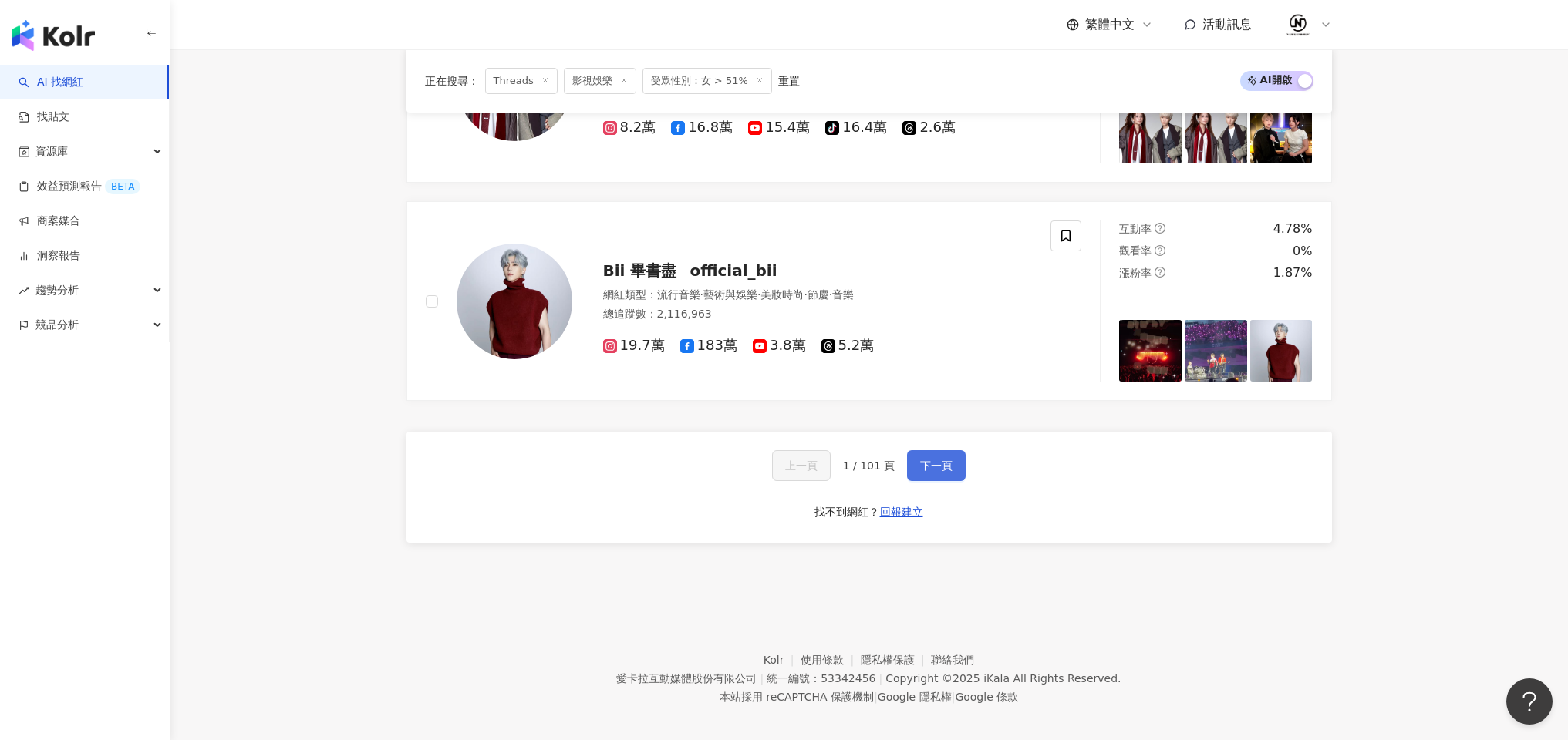
click at [930, 460] on span "下一頁" at bounding box center [937, 466] width 33 height 12
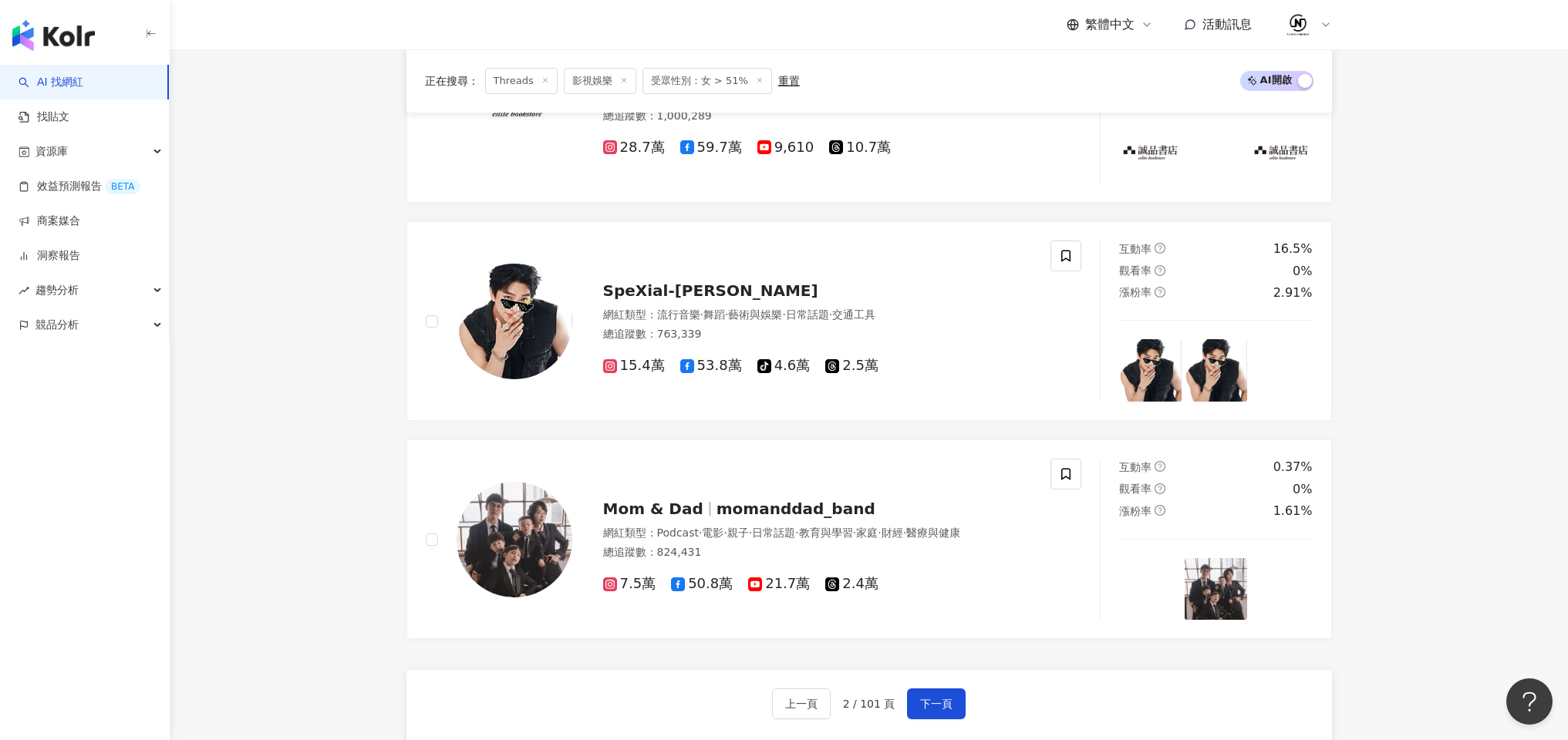
scroll to position [2388, 0]
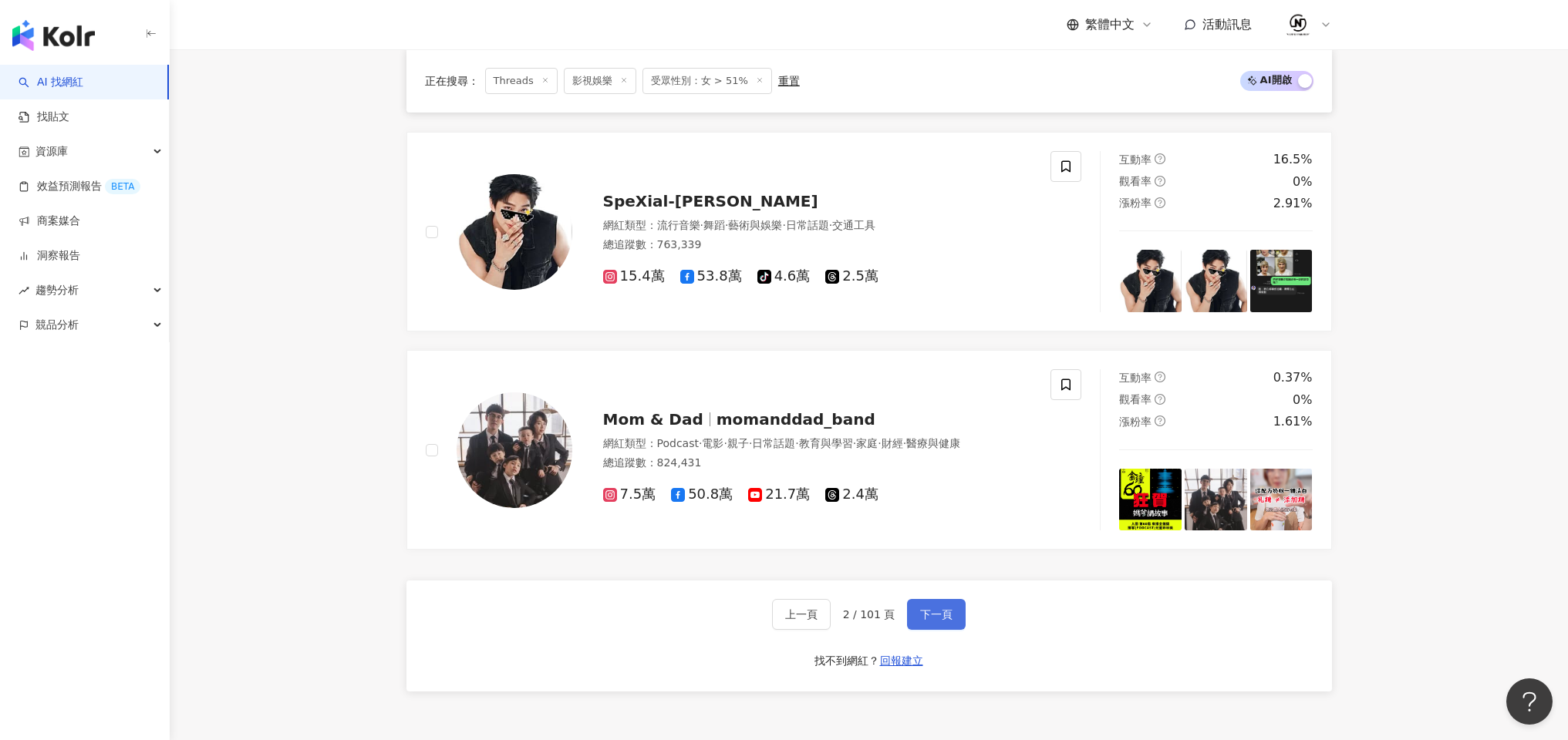
click at [923, 617] on span "下一頁" at bounding box center [937, 614] width 33 height 12
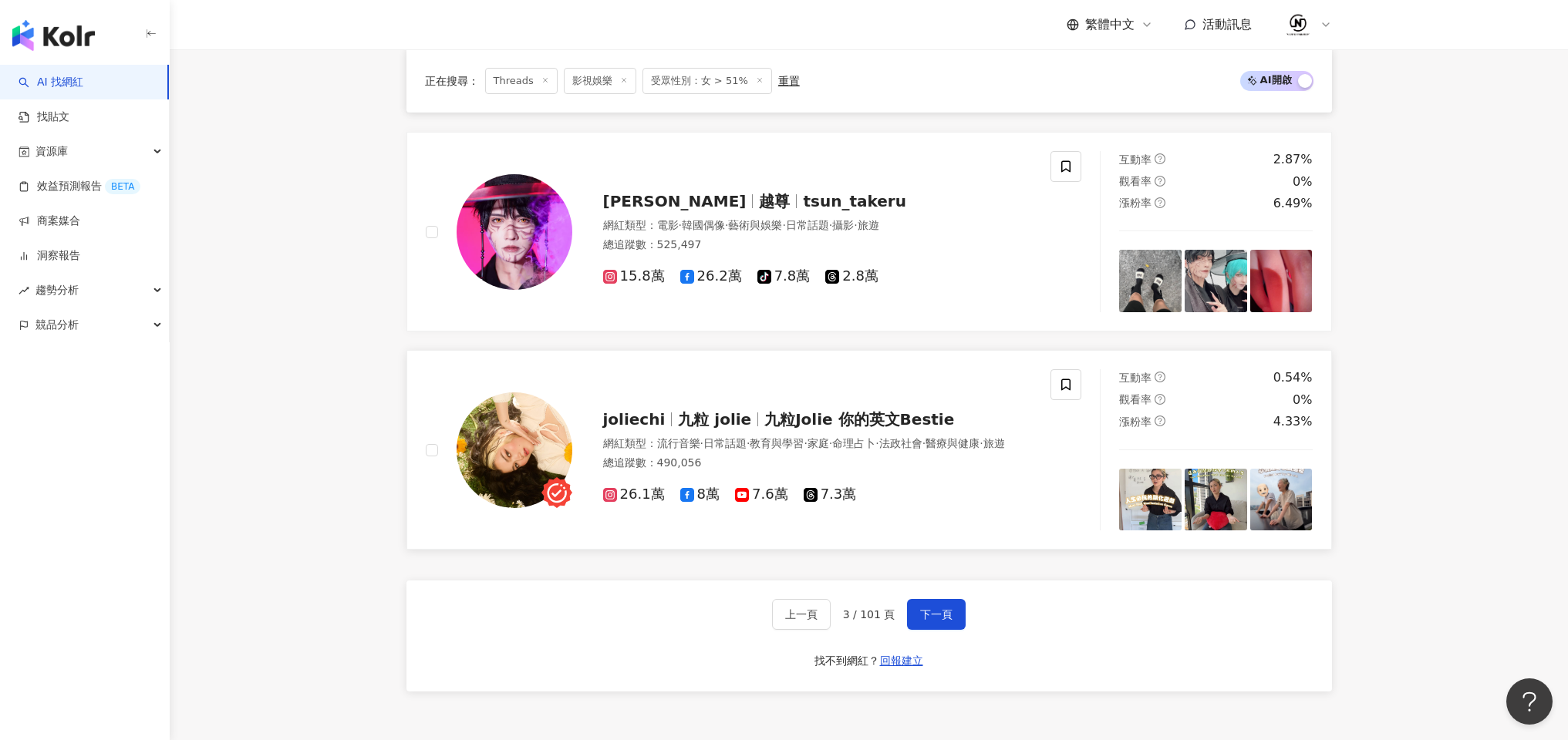
click at [853, 410] on span "九粒Jolie 你的英文Bestie" at bounding box center [859, 419] width 190 height 19
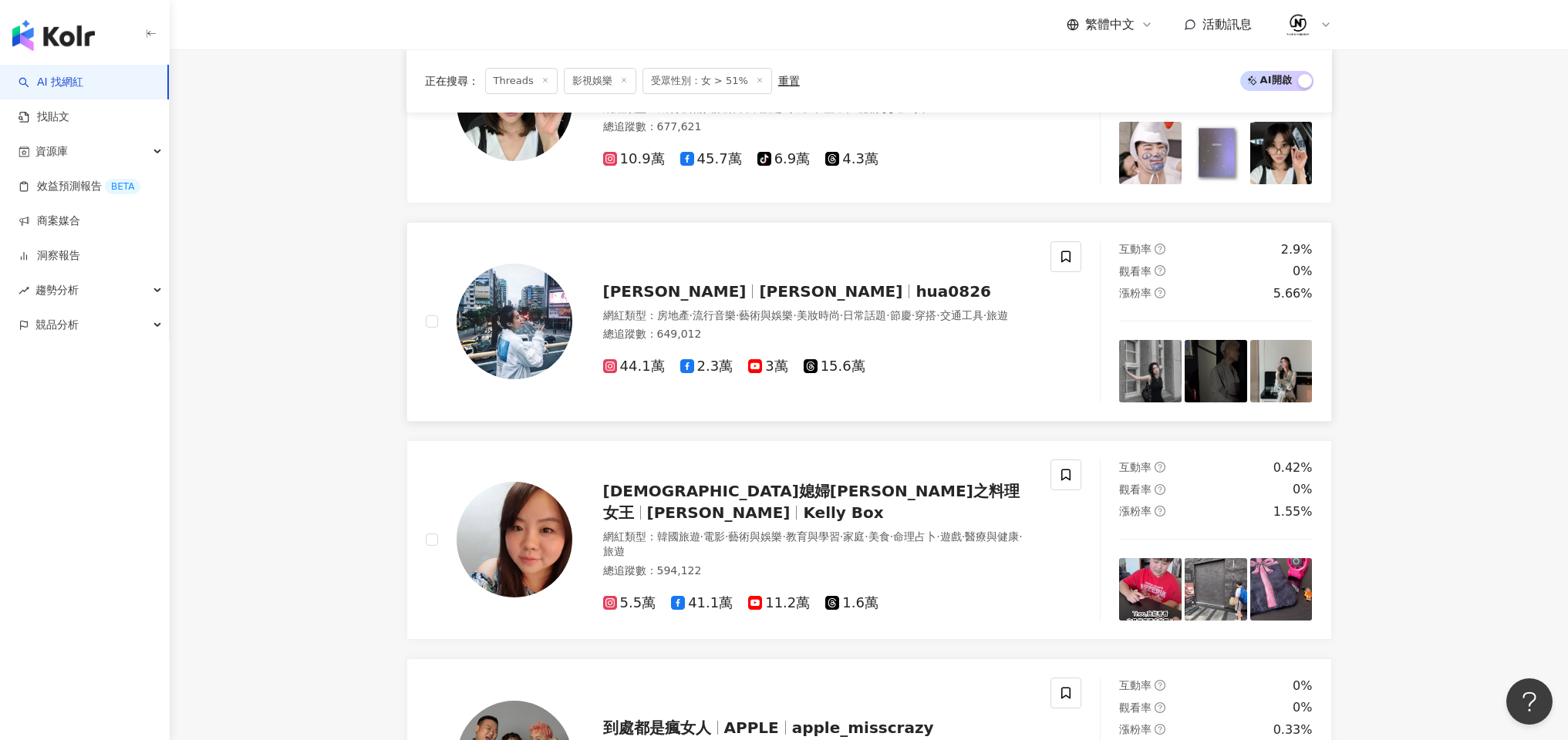
scroll to position [550, 0]
click at [622, 80] on line at bounding box center [623, 80] width 4 height 4
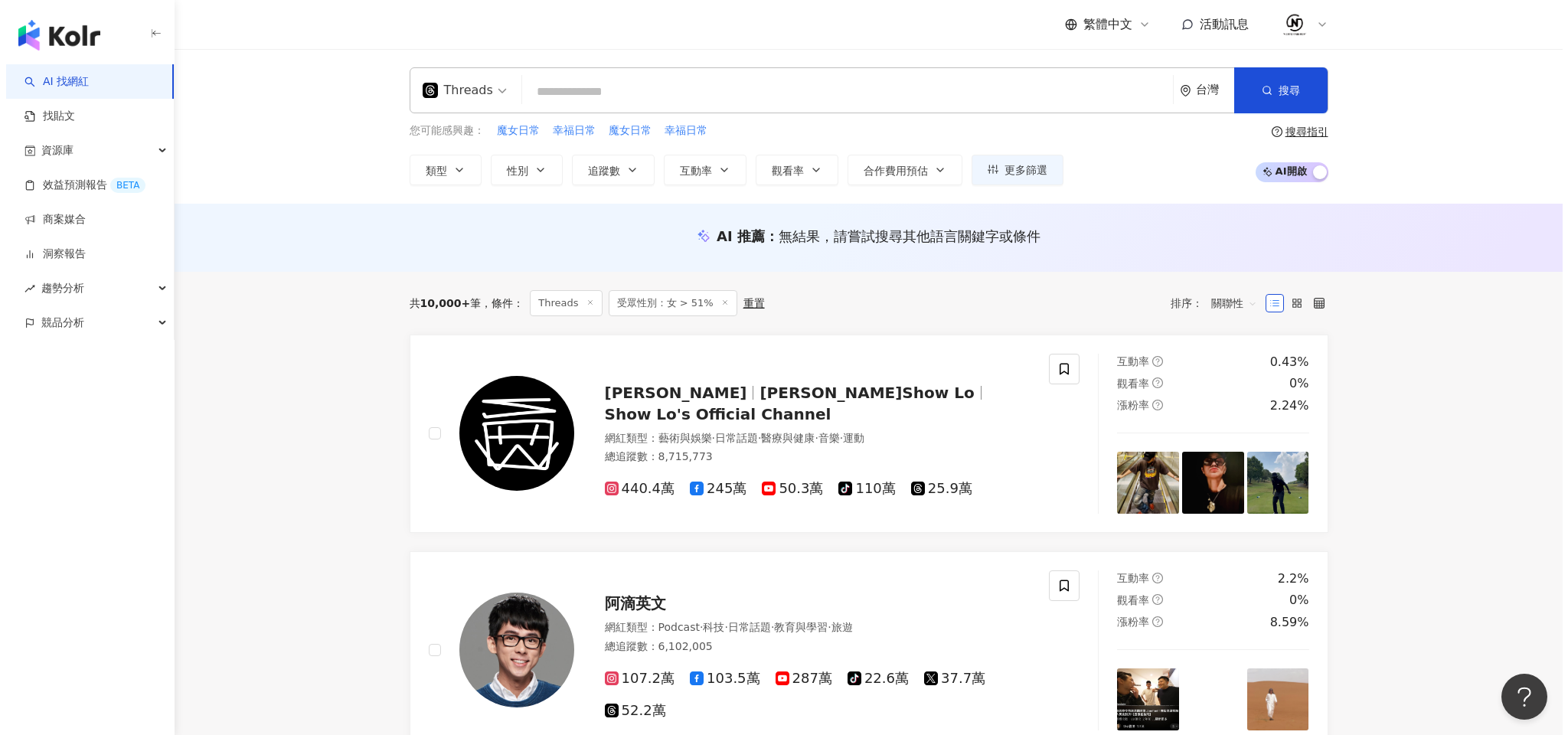
scroll to position [3, 0]
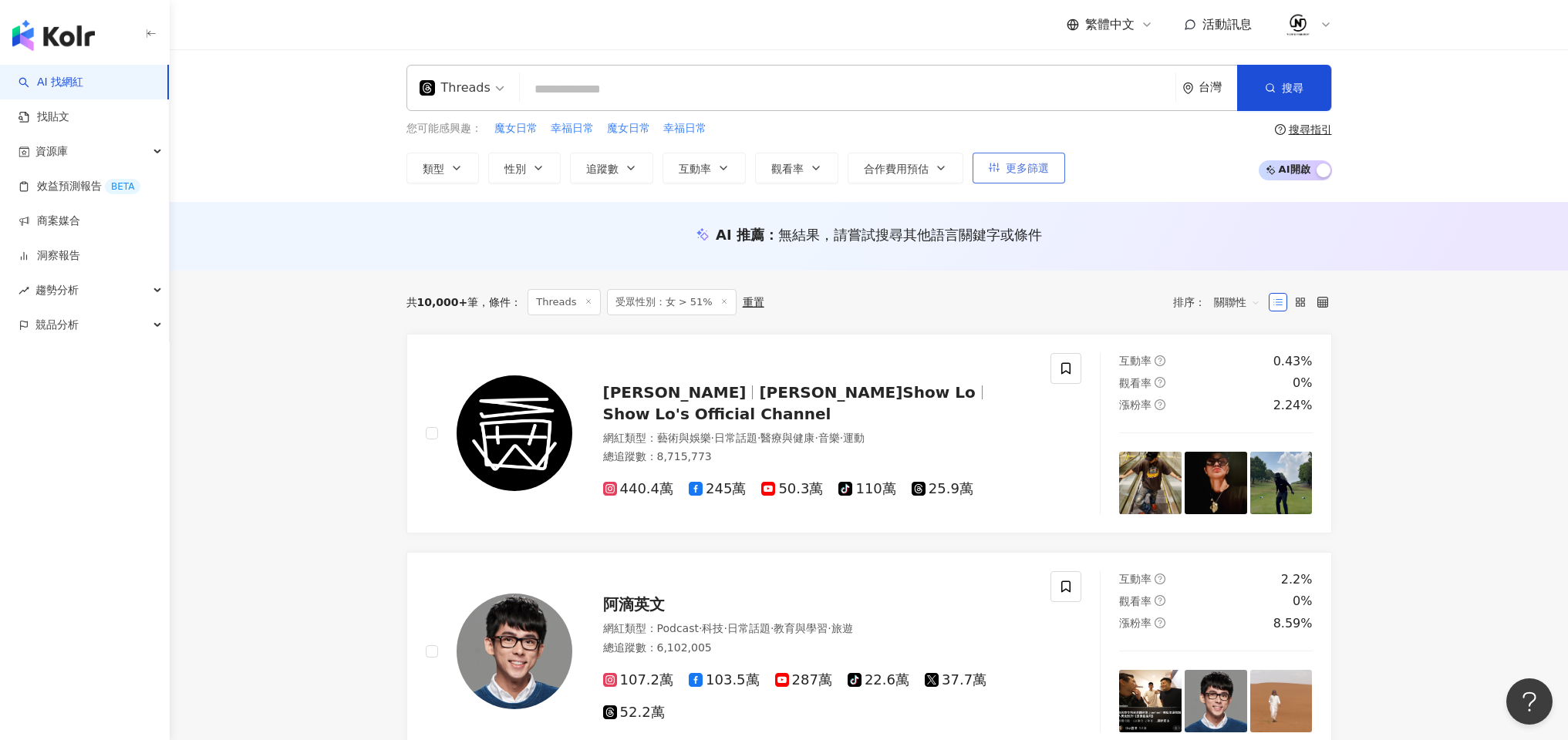
click at [1026, 172] on span "更多篩選" at bounding box center [1027, 168] width 43 height 12
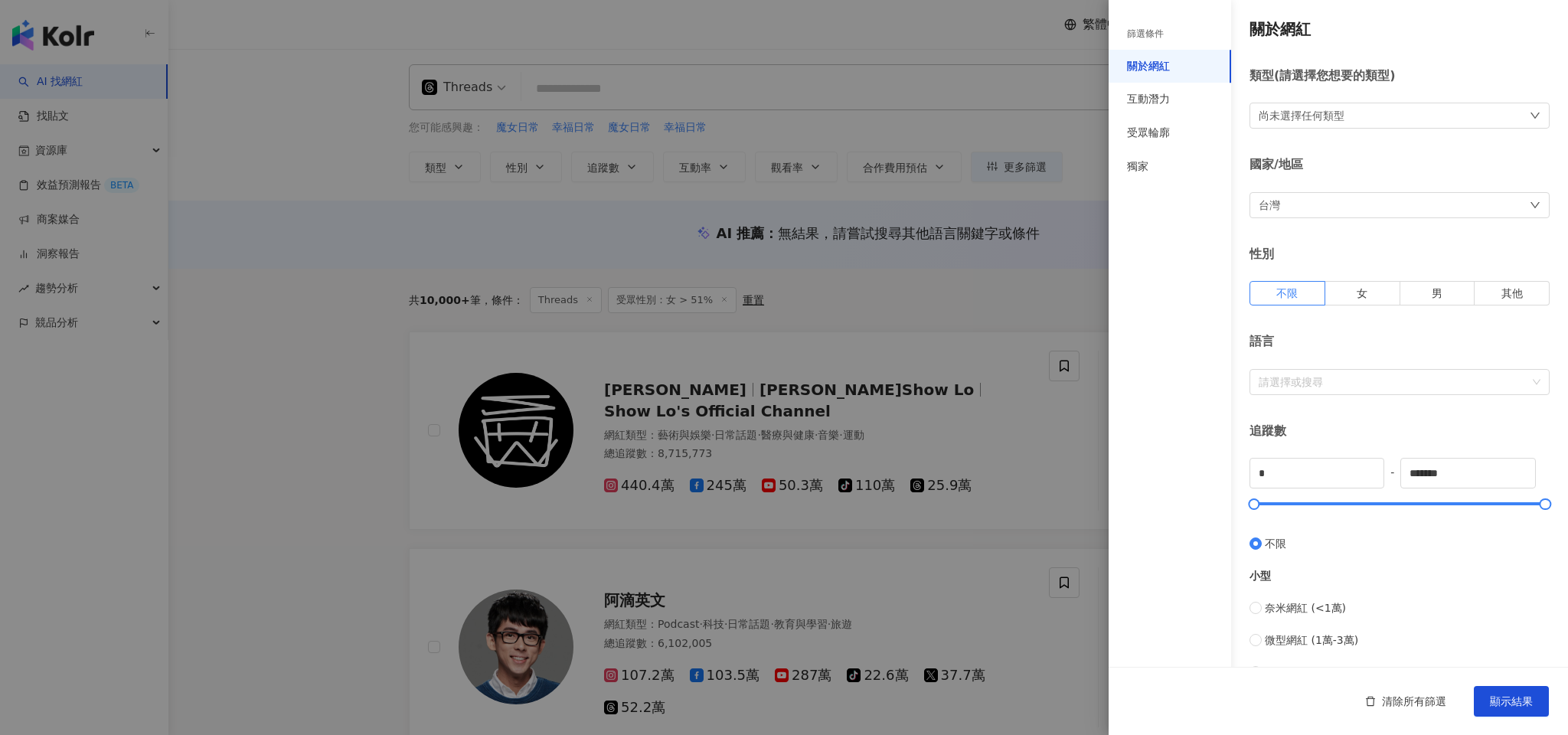
click at [1355, 106] on div "尚未選擇任何類型" at bounding box center [1400, 116] width 300 height 26
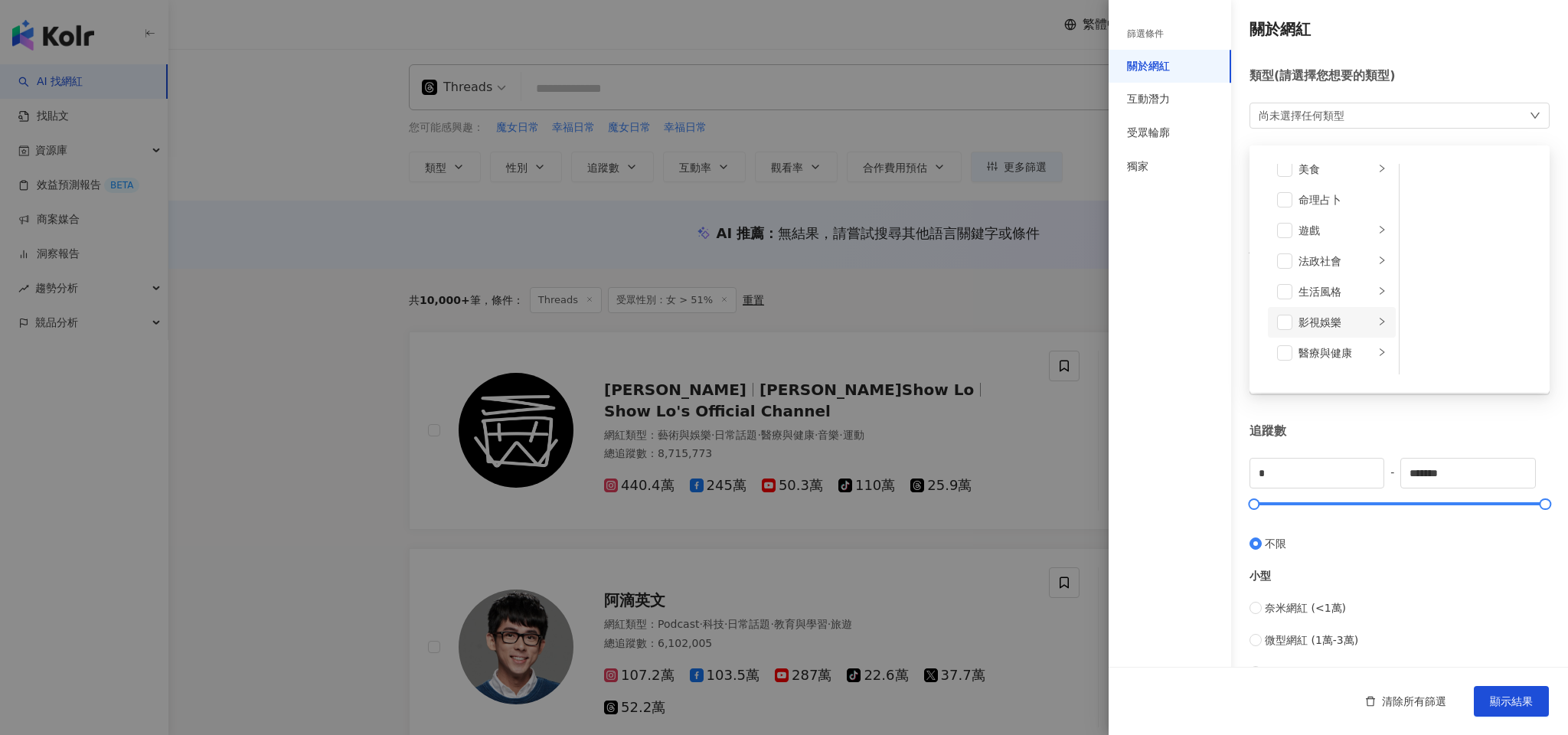
click at [1377, 317] on icon "right" at bounding box center [1382, 321] width 9 height 9
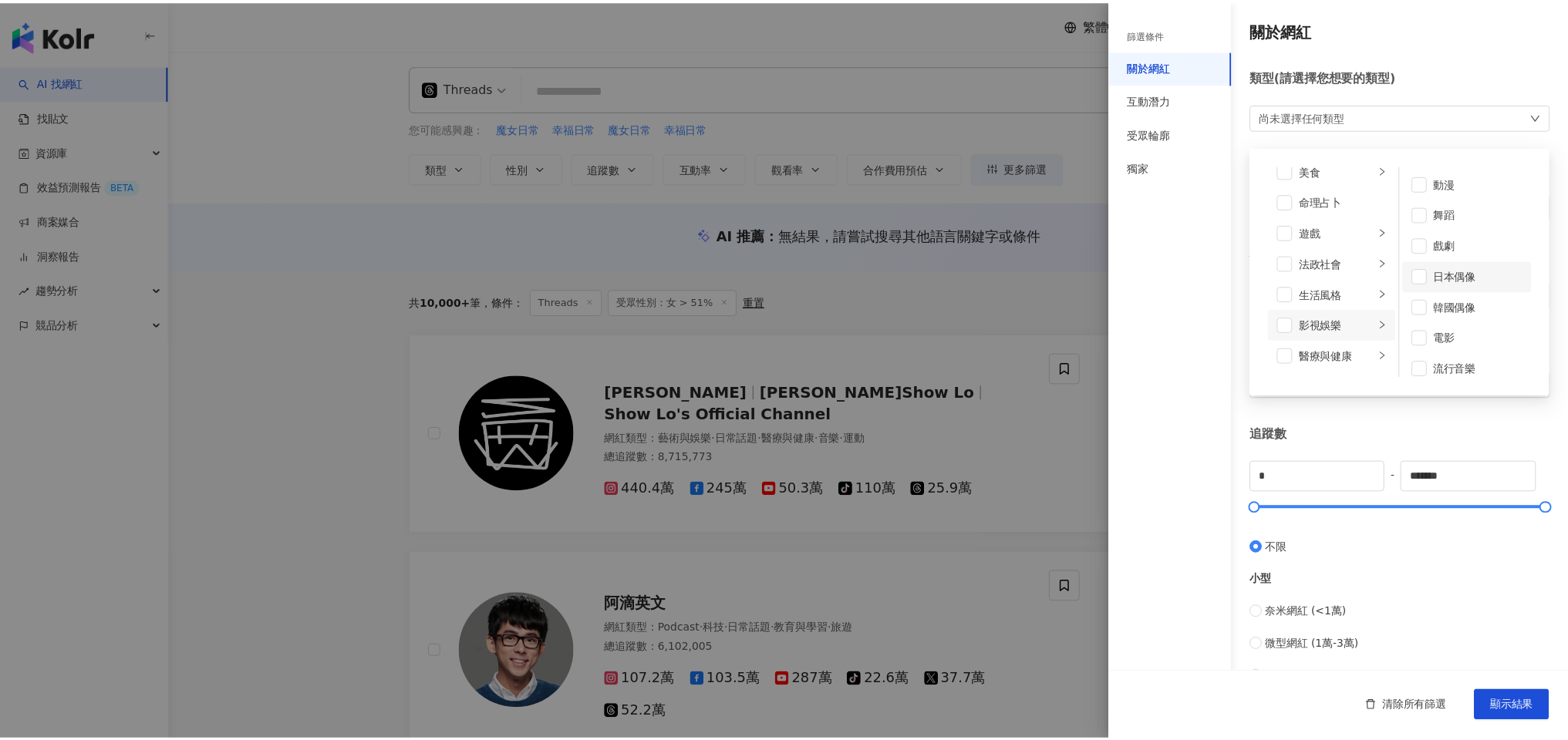
scroll to position [0, 0]
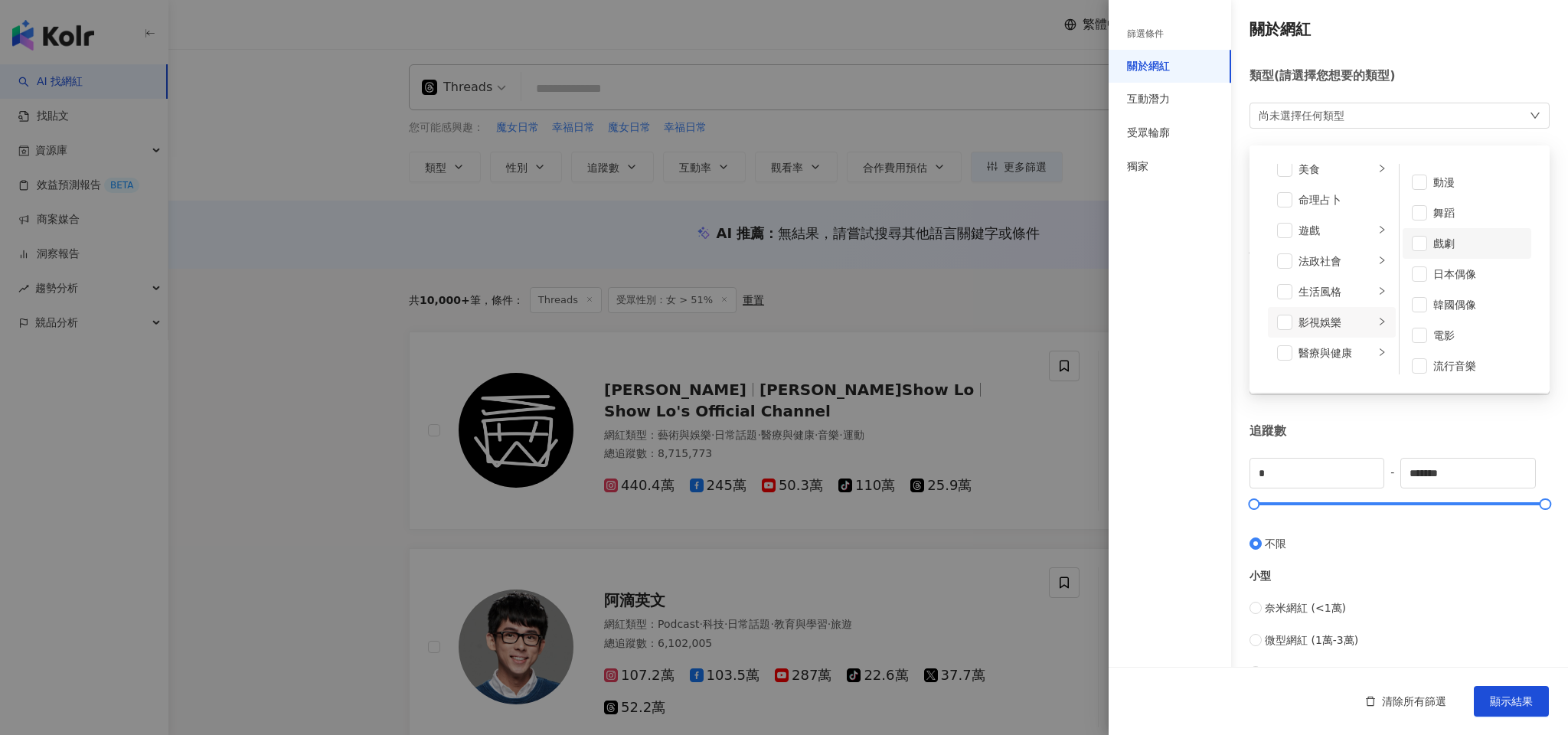
click at [1421, 238] on li "戲劇" at bounding box center [1467, 243] width 129 height 31
click at [1531, 688] on button "顯示結果" at bounding box center [1511, 702] width 75 height 31
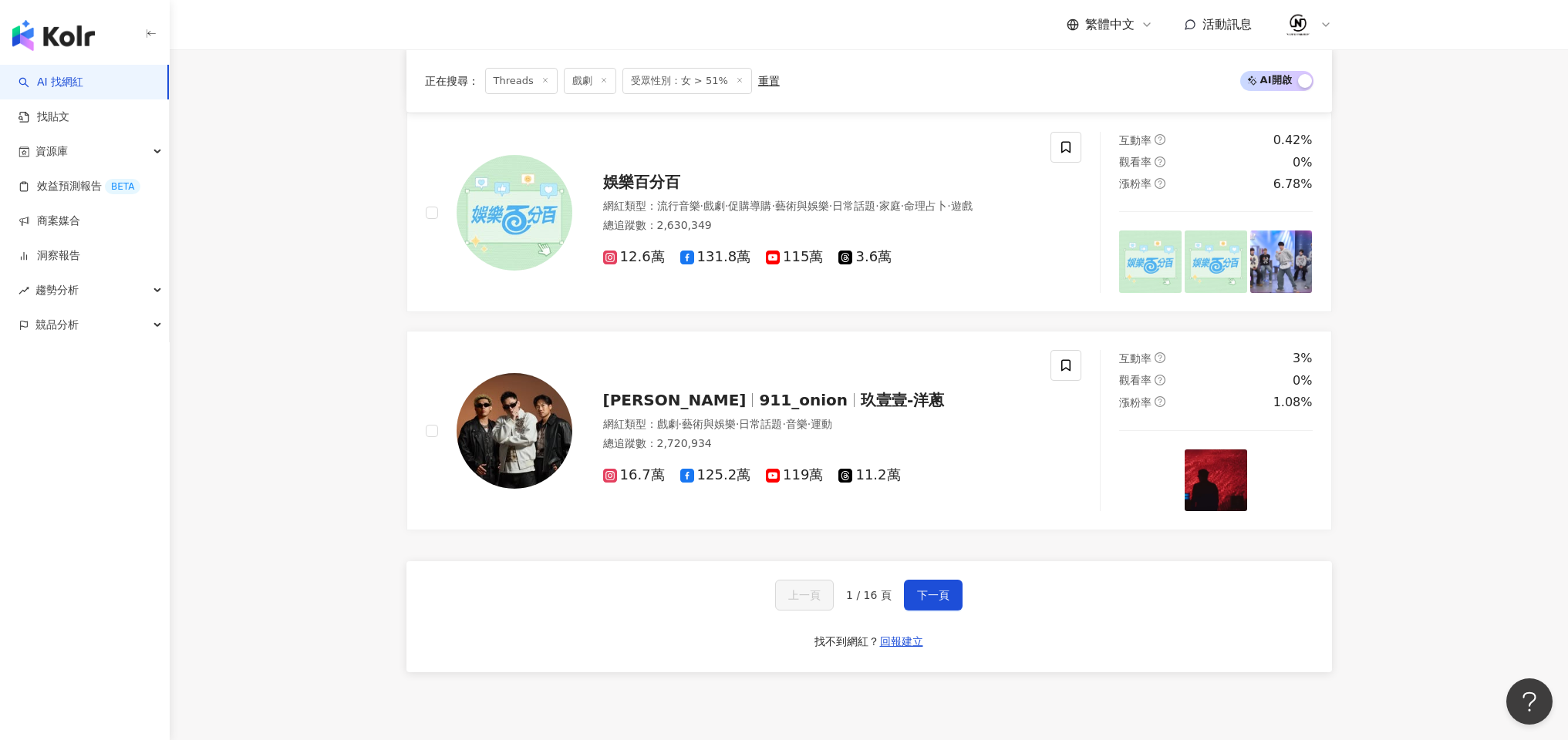
scroll to position [2479, 0]
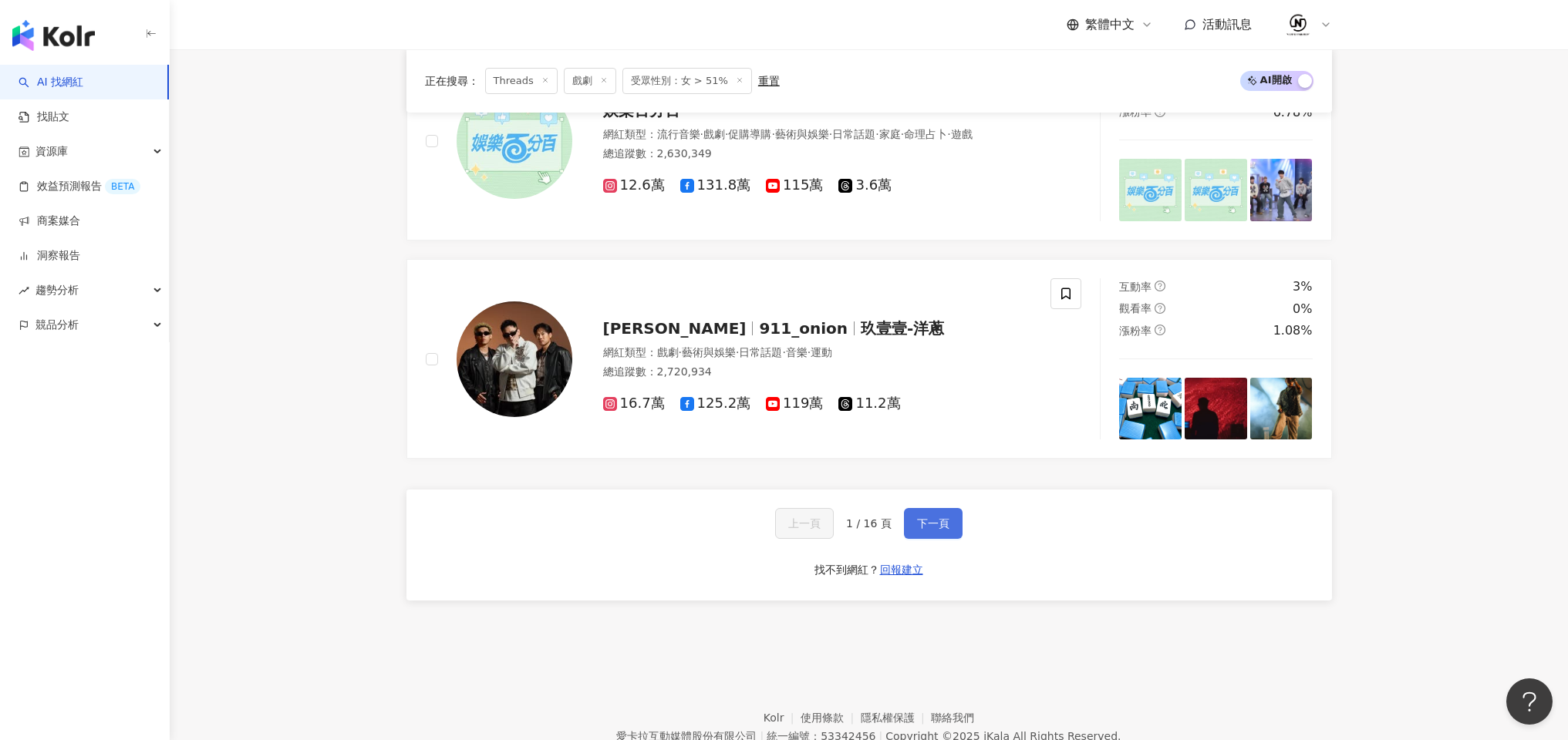
click at [909, 518] on button "下一頁" at bounding box center [933, 523] width 58 height 31
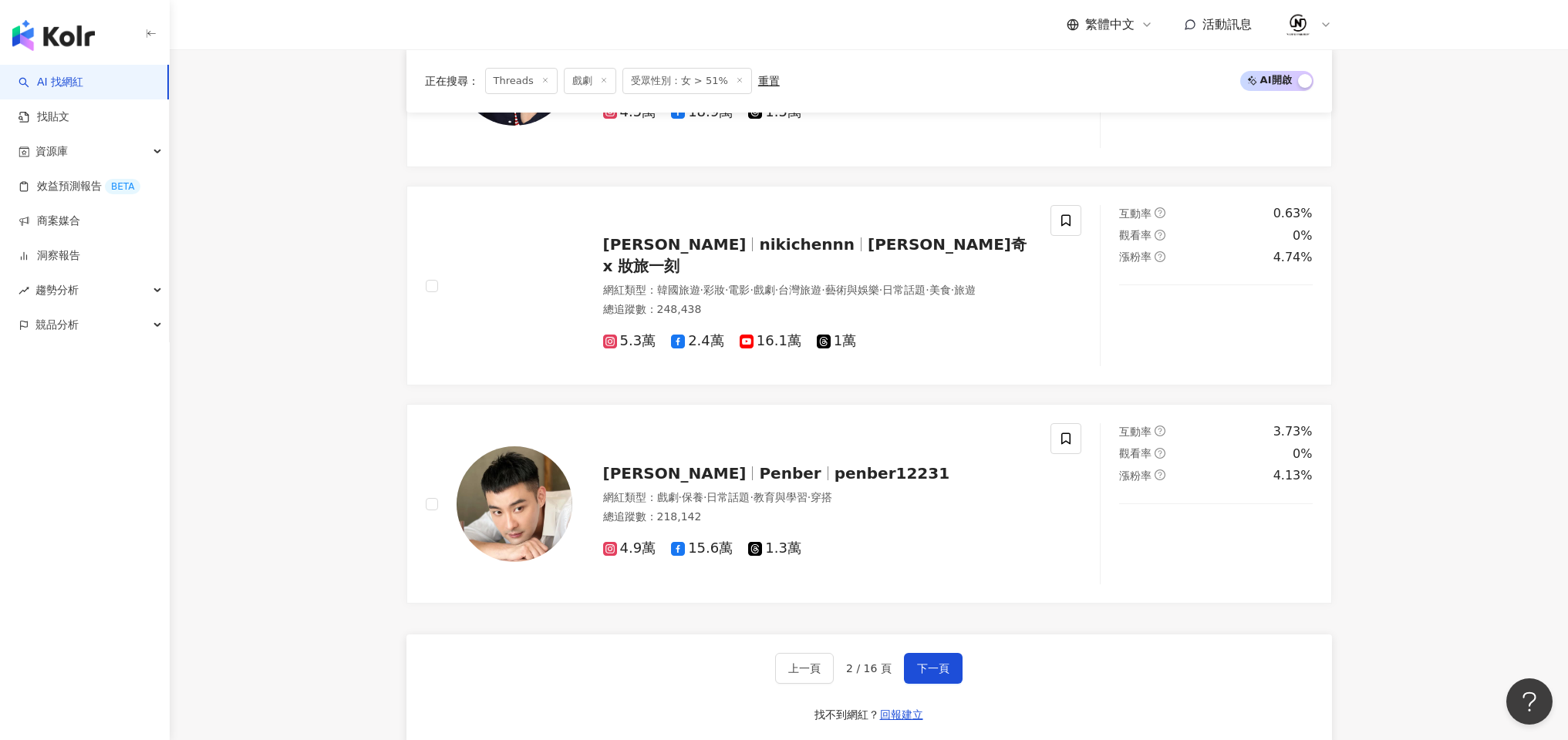
scroll to position [2477, 0]
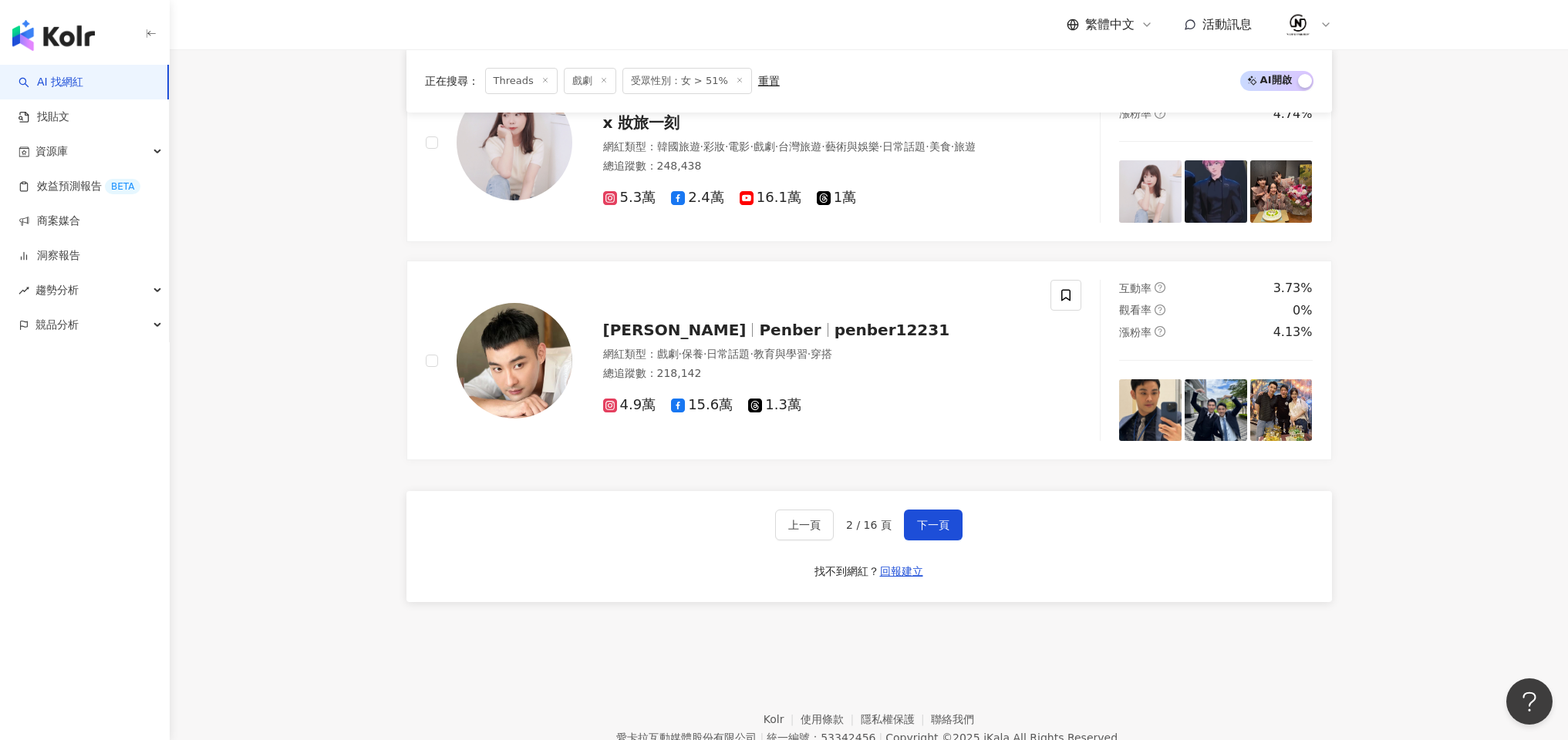
click at [964, 509] on div "上一頁 2 / 16 頁 下一頁 找不到網紅？ 回報建立" at bounding box center [869, 547] width 926 height 111
click at [934, 526] on span "下一頁" at bounding box center [933, 525] width 33 height 12
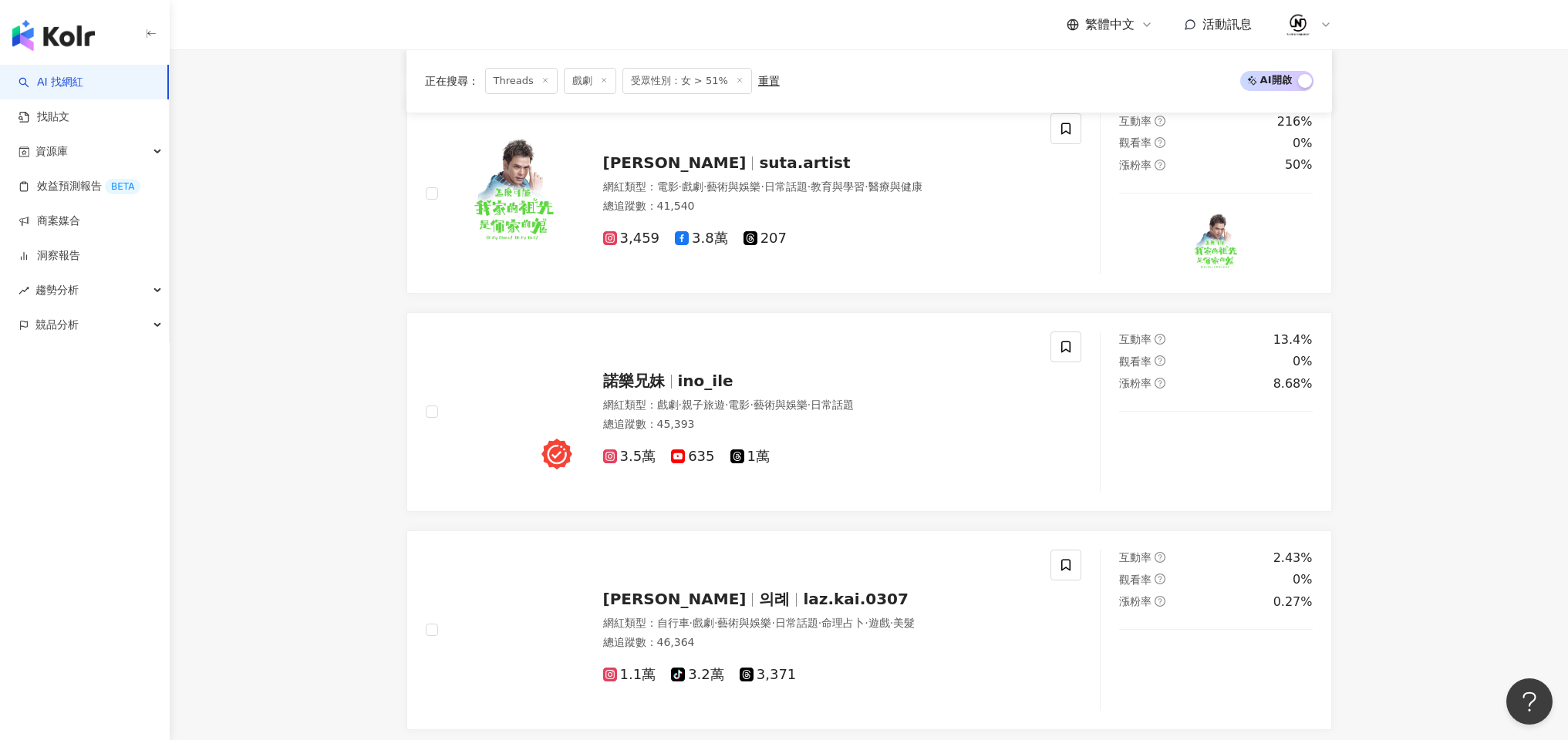
scroll to position [2015, 0]
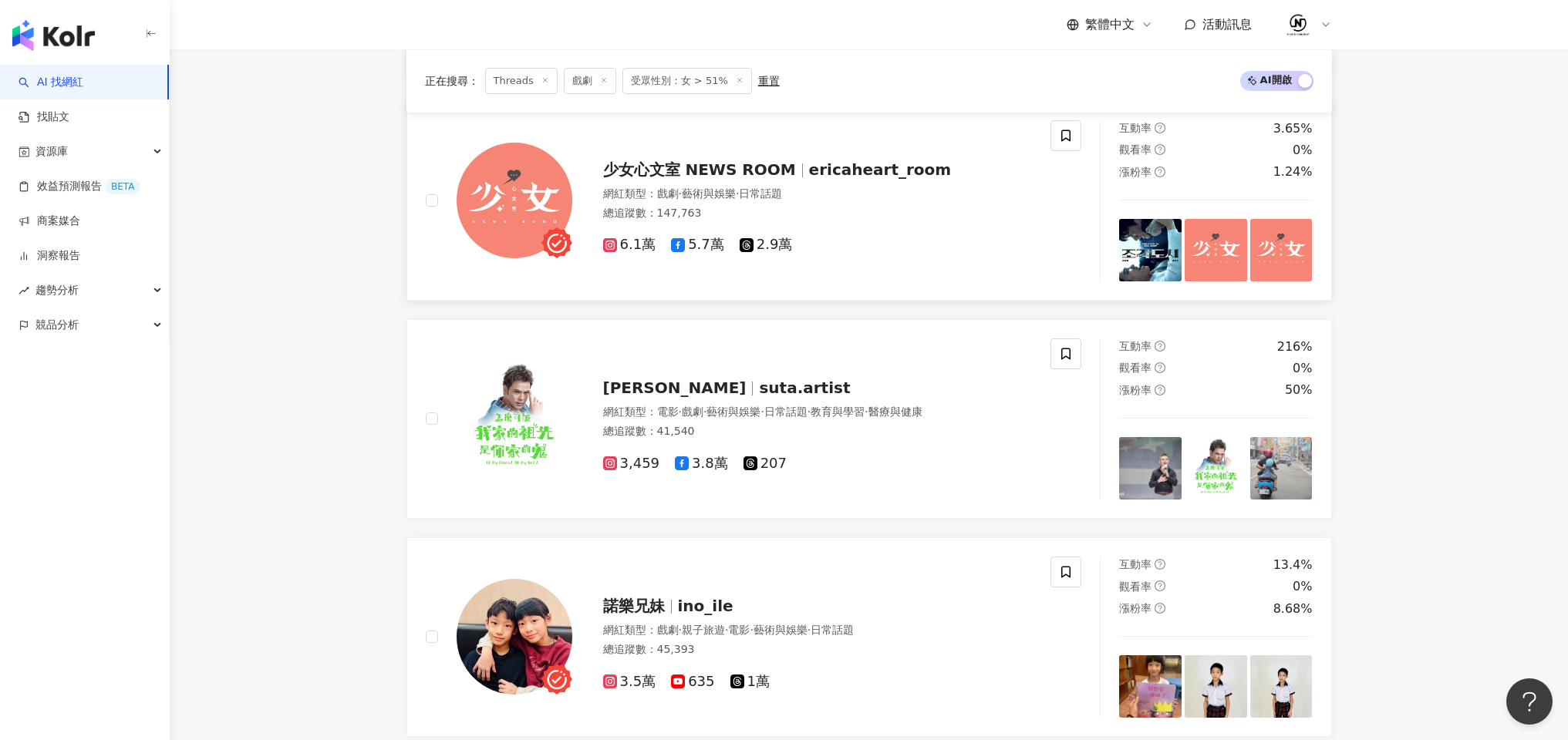
click at [860, 170] on span "ericaheart_room" at bounding box center [880, 169] width 142 height 19
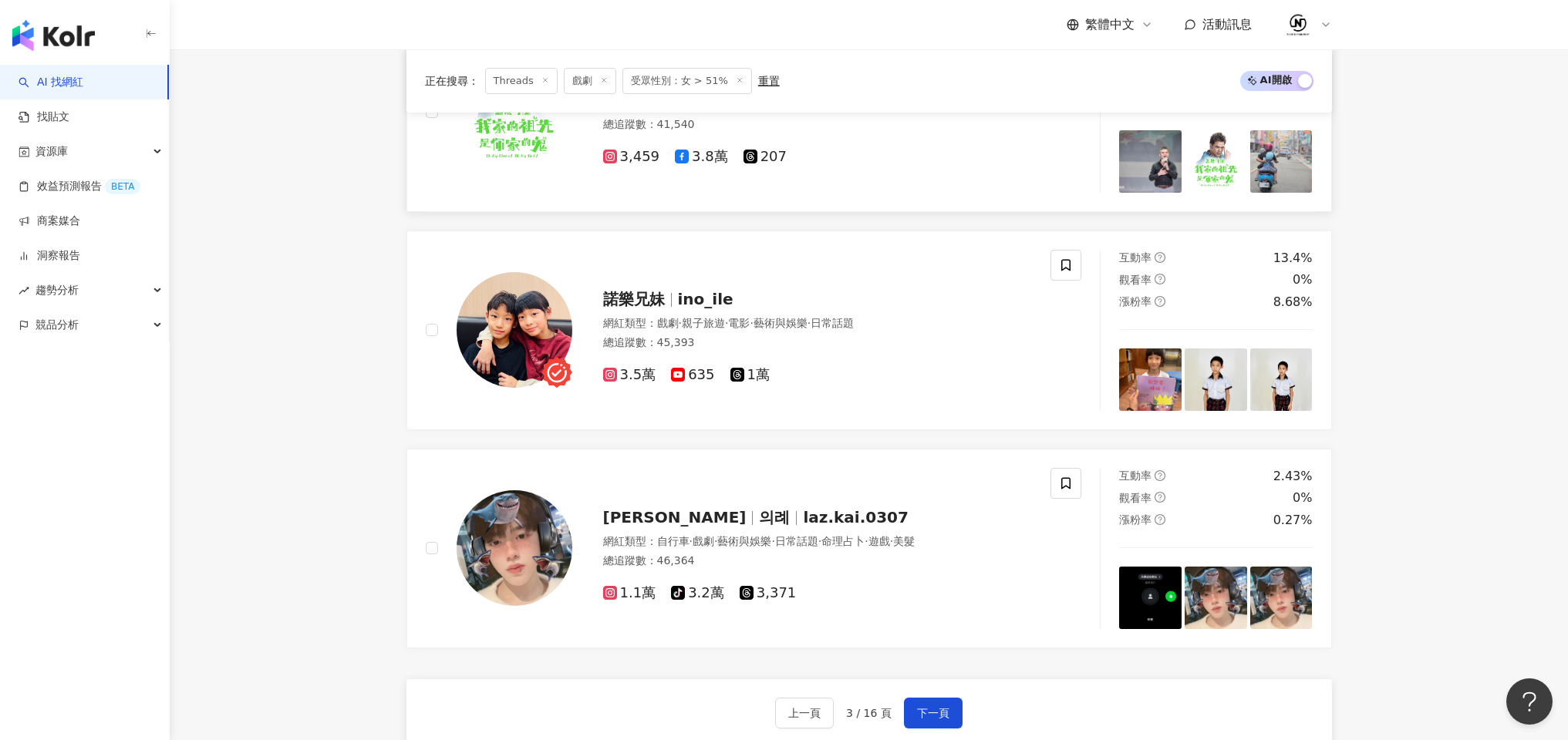
scroll to position [2460, 0]
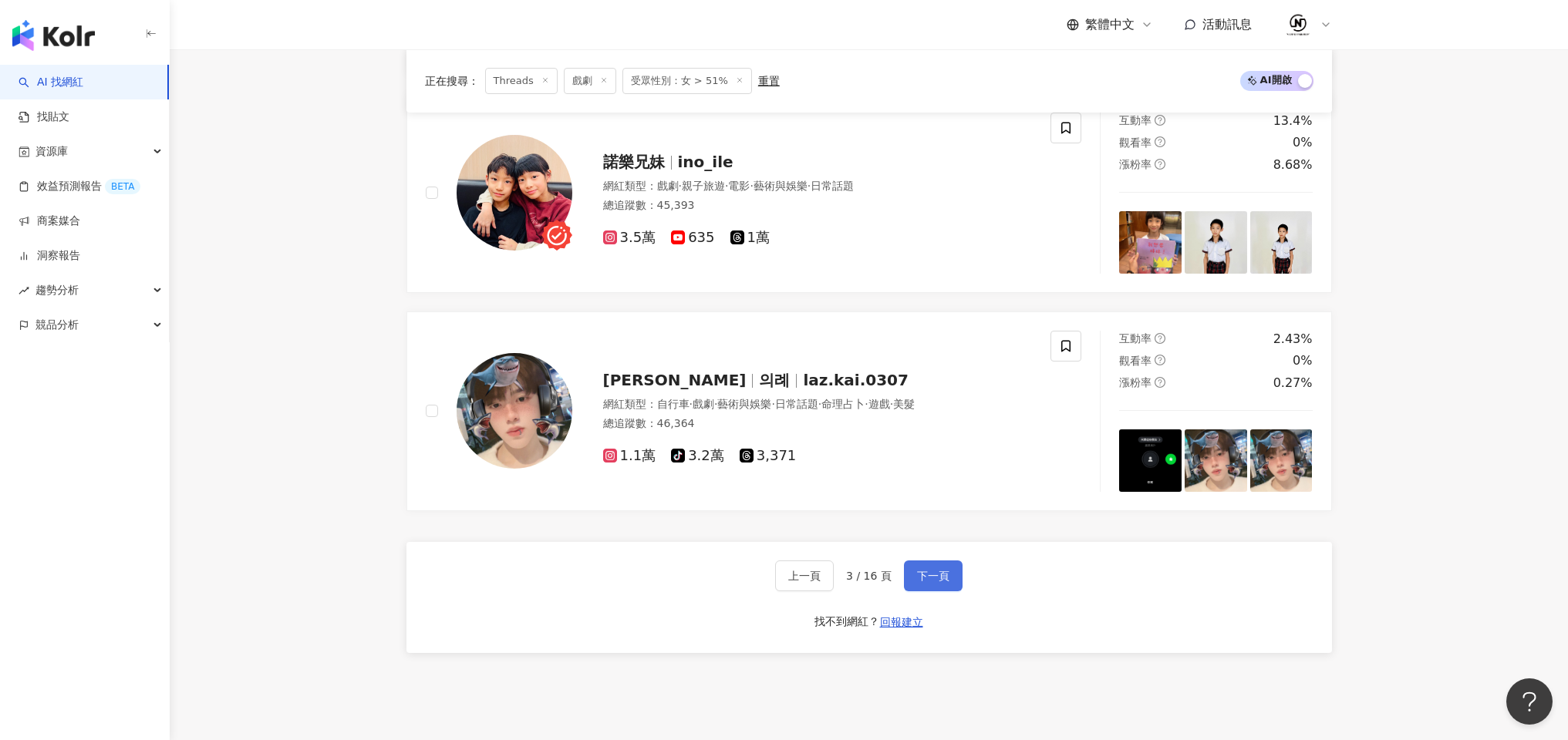
click at [949, 578] on button "下一頁" at bounding box center [933, 576] width 58 height 31
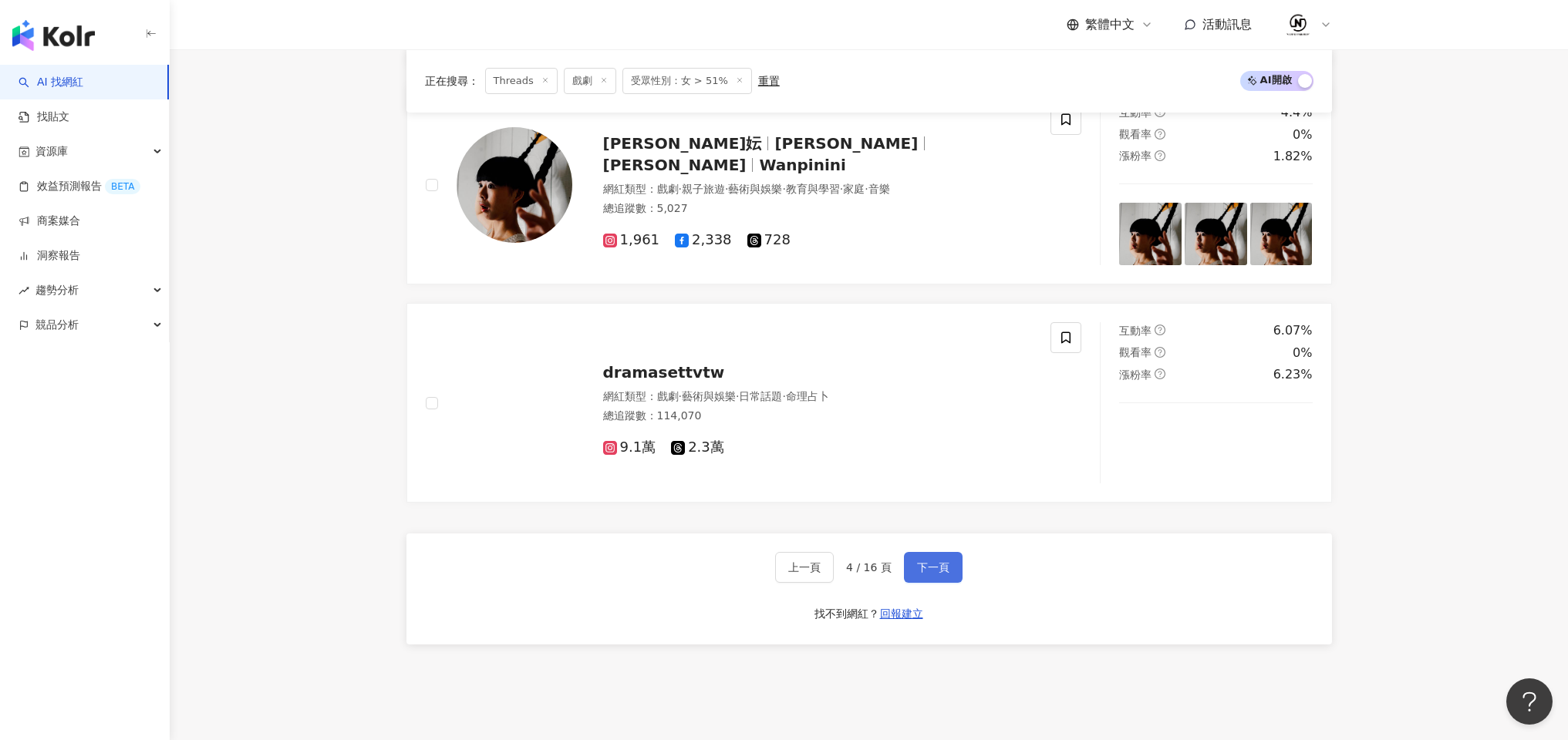
scroll to position [2450, 0]
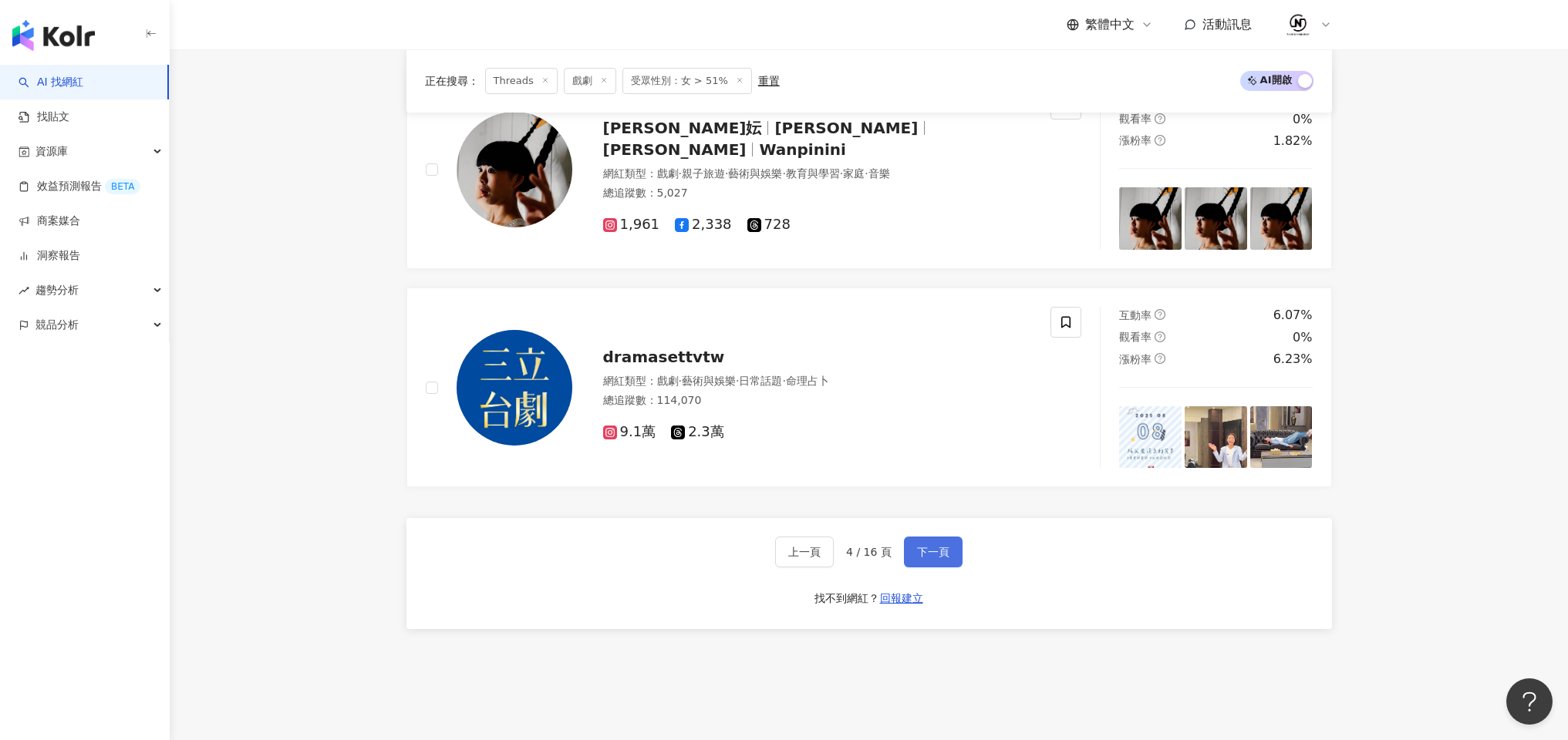
click at [937, 546] on span "下一頁" at bounding box center [933, 553] width 33 height 12
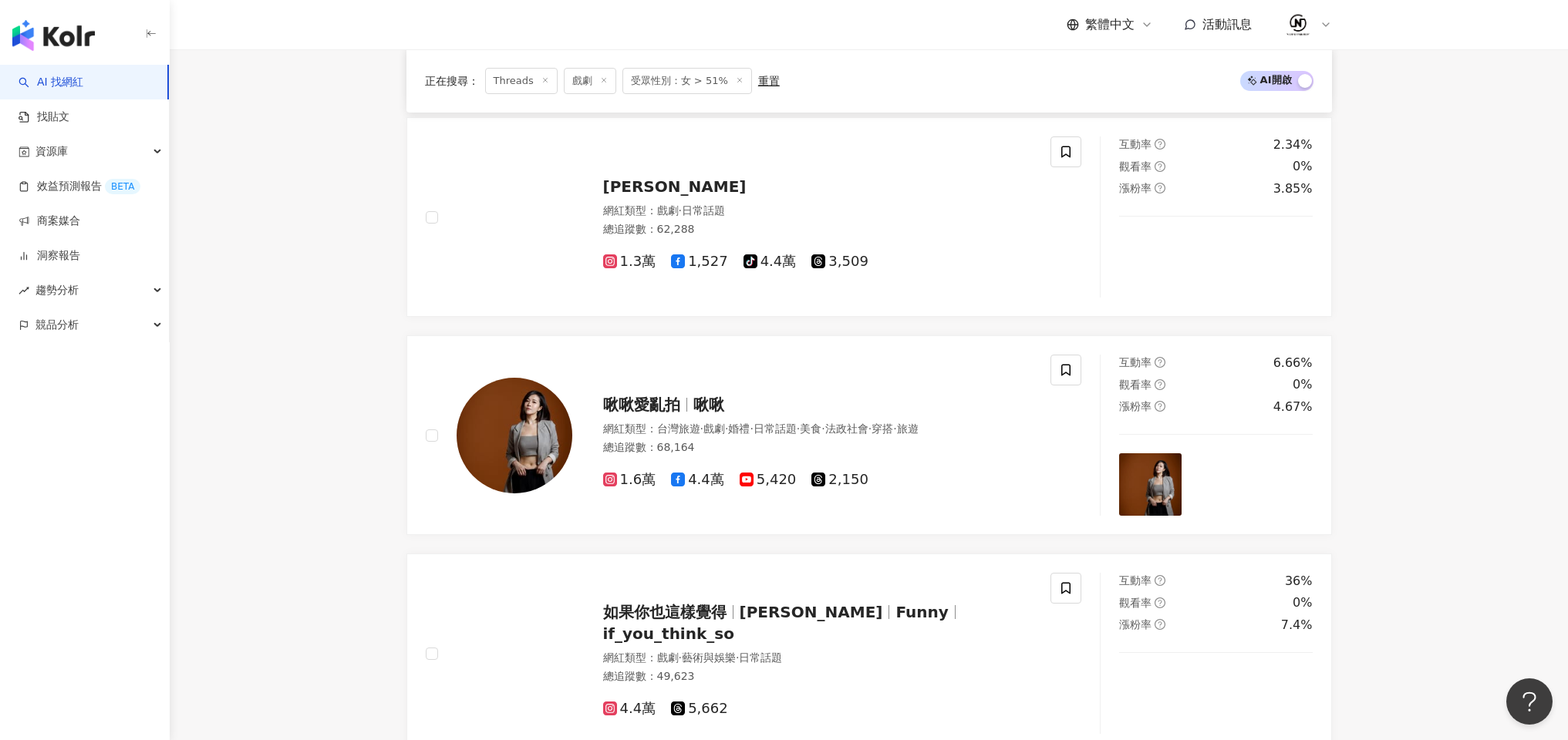
scroll to position [1300, 0]
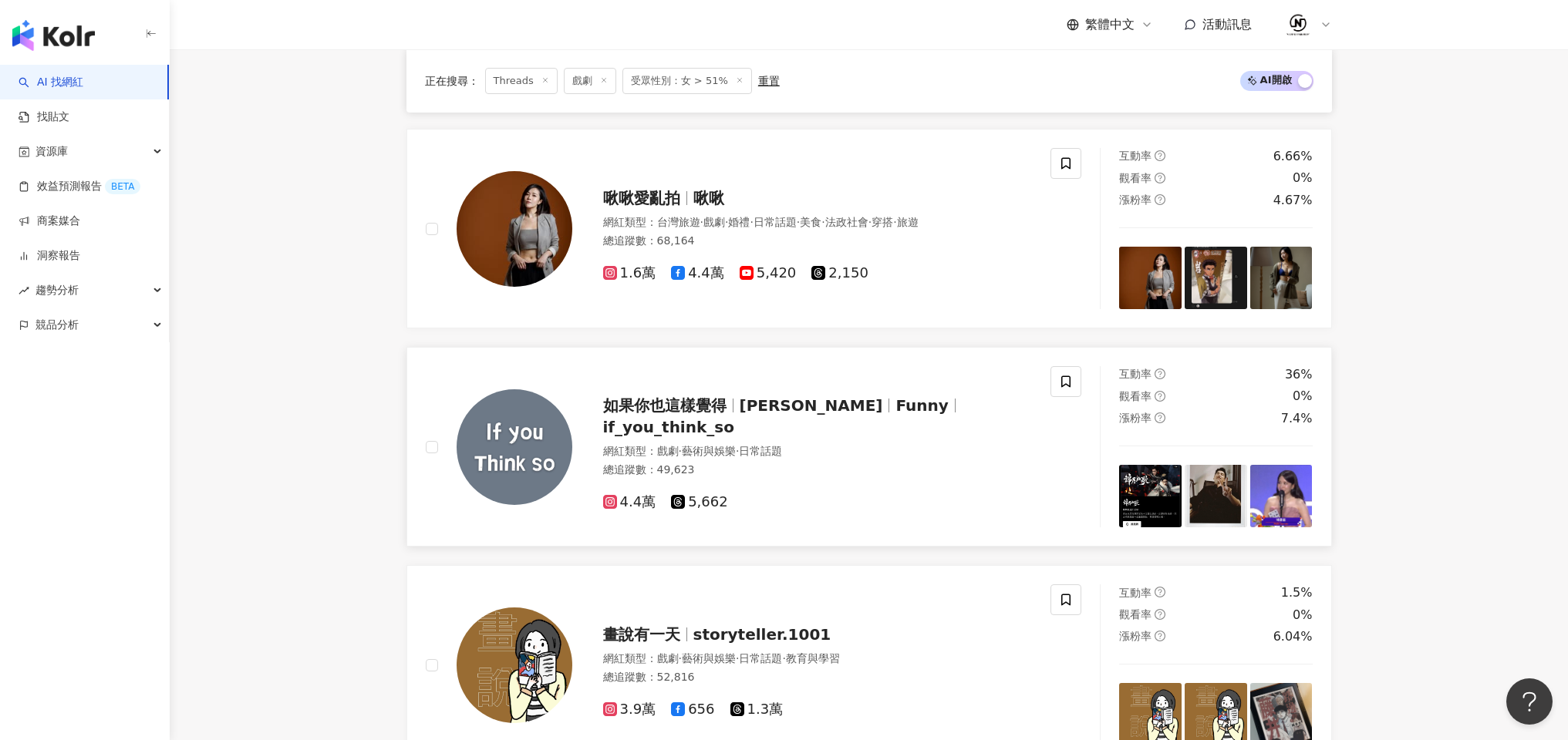
click at [734, 421] on span "if_you_think_so" at bounding box center [669, 427] width 131 height 19
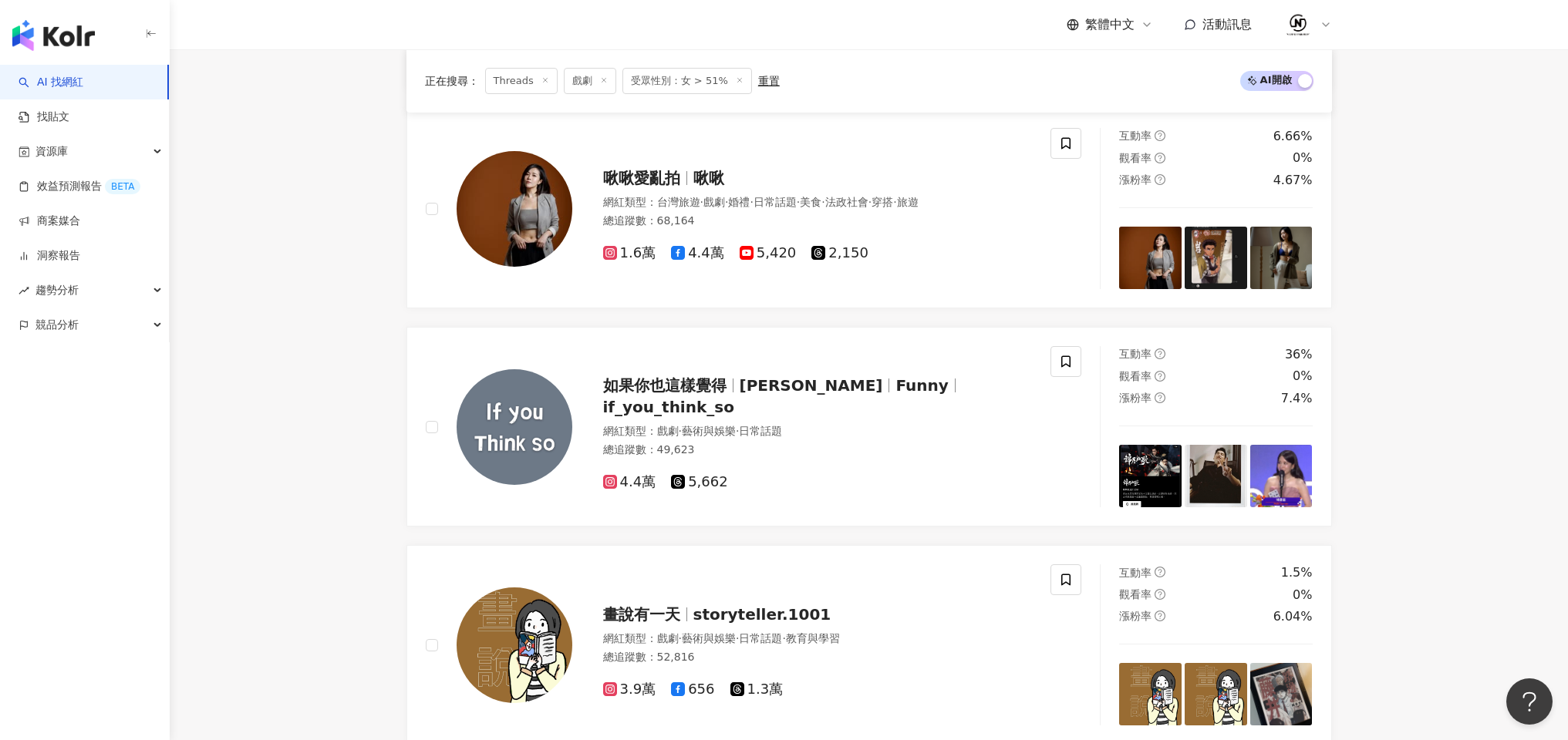
scroll to position [1337, 0]
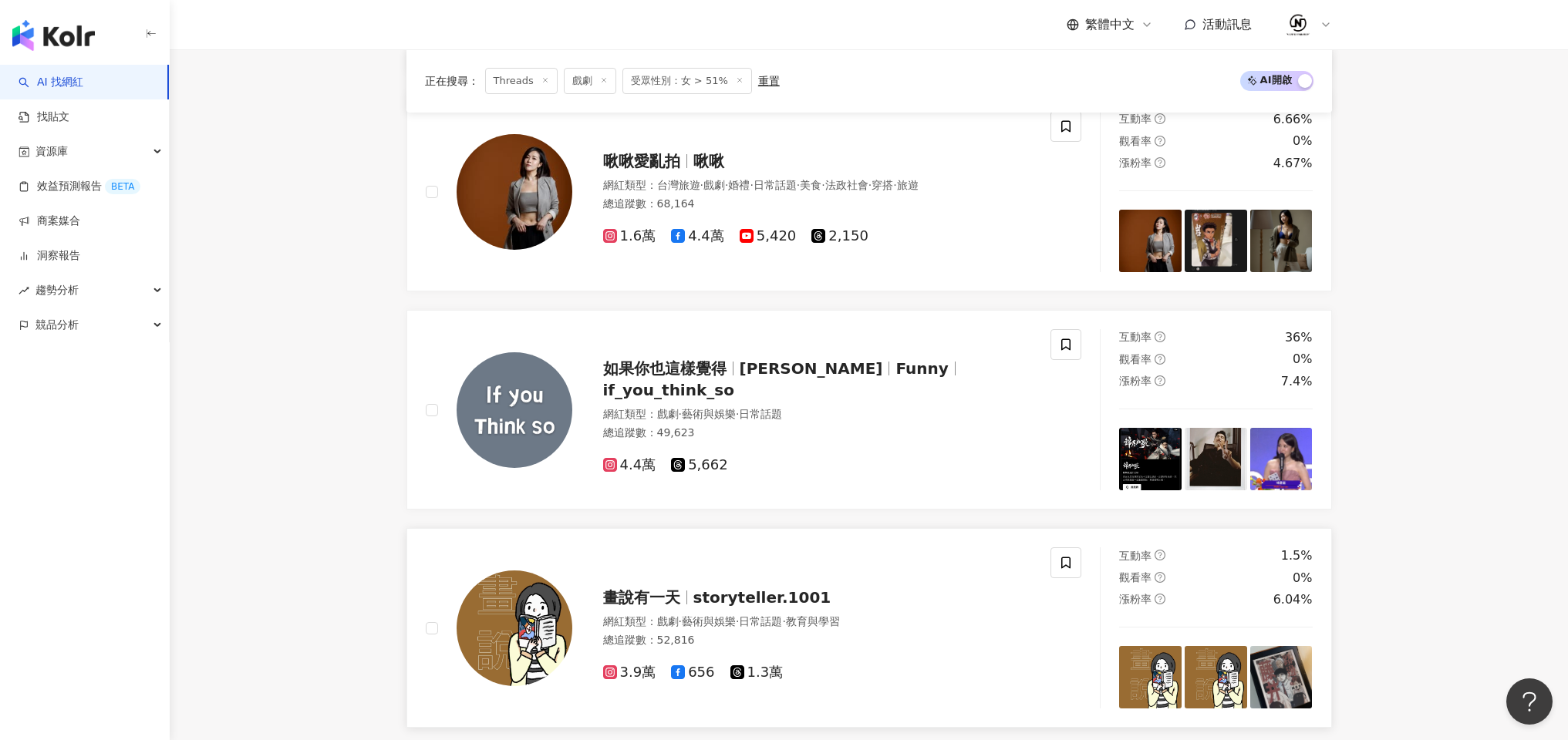
click at [684, 601] on span "畫說有一天" at bounding box center [648, 598] width 90 height 19
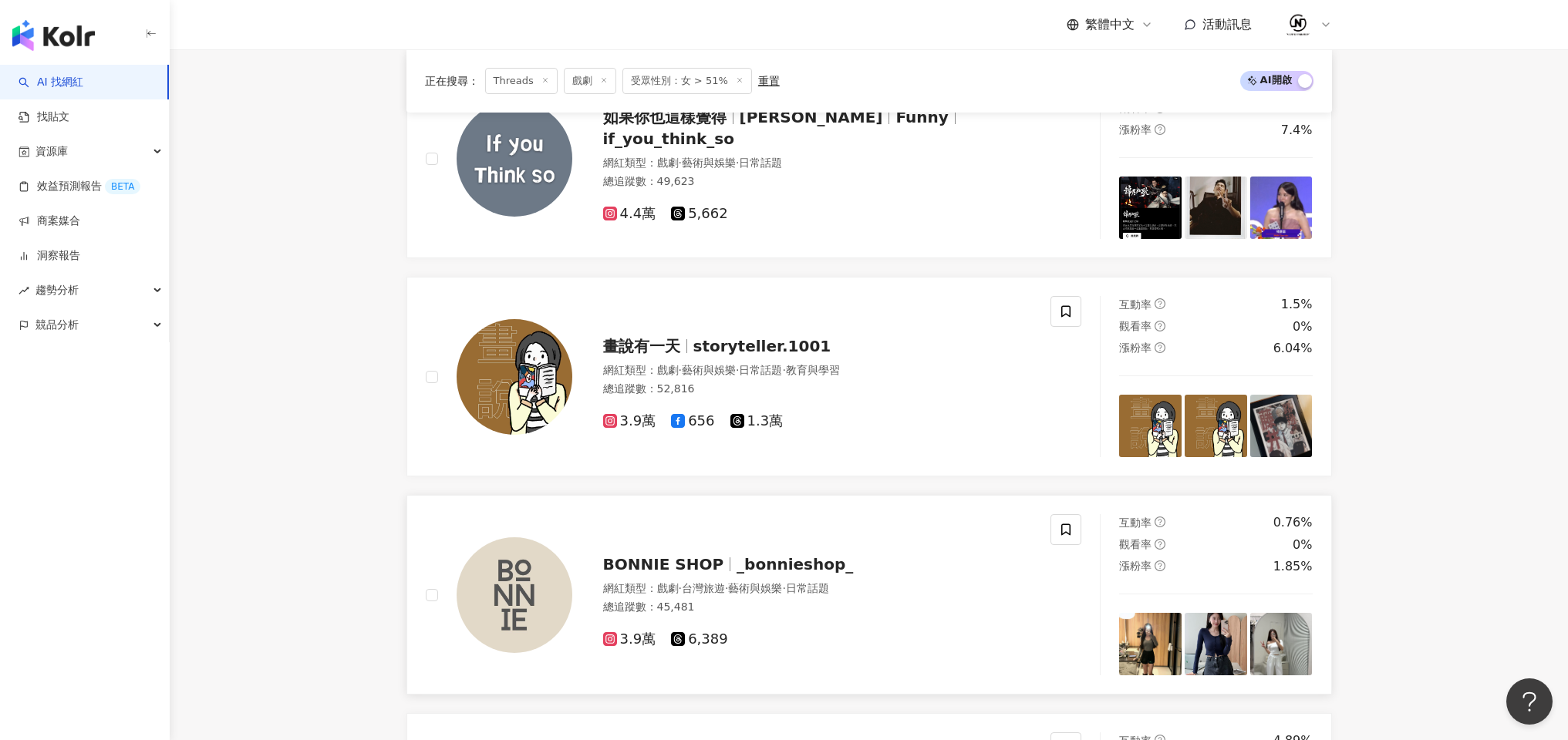
click at [738, 568] on span "_bonnieshop_" at bounding box center [795, 564] width 117 height 19
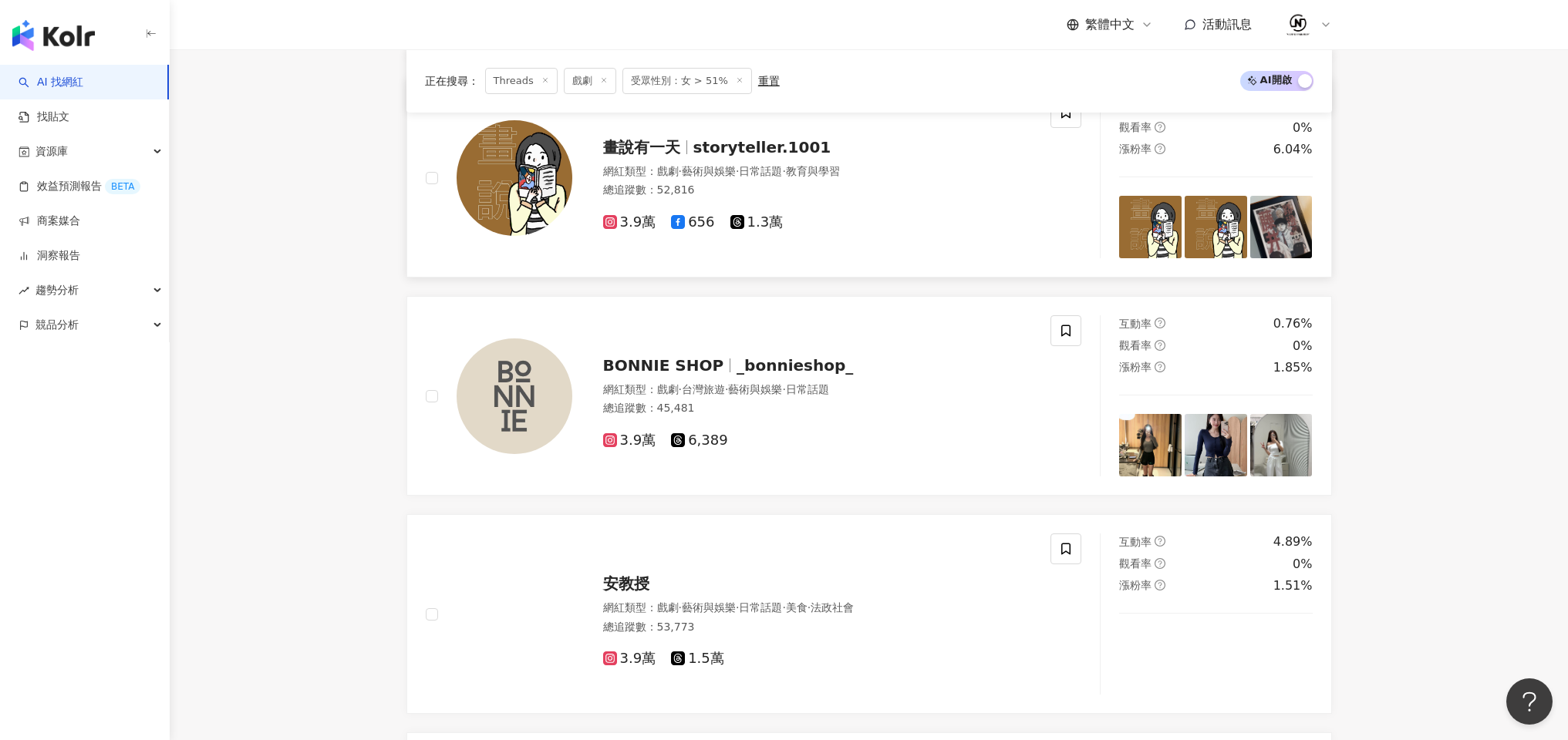
scroll to position [1788, 0]
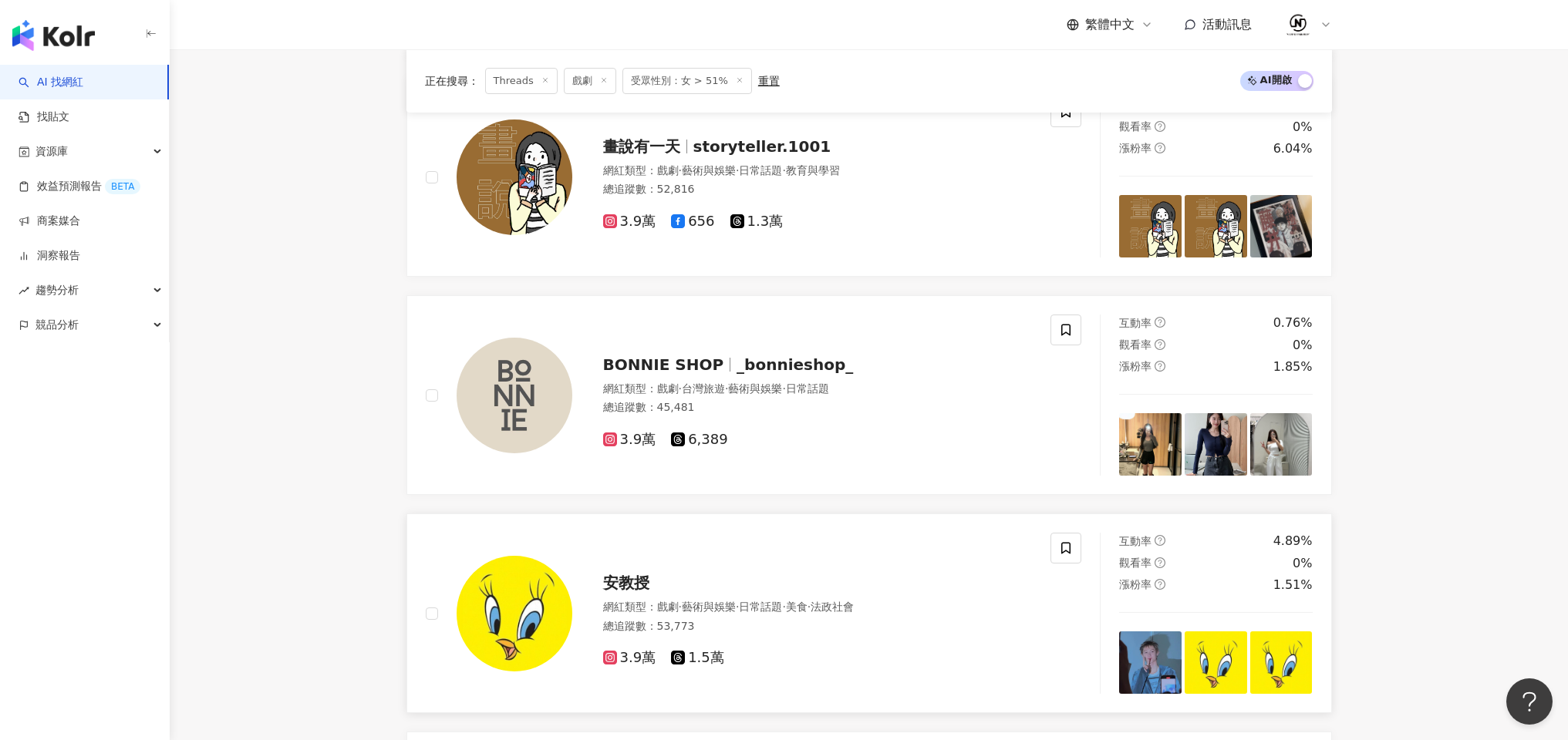
click at [489, 591] on img at bounding box center [514, 614] width 116 height 116
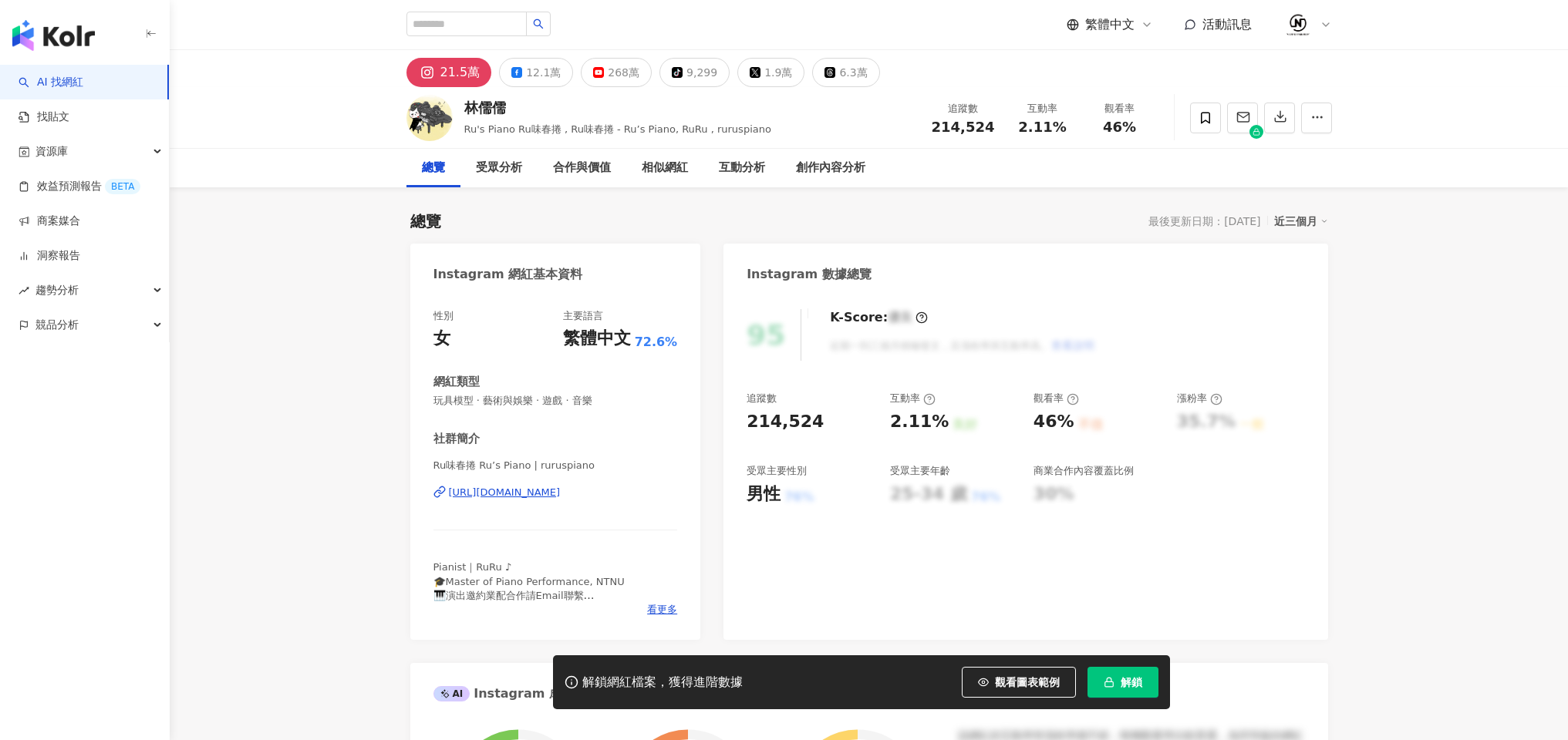
click at [842, 67] on div "6.3萬" at bounding box center [853, 72] width 27 height 21
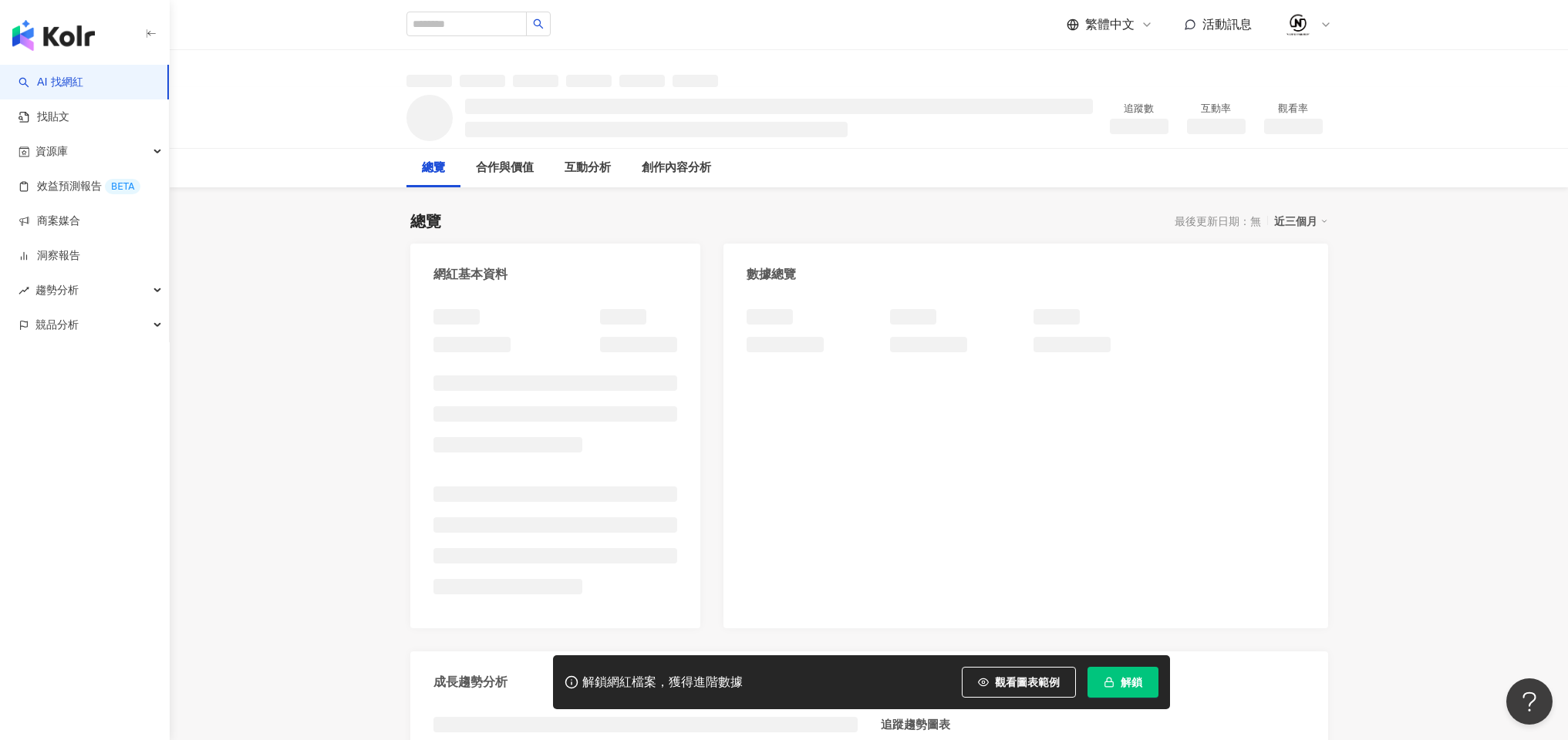
click at [1126, 677] on span "解鎖" at bounding box center [1131, 683] width 21 height 12
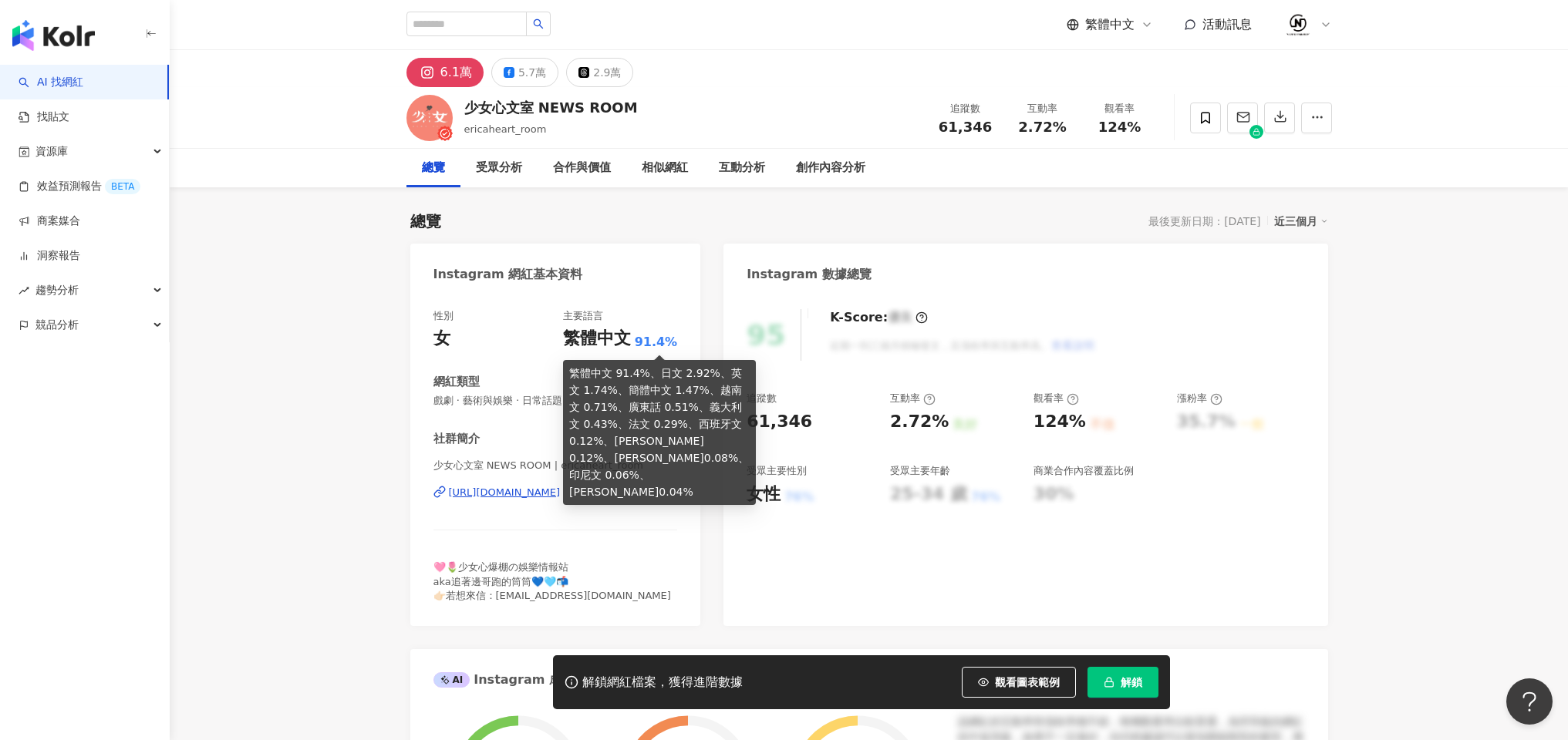
click at [1108, 686] on rect "button" at bounding box center [1109, 683] width 9 height 4
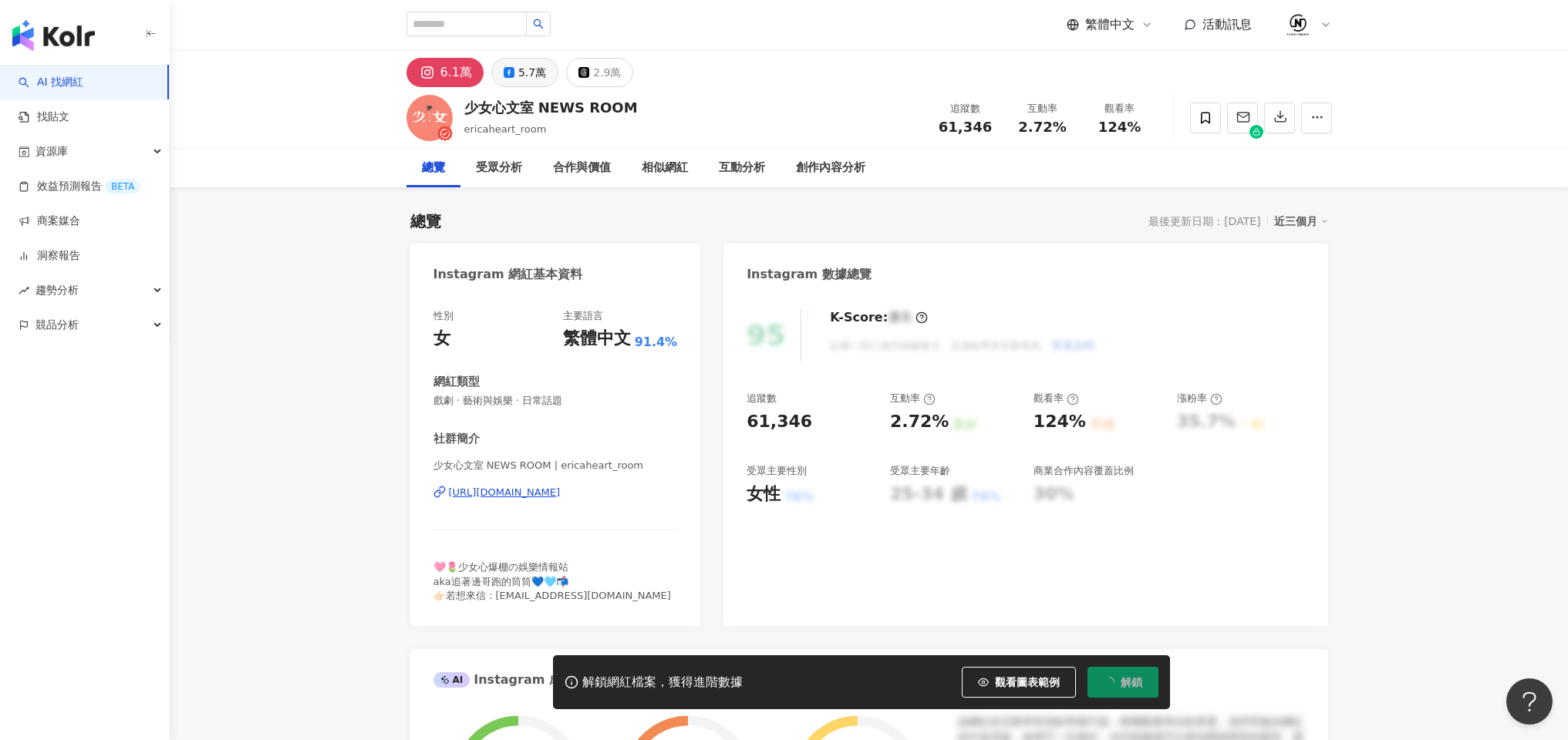
click at [533, 72] on div "5.7萬" at bounding box center [532, 72] width 27 height 21
click at [555, 493] on div "[URL][DOMAIN_NAME]" at bounding box center [505, 493] width 111 height 14
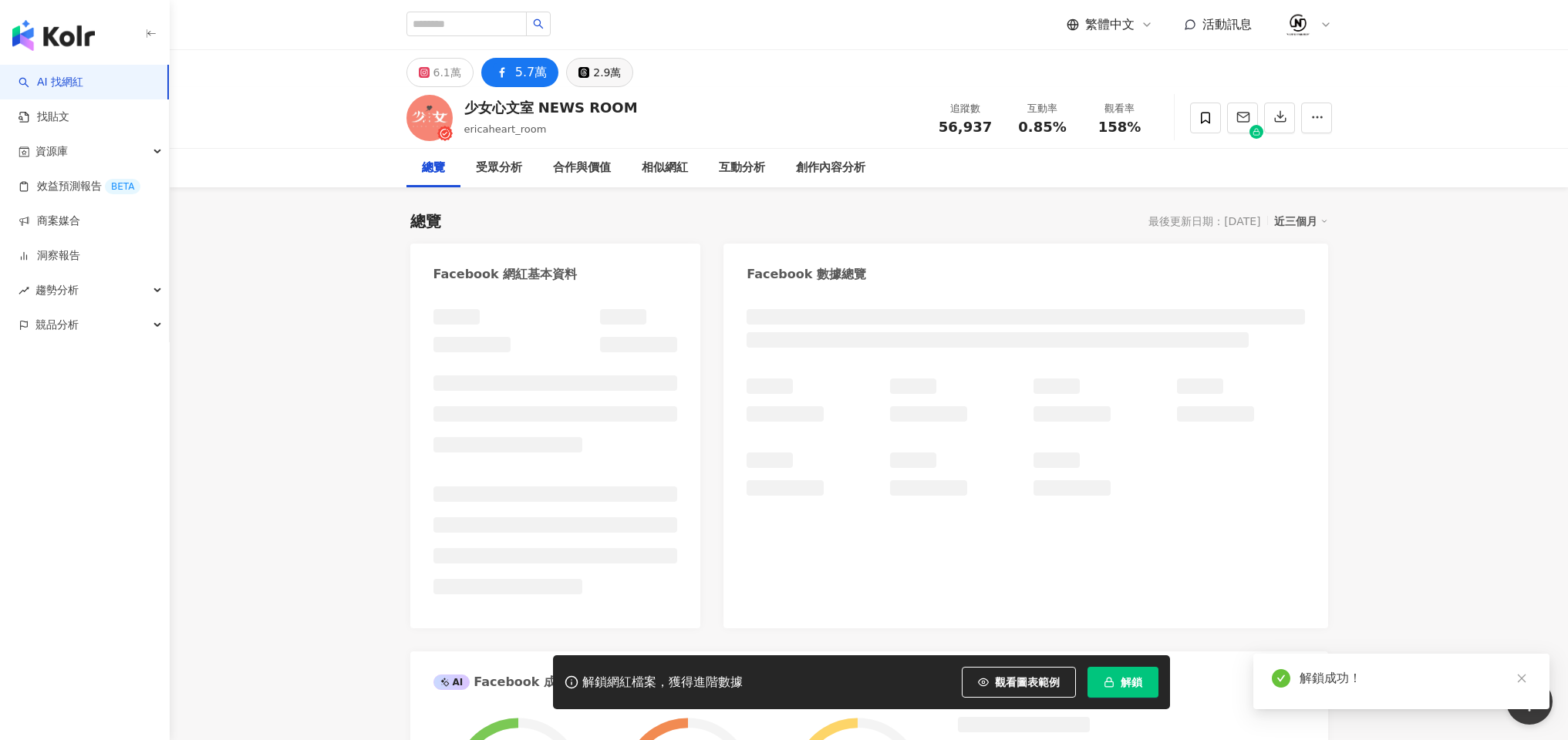
click at [578, 76] on icon at bounding box center [584, 72] width 11 height 11
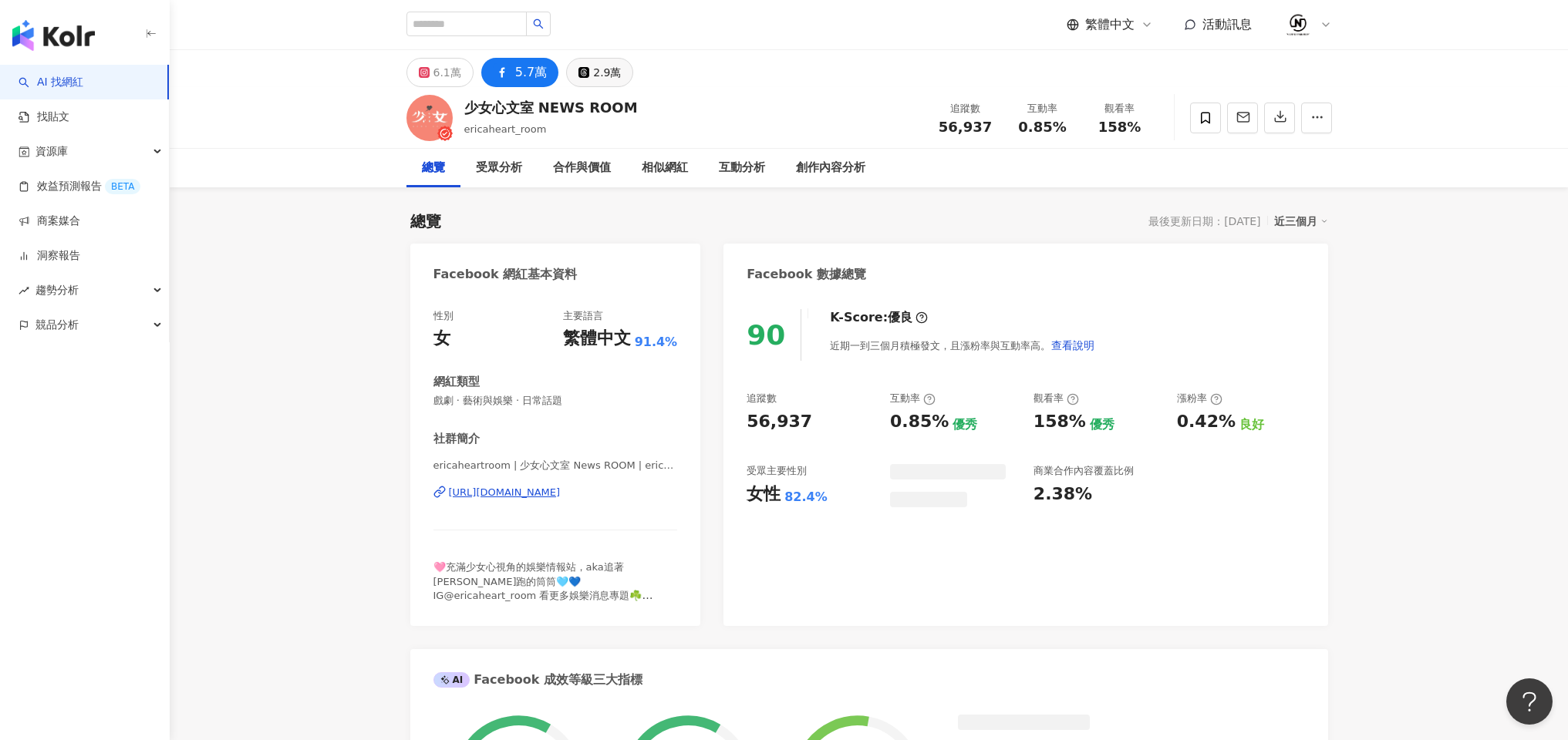
click at [593, 82] on div "2.9萬" at bounding box center [607, 72] width 27 height 21
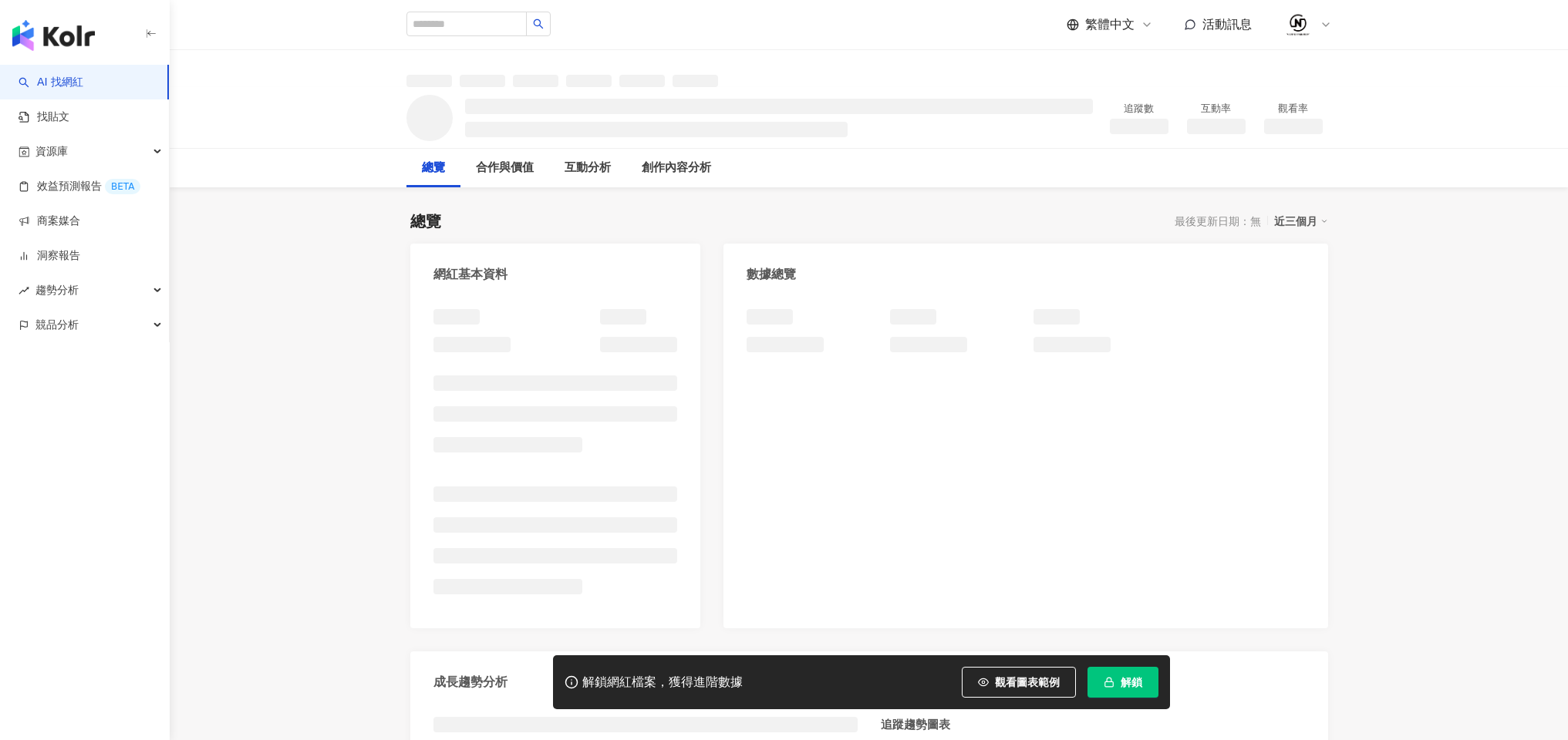
click at [1119, 674] on button "解鎖" at bounding box center [1123, 683] width 71 height 31
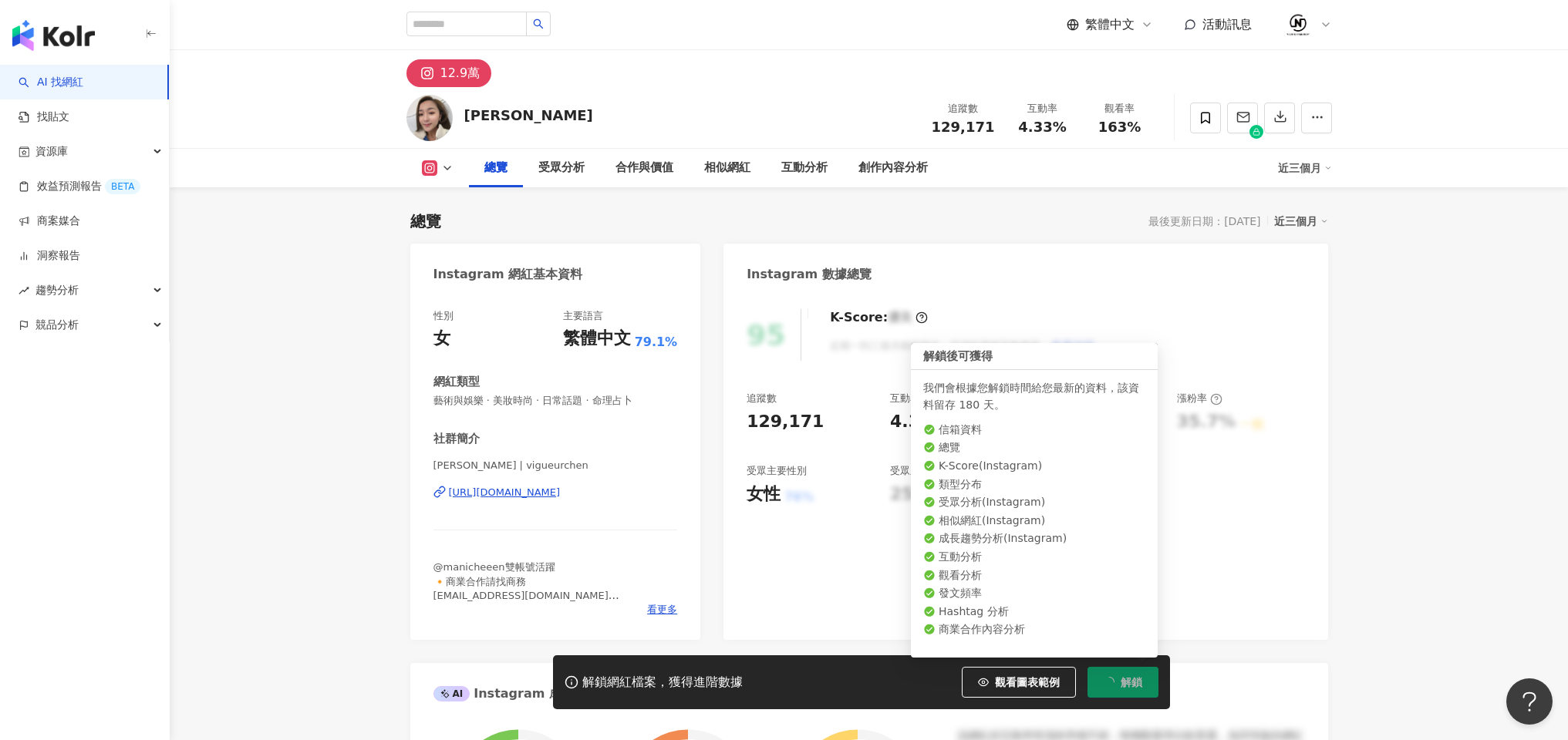
scroll to position [95, 0]
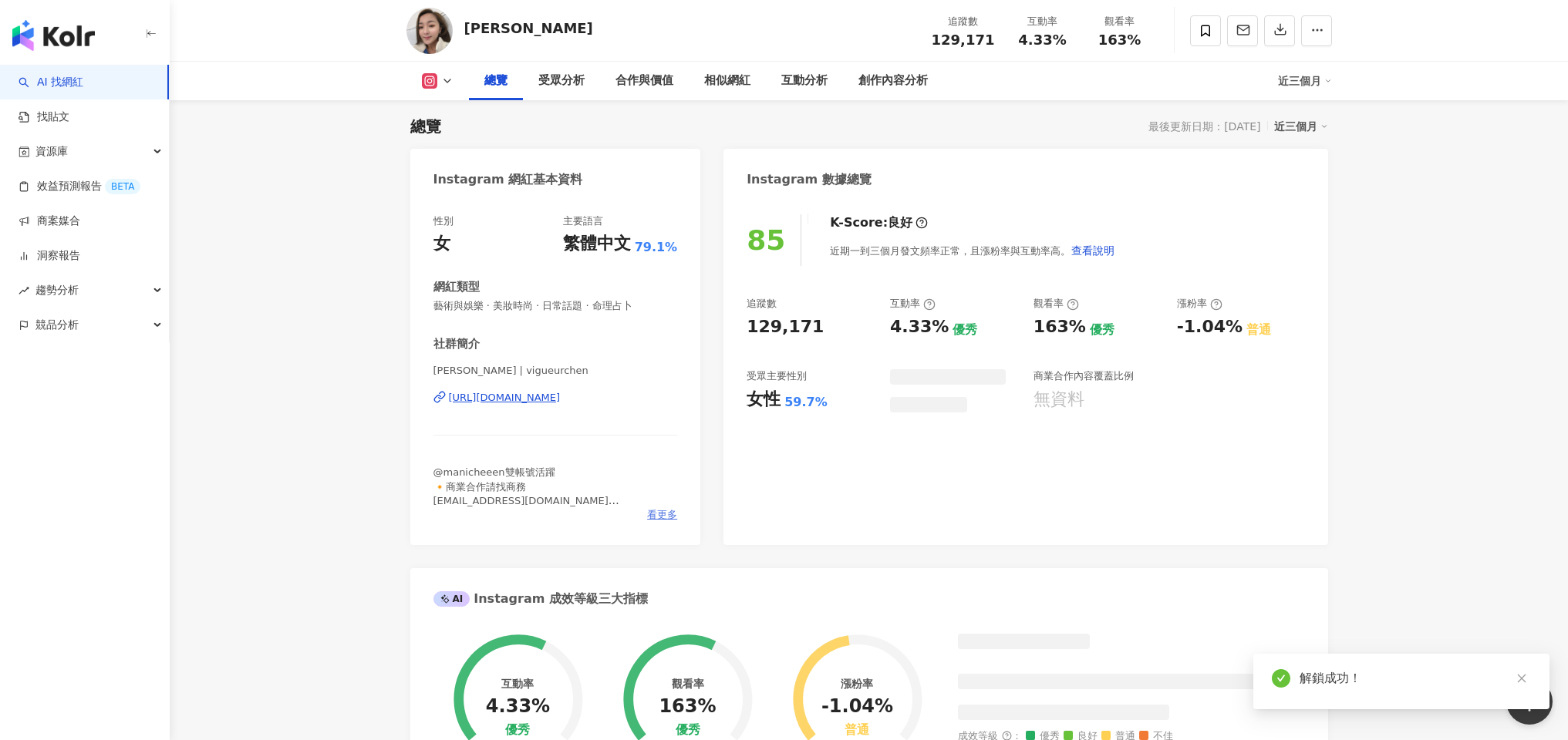
click at [657, 516] on span "看更多" at bounding box center [662, 515] width 30 height 14
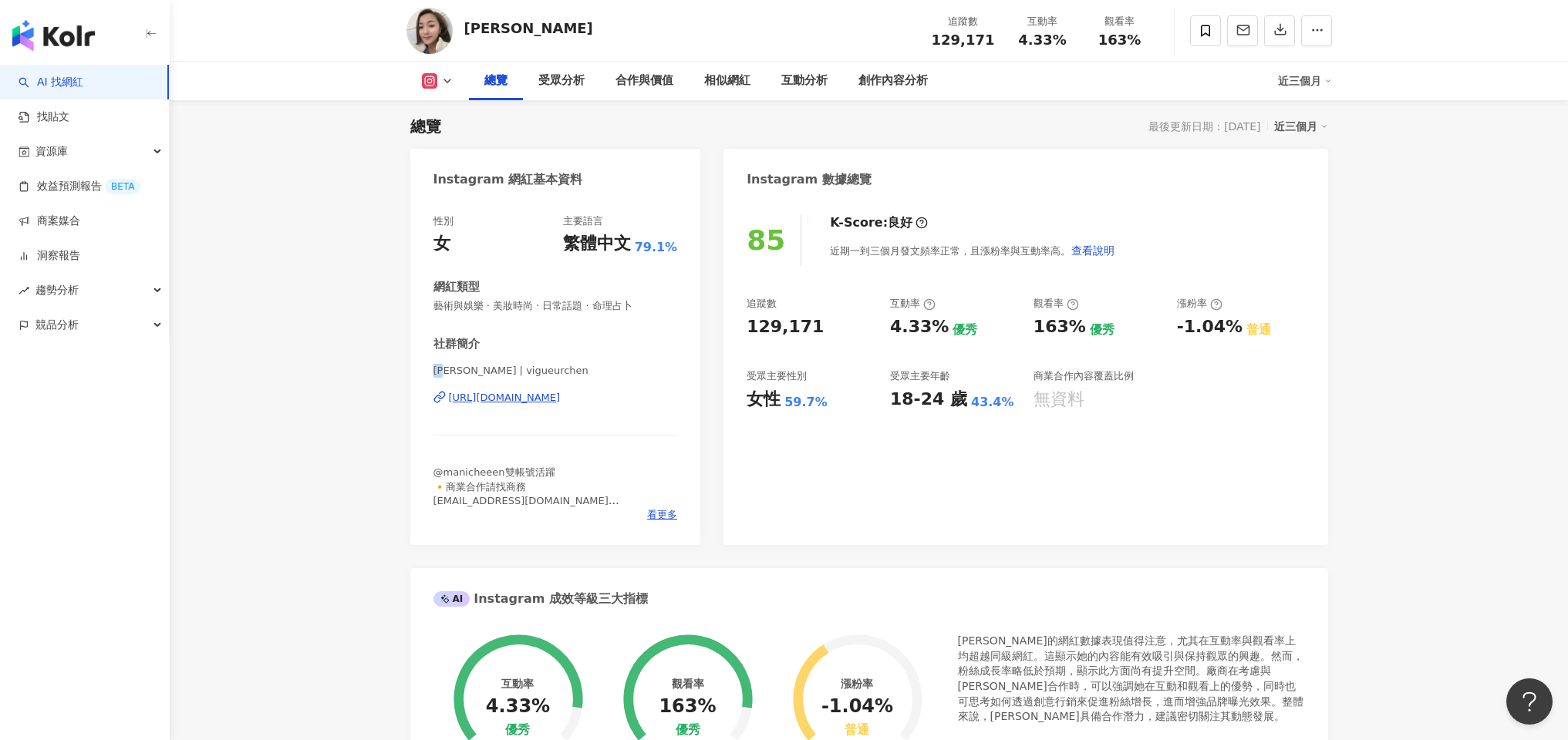
drag, startPoint x: 414, startPoint y: 373, endPoint x: 451, endPoint y: 372, distance: 37.0
click at [451, 372] on div "性別 女 主要語言 繁體中文 79.1% 網紅類型 藝術與娛樂 · 美妝時尚 · 日常話題 · 命理占卜 社群簡介 馬妮 | vigueurchen http…" at bounding box center [555, 372] width 291 height 347
copy span "馬妮"
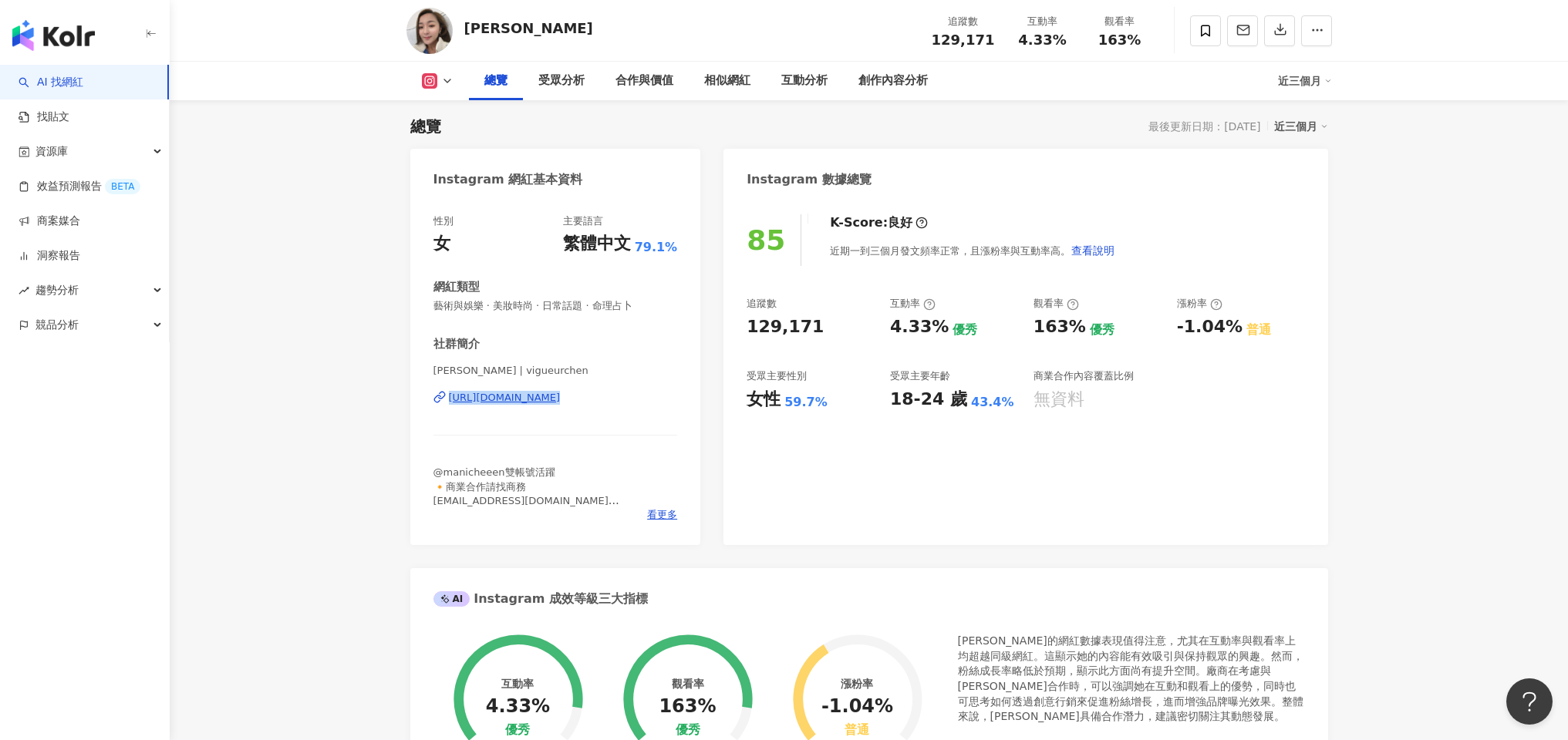
copy div "https://www.instagram.com/vigueurchen/"
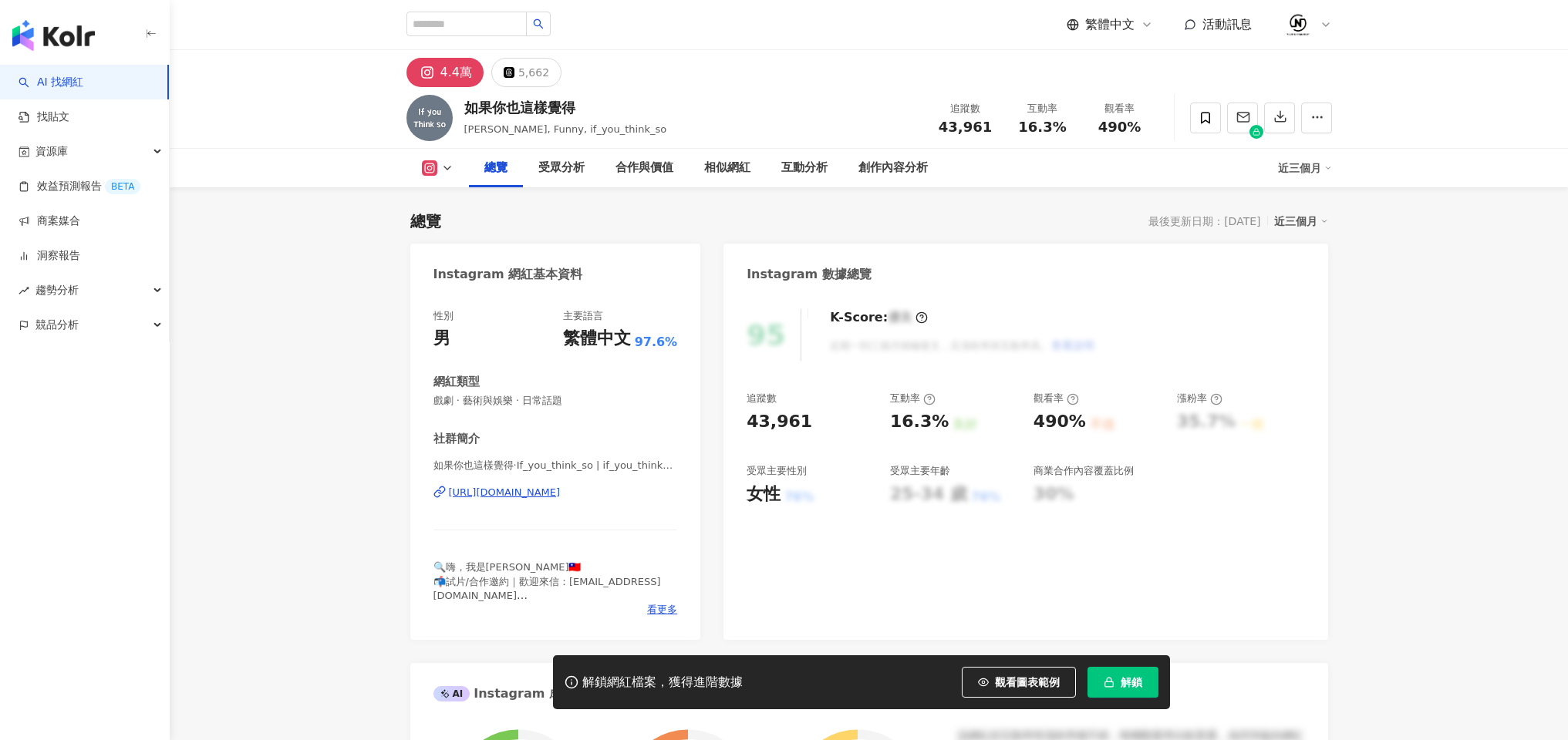
click at [493, 498] on div "[URL][DOMAIN_NAME]" at bounding box center [505, 493] width 111 height 14
click at [1114, 669] on button "解鎖" at bounding box center [1123, 683] width 71 height 31
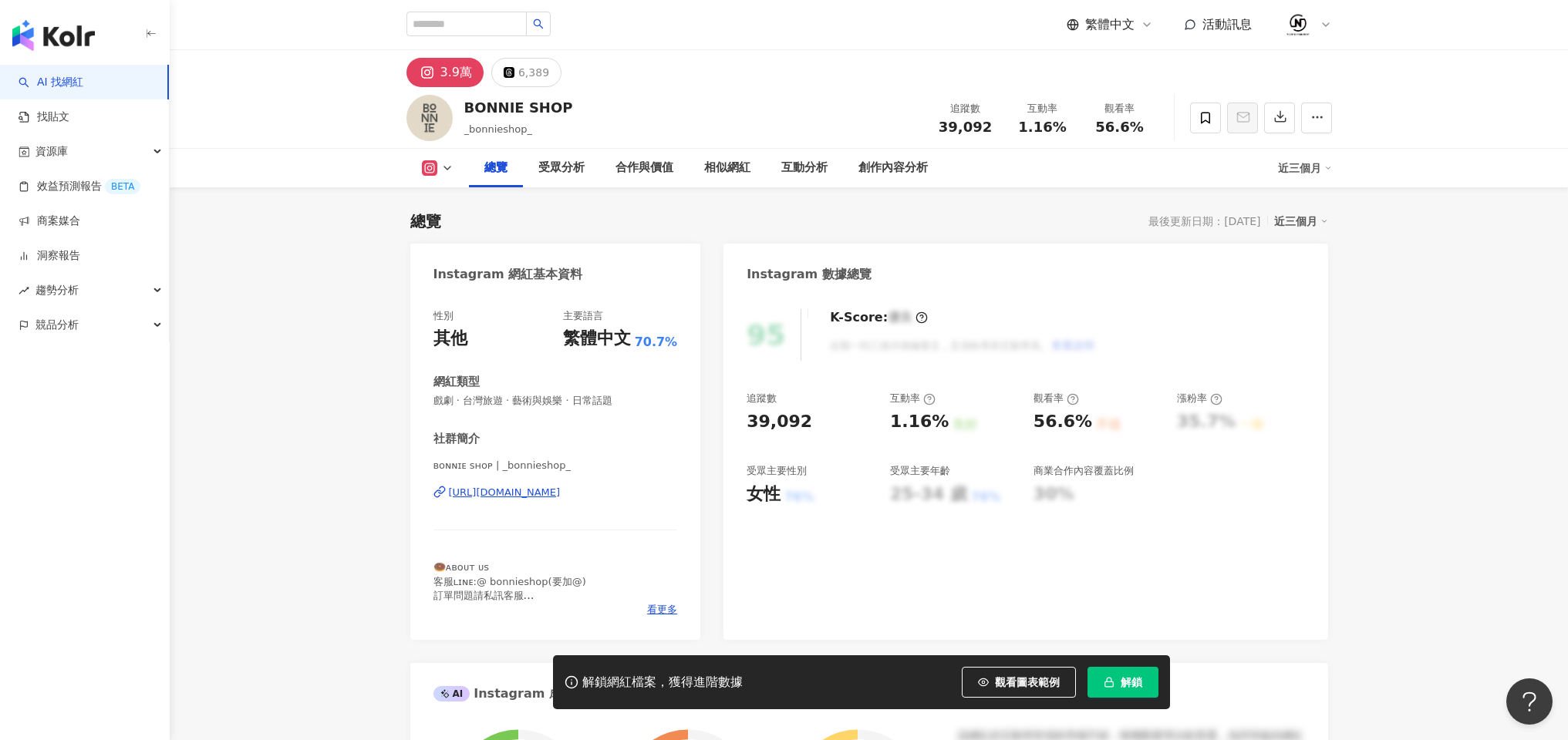
click at [513, 494] on div "https://www.instagram.com/_bonnieshop_/" at bounding box center [505, 493] width 111 height 14
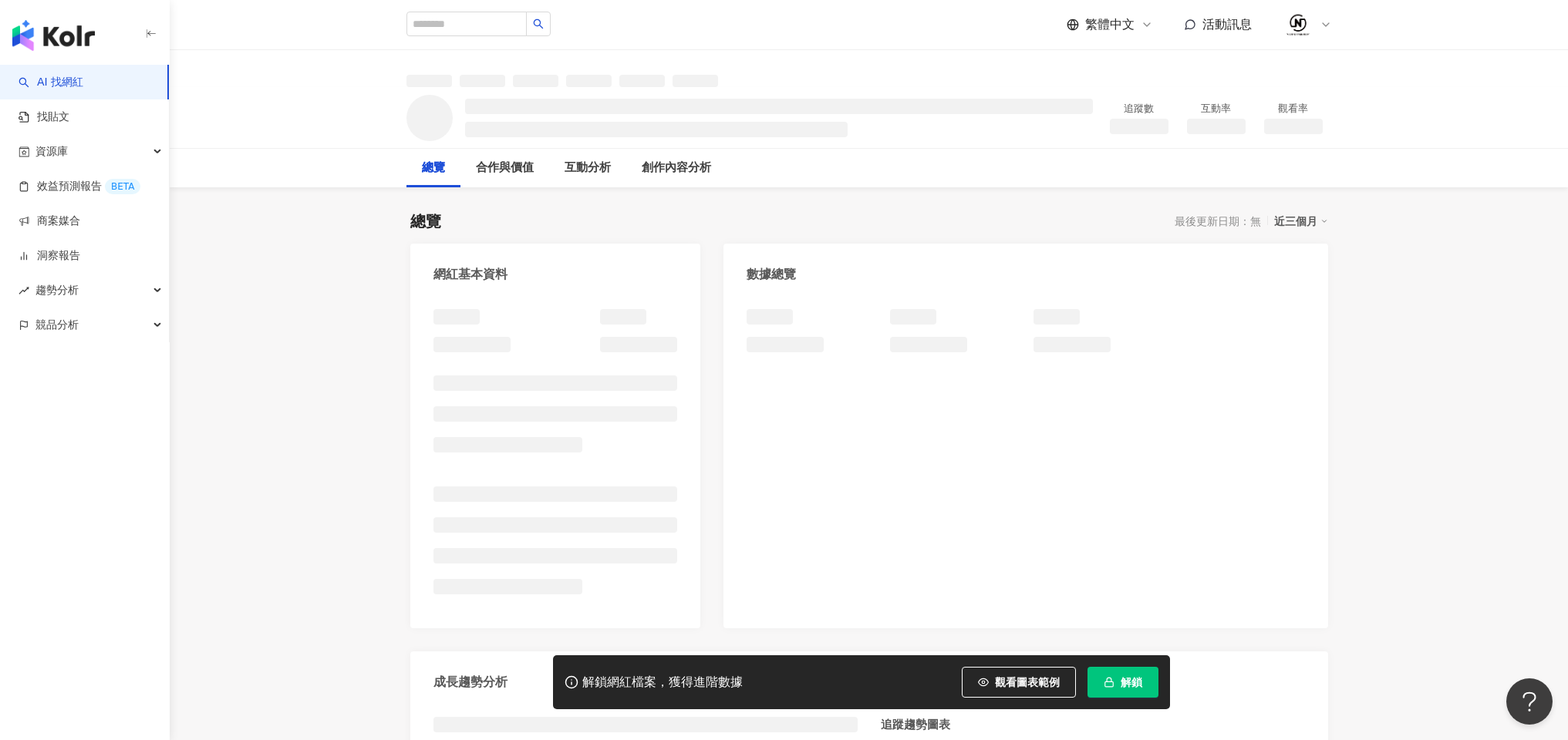
click at [1133, 693] on button "解鎖" at bounding box center [1123, 683] width 71 height 31
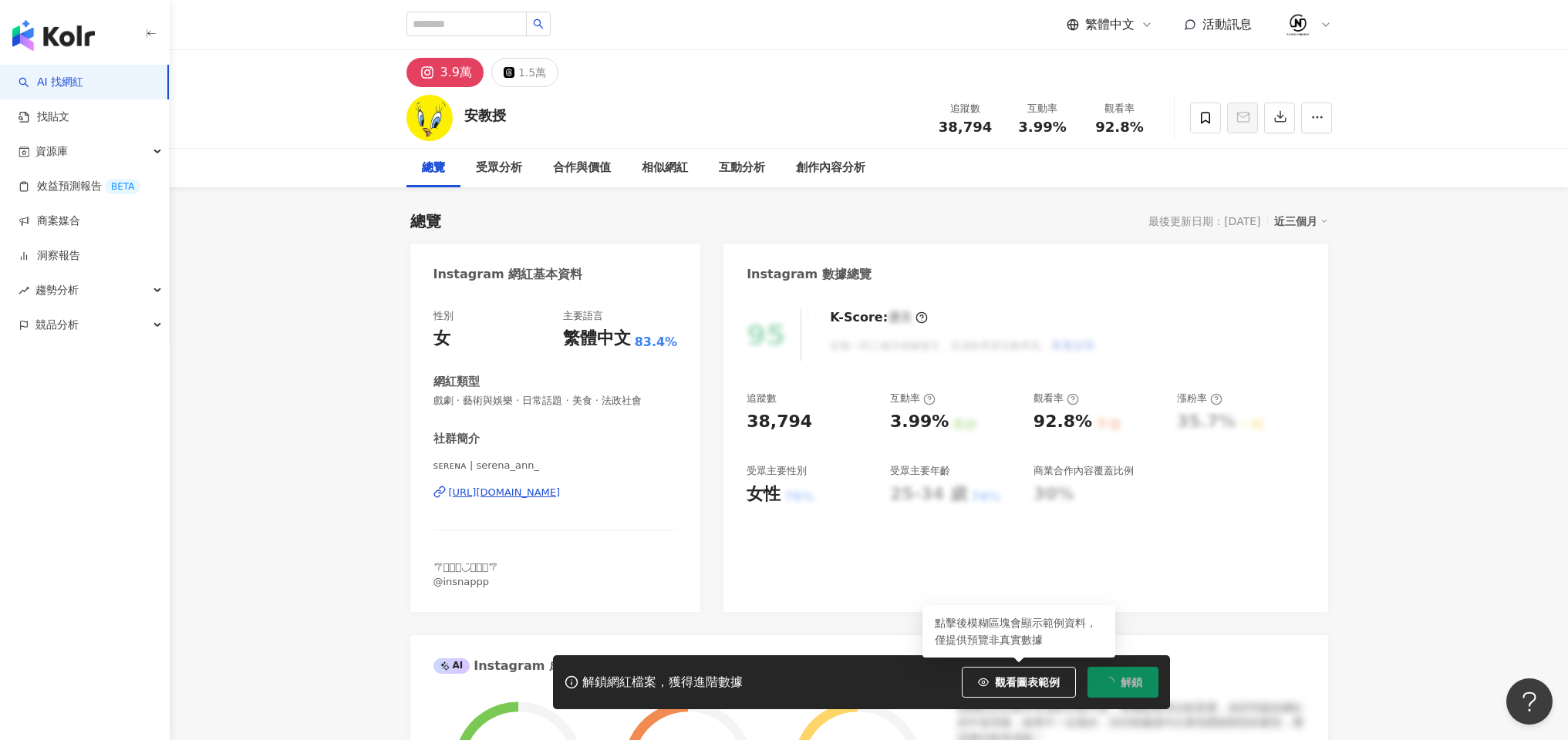
click at [549, 492] on div "[URL][DOMAIN_NAME]" at bounding box center [505, 493] width 111 height 14
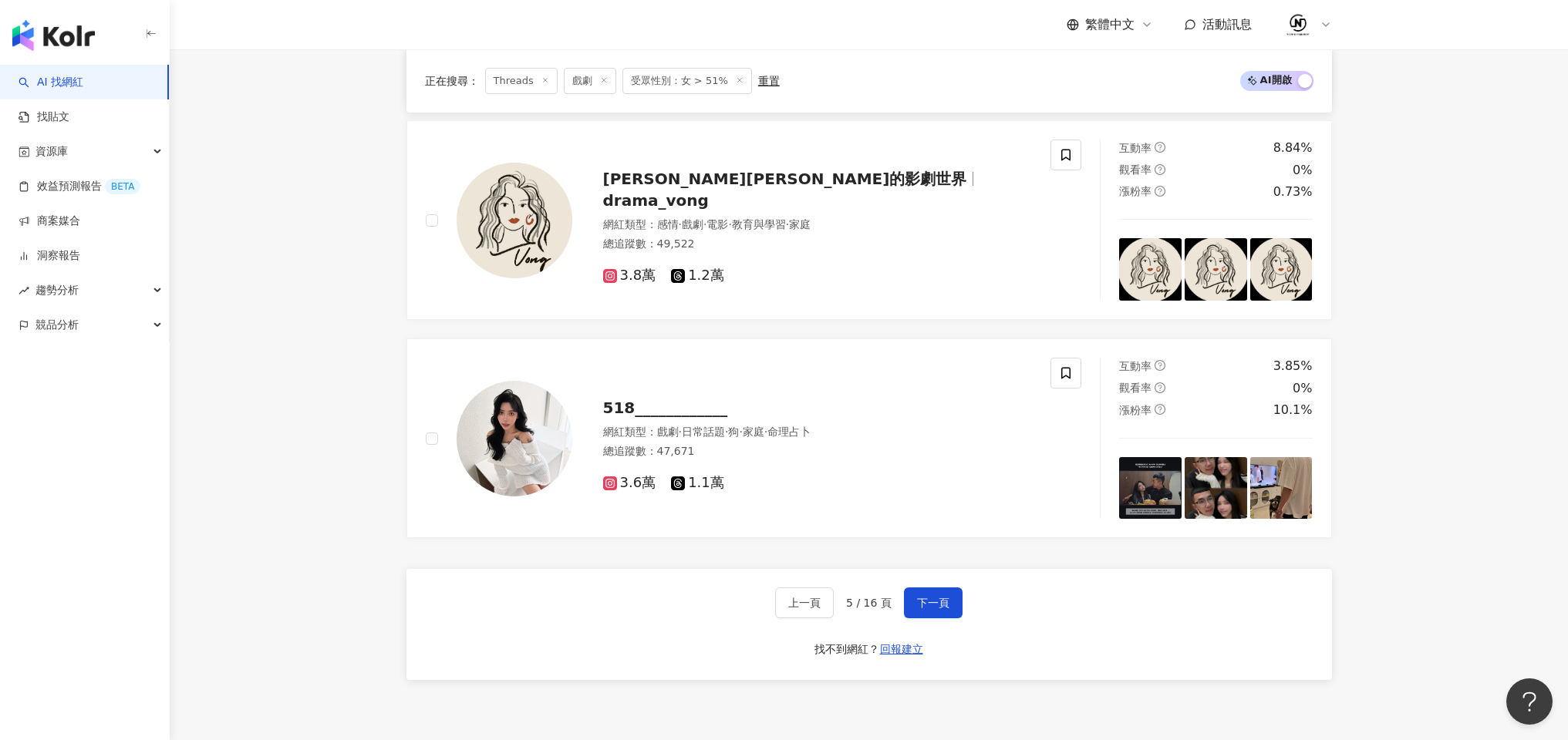
scroll to position [2406, 0]
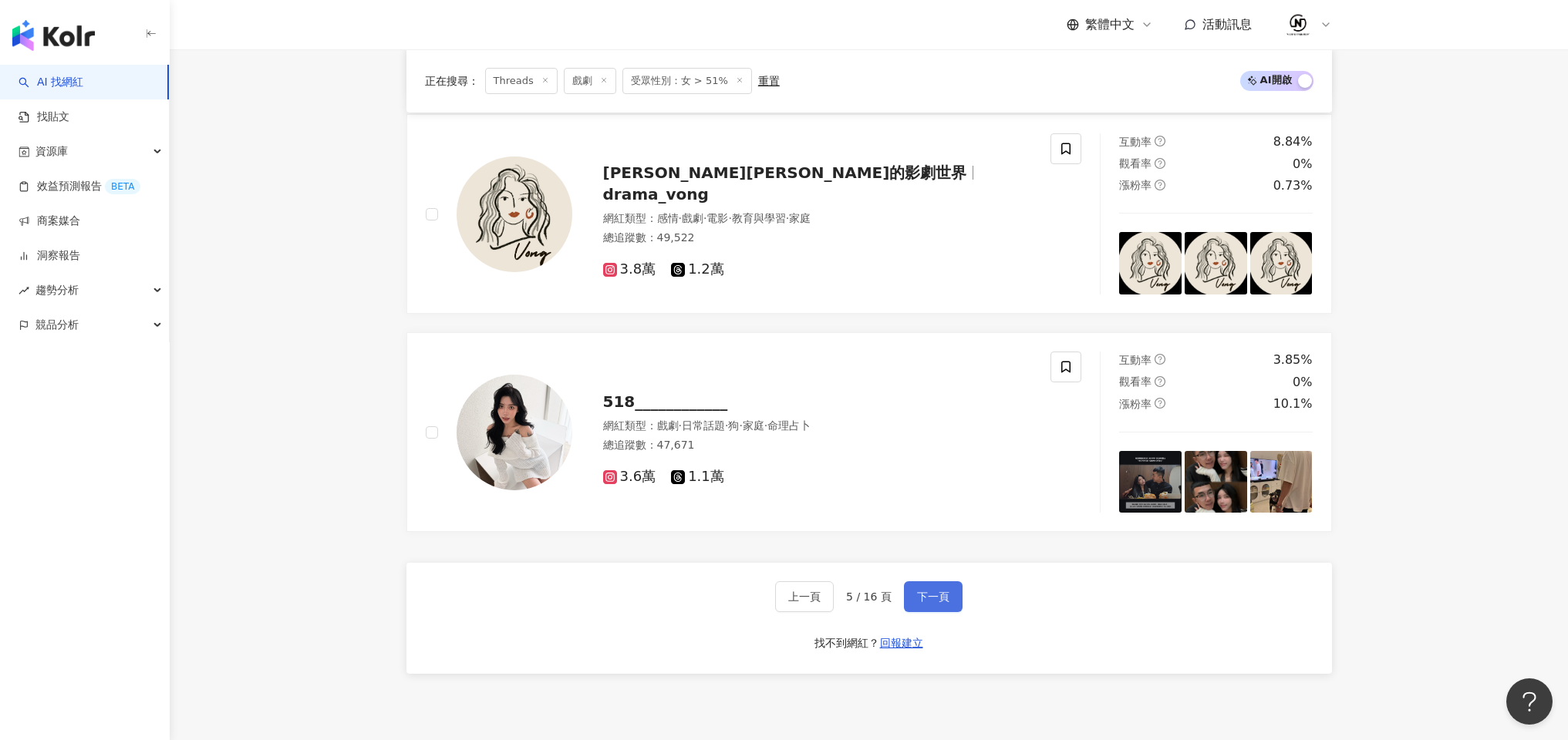
click at [958, 592] on button "下一頁" at bounding box center [933, 597] width 58 height 31
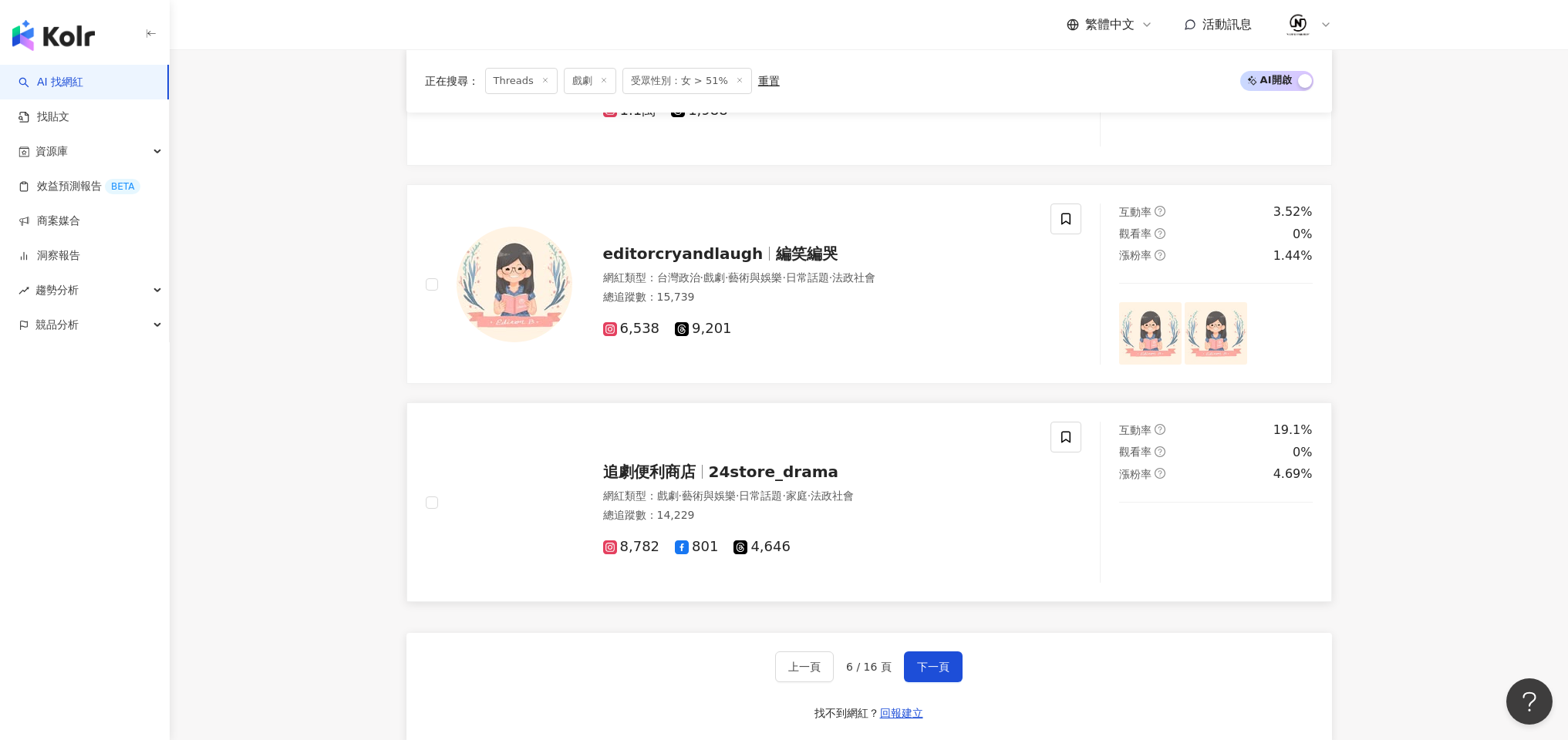
scroll to position [2301, 0]
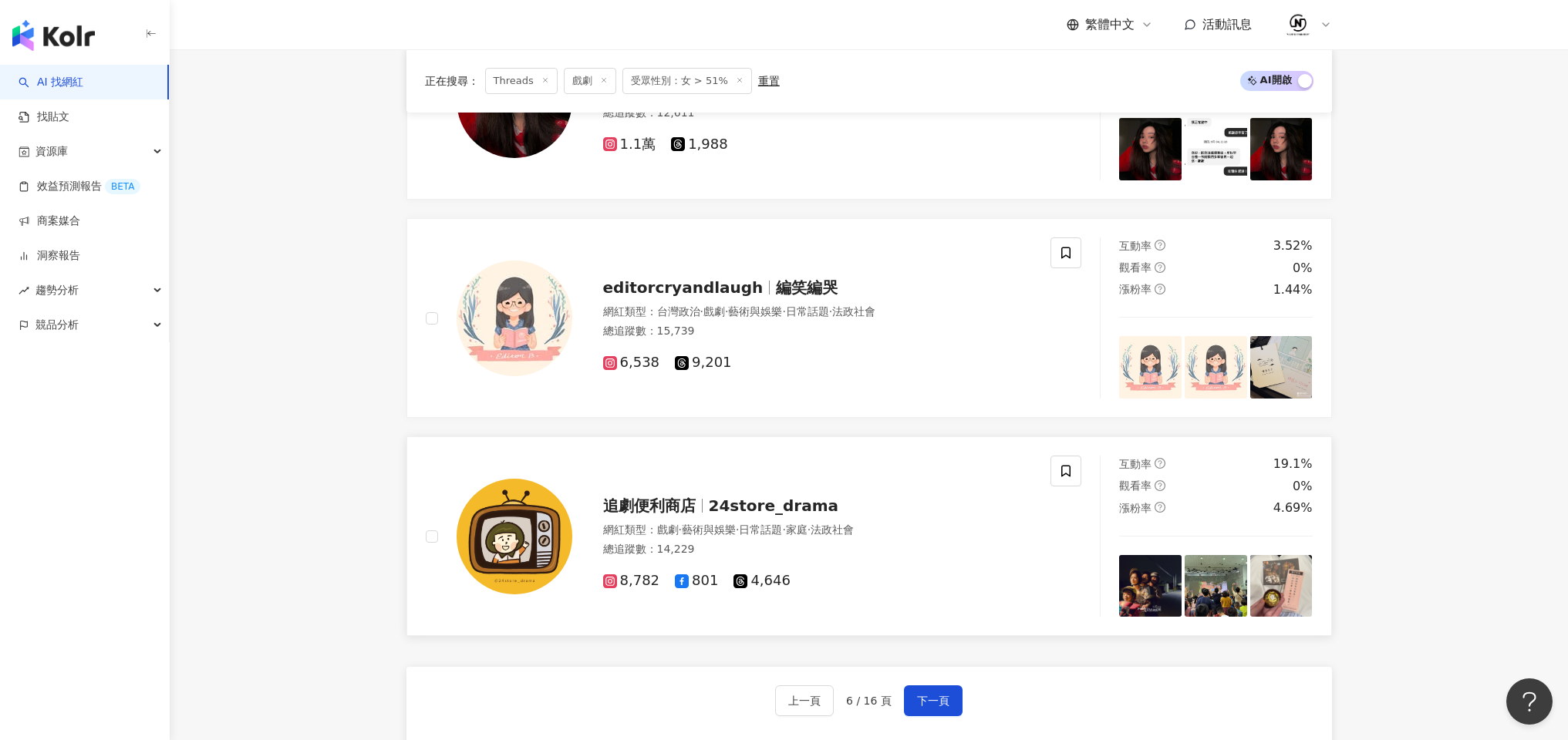
click at [717, 498] on span "24store_drama" at bounding box center [774, 506] width 130 height 19
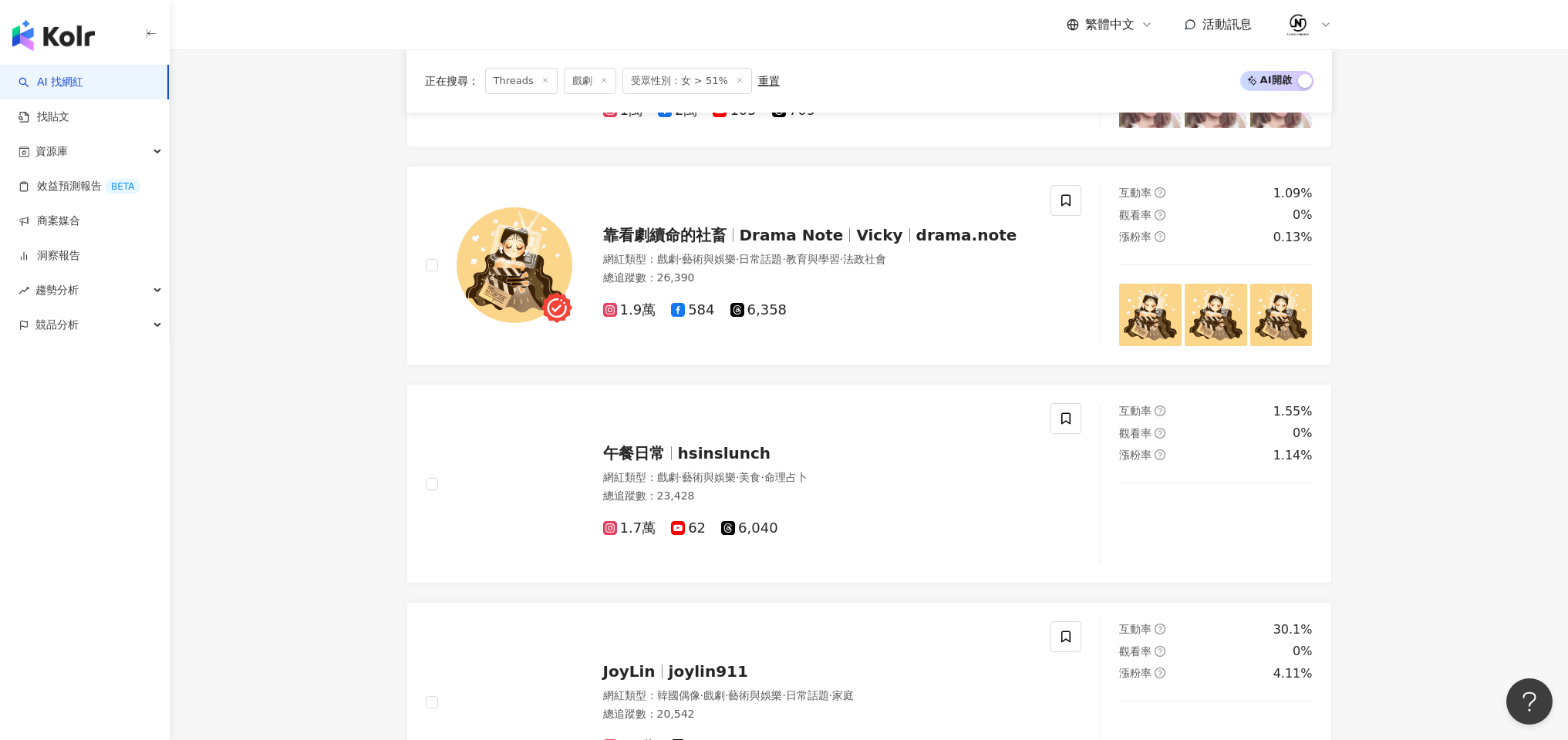
scroll to position [797, 0]
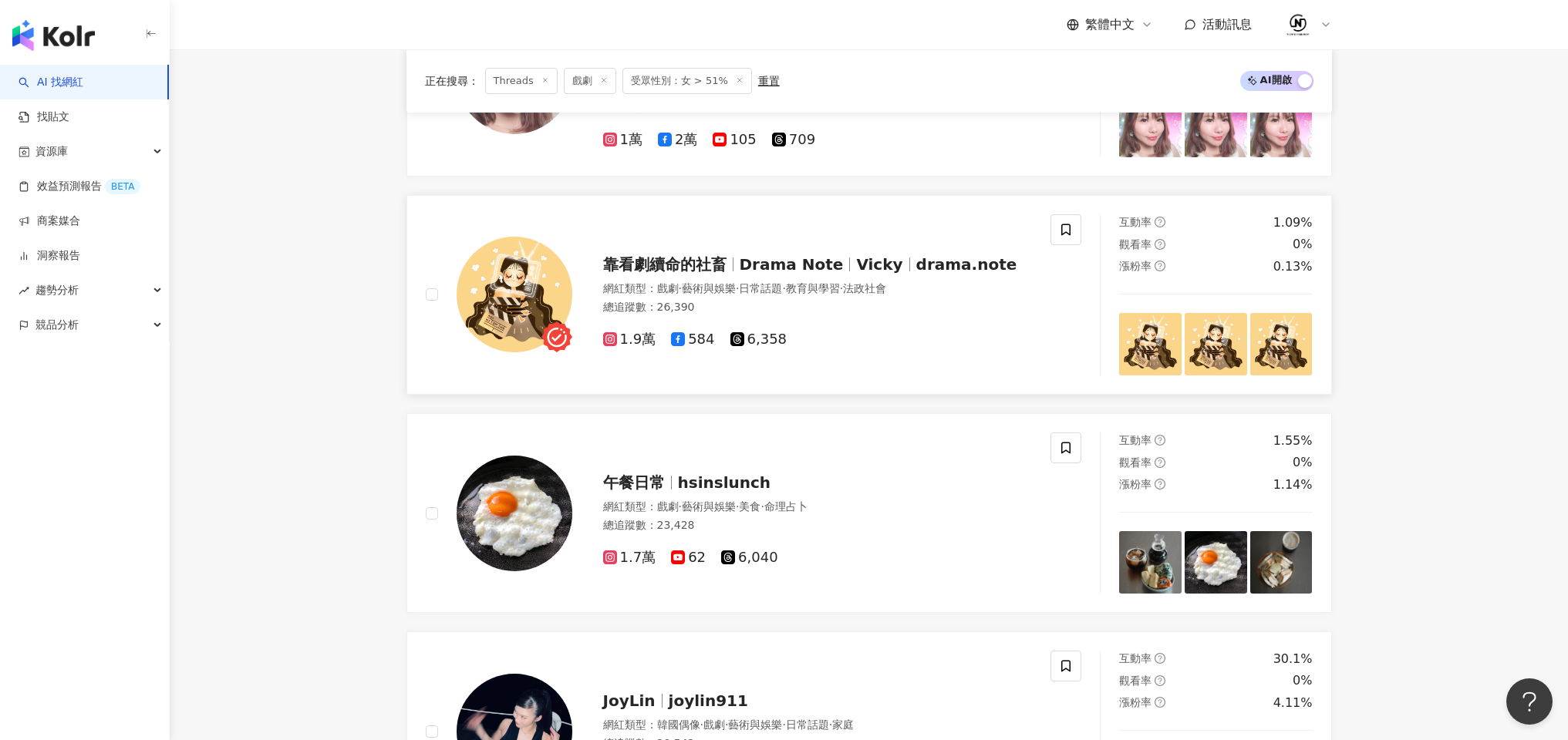
click at [797, 265] on span "Drama Note" at bounding box center [792, 264] width 104 height 19
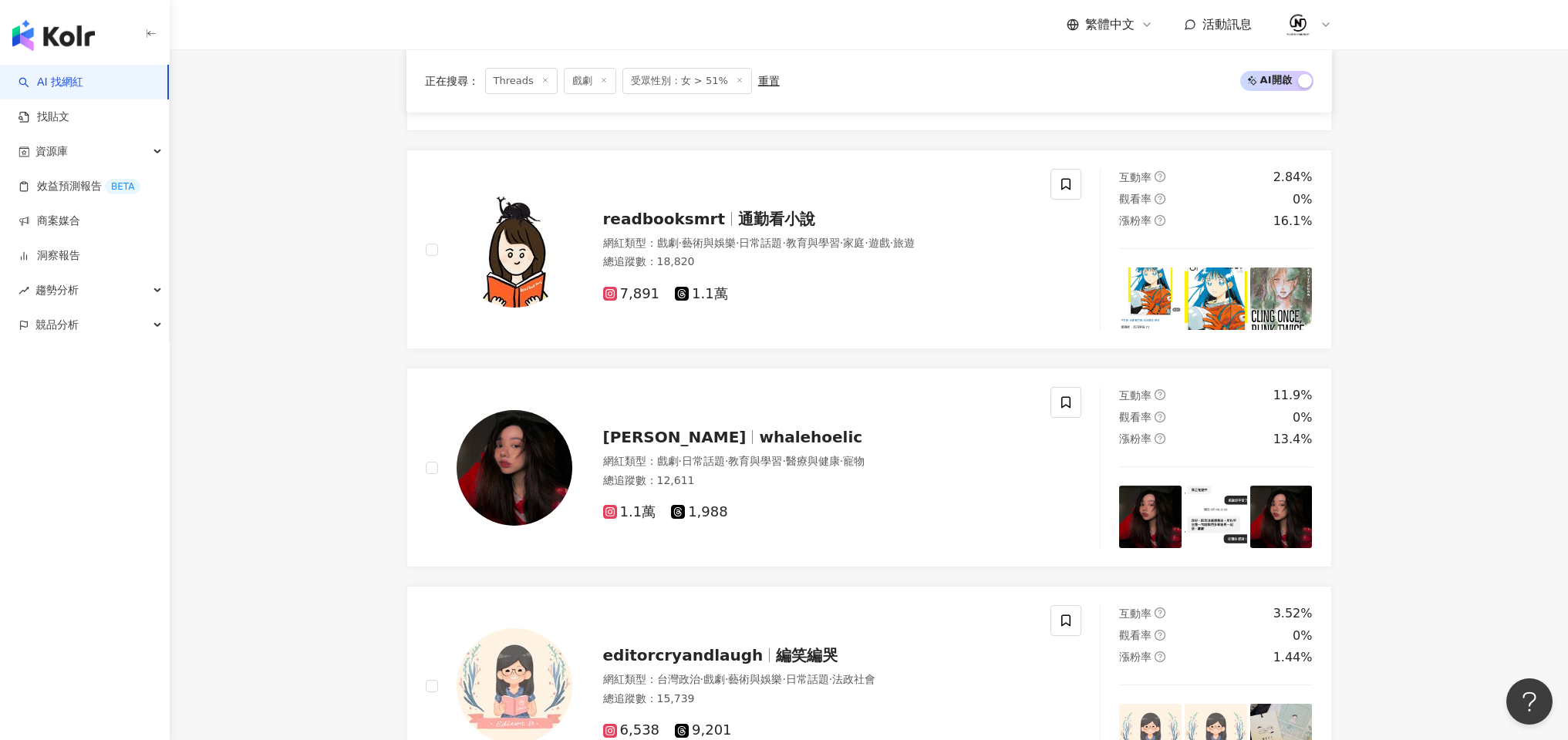
scroll to position [2386, 0]
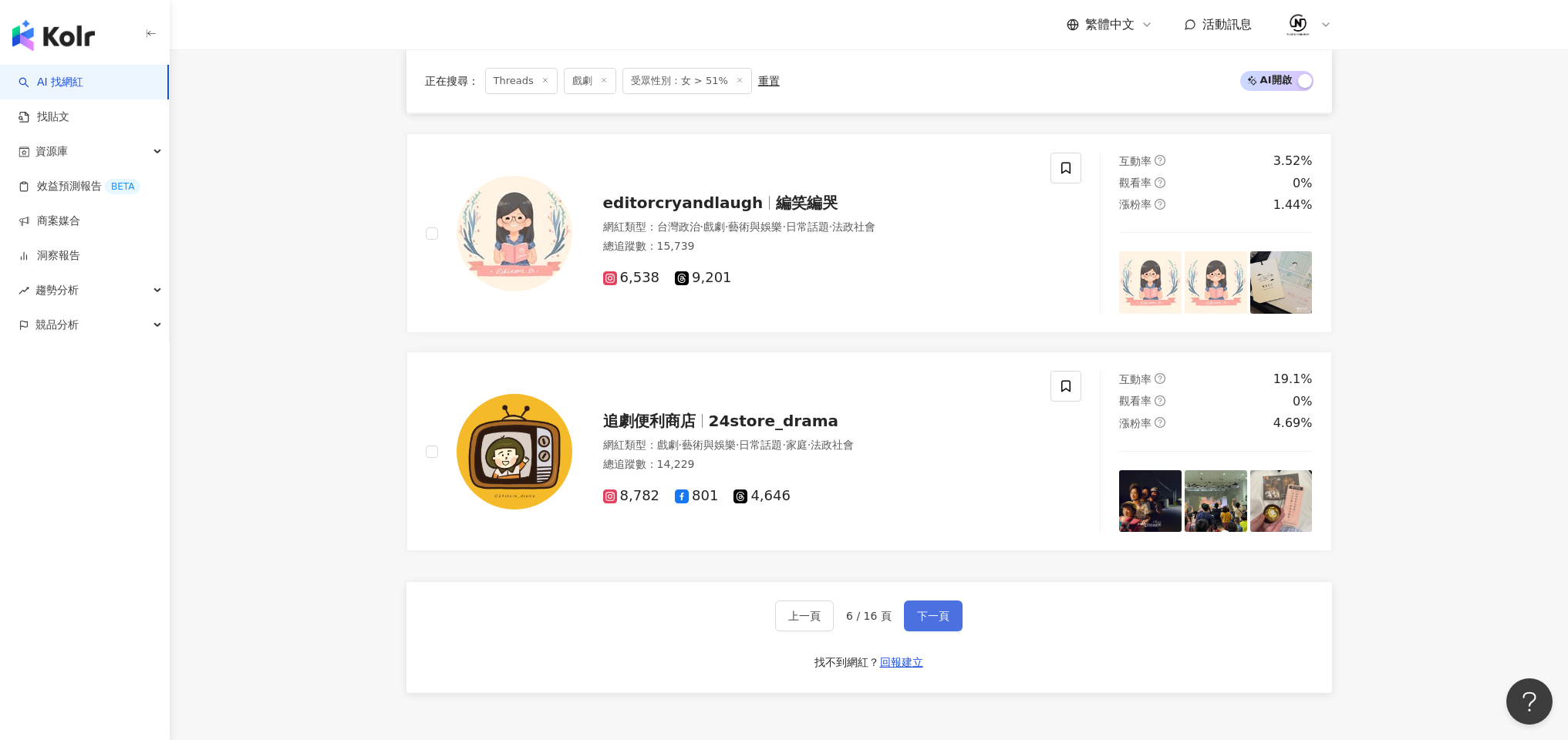
click at [931, 608] on button "下一頁" at bounding box center [933, 616] width 58 height 31
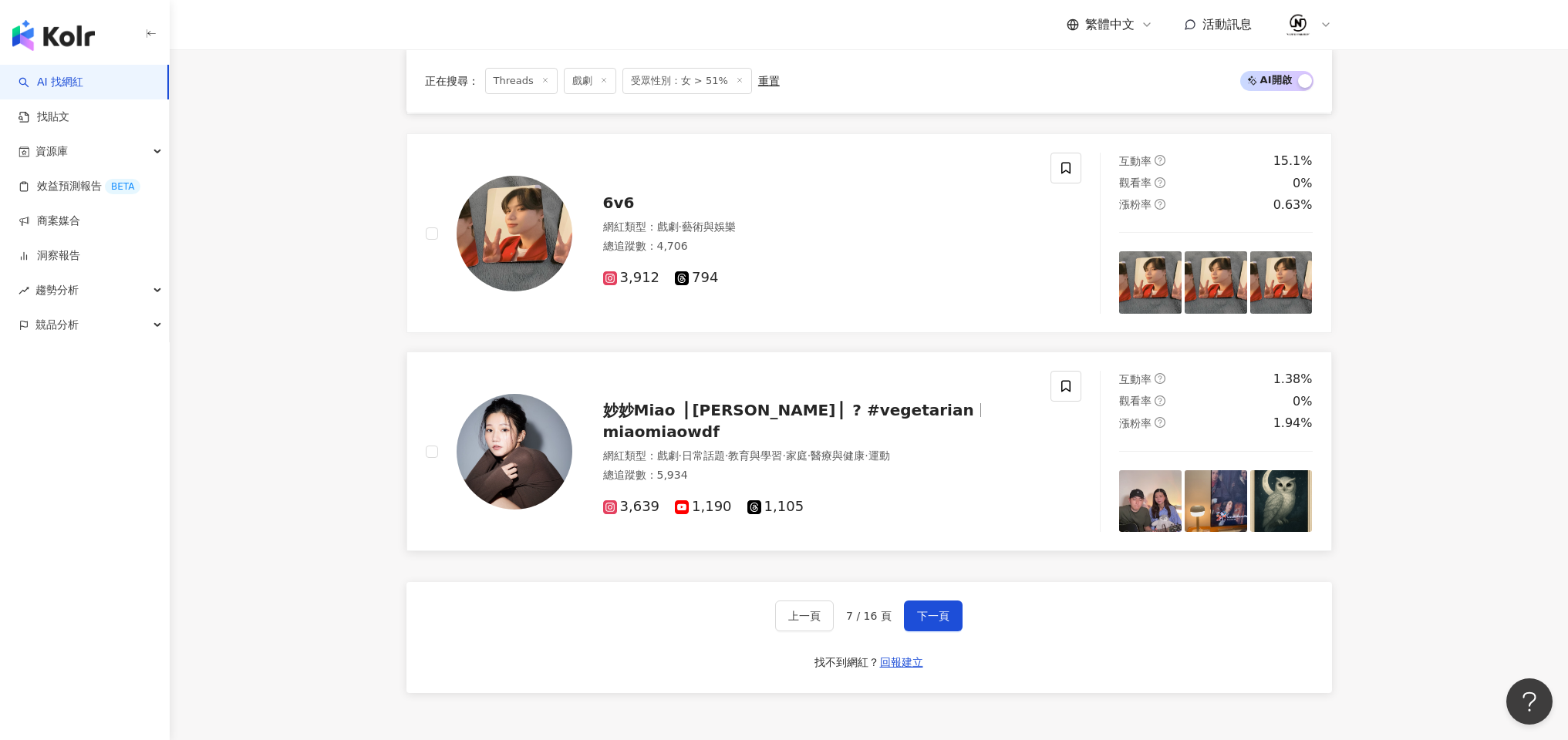
click at [720, 423] on span "miaomiaowdf" at bounding box center [662, 431] width 117 height 19
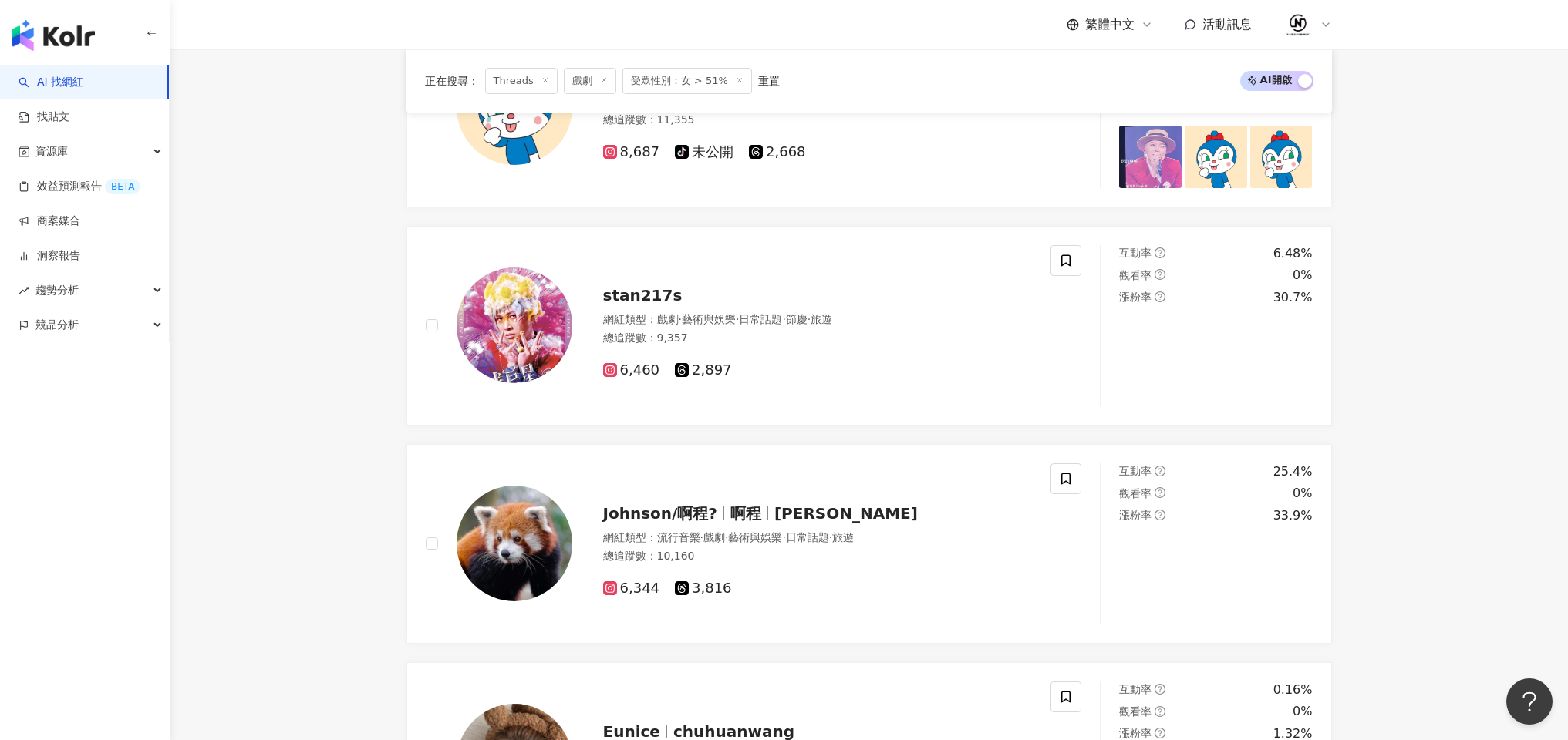
scroll to position [328, 0]
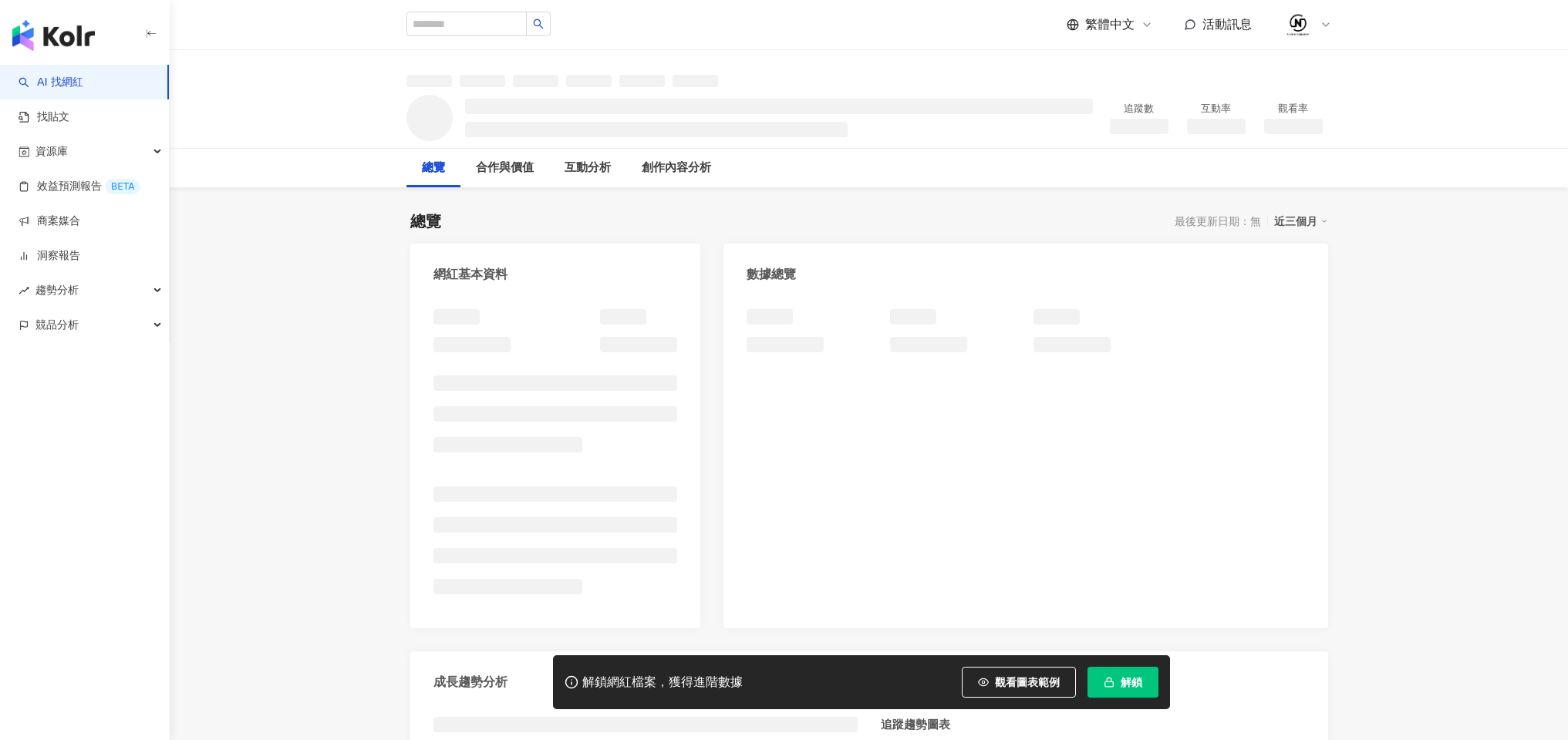
click at [1129, 689] on button "解鎖" at bounding box center [1123, 683] width 71 height 31
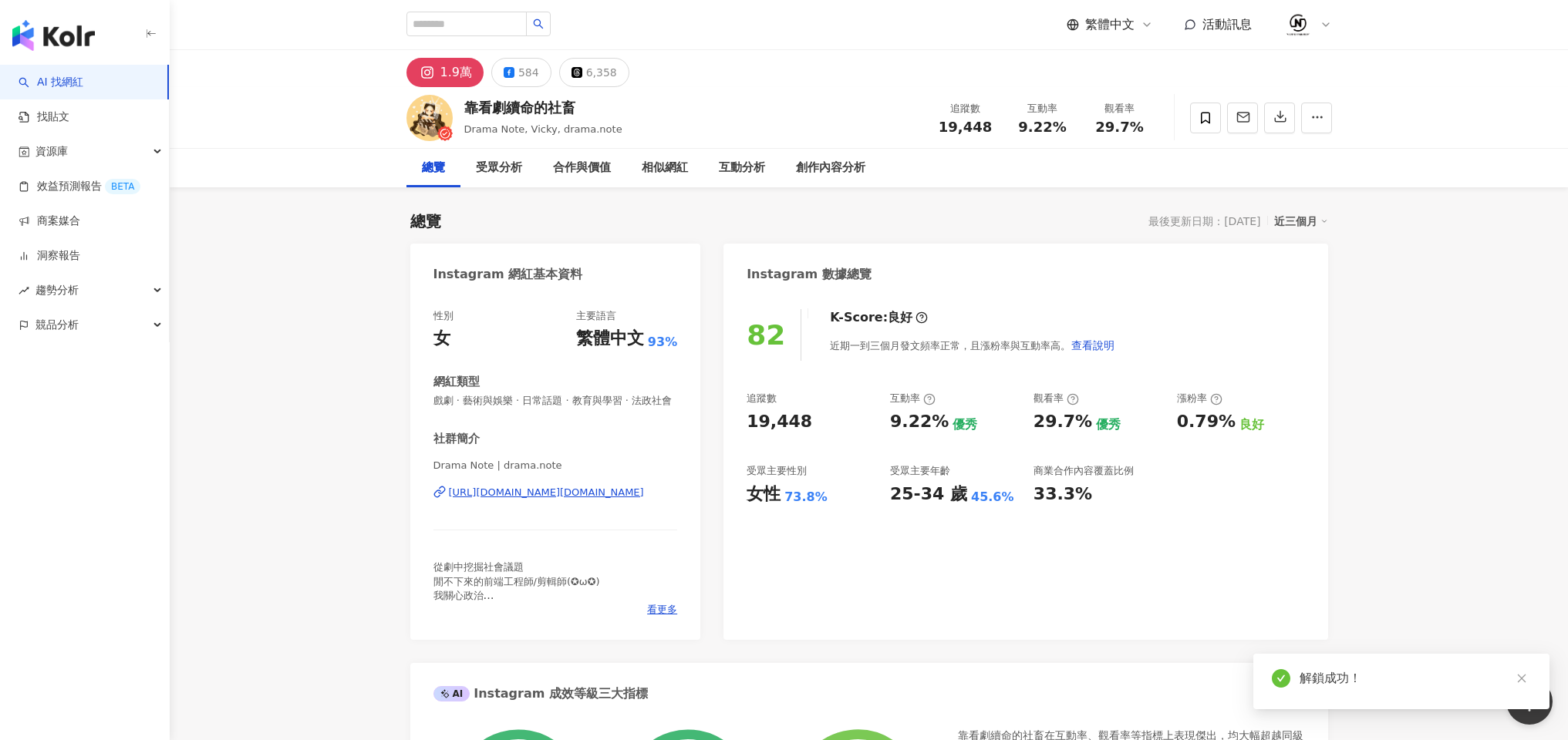
click at [550, 498] on div "[URL][DOMAIN_NAME][DOMAIN_NAME]" at bounding box center [547, 493] width 195 height 14
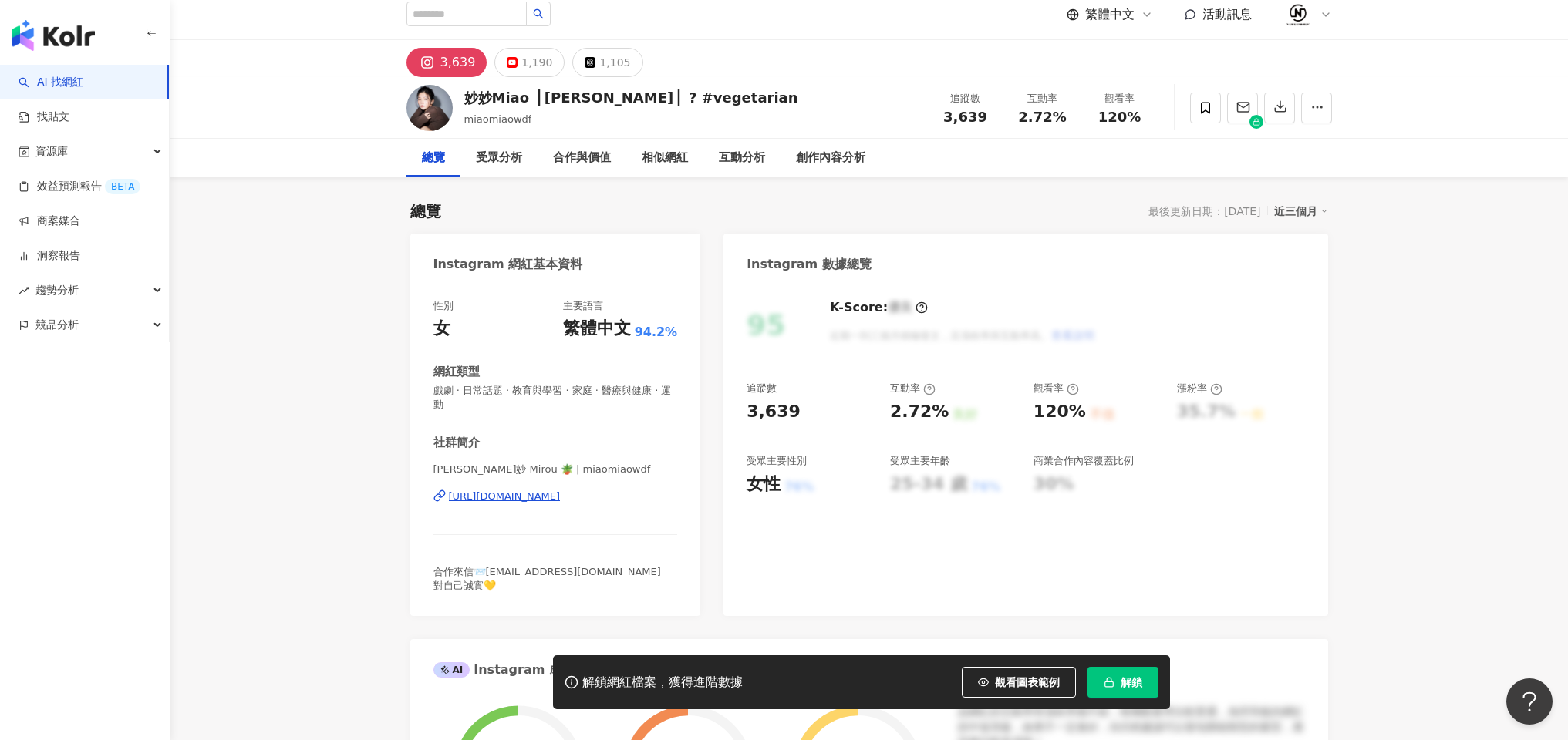
click at [562, 475] on div "[PERSON_NAME]妙 Mirou 🪴 | miaomiaowdf [URL][DOMAIN_NAME]" at bounding box center [555, 507] width 245 height 90
click at [559, 490] on div "[URL][DOMAIN_NAME]" at bounding box center [505, 497] width 111 height 14
